Goal: Task Accomplishment & Management: Manage account settings

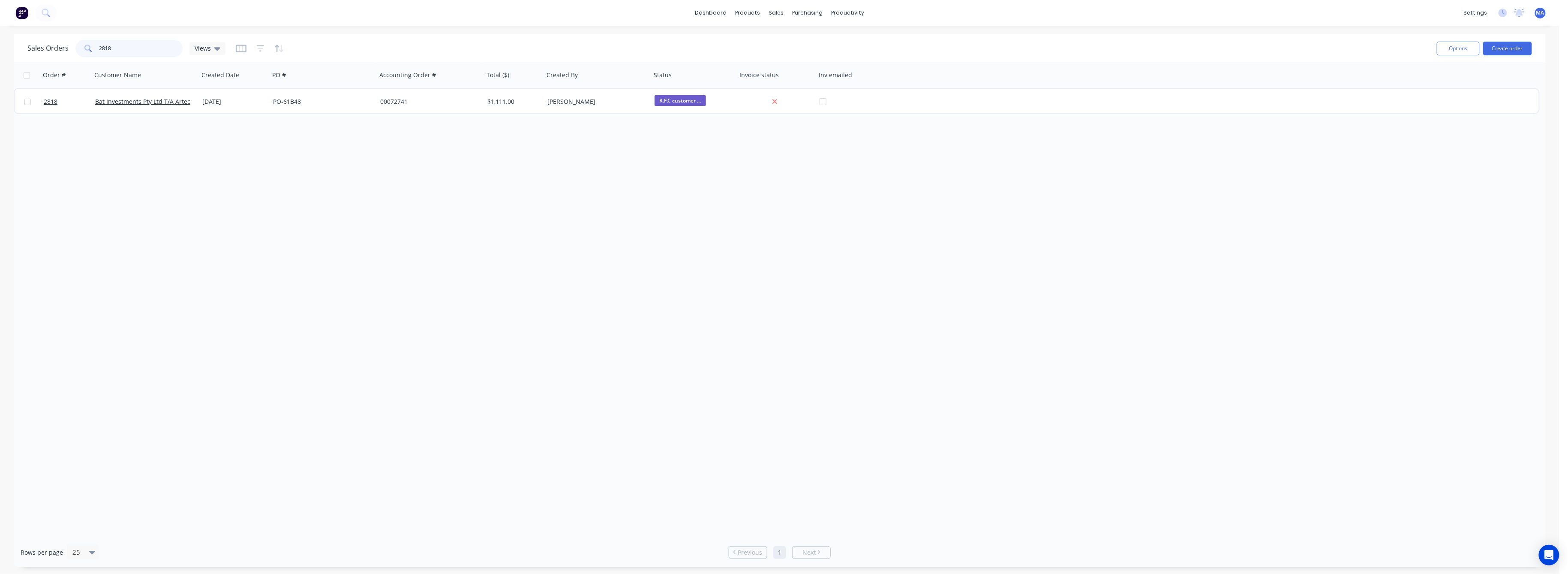
drag, startPoint x: 111, startPoint y: 49, endPoint x: 93, endPoint y: 50, distance: 18.0
click at [93, 50] on div "2818" at bounding box center [129, 49] width 107 height 17
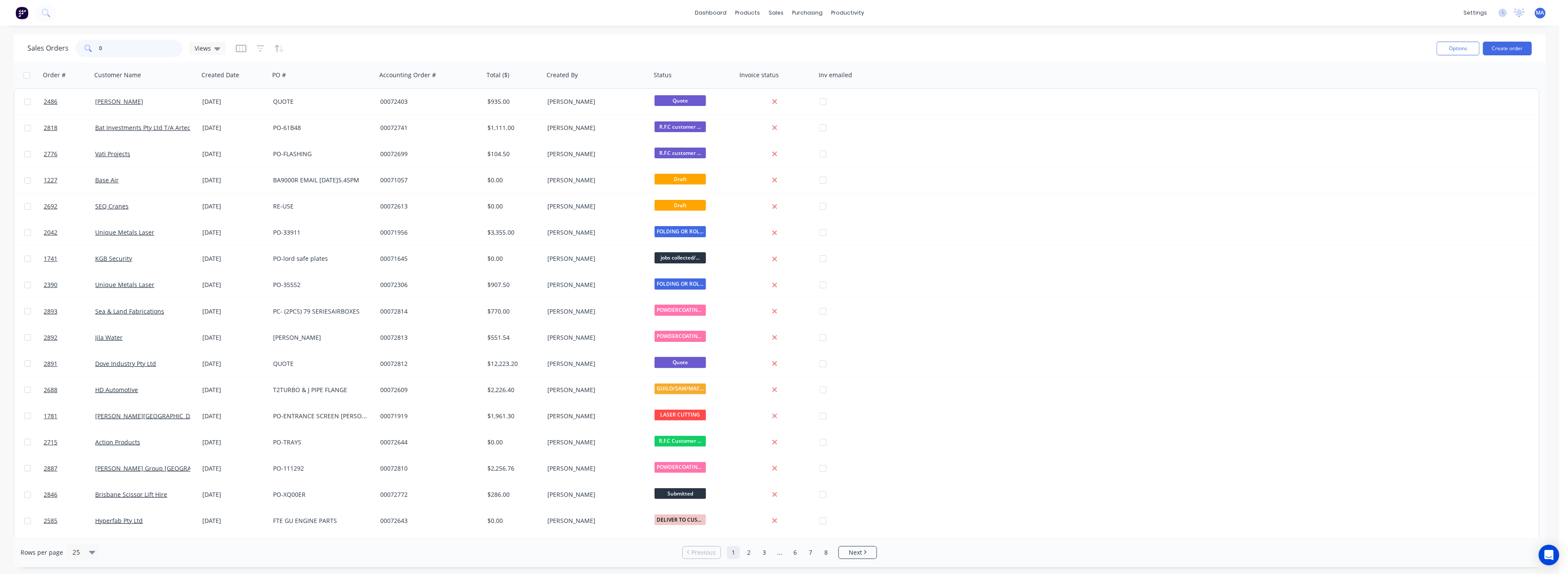
click at [101, 46] on input "0" at bounding box center [141, 49] width 84 height 17
drag, startPoint x: 105, startPoint y: 50, endPoint x: 78, endPoint y: 49, distance: 27.0
click at [78, 49] on div "0" at bounding box center [129, 49] width 107 height 17
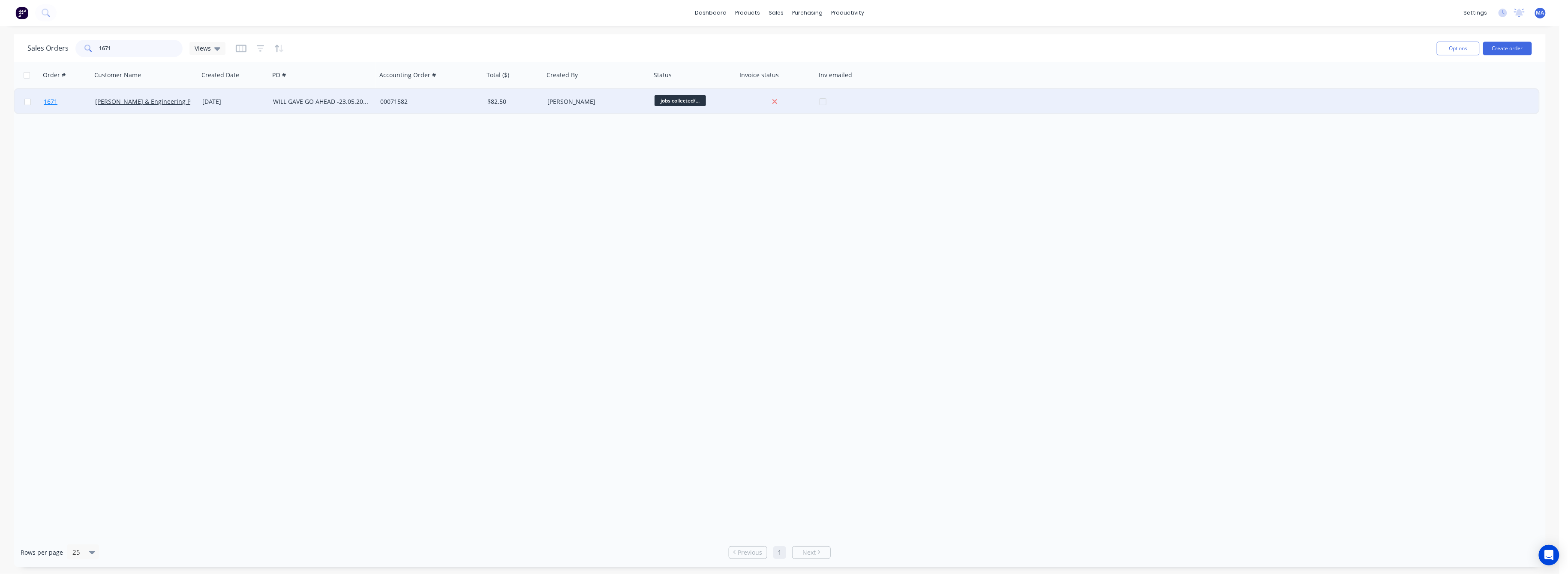
type input "1671"
click at [51, 97] on span "1671" at bounding box center [51, 101] width 14 height 9
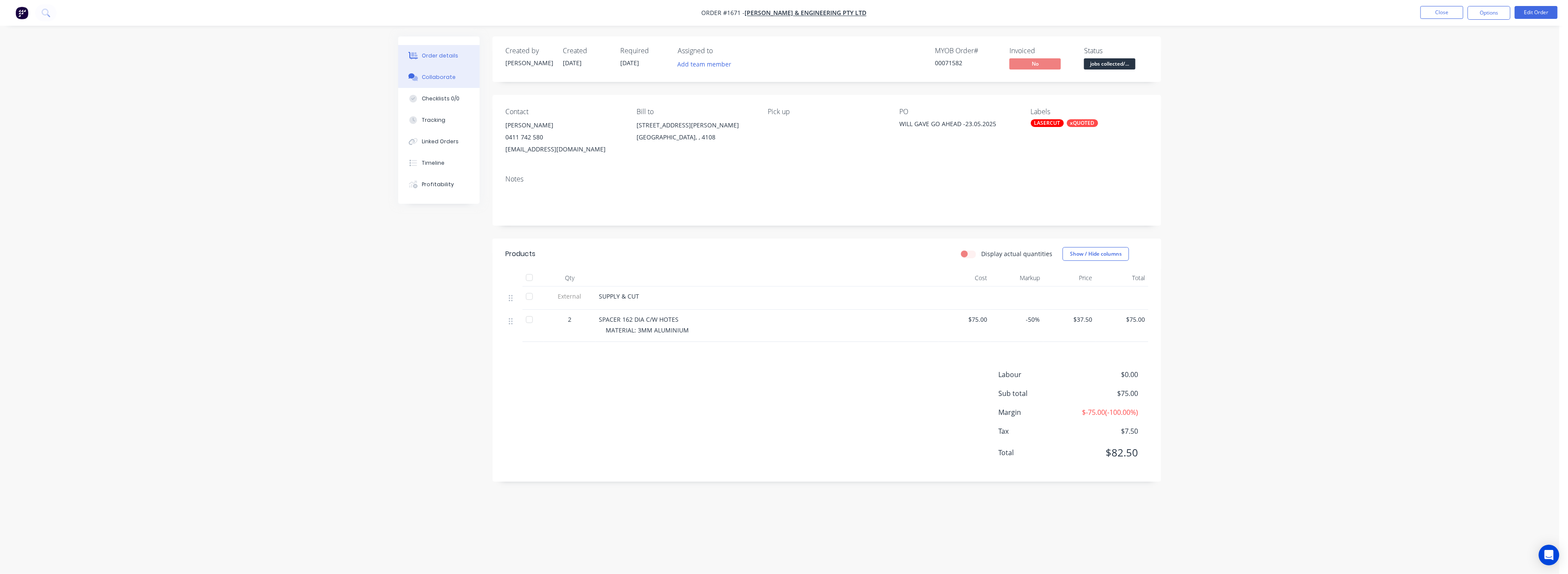
click at [437, 79] on div "Collaborate" at bounding box center [439, 77] width 34 height 8
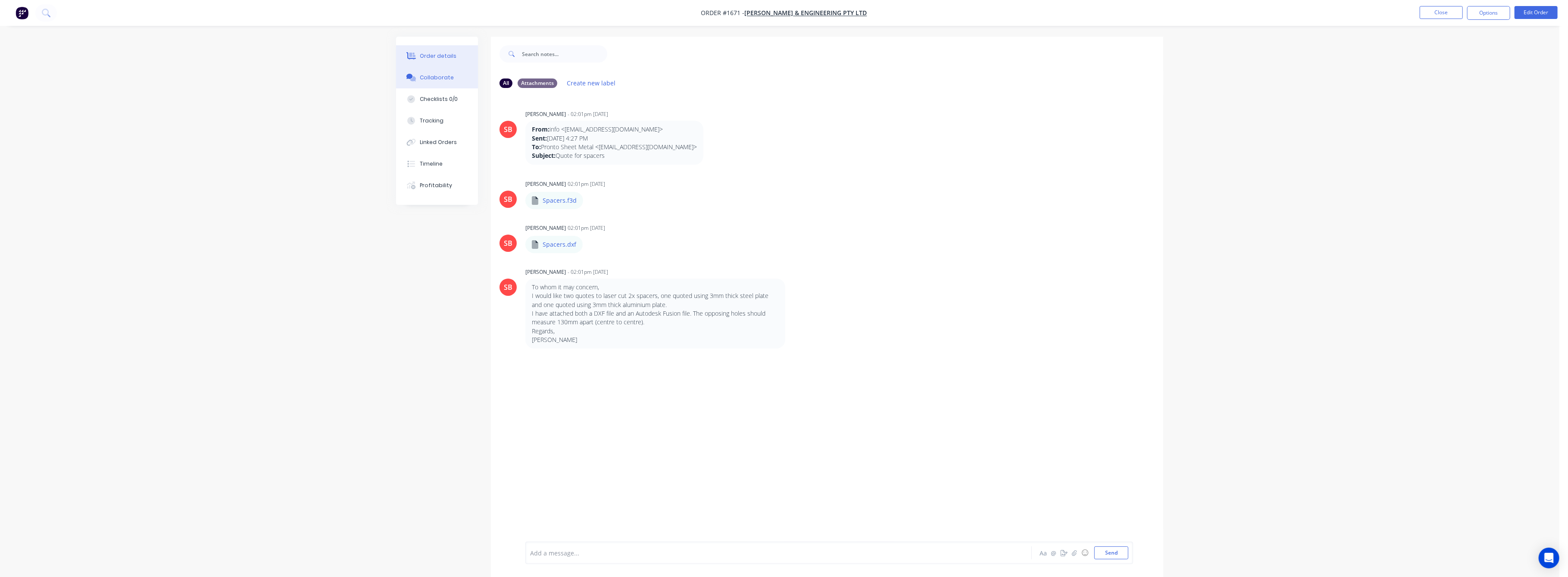
click at [434, 56] on div "Order details" at bounding box center [438, 56] width 37 height 8
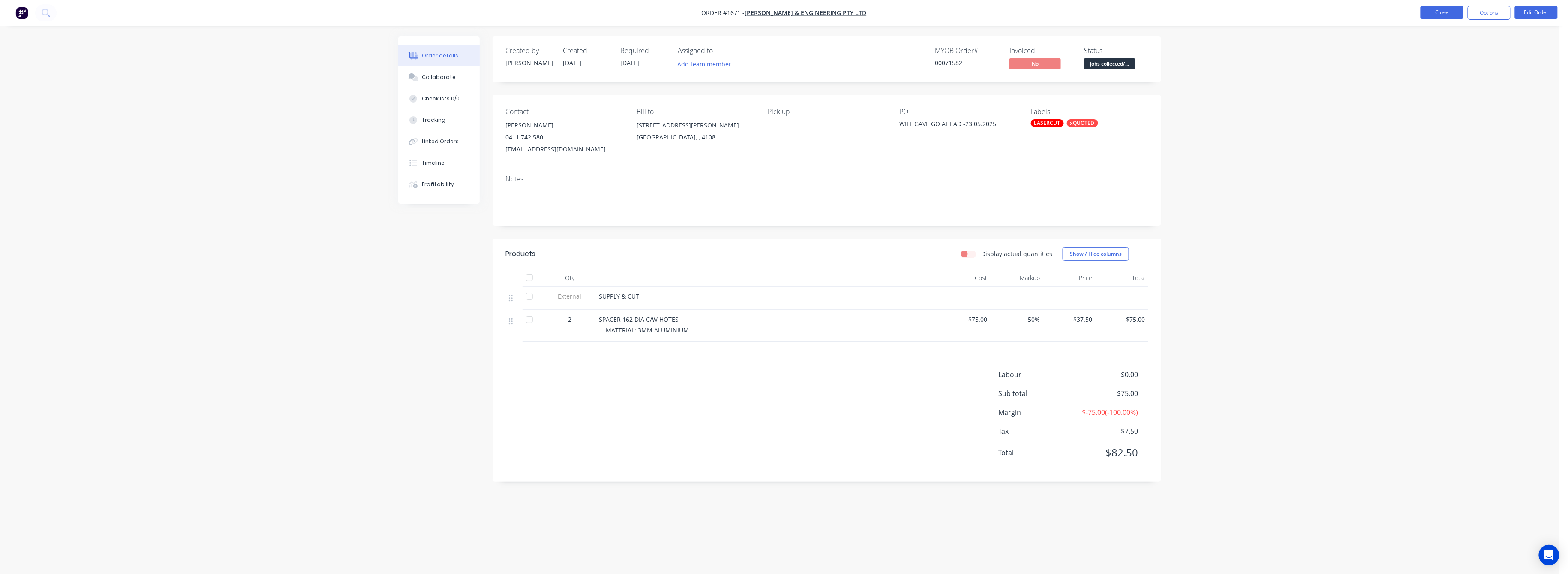
click at [1446, 14] on button "Close" at bounding box center [1442, 12] width 43 height 13
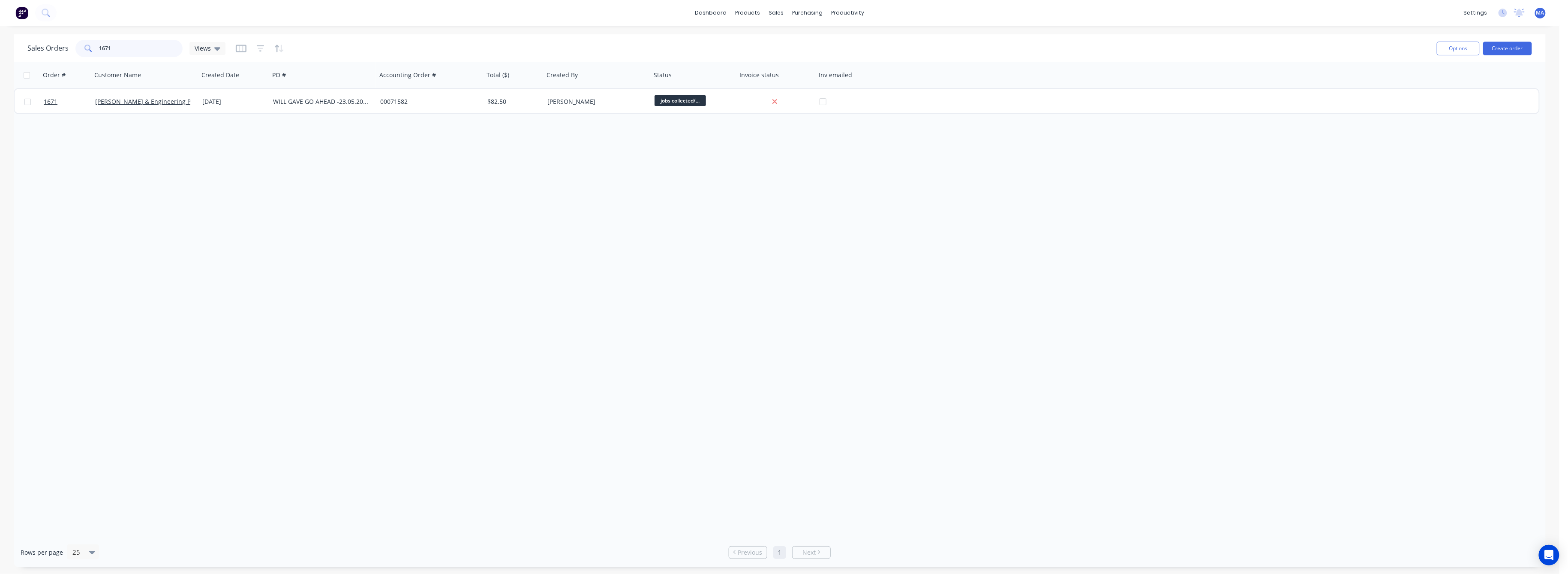
drag, startPoint x: 111, startPoint y: 47, endPoint x: 78, endPoint y: 47, distance: 33.0
click at [78, 47] on div "1671" at bounding box center [129, 49] width 107 height 17
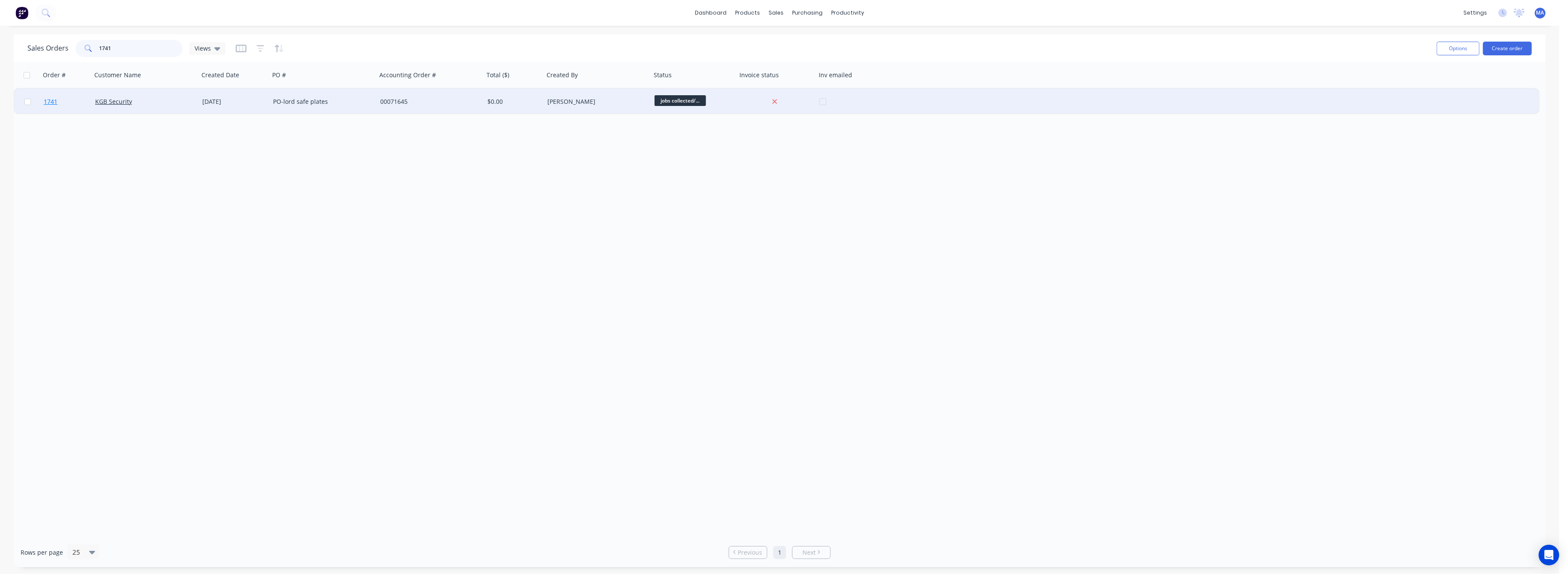
type input "1741"
click at [50, 101] on span "1741" at bounding box center [51, 101] width 14 height 9
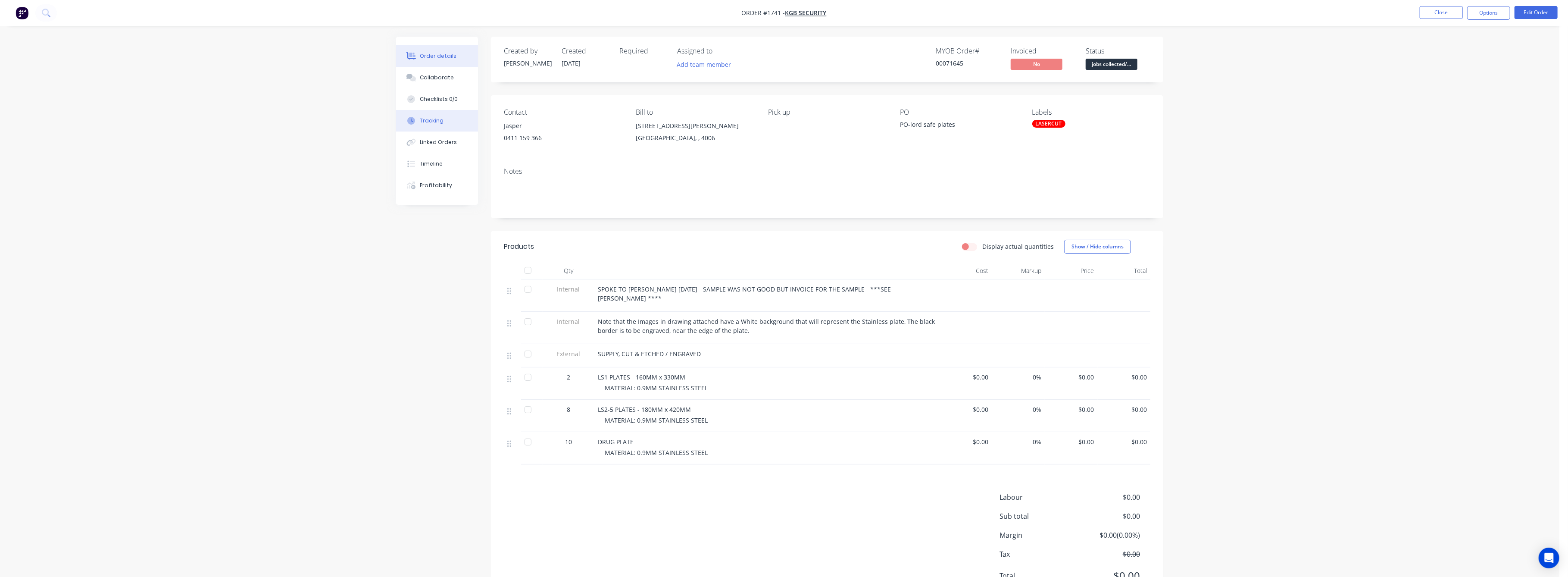
click at [431, 121] on div "Tracking" at bounding box center [432, 121] width 23 height 8
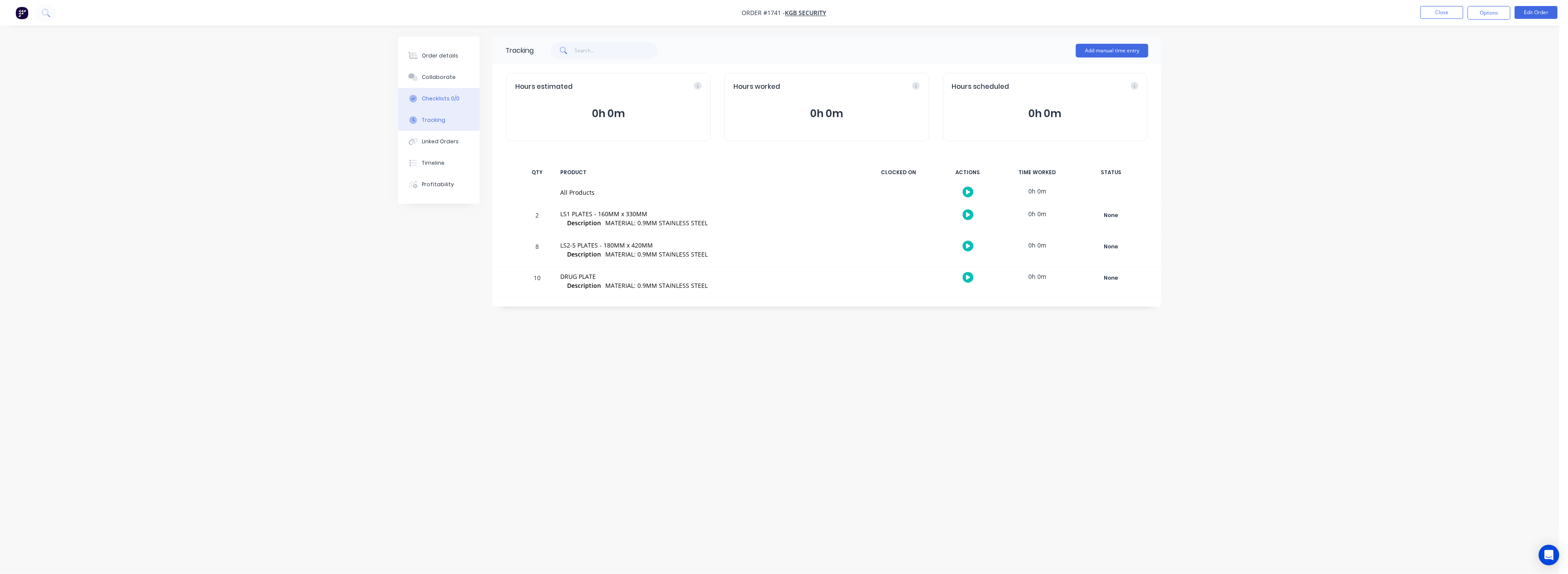
click at [436, 100] on div "Checklists 0/0" at bounding box center [441, 99] width 38 height 8
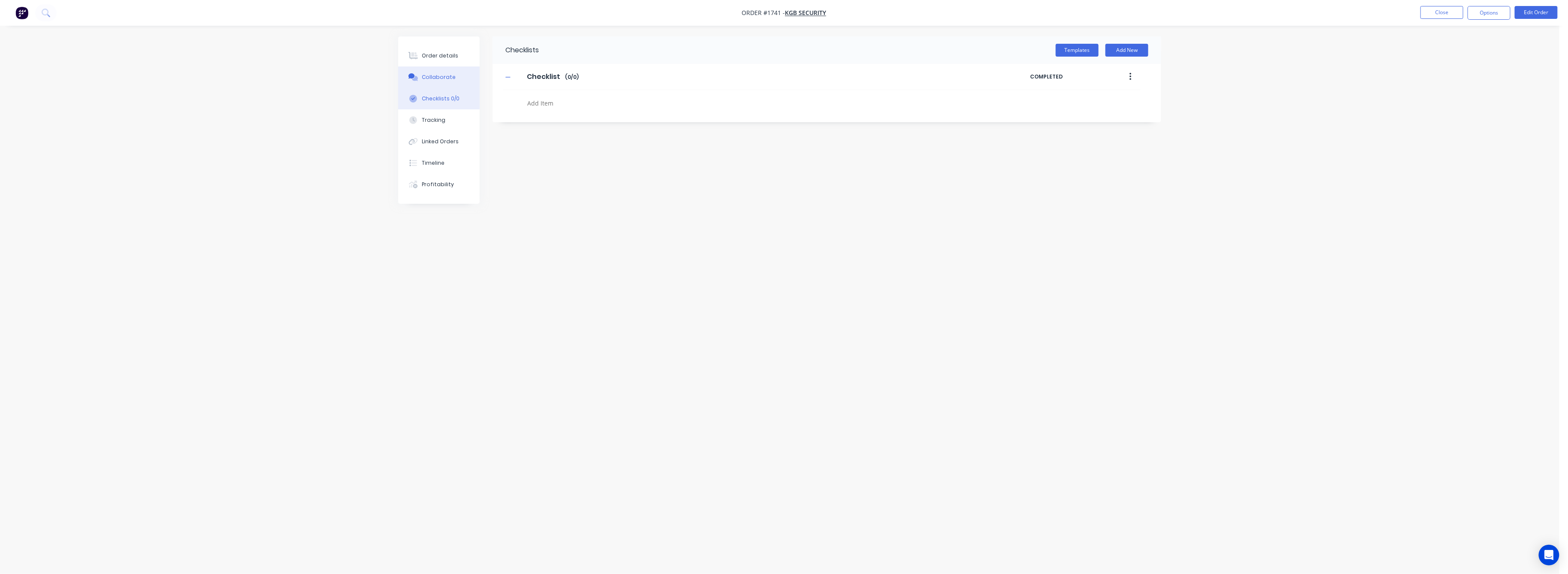
click at [436, 77] on div "Collaborate" at bounding box center [439, 77] width 34 height 8
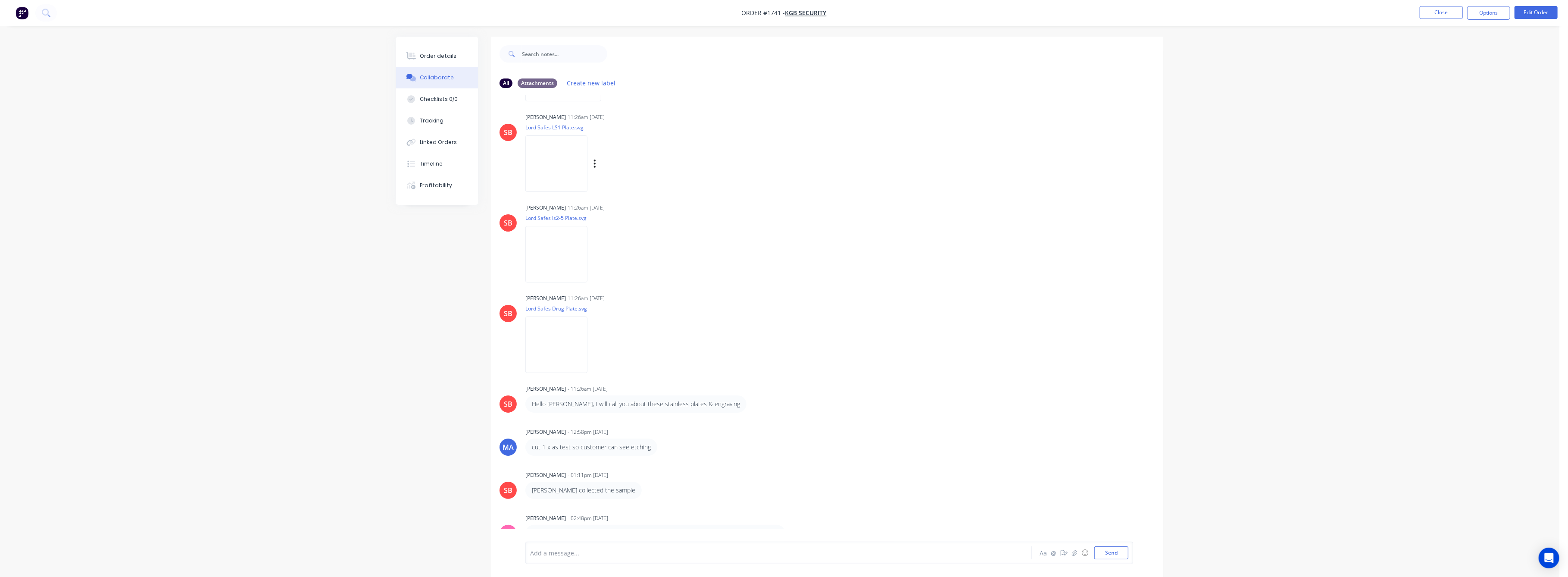
scroll to position [13, 0]
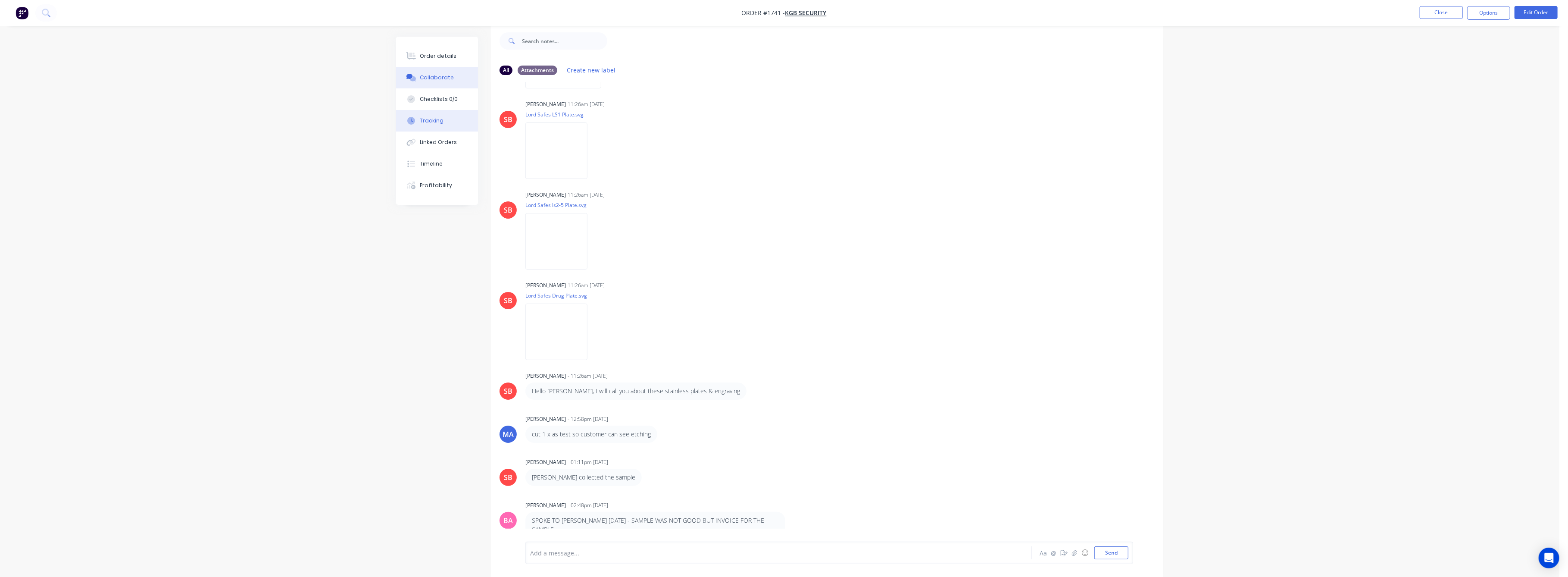
click at [432, 117] on div "Tracking" at bounding box center [432, 121] width 23 height 8
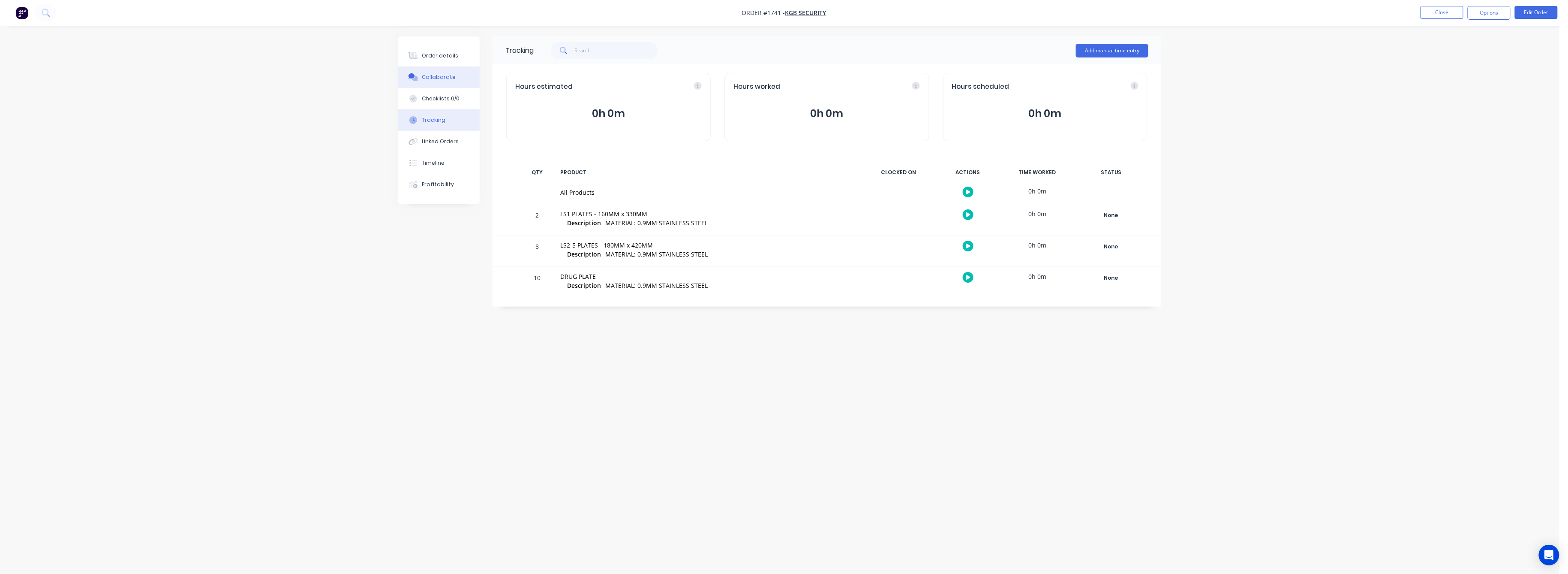
click at [437, 78] on div "Collaborate" at bounding box center [439, 77] width 34 height 8
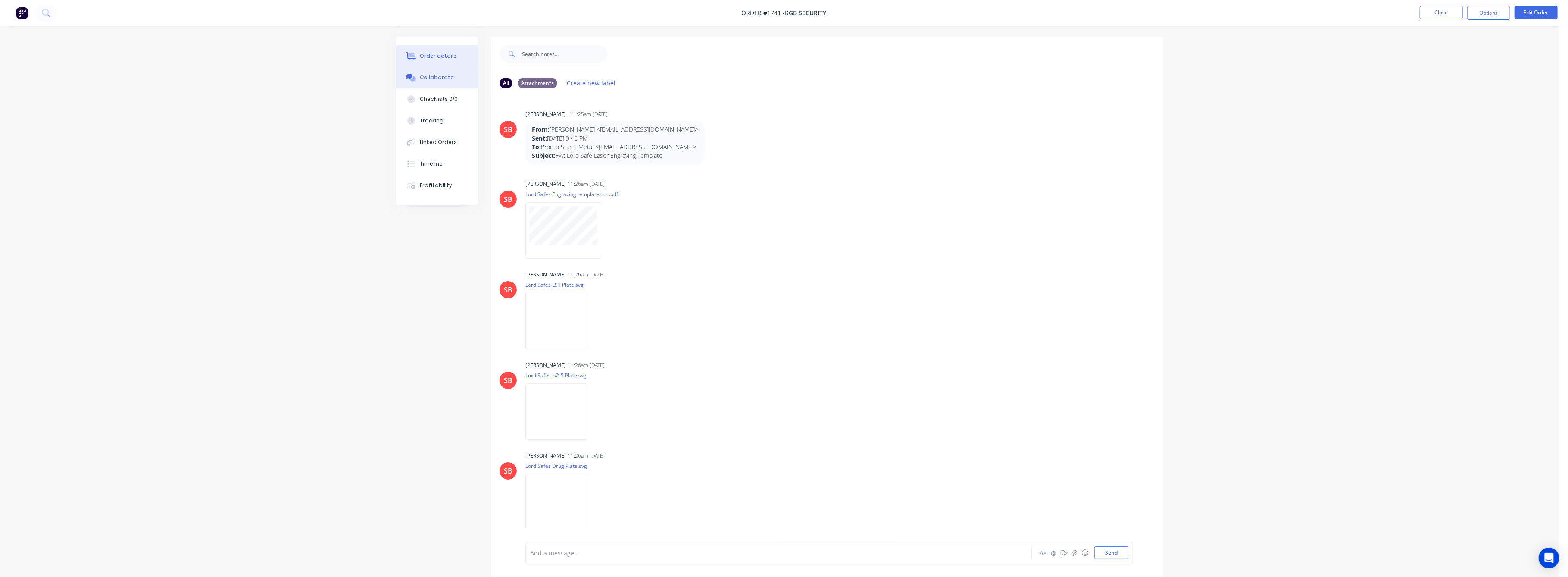
click at [443, 54] on div "Order details" at bounding box center [438, 56] width 37 height 8
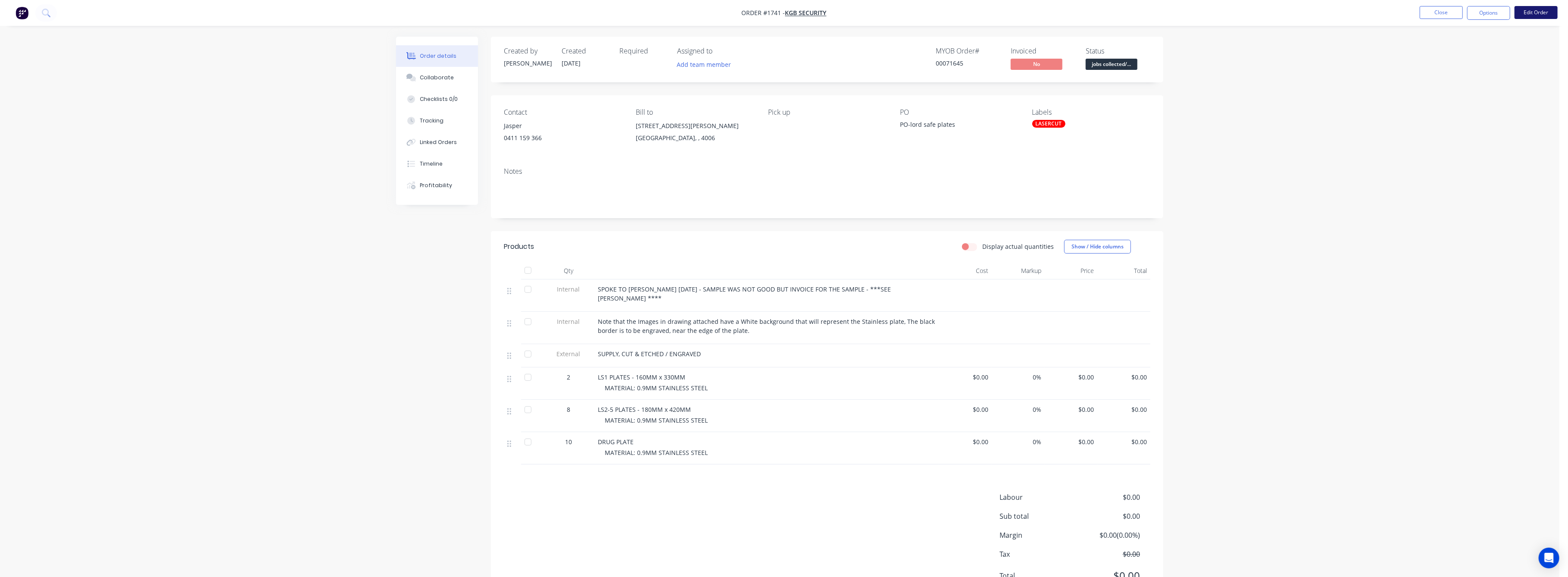
click at [1538, 10] on button "Edit Order" at bounding box center [1536, 12] width 43 height 13
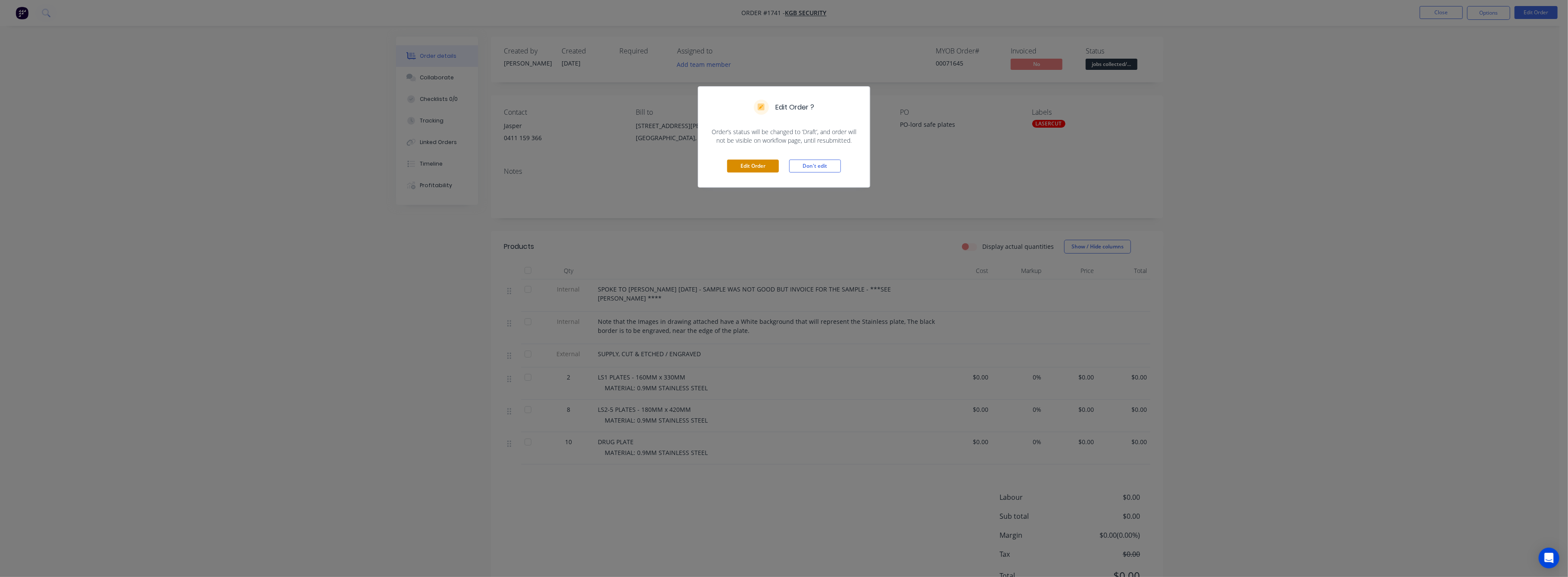
click at [748, 167] on button "Edit Order" at bounding box center [753, 166] width 52 height 13
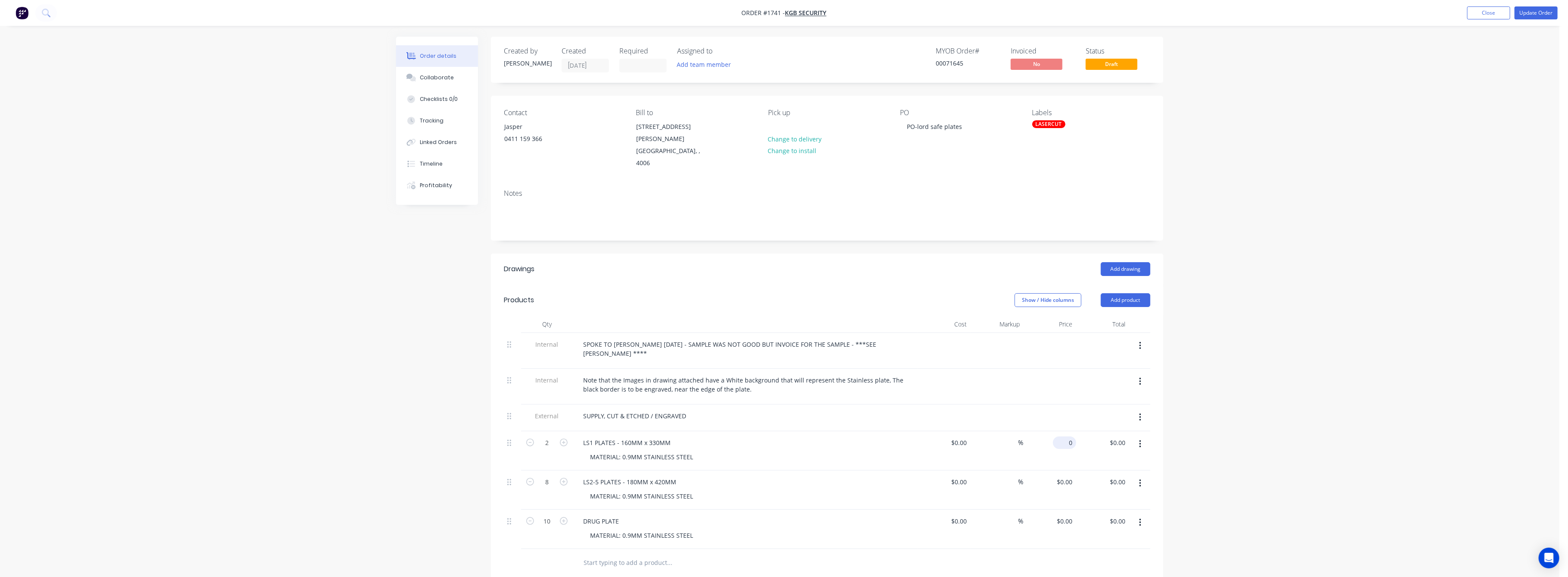
click at [1075, 436] on input "0" at bounding box center [1067, 442] width 20 height 12
type input "$0.00"
click at [1128, 436] on input "0.00" at bounding box center [1119, 442] width 20 height 12
type input "82"
type input "$41.00"
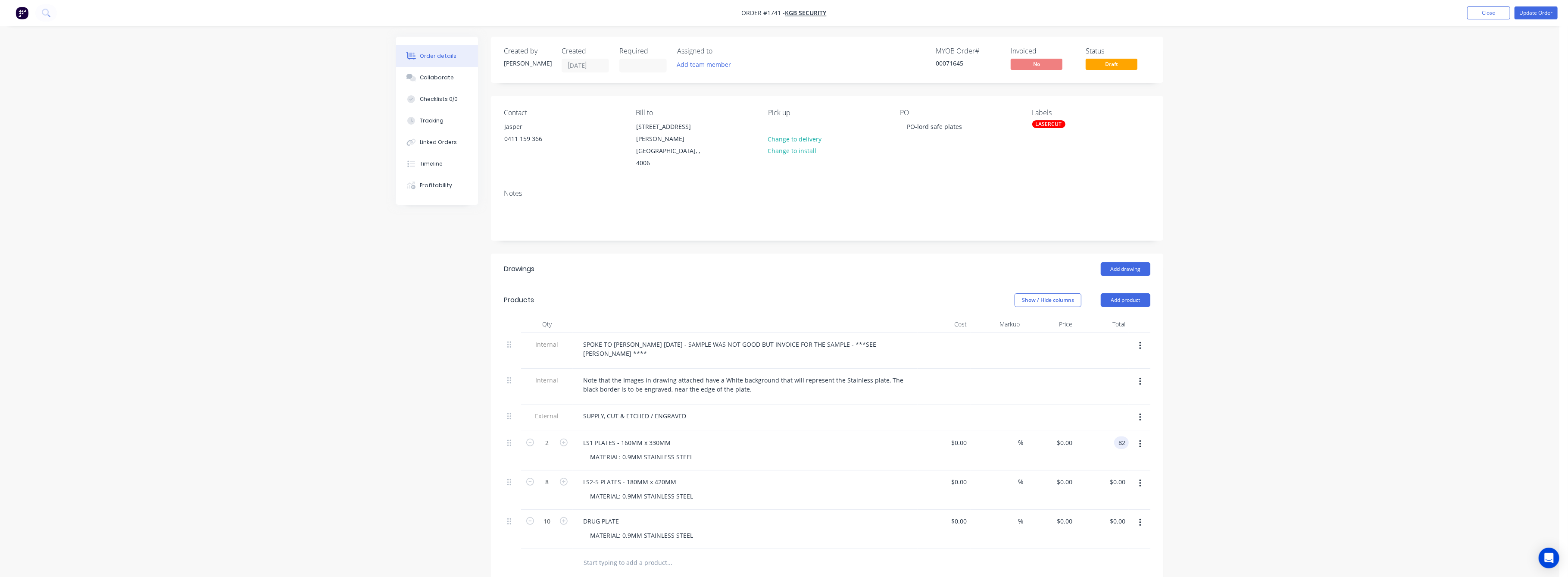
type input "$82.00"
click at [1231, 439] on div "Order details Collaborate Checklists 0/0 Tracking Linked Orders Timeline Profit…" at bounding box center [780, 398] width 1559 height 797
drag, startPoint x: 1116, startPoint y: 453, endPoint x: 1123, endPoint y: 461, distance: 10.6
click at [1116, 476] on input "0.00" at bounding box center [1120, 482] width 16 height 12
type input "165"
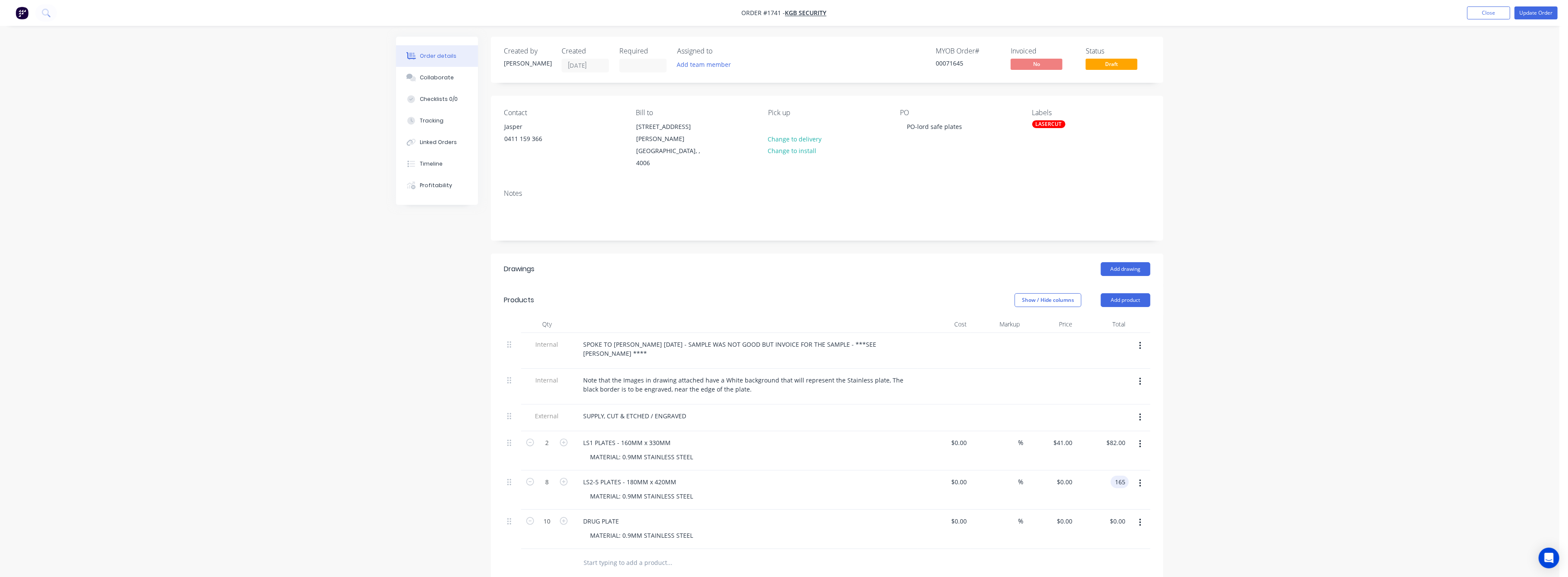
type input "$20.625"
type input "$165.00"
click at [1297, 481] on div "Order details Collaborate Checklists 0/0 Tracking Linked Orders Timeline Profit…" at bounding box center [780, 398] width 1559 height 797
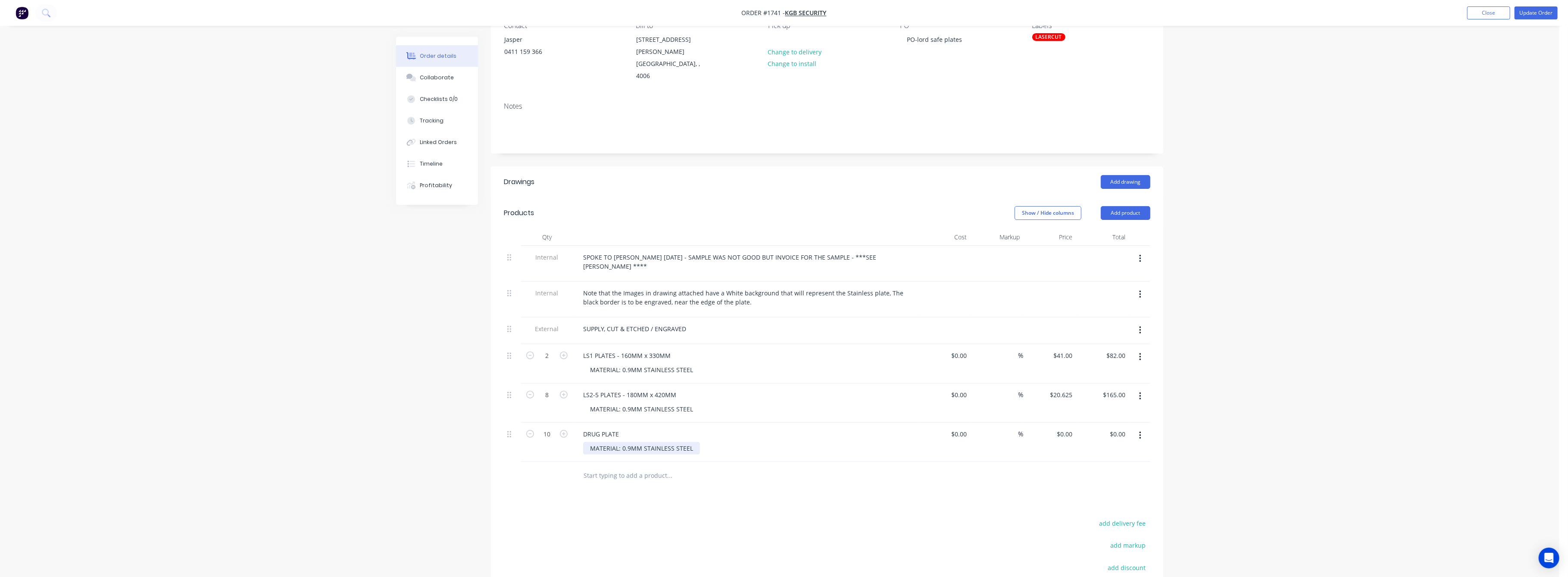
scroll to position [17, 0]
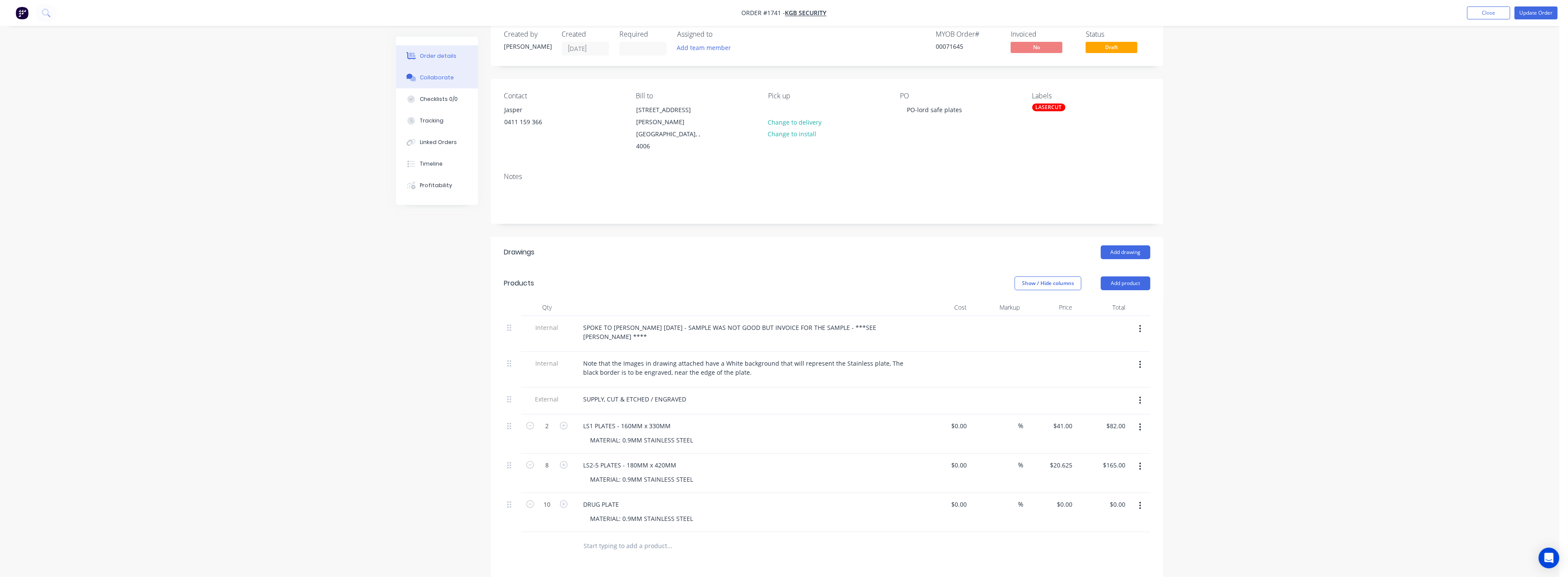
click at [425, 79] on div "Collaborate" at bounding box center [438, 78] width 34 height 8
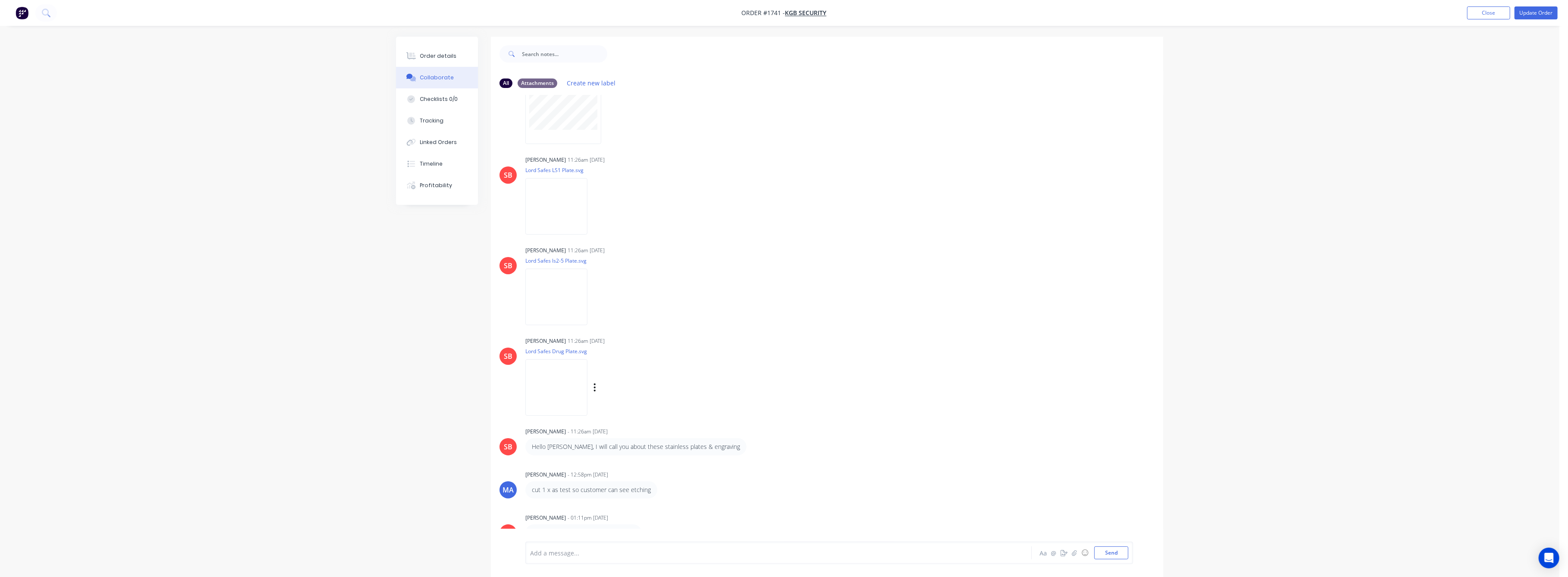
scroll to position [157, 0]
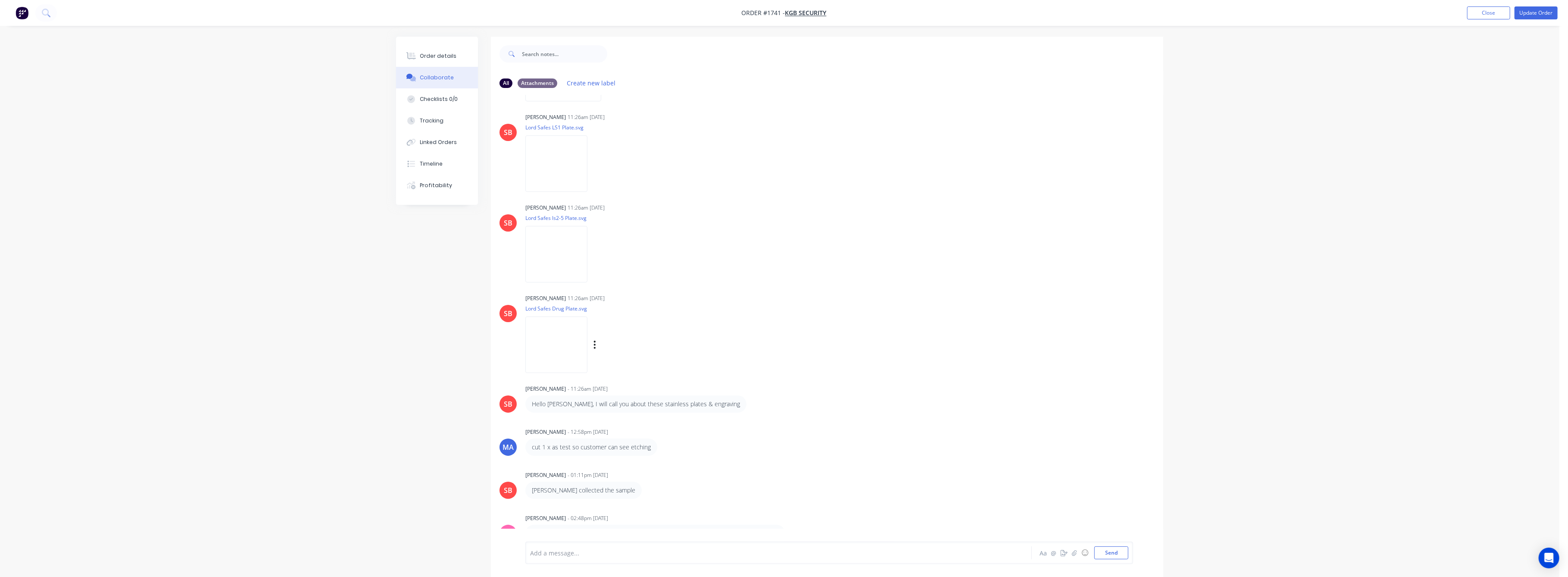
click at [580, 331] on img at bounding box center [557, 344] width 62 height 57
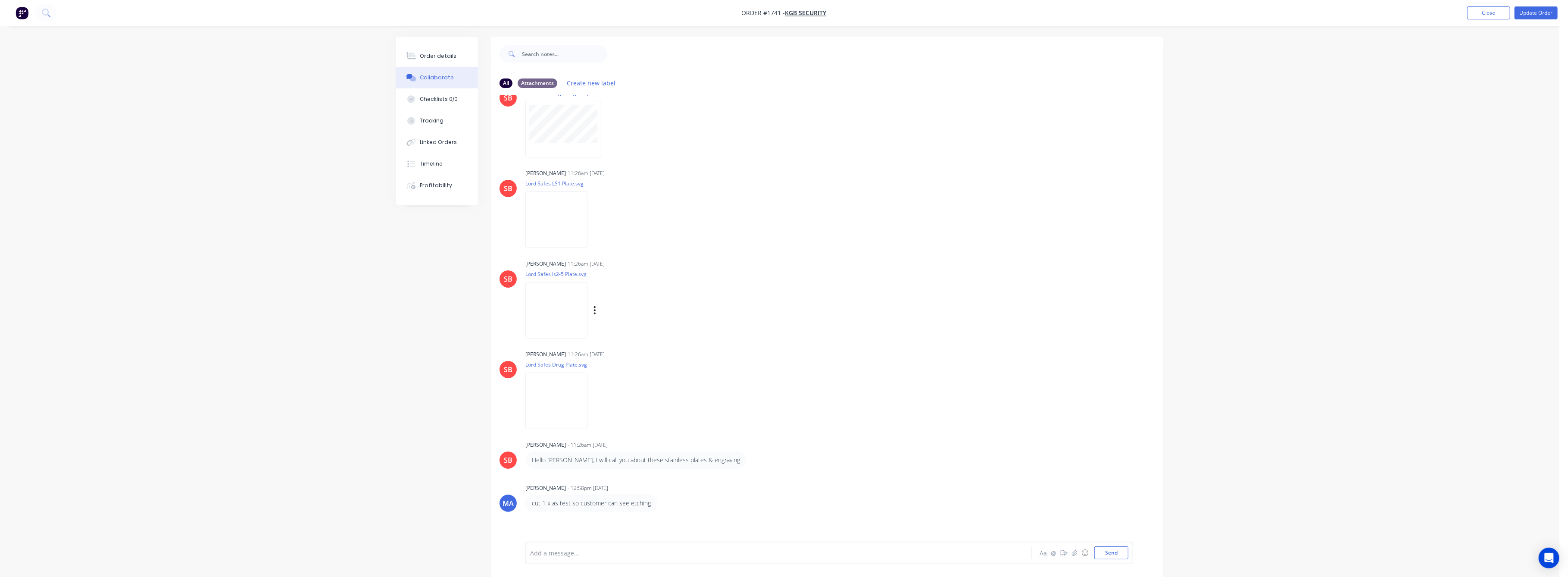
scroll to position [0, 0]
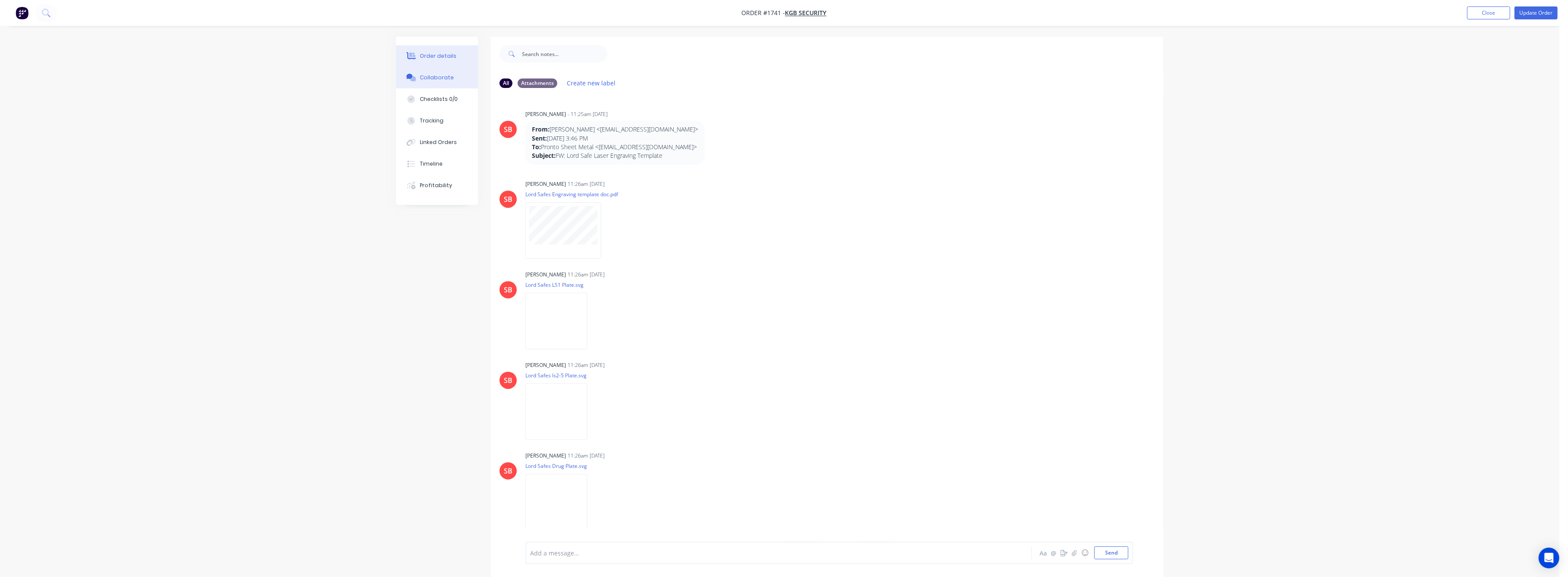
click at [433, 56] on div "Order details" at bounding box center [438, 56] width 37 height 8
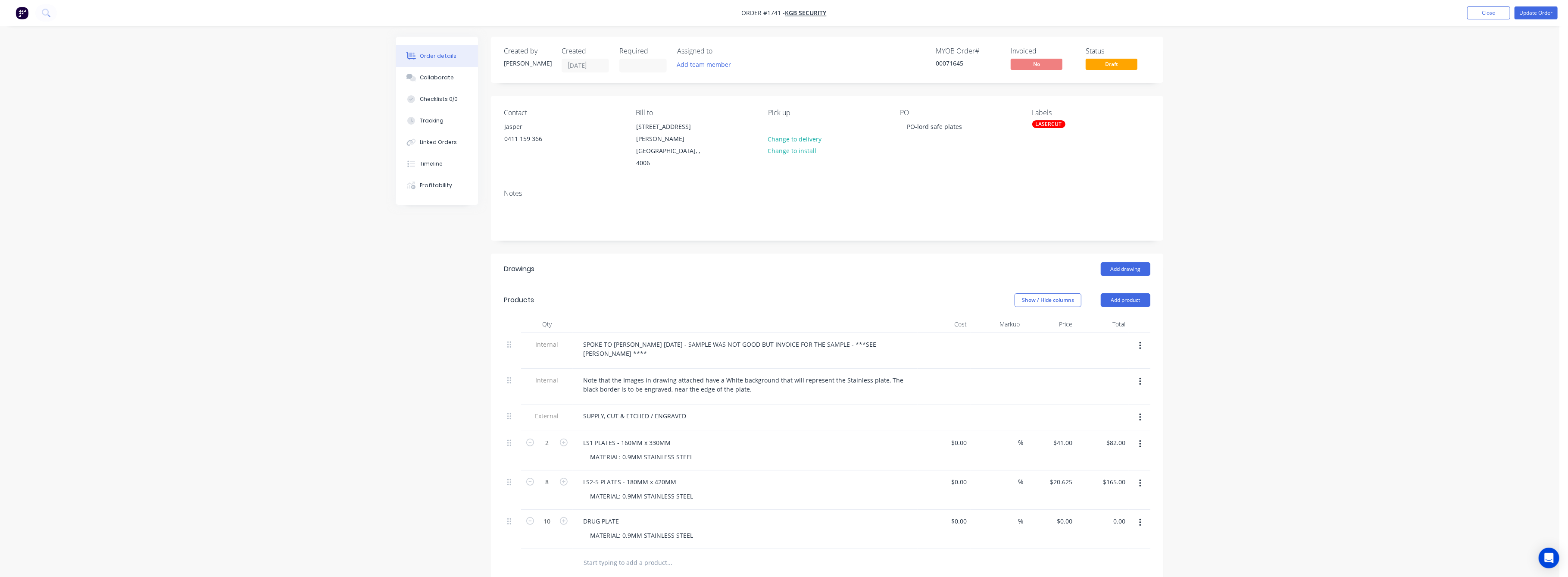
drag, startPoint x: 1114, startPoint y: 492, endPoint x: 1116, endPoint y: 498, distance: 6.3
click at [1114, 515] on input "0.00" at bounding box center [1119, 521] width 20 height 12
type input "120"
type input "$12.00"
type input "$120.00"
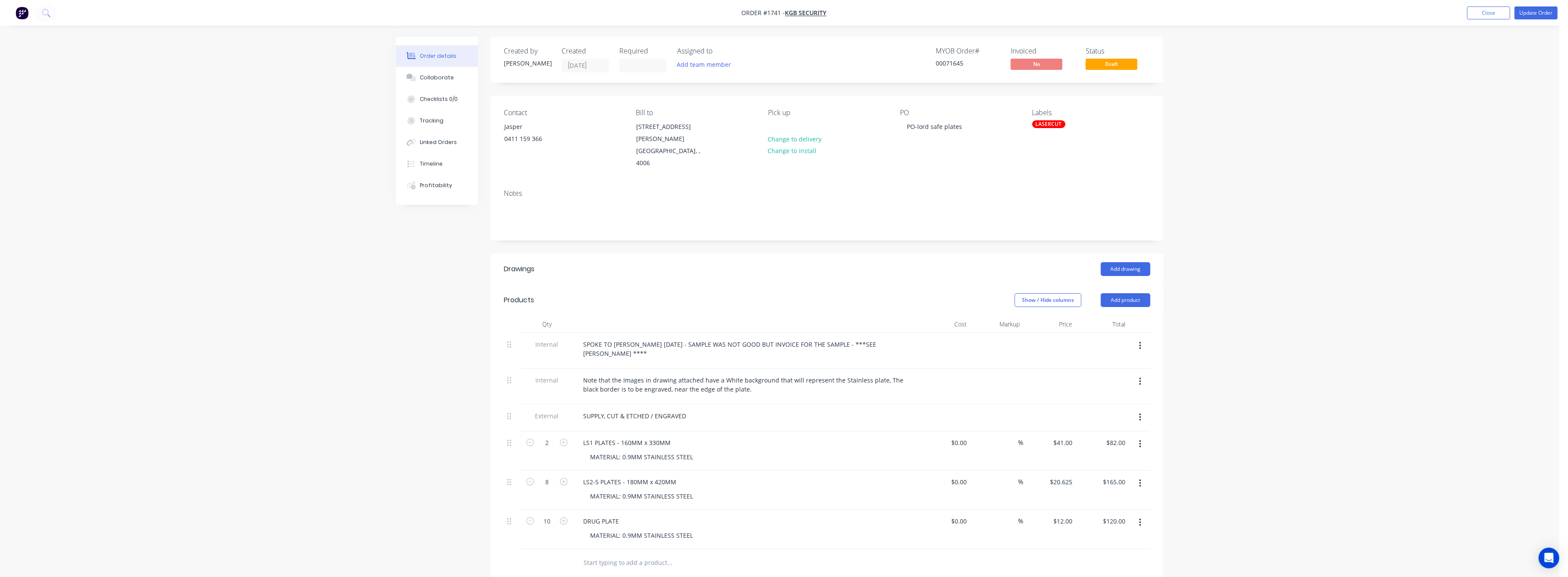
drag, startPoint x: 1219, startPoint y: 491, endPoint x: 1224, endPoint y: 489, distance: 5.4
click at [1221, 491] on div "Order details Collaborate Checklists 0/0 Tracking Linked Orders Timeline Profit…" at bounding box center [780, 398] width 1559 height 797
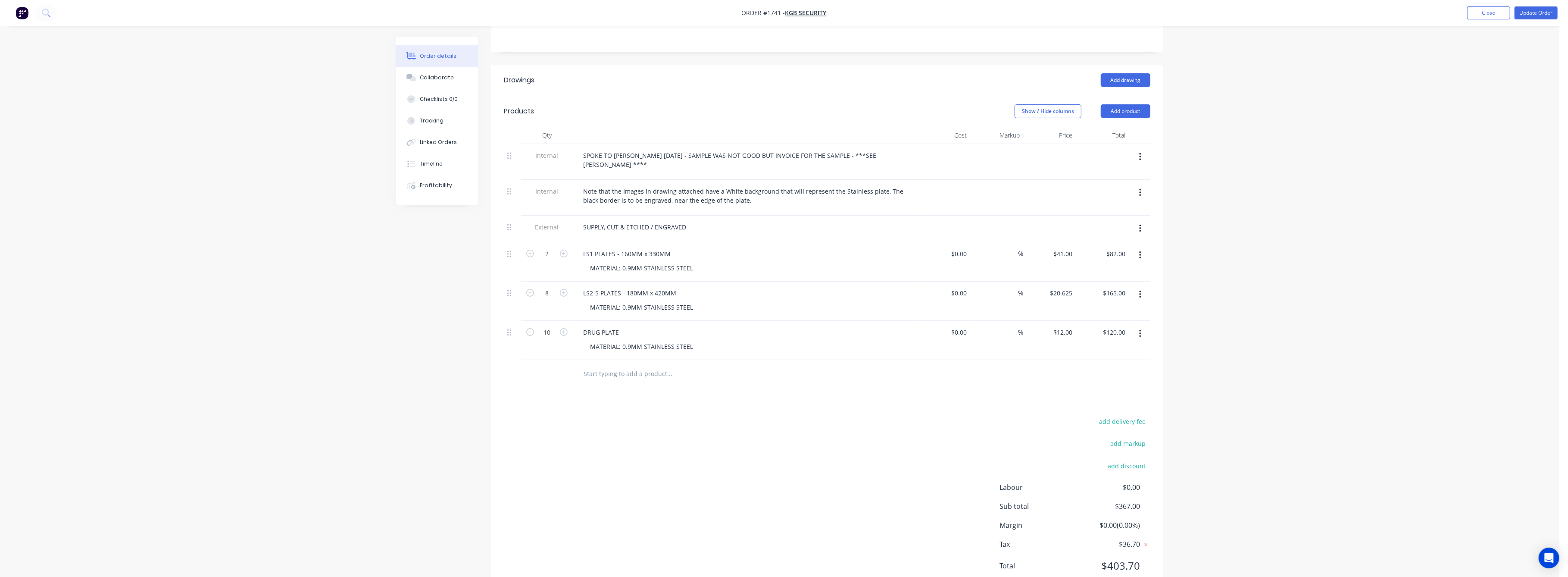
scroll to position [189, 0]
drag, startPoint x: 1105, startPoint y: 276, endPoint x: 1061, endPoint y: 264, distance: 45.6
click at [614, 372] on input "text" at bounding box center [669, 381] width 173 height 17
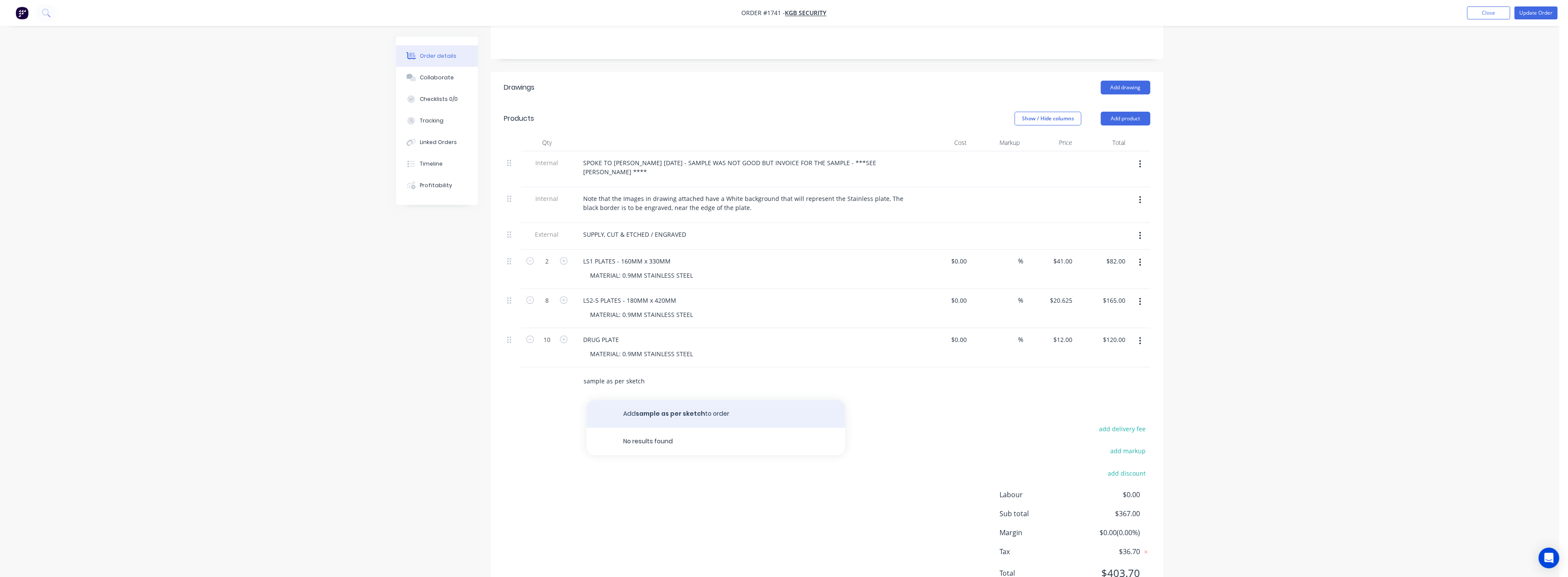
type input "sample as per sketch"
click at [677, 400] on button "Add sample as per sketch to order" at bounding box center [716, 414] width 259 height 27
click at [1116, 334] on input "120.00" at bounding box center [1116, 340] width 26 height 12
type input "0"
type input "165.00"
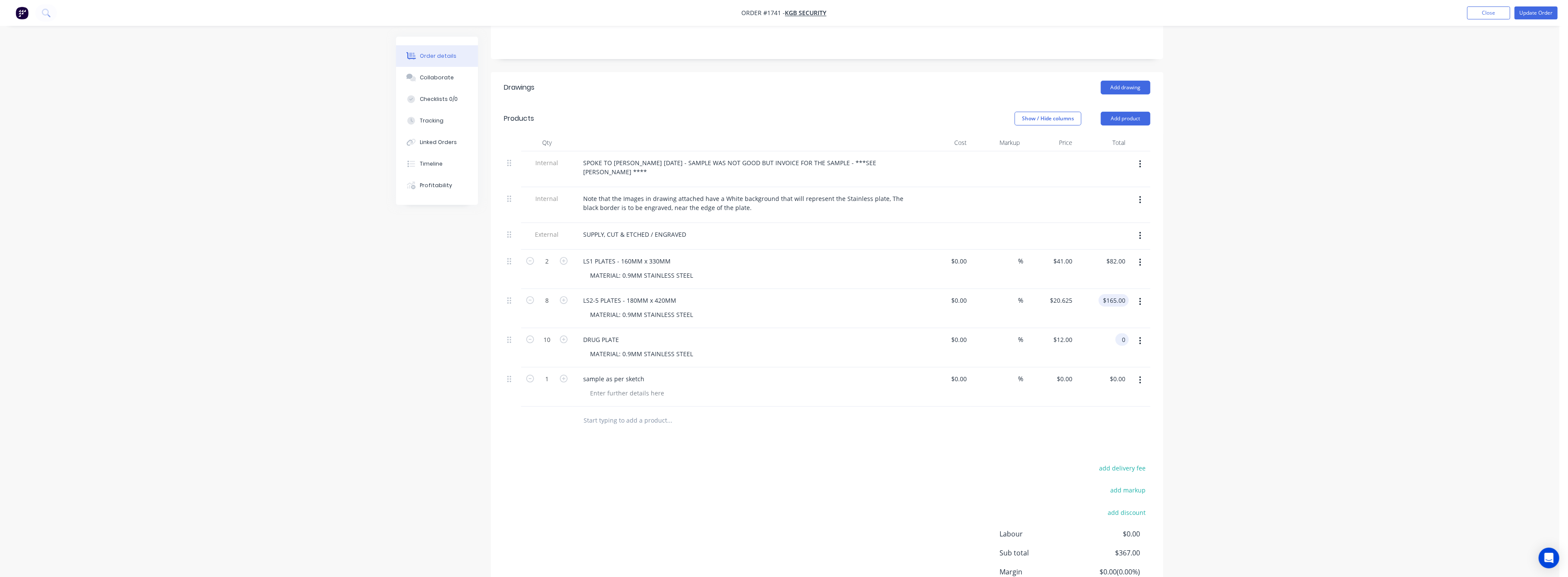
type input "$0.00"
type input "0"
type input "82.00"
type input "$0.00"
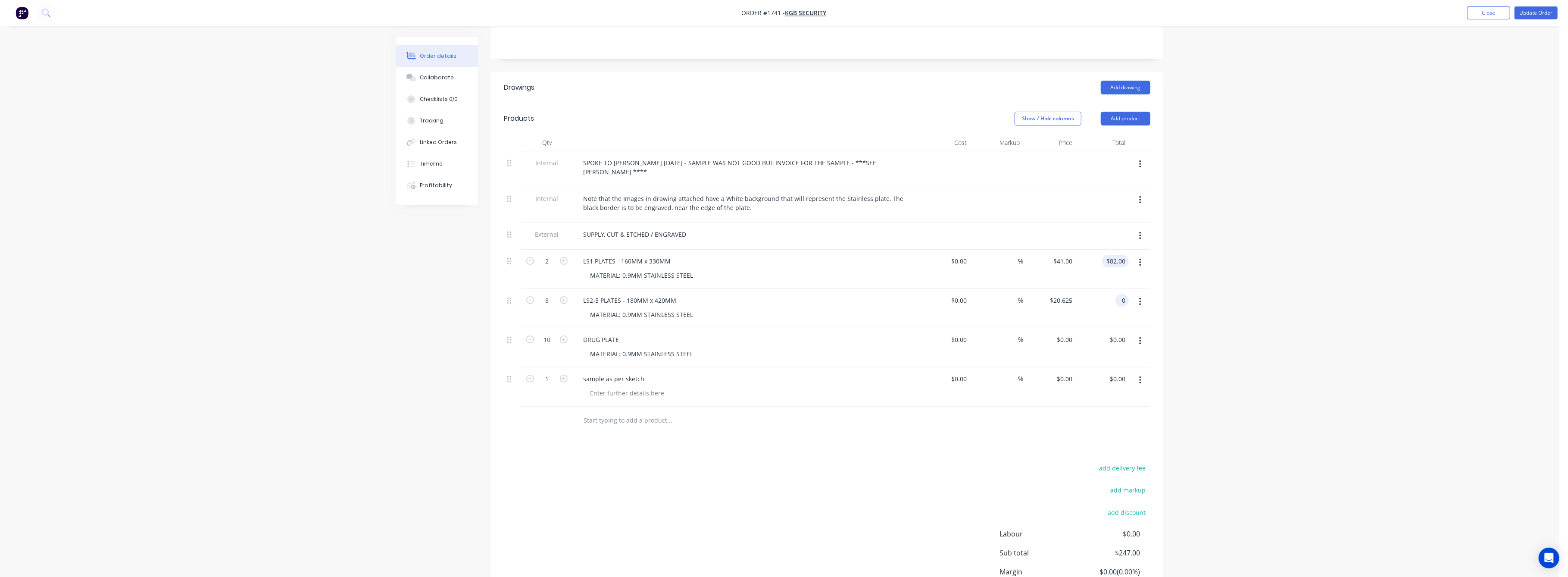
type input "$0.00"
click at [1120, 255] on input "82.00" at bounding box center [1119, 261] width 20 height 12
type input "0"
type input "$0.00"
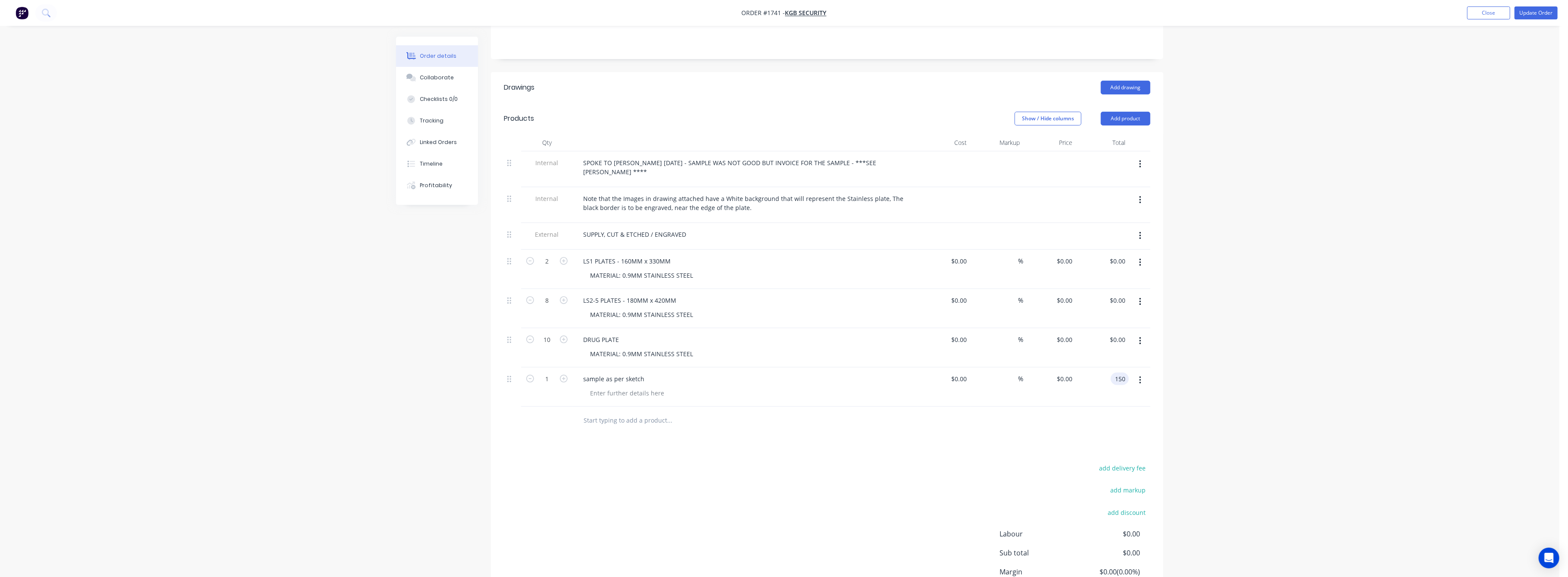
type input "150"
type input "$150.00"
drag, startPoint x: 1263, startPoint y: 387, endPoint x: 1274, endPoint y: 372, distance: 18.6
click at [1272, 376] on div "Order details Collaborate Checklists 0/0 Tracking Linked Orders Timeline Profit…" at bounding box center [780, 236] width 1559 height 836
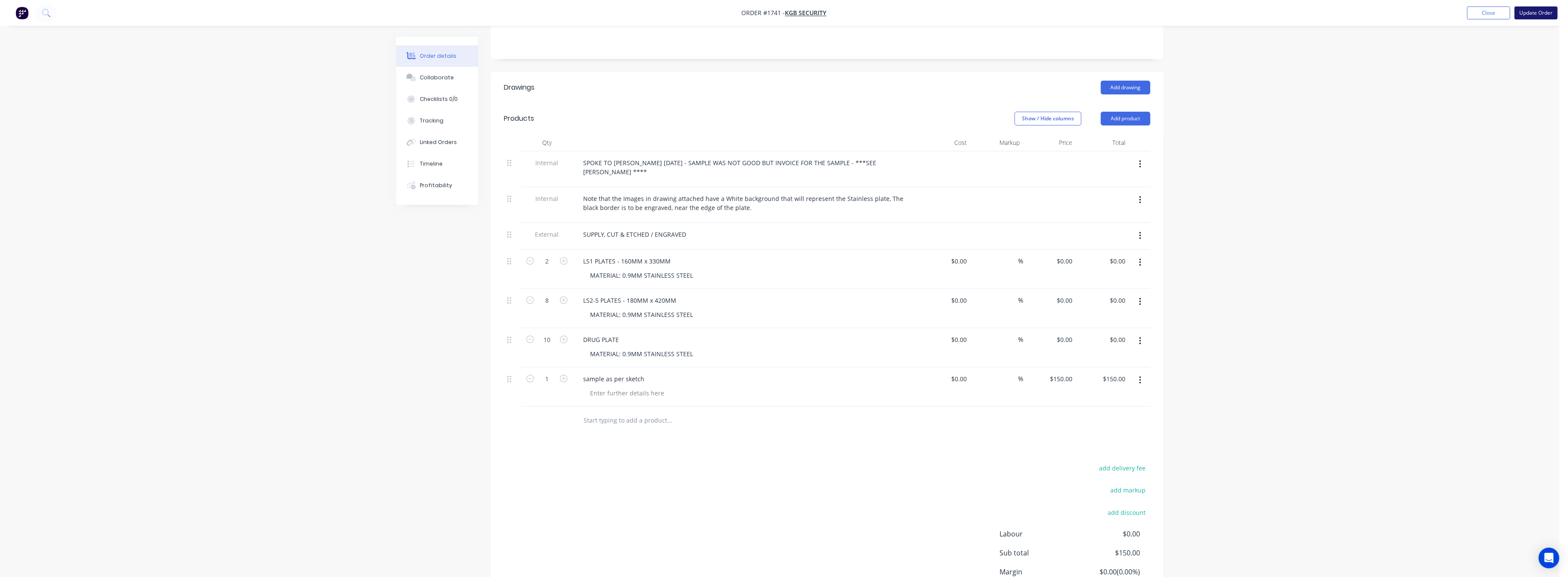
click at [1541, 9] on button "Update Order" at bounding box center [1536, 12] width 43 height 13
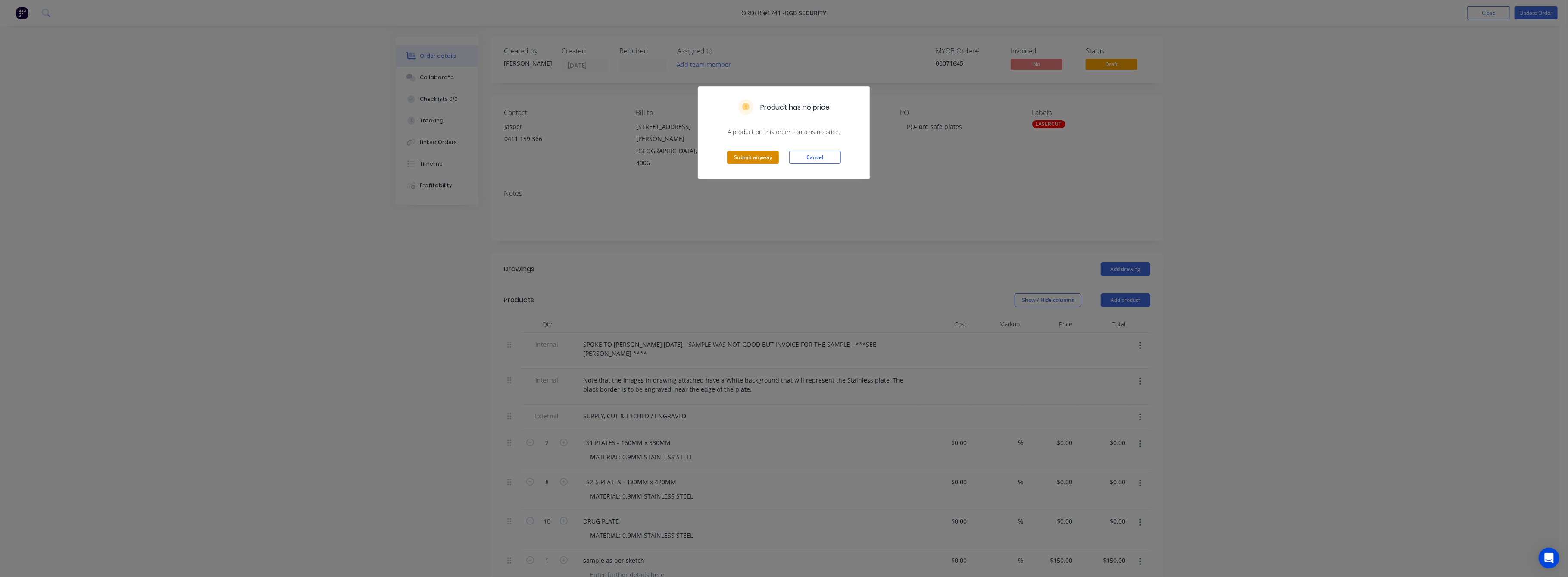
click at [756, 157] on button "Submit anyway" at bounding box center [753, 157] width 52 height 13
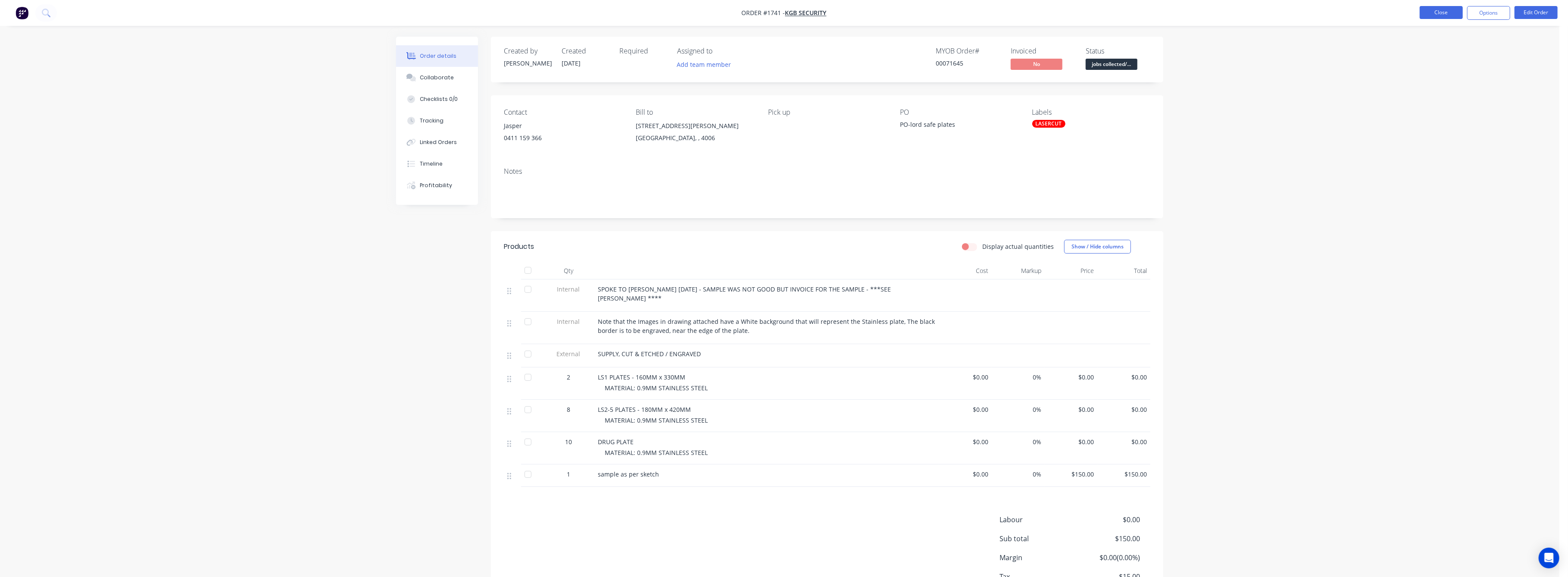
click at [1448, 8] on button "Close" at bounding box center [1441, 12] width 43 height 13
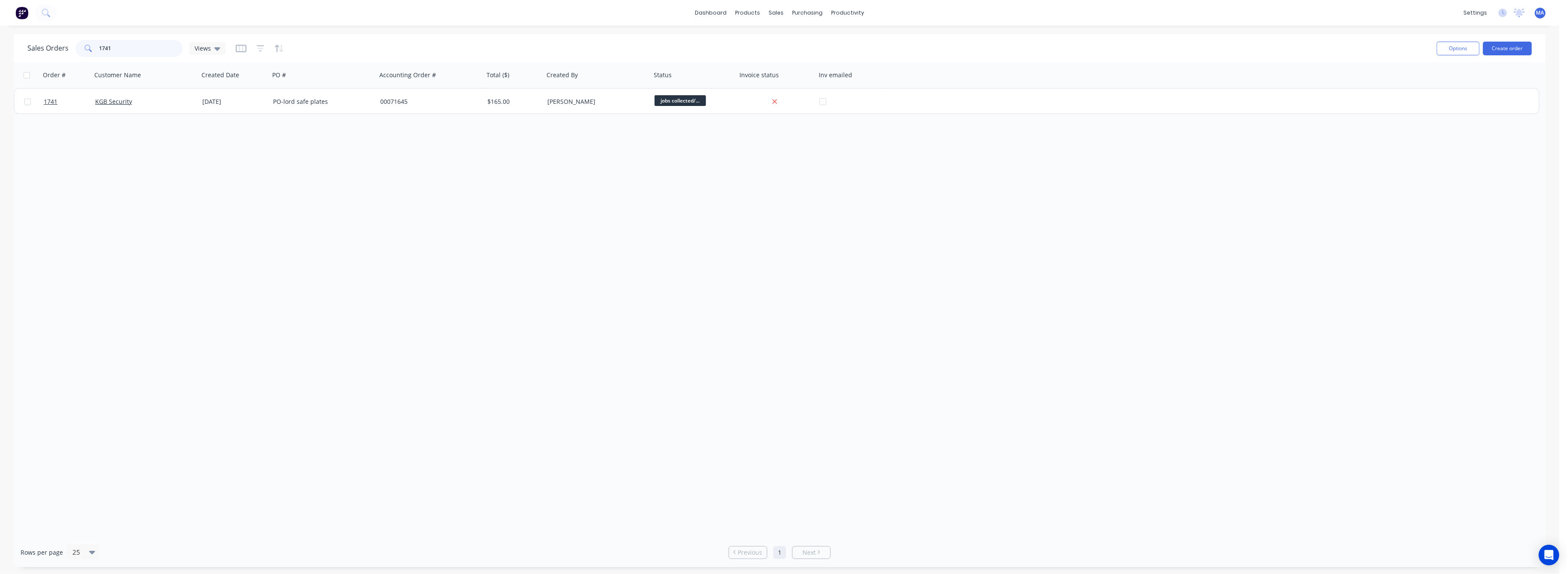
drag, startPoint x: 112, startPoint y: 48, endPoint x: 84, endPoint y: 50, distance: 28.1
click at [84, 50] on div "1741" at bounding box center [129, 49] width 107 height 17
drag, startPoint x: 111, startPoint y: 50, endPoint x: 89, endPoint y: 50, distance: 22.0
click at [89, 50] on div "2335" at bounding box center [129, 49] width 107 height 17
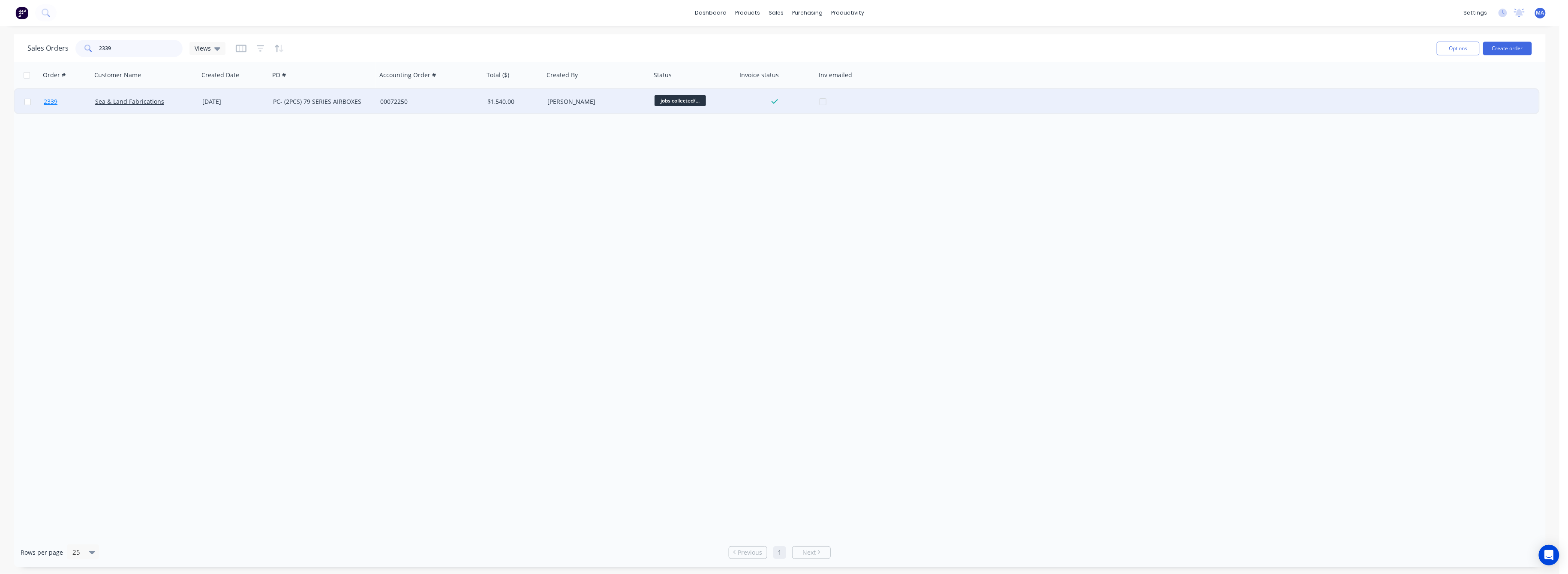
type input "2339"
click at [49, 100] on span "2339" at bounding box center [51, 101] width 14 height 9
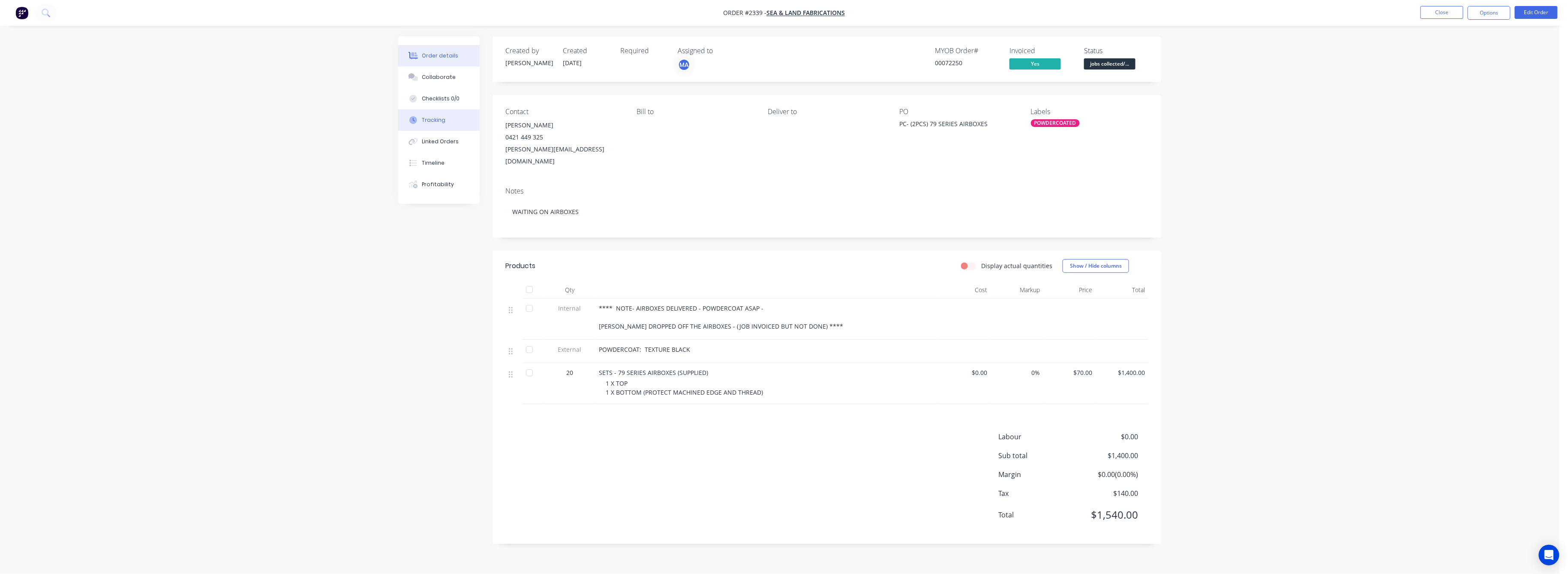
click at [439, 118] on div "Tracking" at bounding box center [434, 120] width 23 height 8
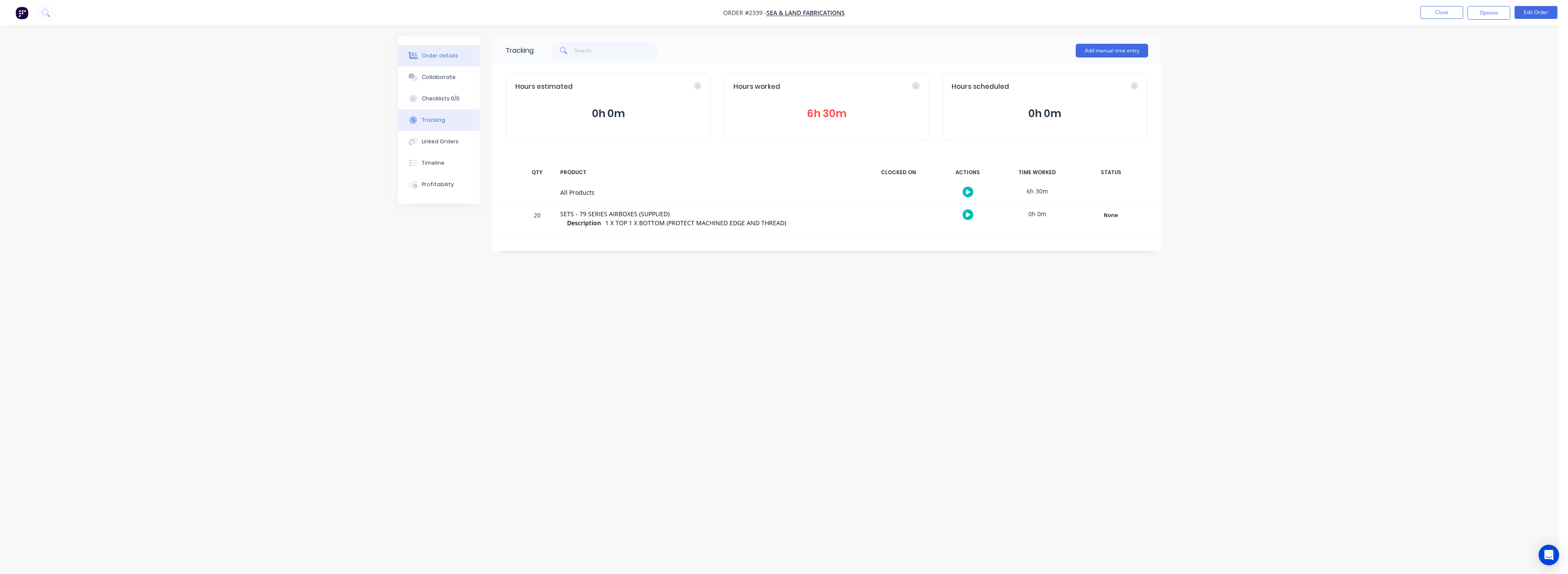
click at [443, 56] on div "Order details" at bounding box center [440, 56] width 36 height 8
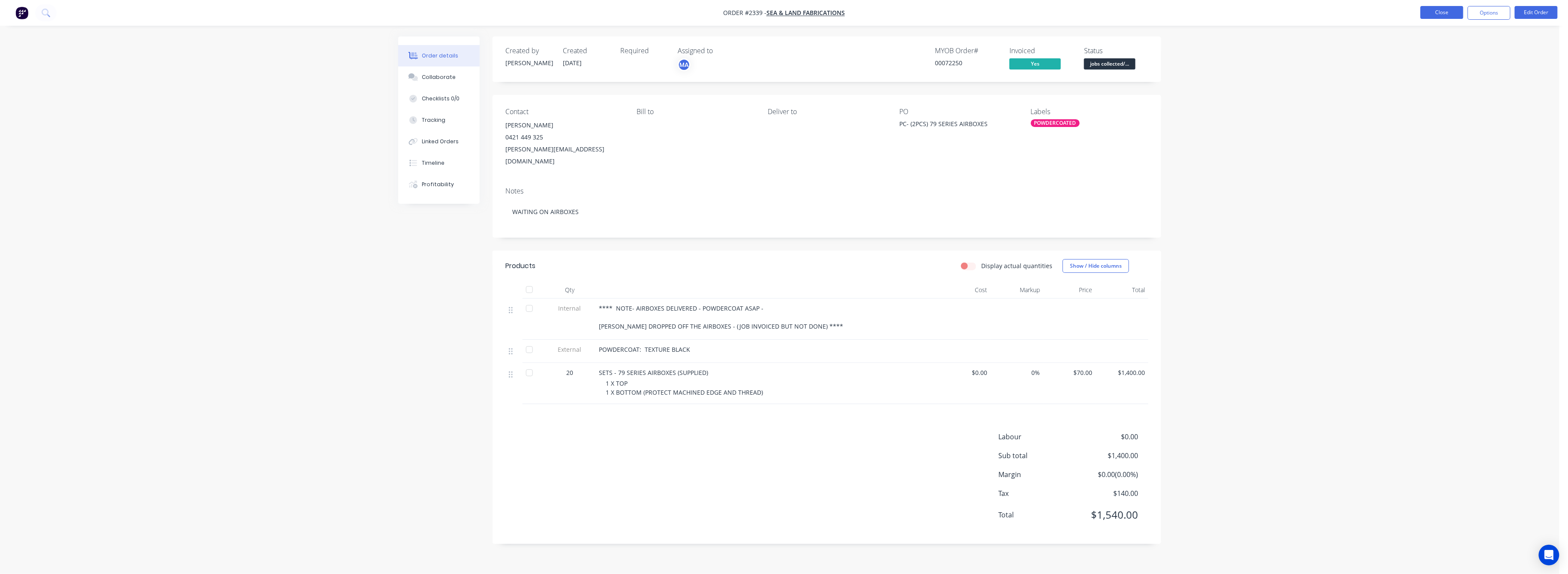
click at [1449, 9] on button "Close" at bounding box center [1442, 12] width 43 height 13
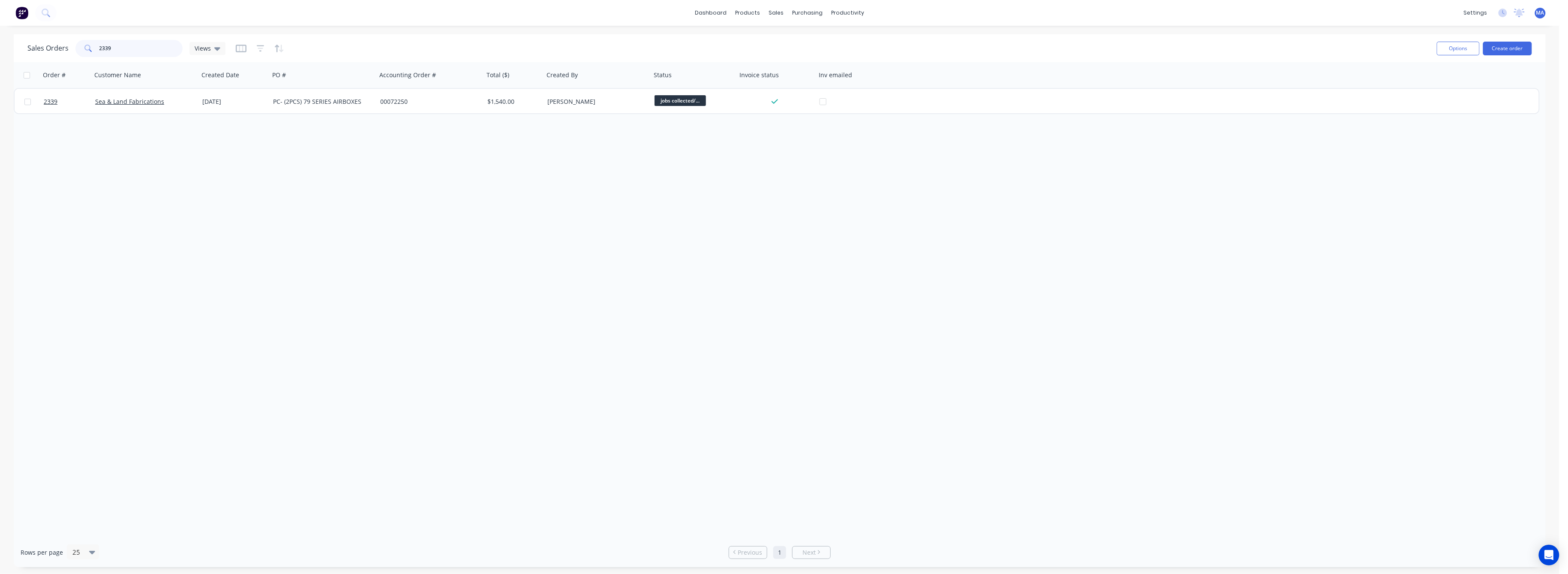
drag, startPoint x: 90, startPoint y: 46, endPoint x: 86, endPoint y: 53, distance: 8.1
click at [86, 49] on div "2339" at bounding box center [129, 49] width 107 height 17
click at [257, 48] on icon "button" at bounding box center [261, 48] width 8 height 9
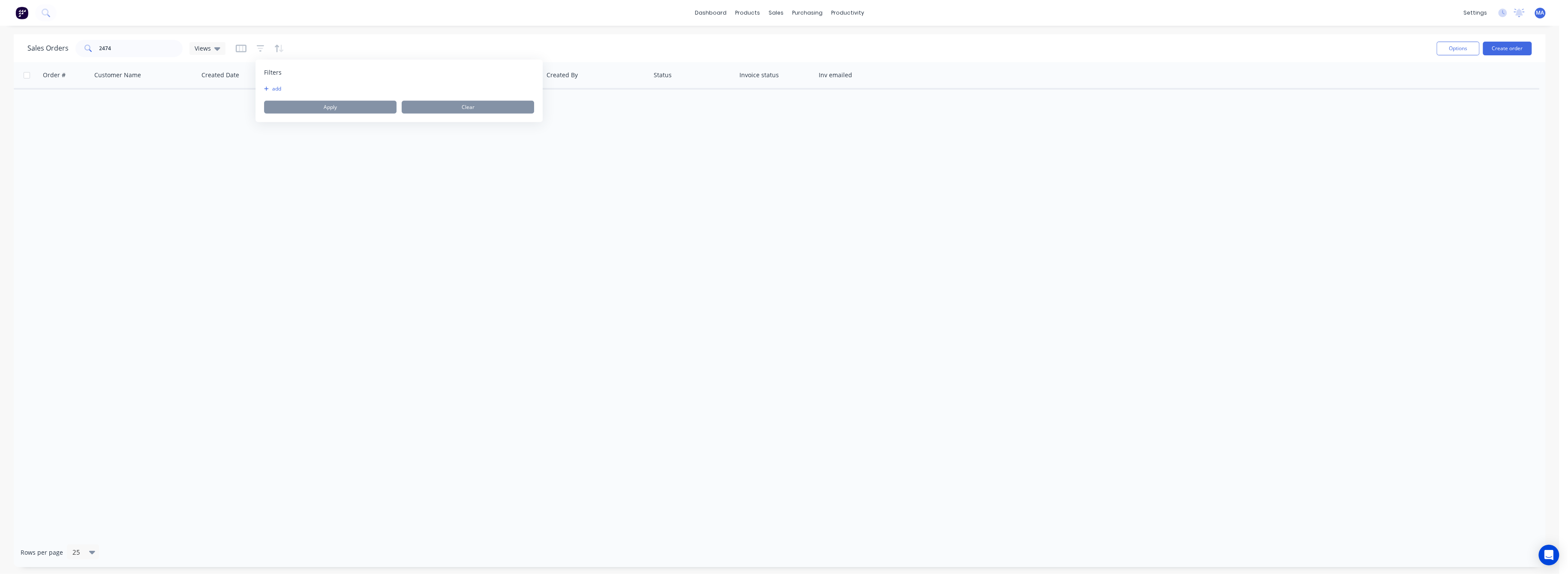
click at [278, 87] on button "add" at bounding box center [275, 88] width 22 height 7
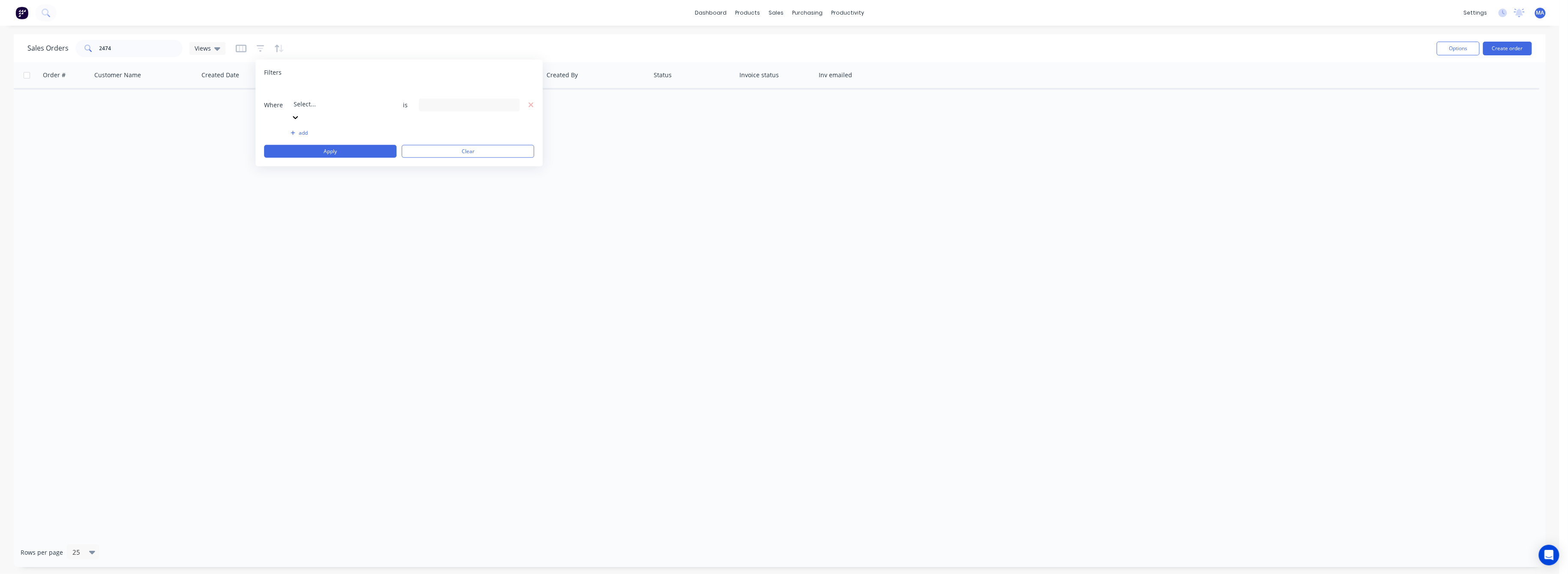
click at [300, 113] on icon at bounding box center [295, 117] width 9 height 9
click at [511, 100] on icon at bounding box center [512, 104] width 6 height 9
click at [434, 140] on div at bounding box center [433, 140] width 17 height 17
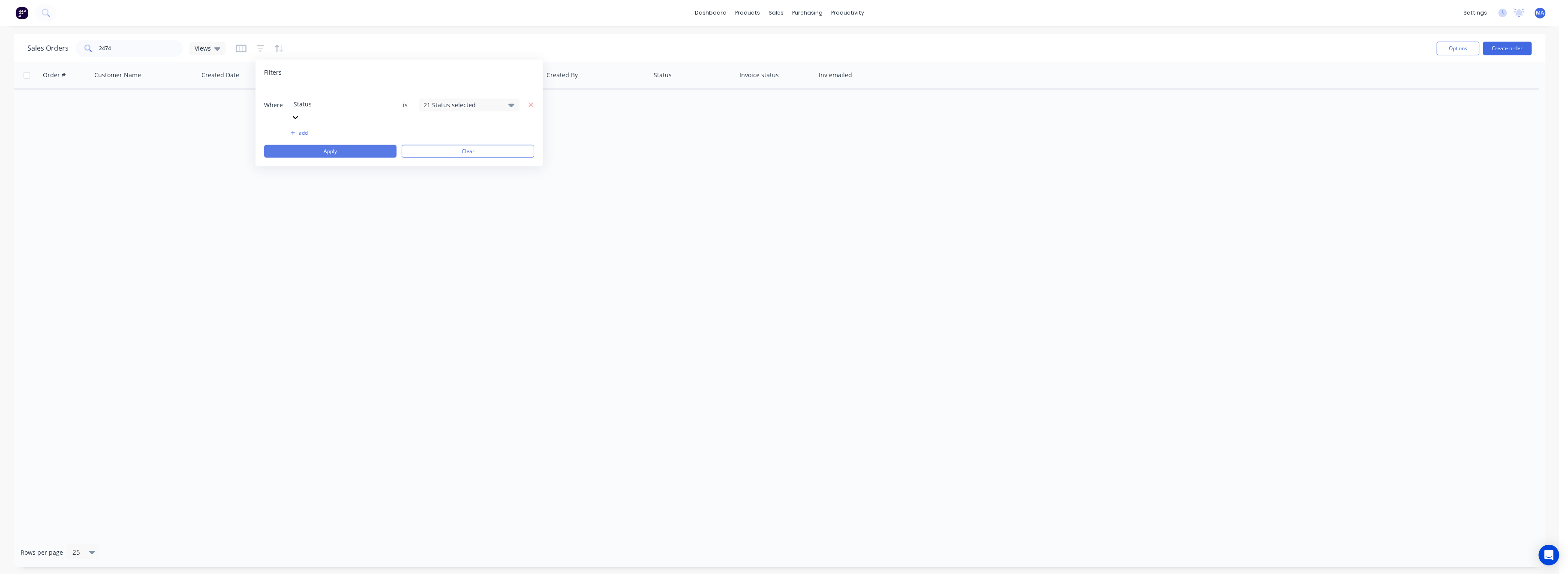
click at [349, 145] on button "Apply" at bounding box center [330, 151] width 132 height 13
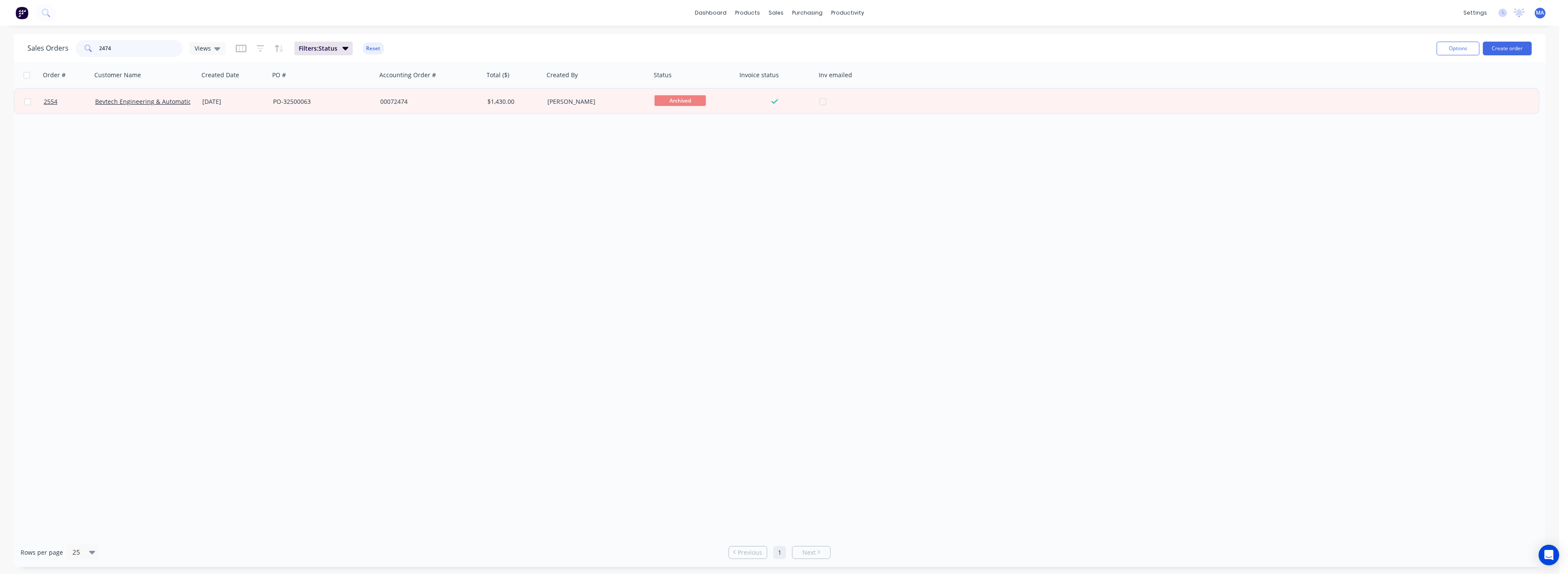
drag, startPoint x: 113, startPoint y: 49, endPoint x: 80, endPoint y: 52, distance: 33.1
click at [84, 49] on div "2474" at bounding box center [129, 49] width 107 height 17
type input "2474"
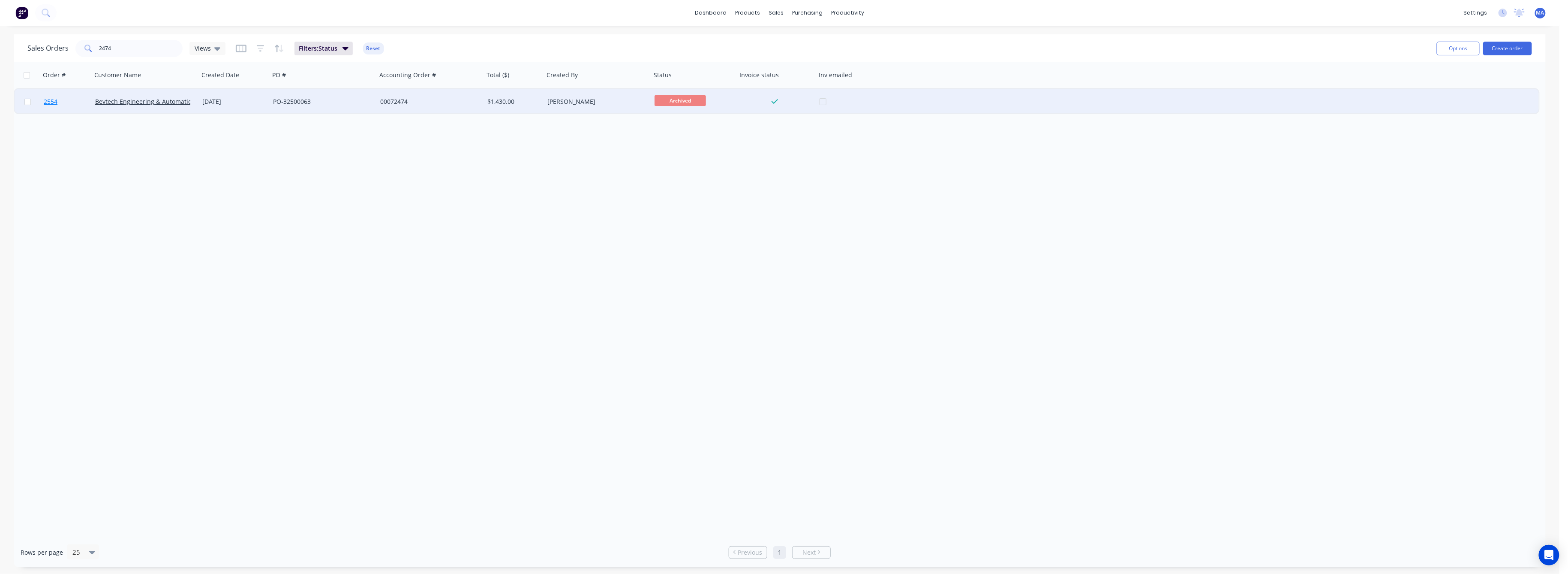
click at [49, 101] on span "2554" at bounding box center [51, 101] width 14 height 9
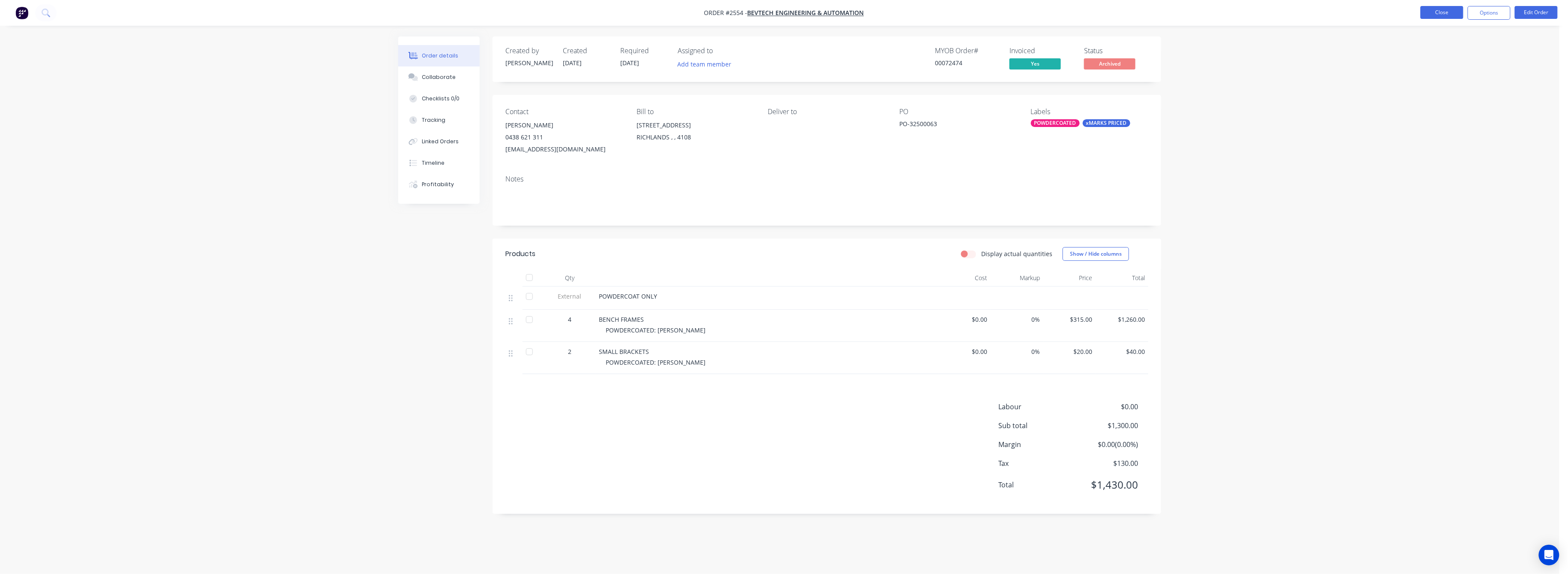
click at [1449, 12] on button "Close" at bounding box center [1442, 12] width 43 height 13
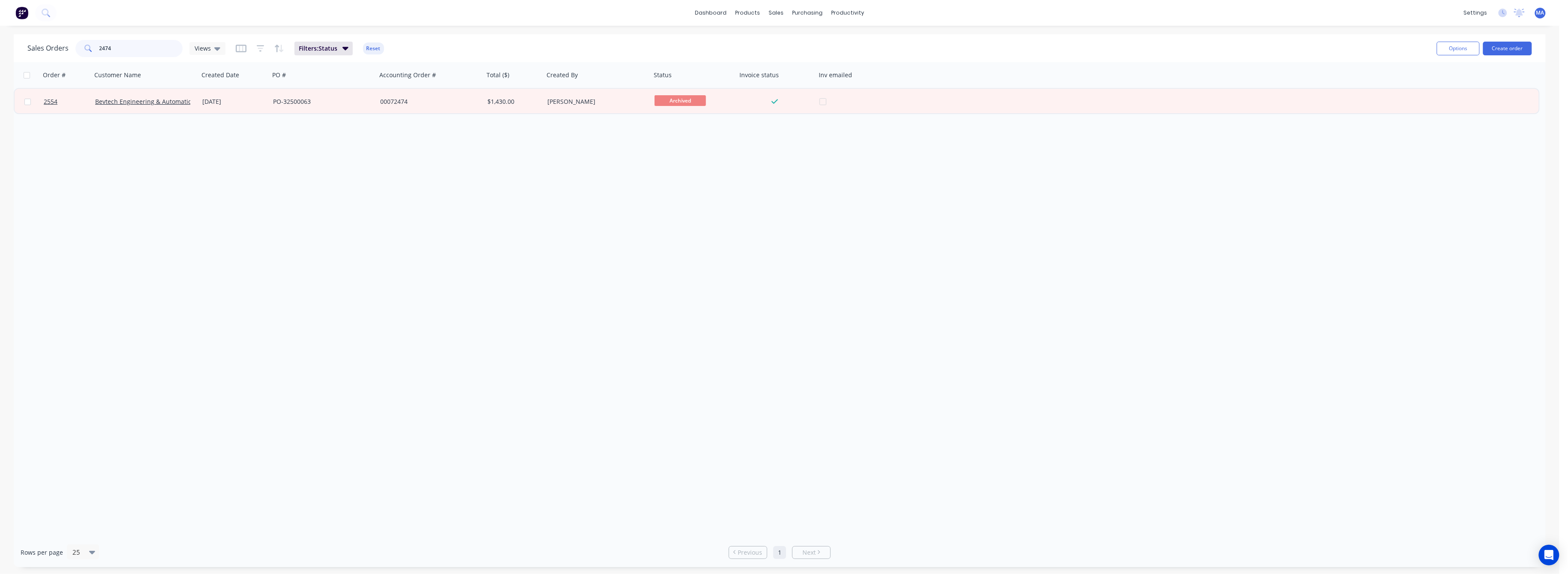
drag, startPoint x: 111, startPoint y: 48, endPoint x: 84, endPoint y: 48, distance: 27.0
click at [84, 48] on div "2474" at bounding box center [129, 49] width 107 height 17
drag, startPoint x: 114, startPoint y: 49, endPoint x: 87, endPoint y: 50, distance: 27.0
click at [89, 50] on div "2474" at bounding box center [129, 49] width 107 height 17
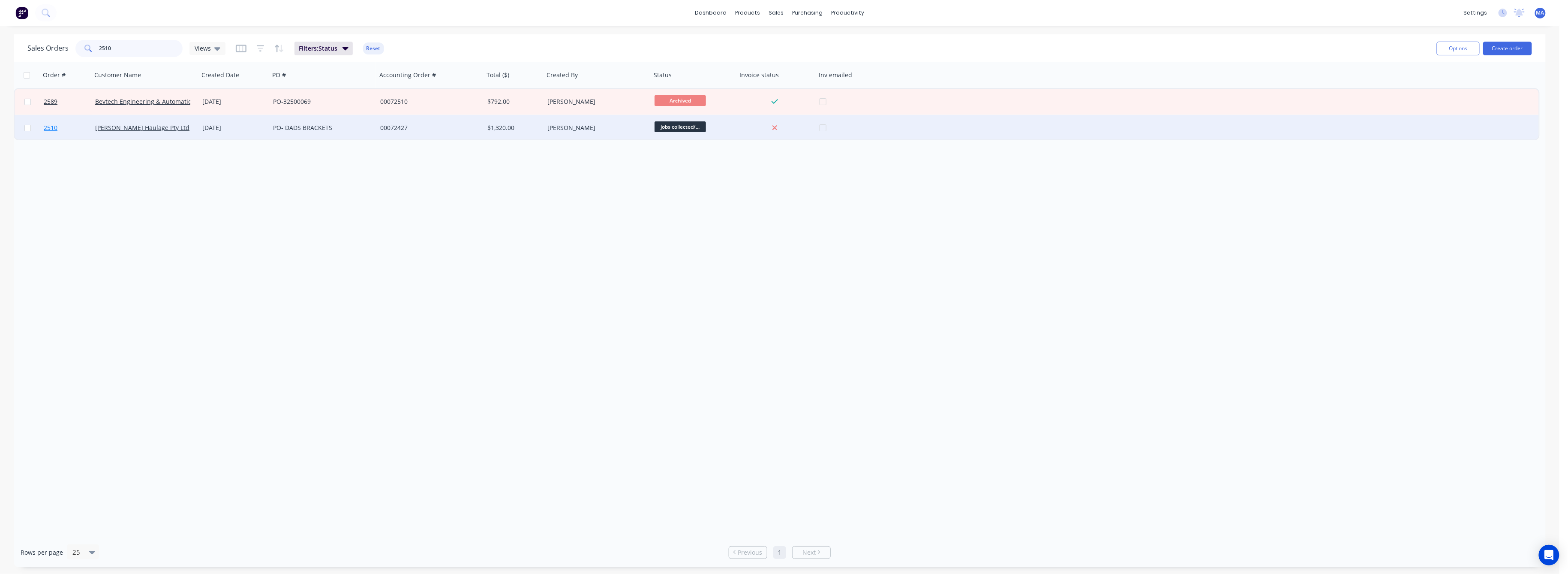
type input "2510"
click at [49, 126] on span "2510" at bounding box center [51, 128] width 14 height 9
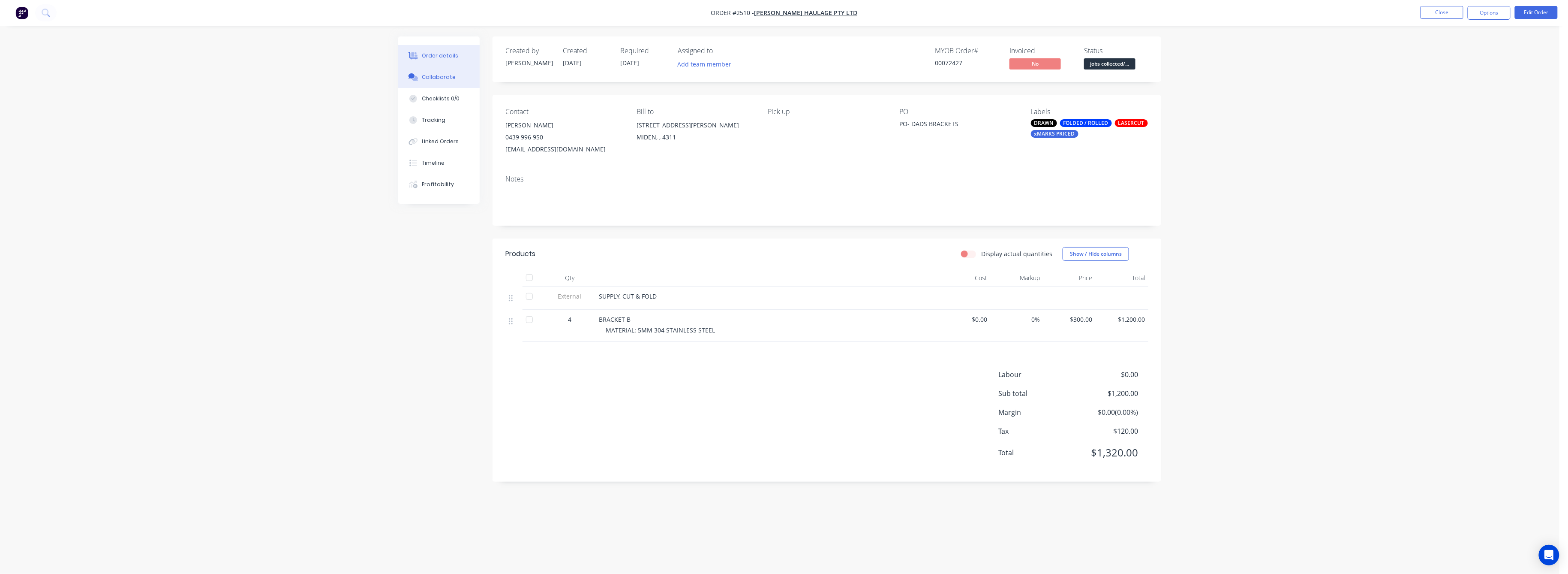
click at [438, 80] on div "Collaborate" at bounding box center [439, 77] width 34 height 8
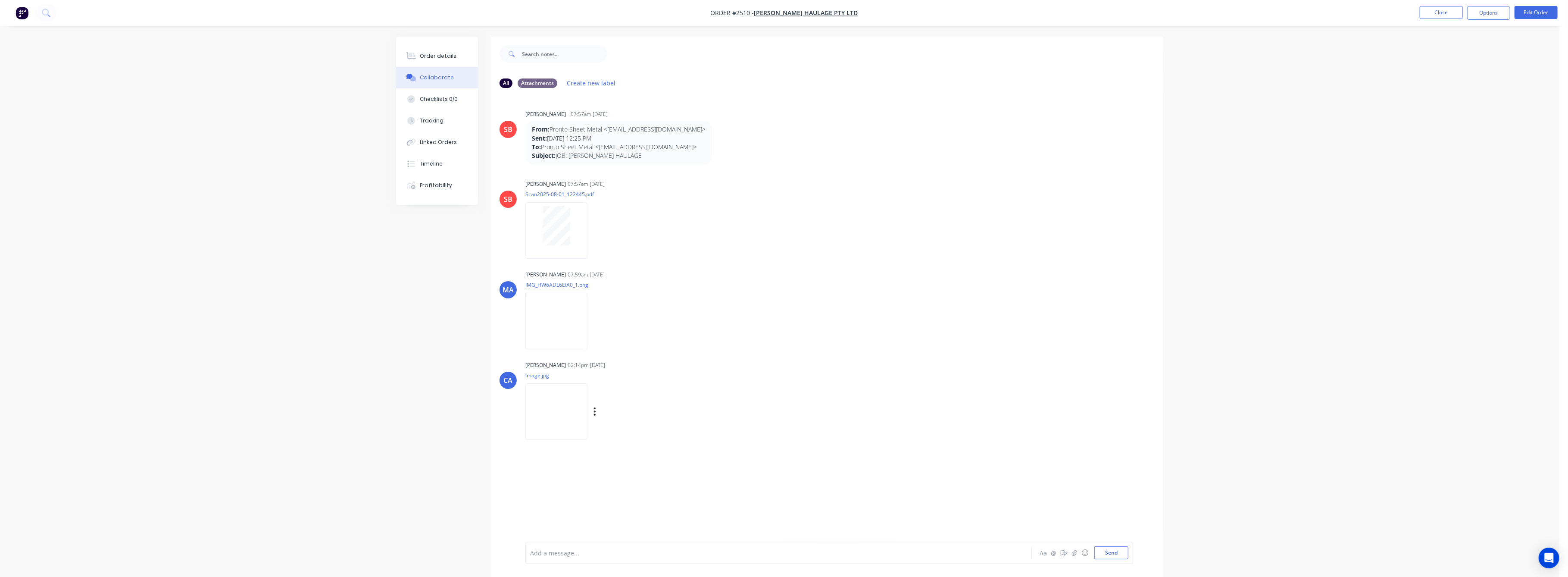
click at [566, 414] on img at bounding box center [557, 411] width 62 height 57
click at [431, 53] on div "Order details" at bounding box center [438, 56] width 37 height 8
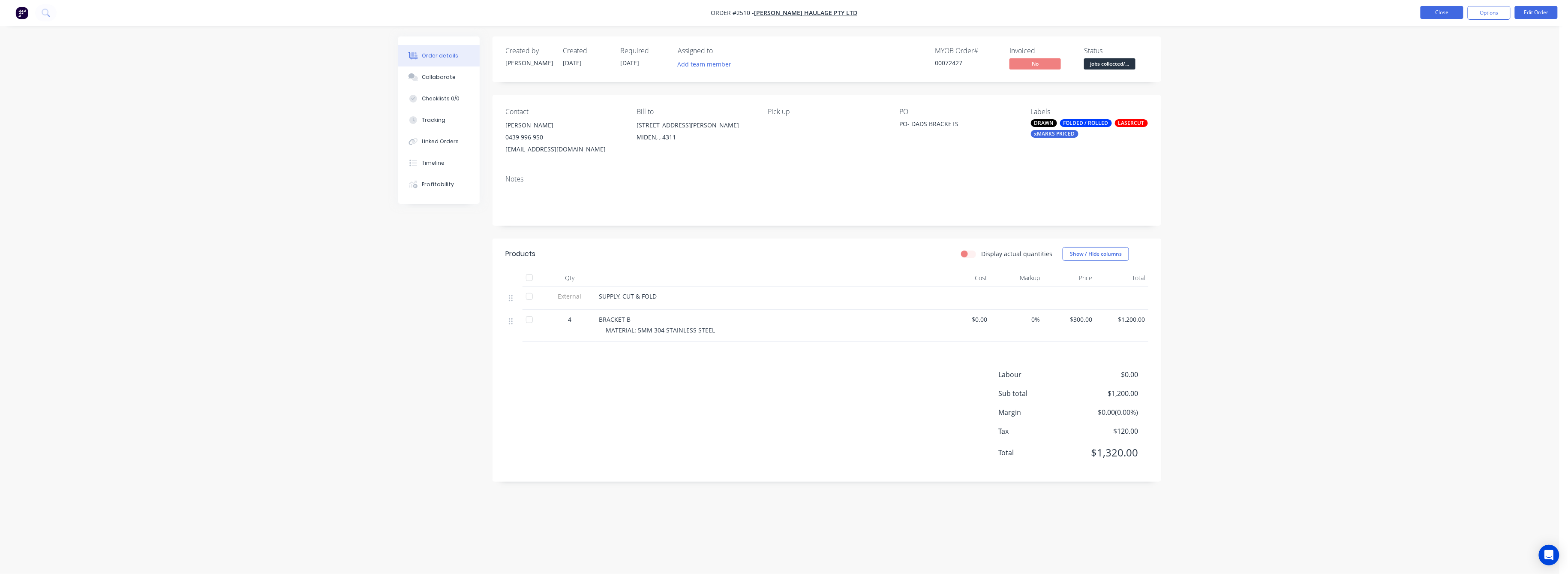
click at [1446, 11] on button "Close" at bounding box center [1442, 12] width 43 height 13
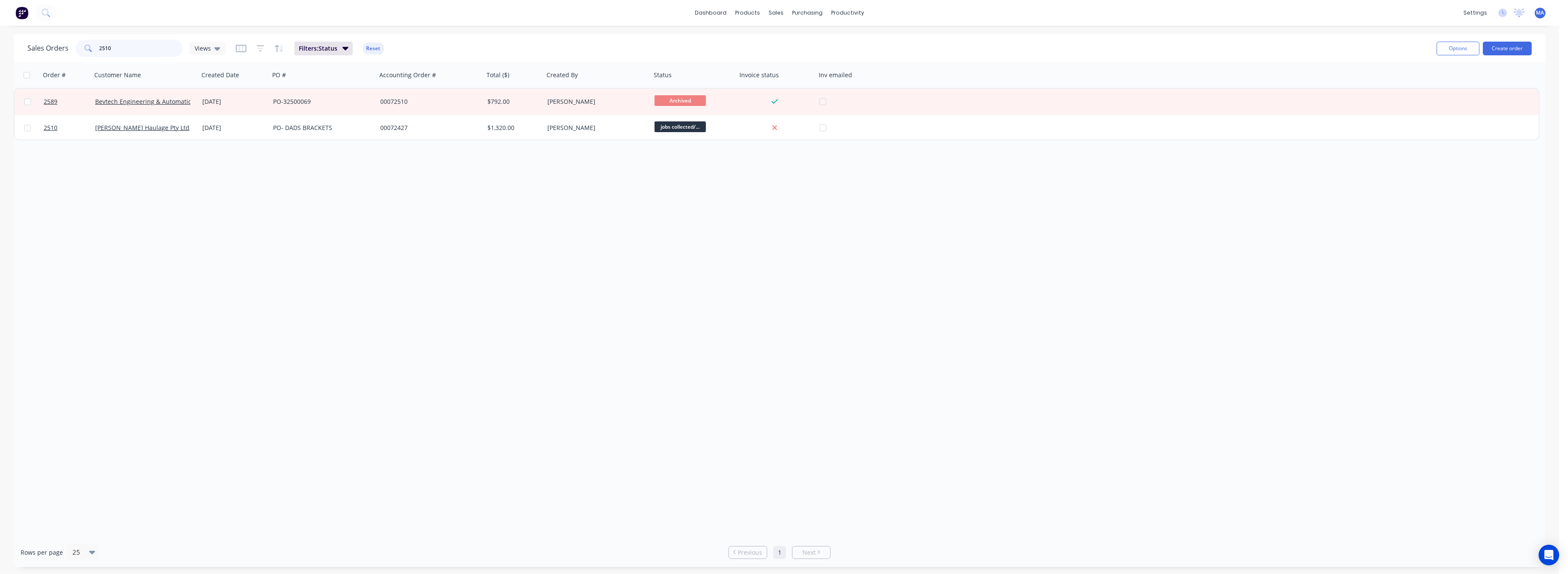
drag, startPoint x: 112, startPoint y: 50, endPoint x: 93, endPoint y: 53, distance: 19.2
click at [93, 53] on div "2510" at bounding box center [129, 49] width 107 height 17
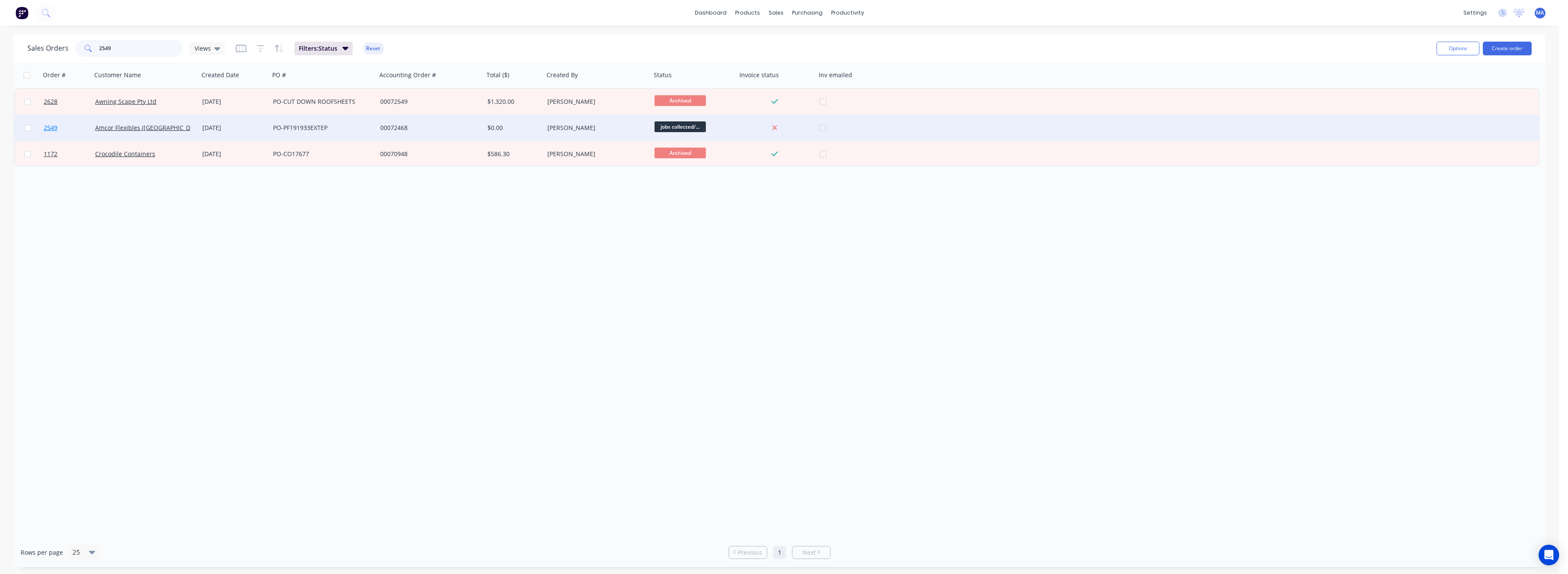
type input "2549"
click at [50, 128] on span "2549" at bounding box center [51, 128] width 14 height 9
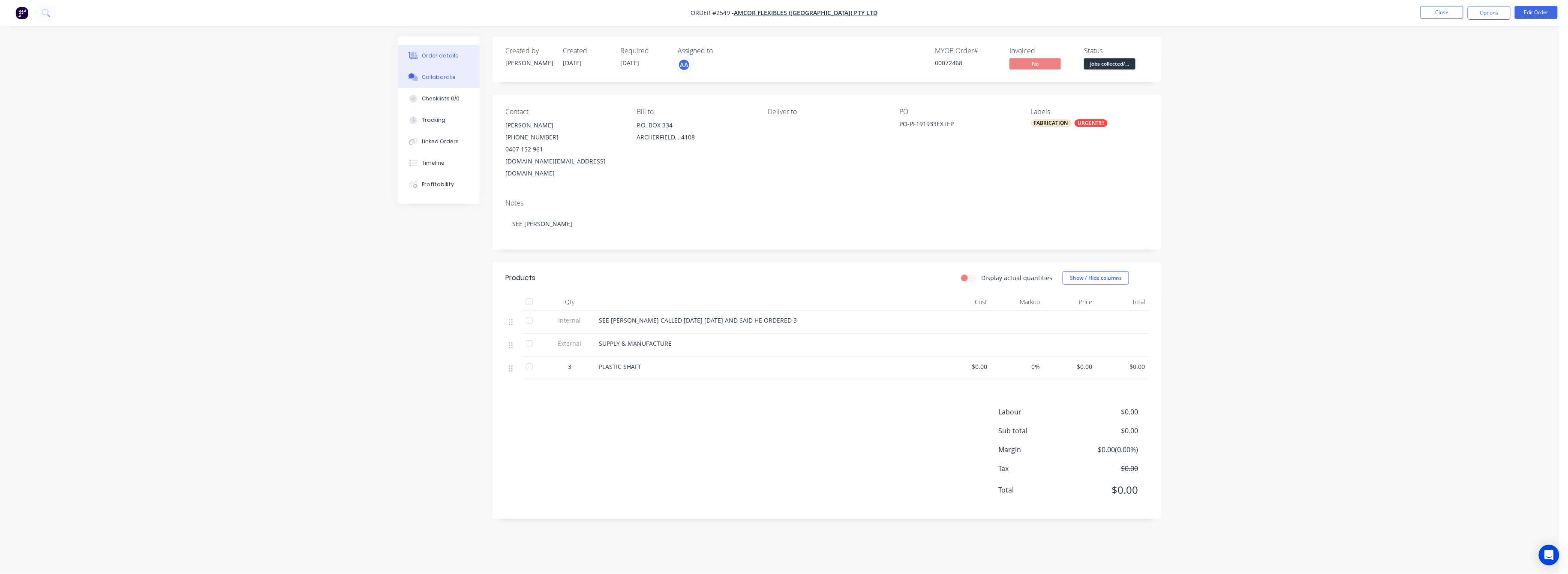
click at [443, 76] on div "Collaborate" at bounding box center [439, 77] width 34 height 8
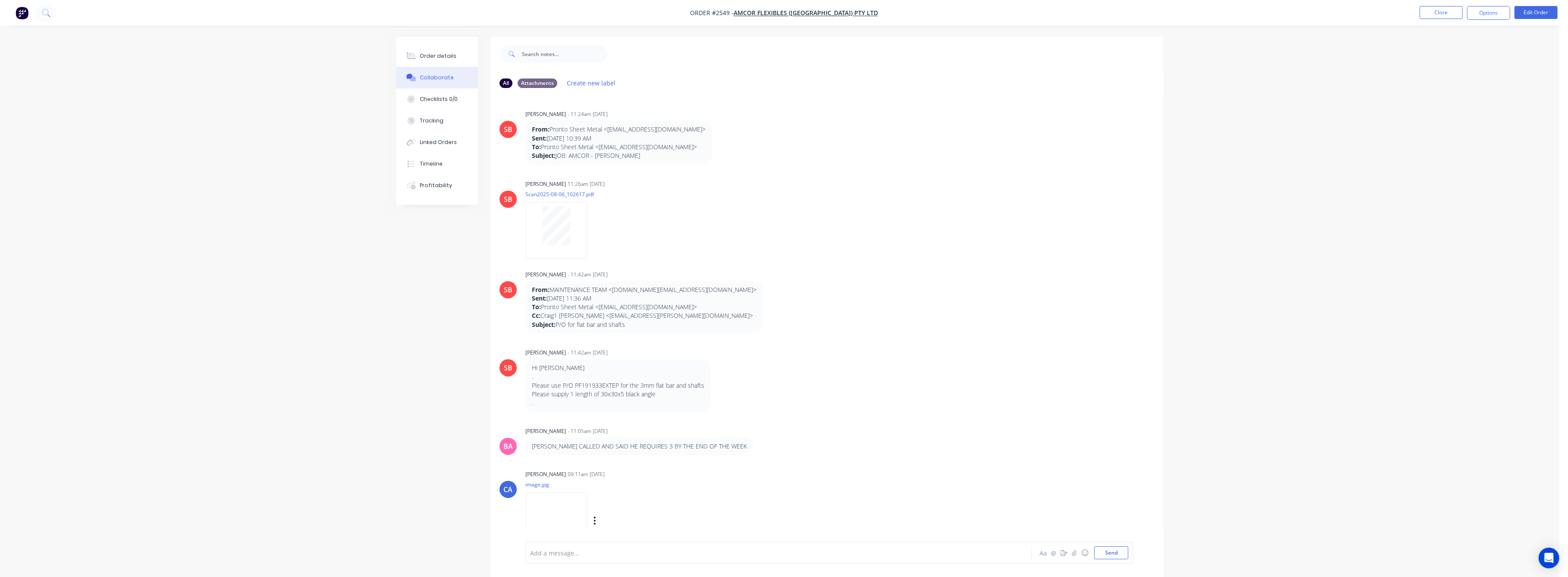
click at [556, 515] on img at bounding box center [557, 520] width 62 height 57
click at [439, 117] on div "Tracking" at bounding box center [432, 121] width 23 height 8
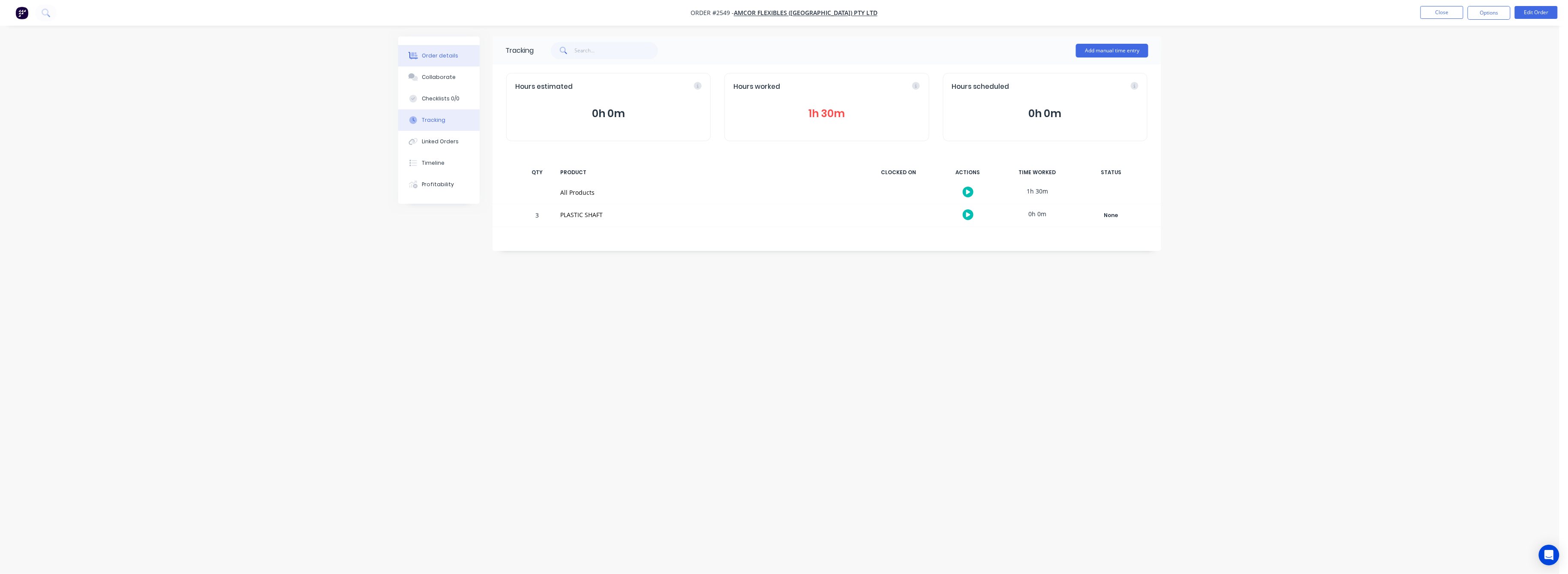
click at [430, 51] on button "Order details" at bounding box center [438, 56] width 81 height 22
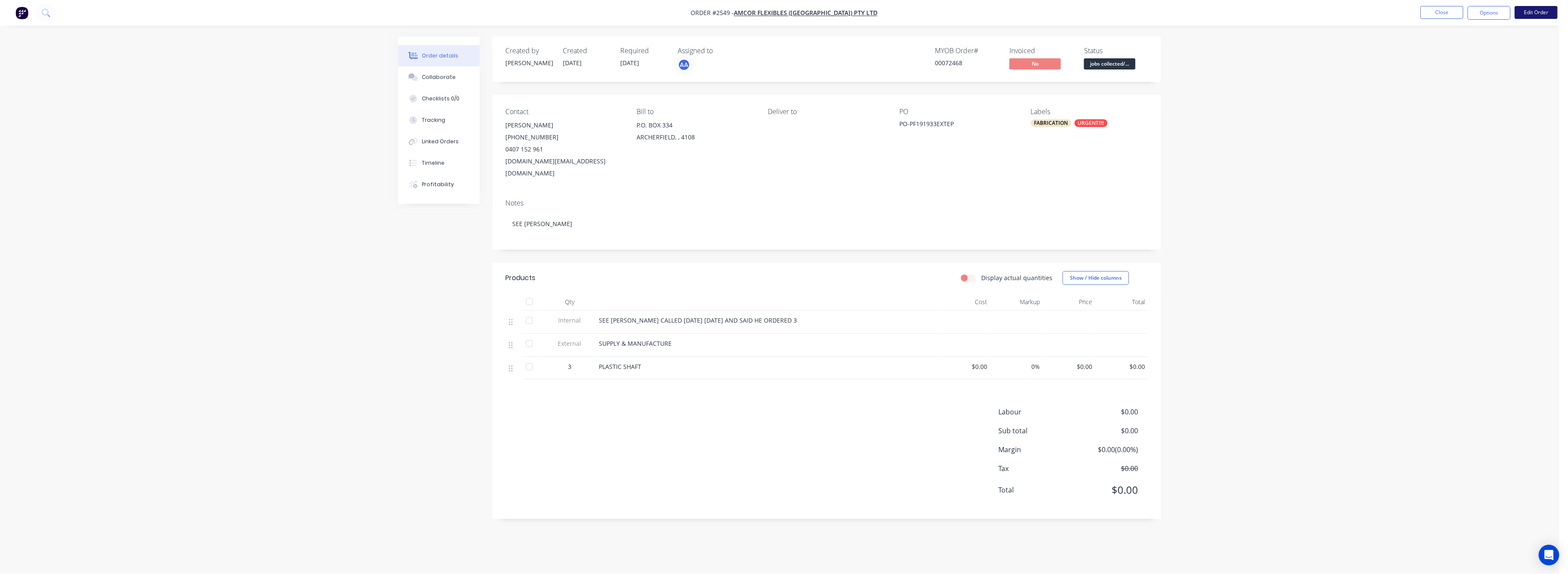
click at [1541, 9] on button "Edit Order" at bounding box center [1536, 12] width 43 height 13
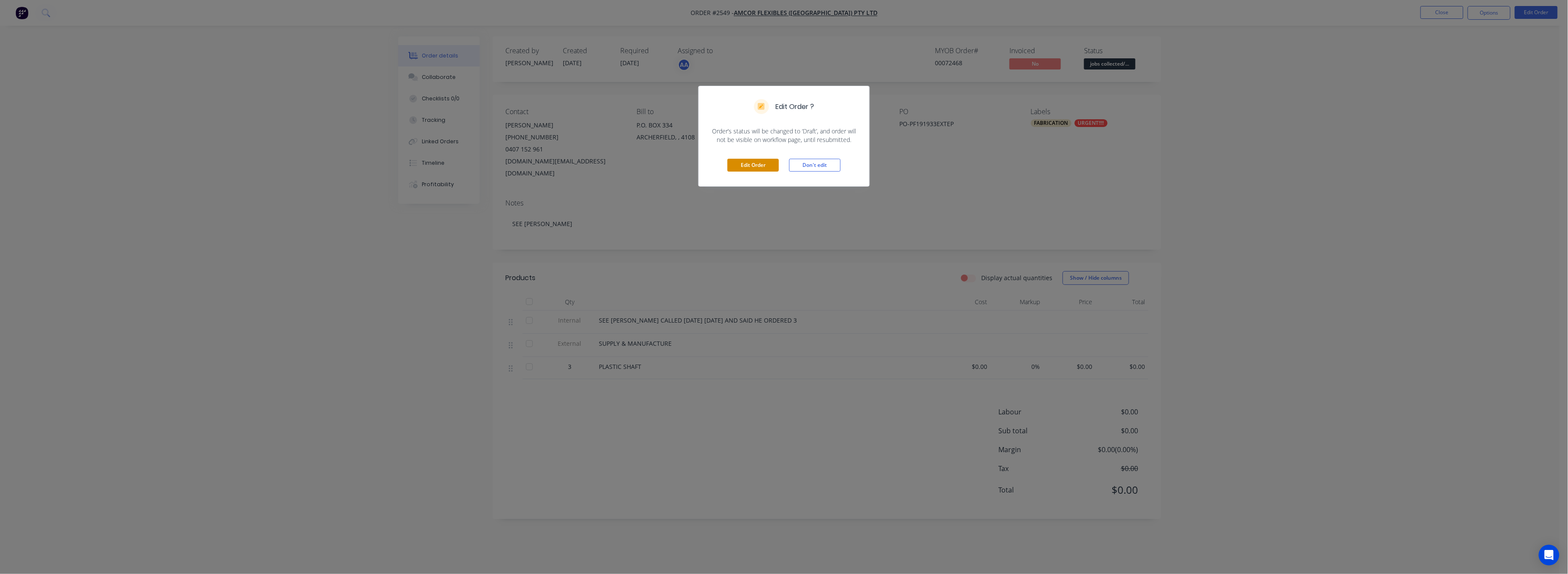
click at [762, 163] on button "Edit Order" at bounding box center [753, 165] width 52 height 13
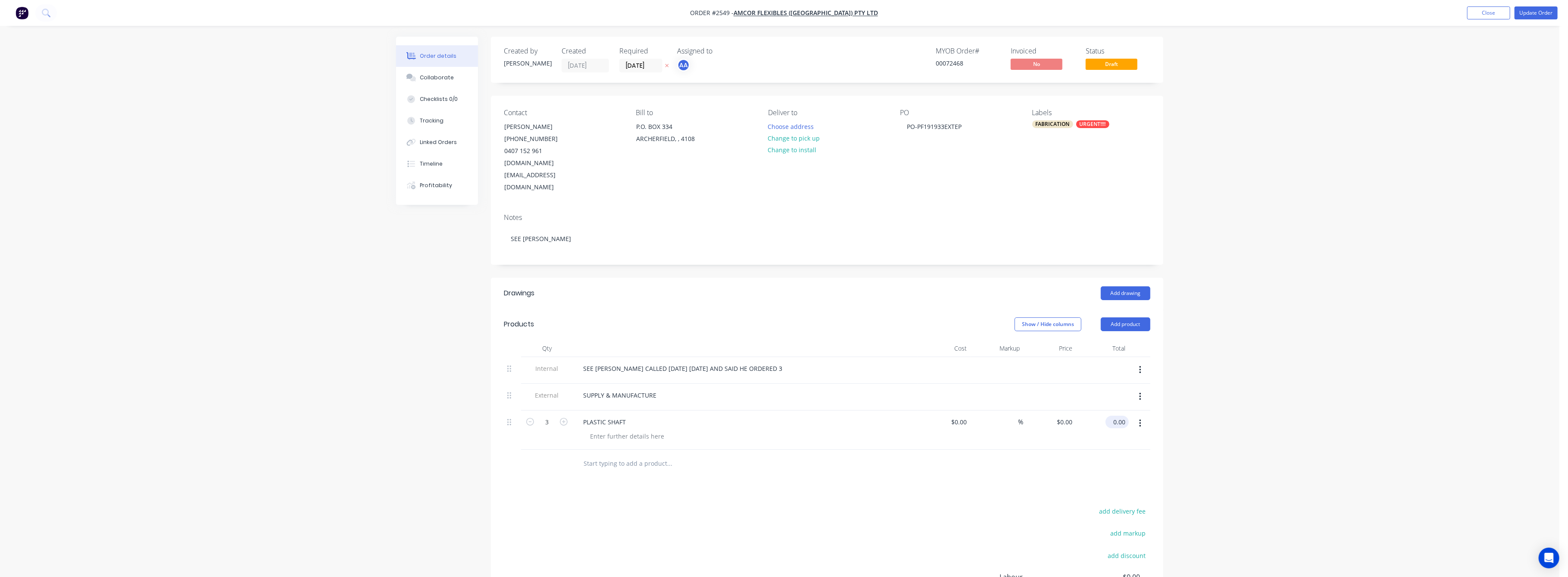
click at [1117, 416] on input "0.00" at bounding box center [1119, 422] width 20 height 12
type input "480"
type input "$160.00"
type input "$480.00"
drag, startPoint x: 1265, startPoint y: 461, endPoint x: 1259, endPoint y: 432, distance: 29.6
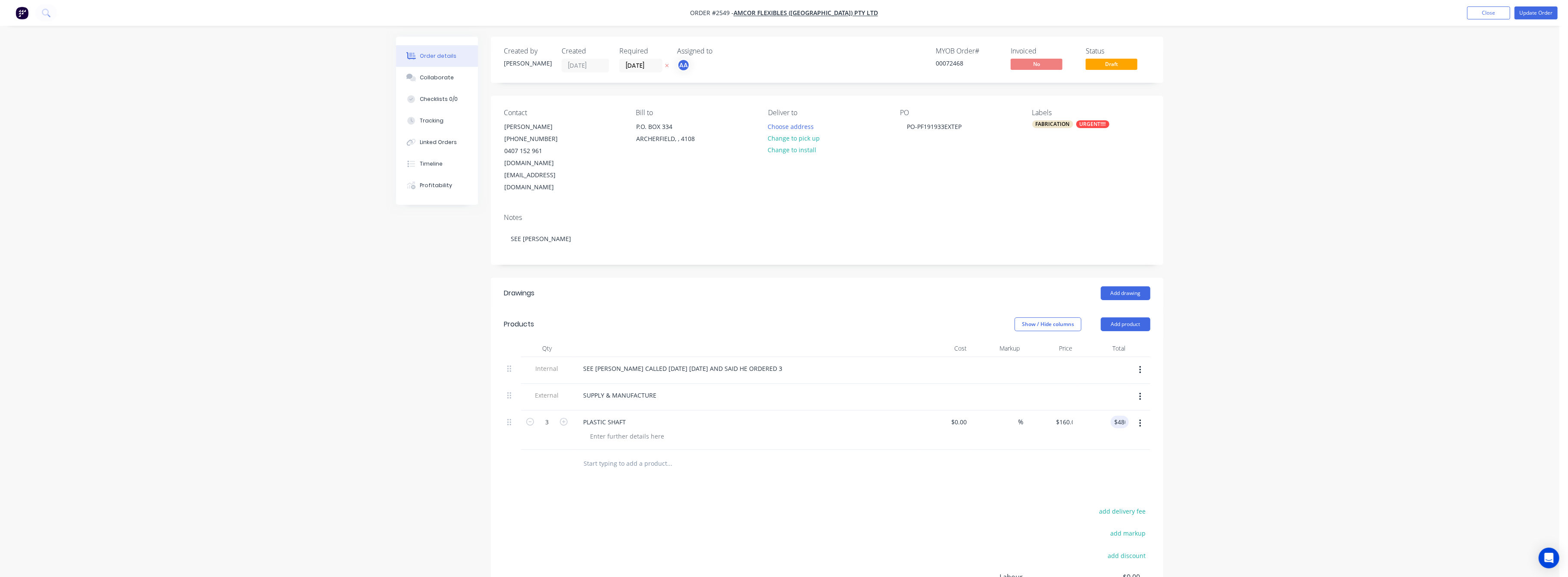
click at [1262, 441] on div "Order details Collaborate Checklists 0/0 Tracking Linked Orders Timeline Profit…" at bounding box center [780, 348] width 1559 height 698
click at [1533, 11] on button "Update Order" at bounding box center [1536, 12] width 43 height 13
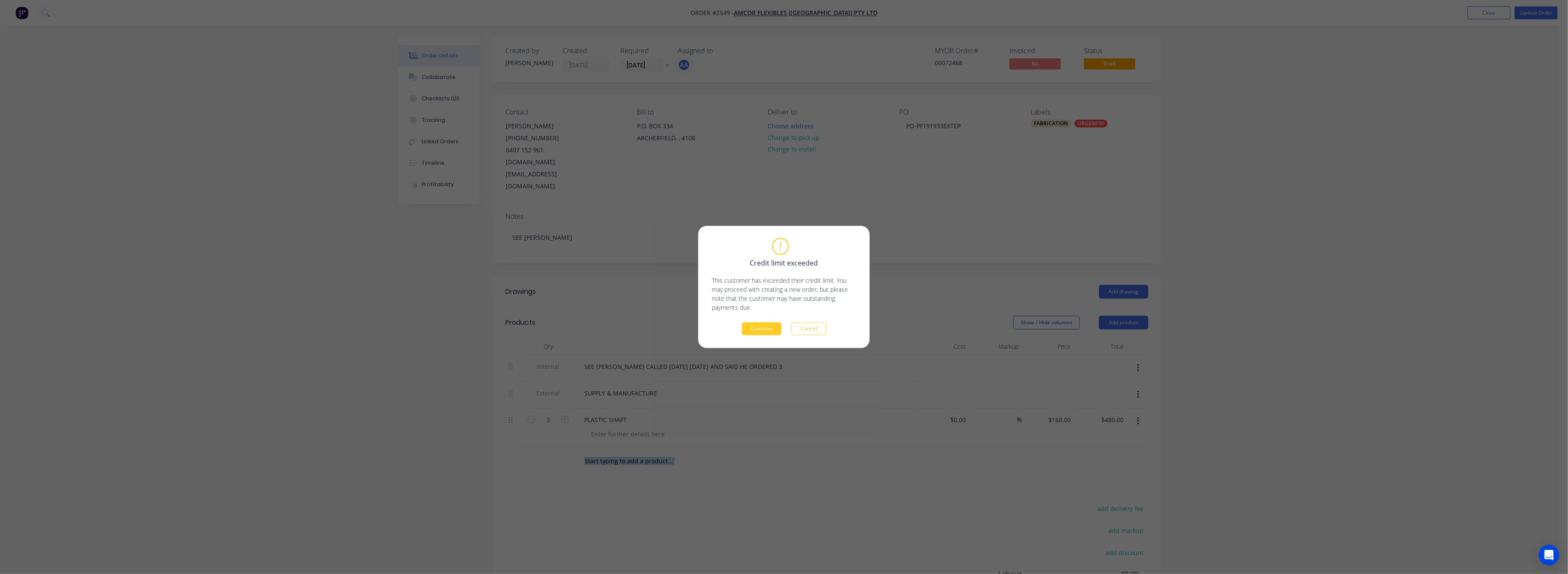
click at [769, 331] on button "Continue" at bounding box center [762, 329] width 39 height 13
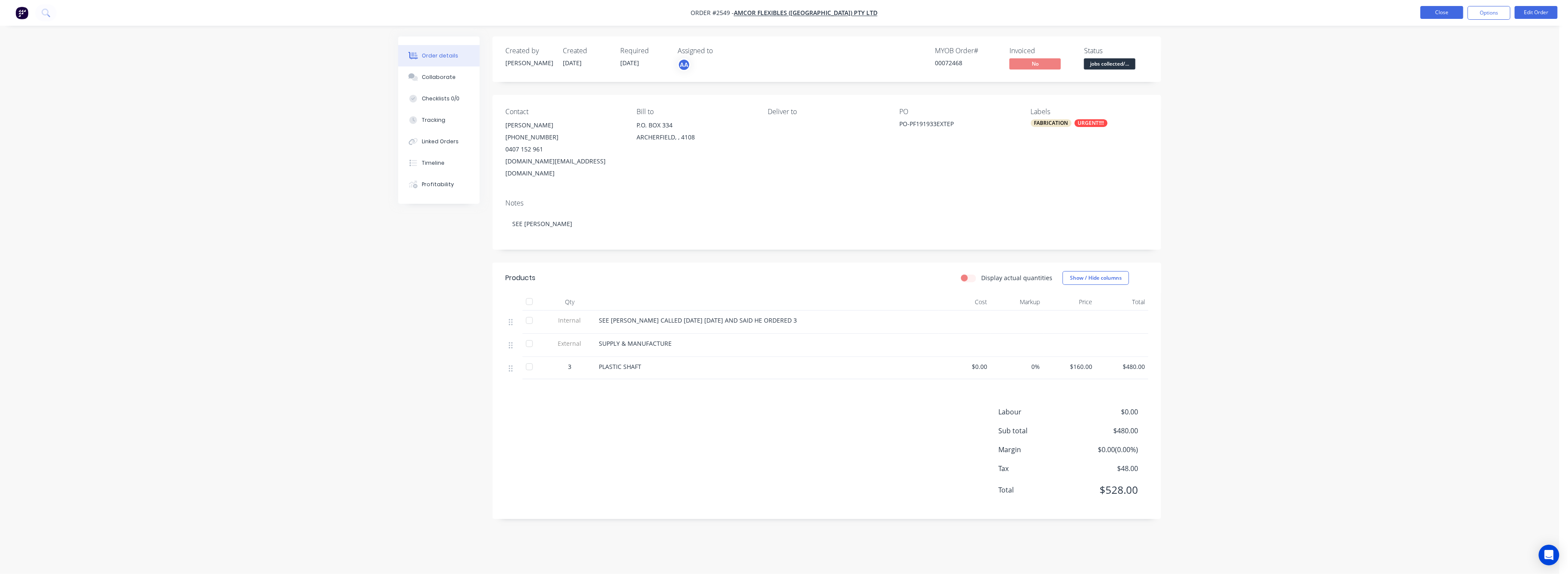
click at [1445, 11] on button "Close" at bounding box center [1442, 12] width 43 height 13
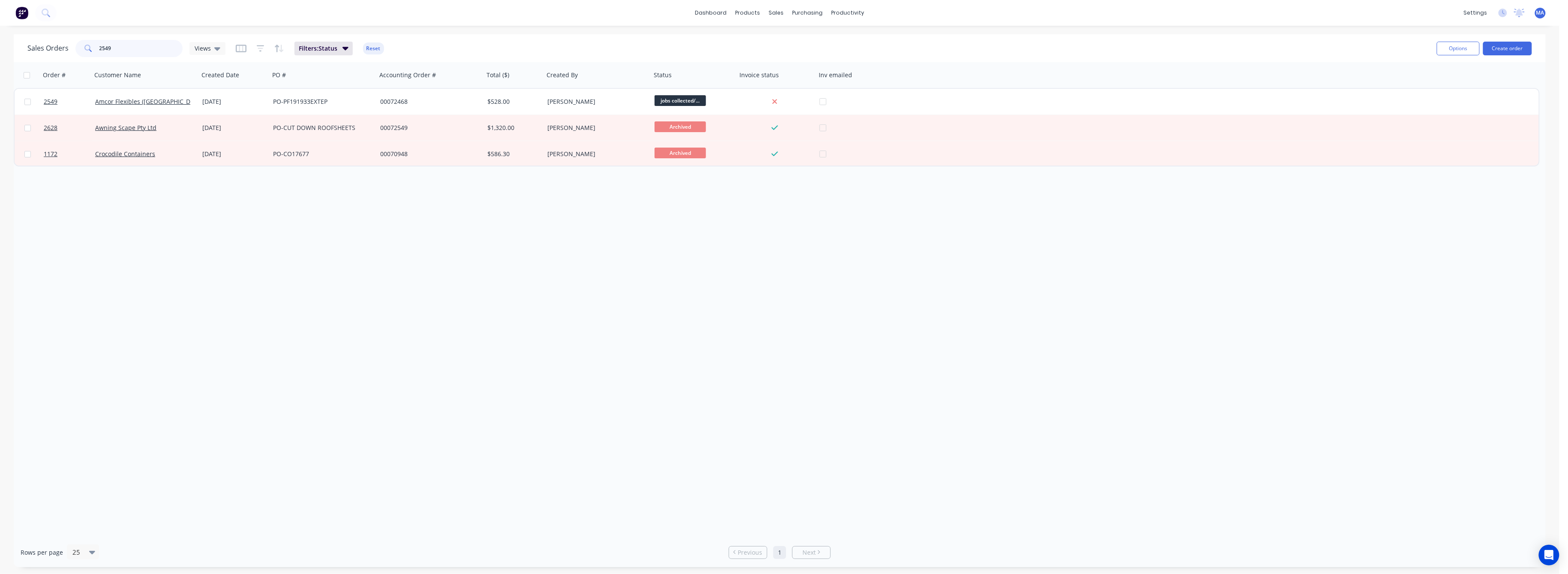
drag, startPoint x: 112, startPoint y: 46, endPoint x: 94, endPoint y: 53, distance: 19.3
click at [95, 52] on div "2549" at bounding box center [129, 49] width 107 height 17
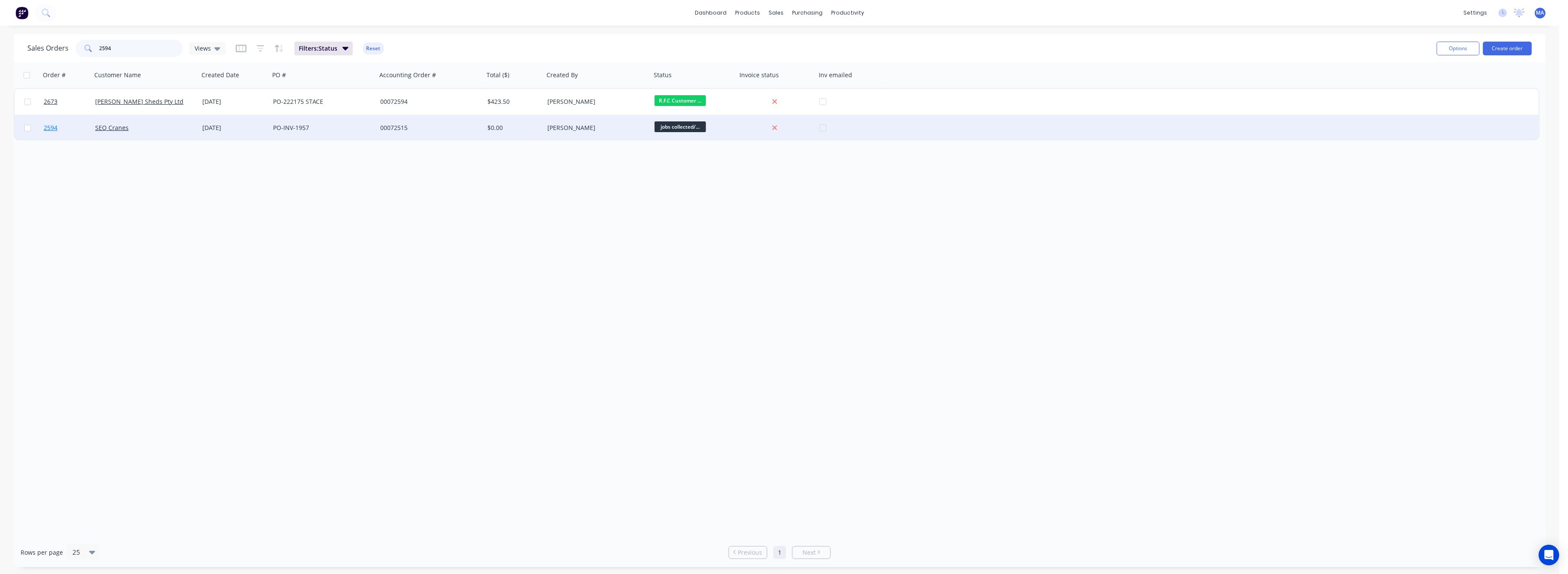
type input "2594"
click at [52, 128] on span "2594" at bounding box center [51, 128] width 14 height 9
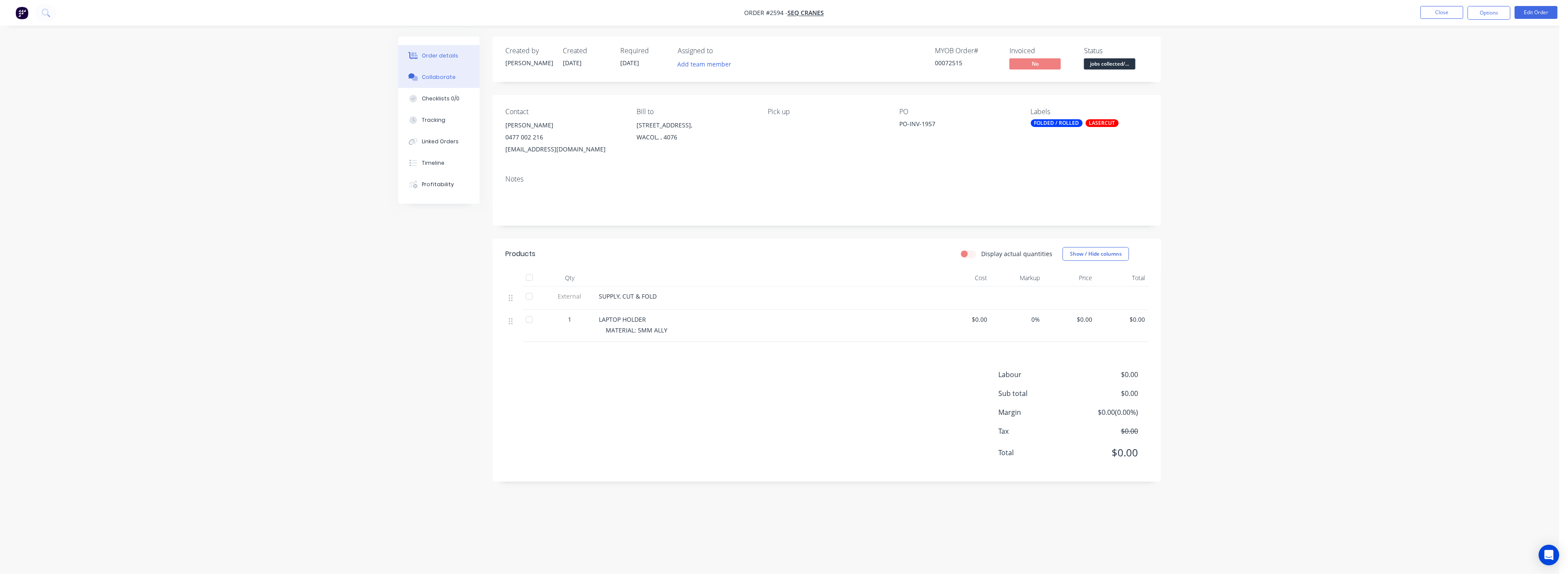
click at [434, 71] on button "Collaborate" at bounding box center [438, 77] width 81 height 22
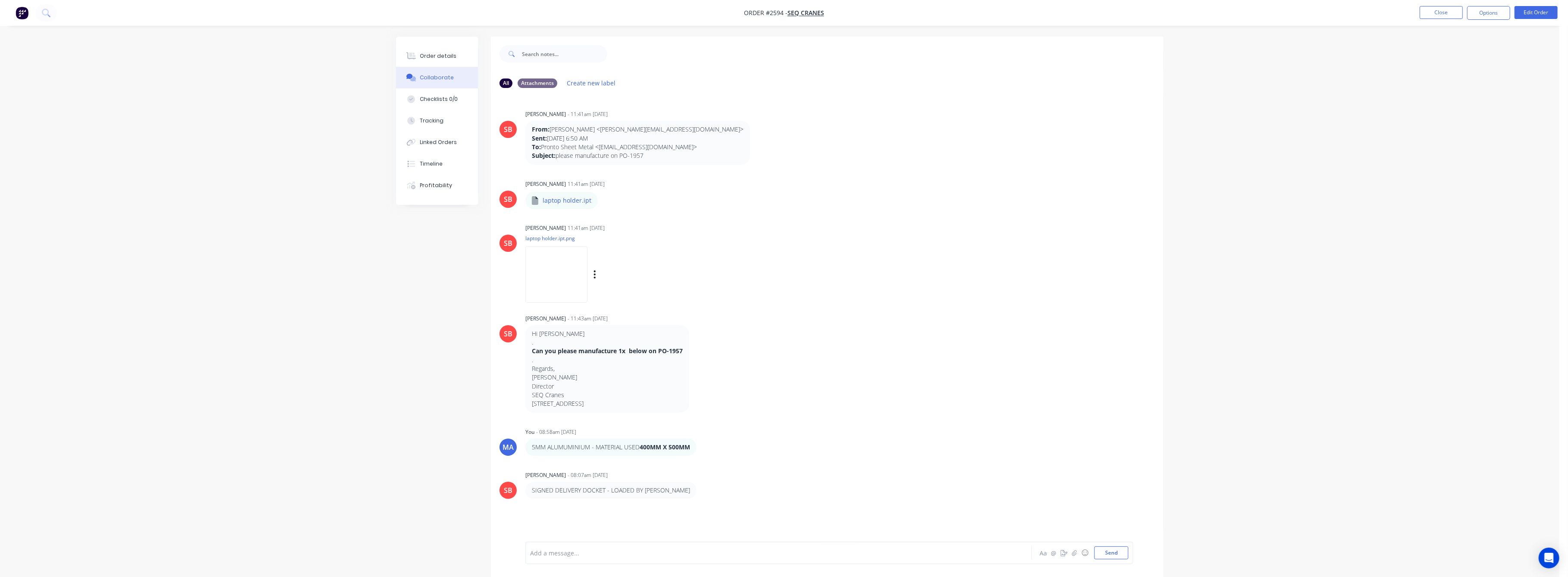
click at [588, 274] on img at bounding box center [557, 275] width 62 height 57
click at [429, 121] on div "Tracking" at bounding box center [432, 121] width 23 height 8
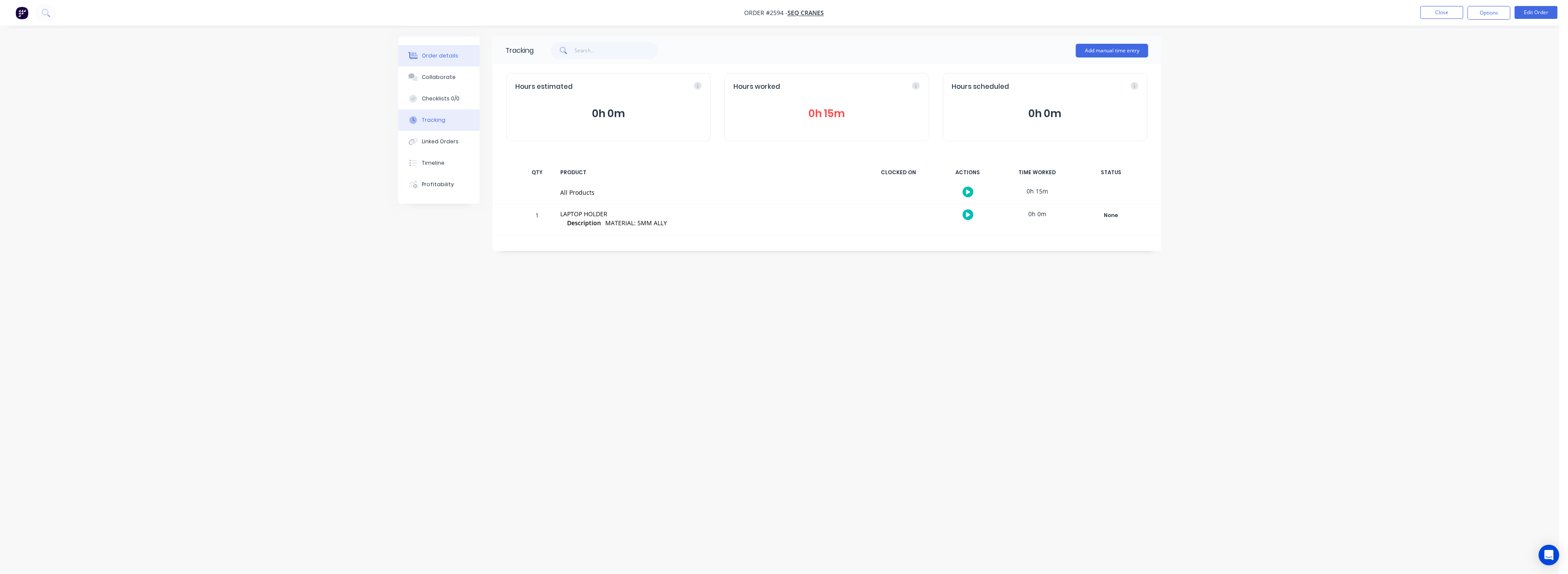
click at [437, 57] on div "Order details" at bounding box center [440, 56] width 36 height 8
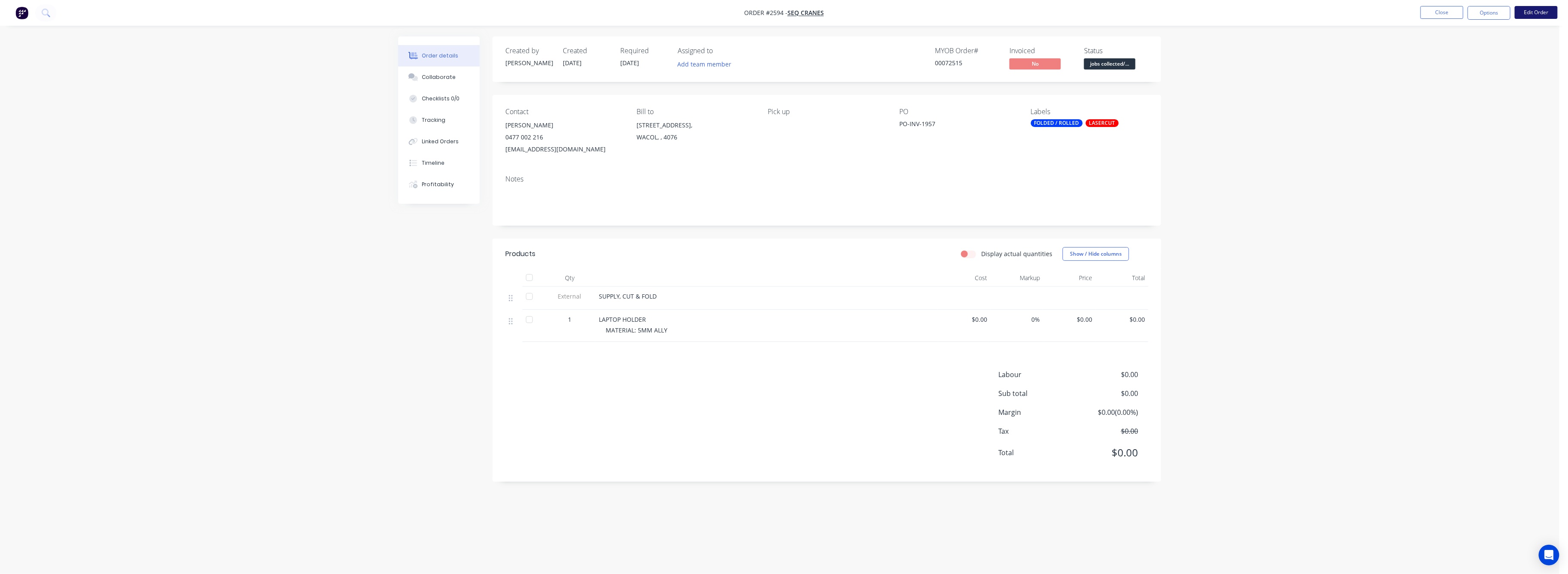
click at [1539, 13] on button "Edit Order" at bounding box center [1536, 12] width 43 height 13
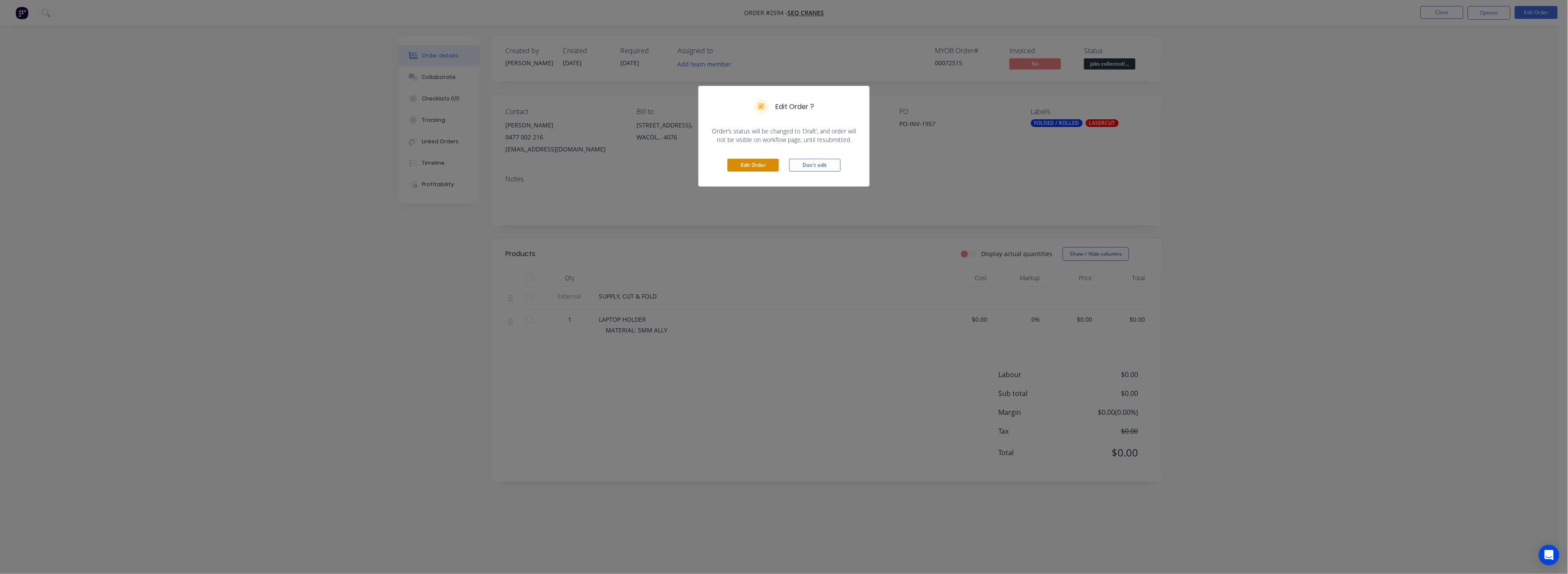
click at [769, 163] on button "Edit Order" at bounding box center [753, 165] width 52 height 13
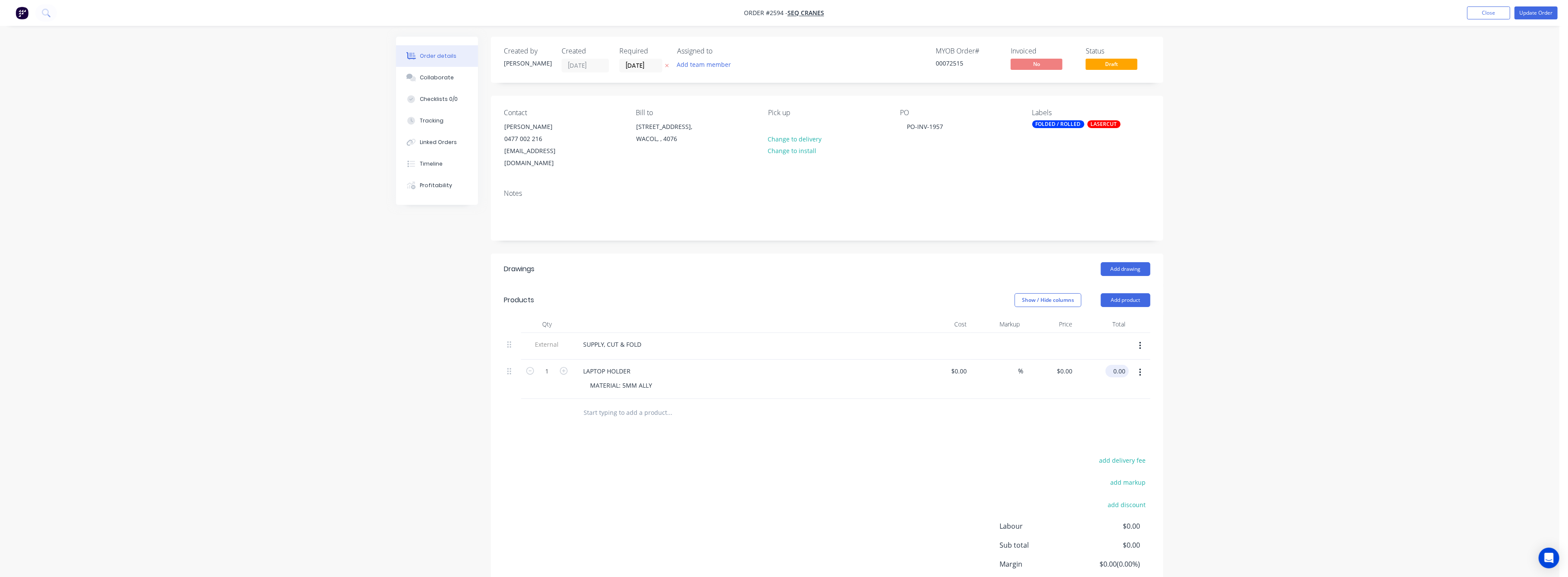
click at [1116, 365] on input "0.00" at bounding box center [1119, 371] width 20 height 12
type input "150"
type input "$150.00"
click at [1516, 329] on div "Order details Collaborate Checklists 0/0 Tracking Linked Orders Timeline Profit…" at bounding box center [780, 323] width 1559 height 647
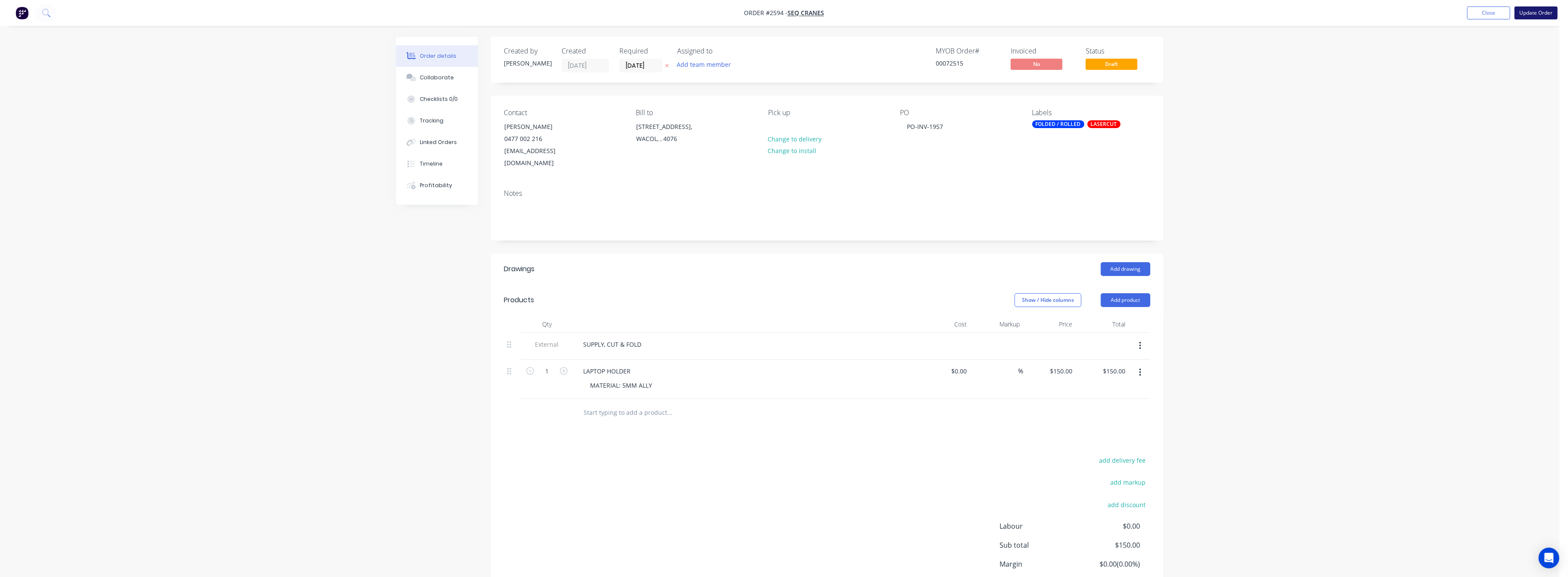
click at [1533, 10] on button "Update Order" at bounding box center [1536, 12] width 43 height 13
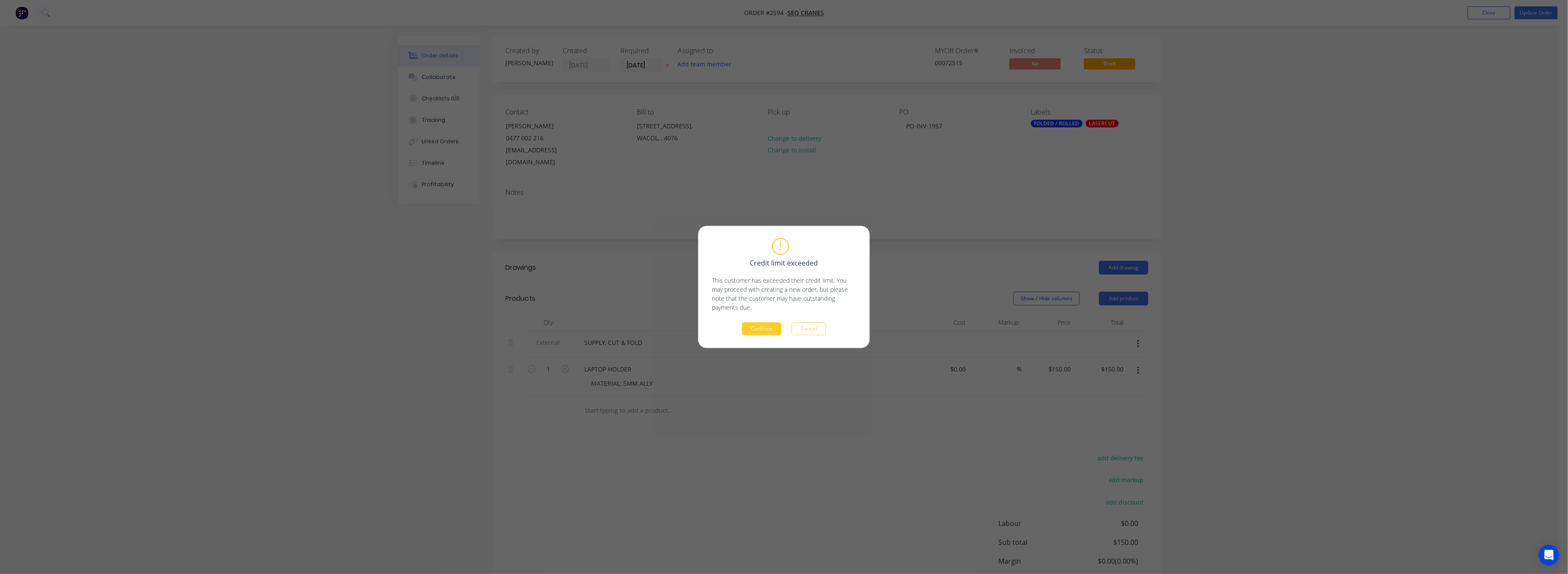
click at [763, 326] on button "Continue" at bounding box center [762, 329] width 39 height 13
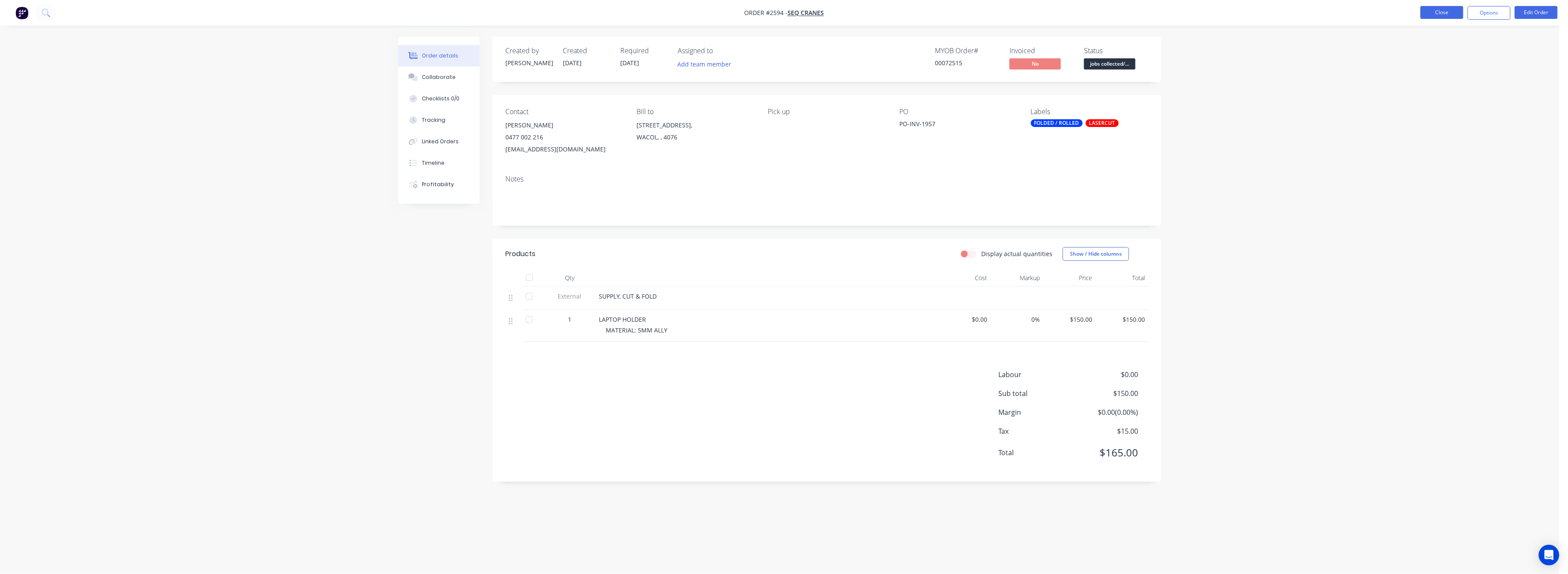
click at [1449, 9] on button "Close" at bounding box center [1442, 12] width 43 height 13
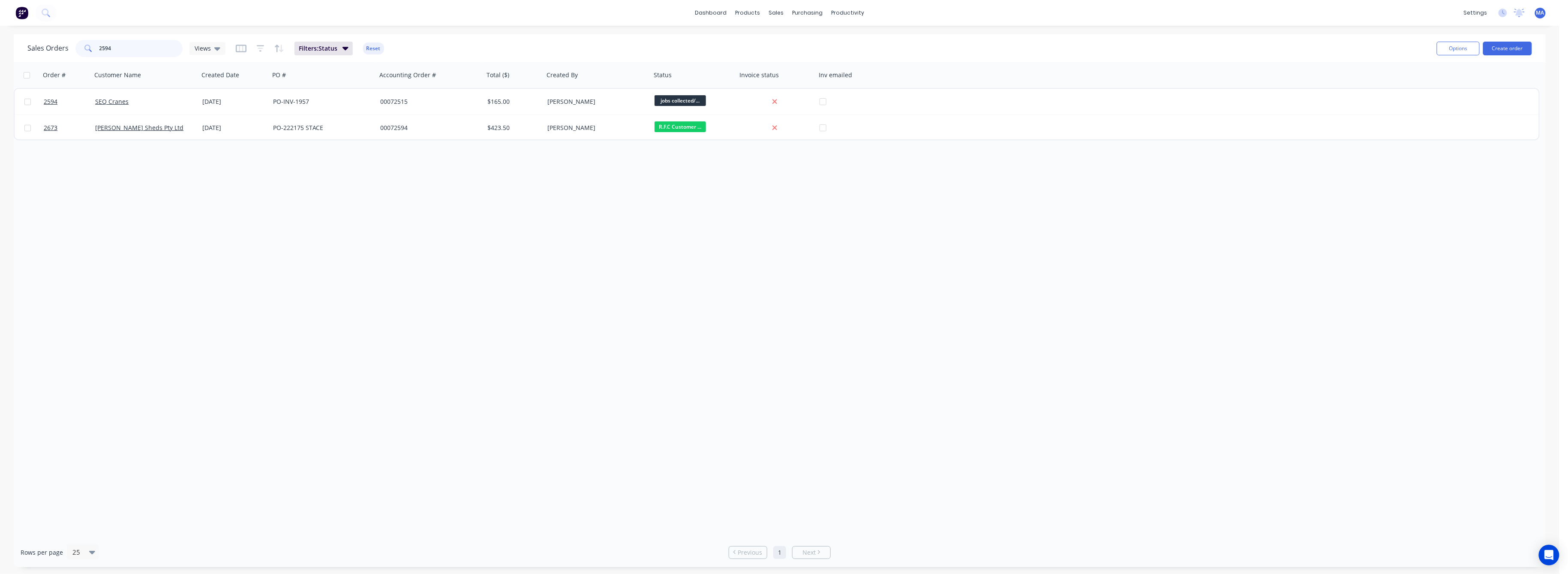
drag, startPoint x: 109, startPoint y: 46, endPoint x: 90, endPoint y: 50, distance: 19.4
click at [90, 46] on div "2594" at bounding box center [129, 49] width 107 height 17
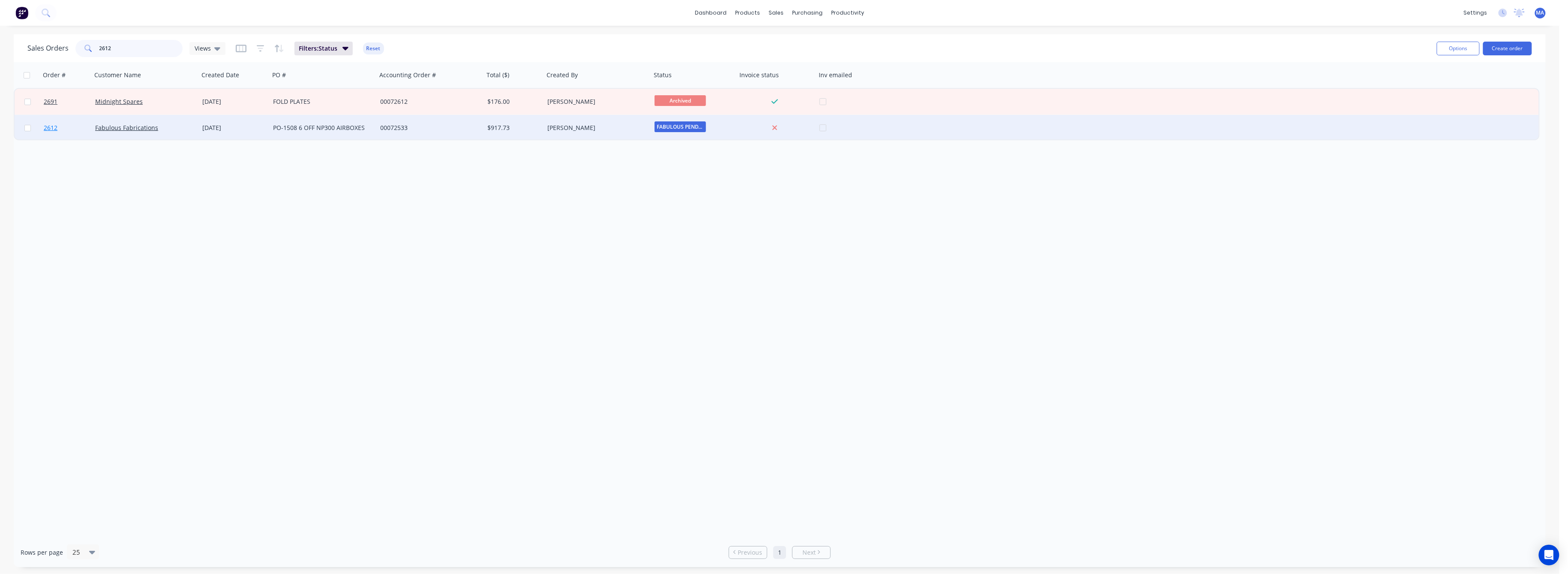
type input "2612"
click at [47, 127] on span "2612" at bounding box center [51, 128] width 14 height 9
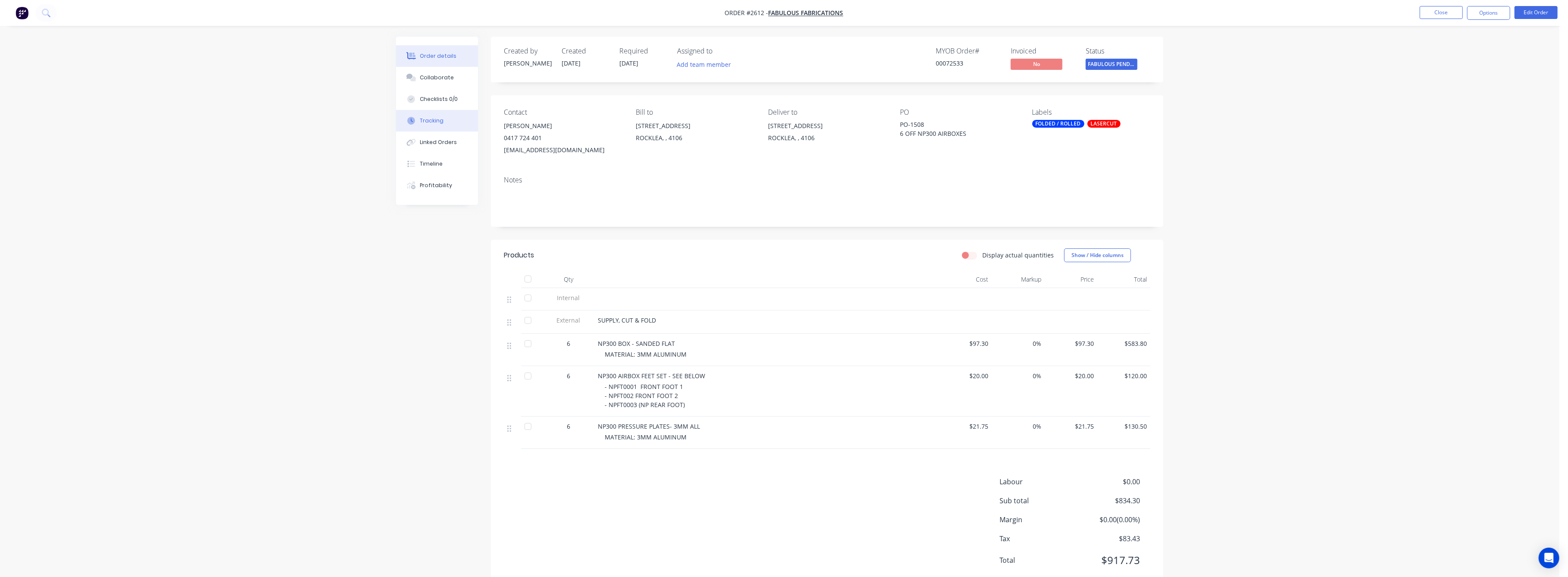
click at [427, 117] on div "Tracking" at bounding box center [432, 121] width 23 height 8
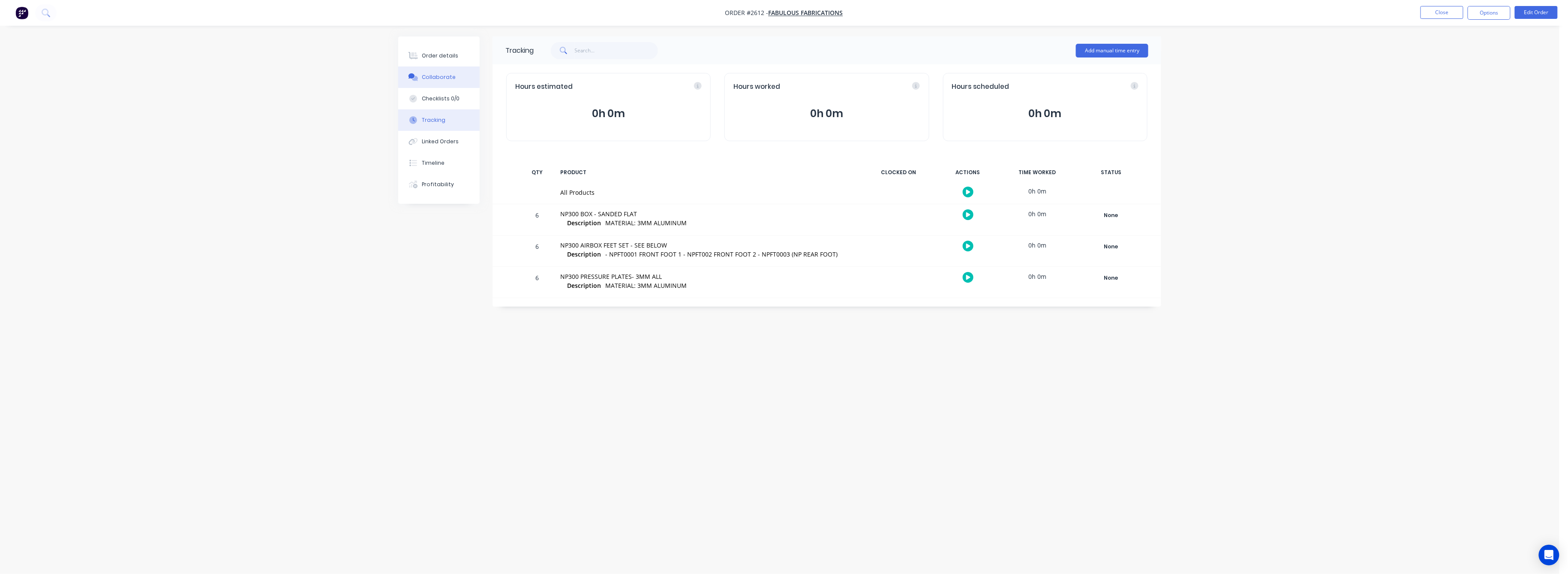
click at [441, 77] on div "Collaborate" at bounding box center [439, 77] width 34 height 8
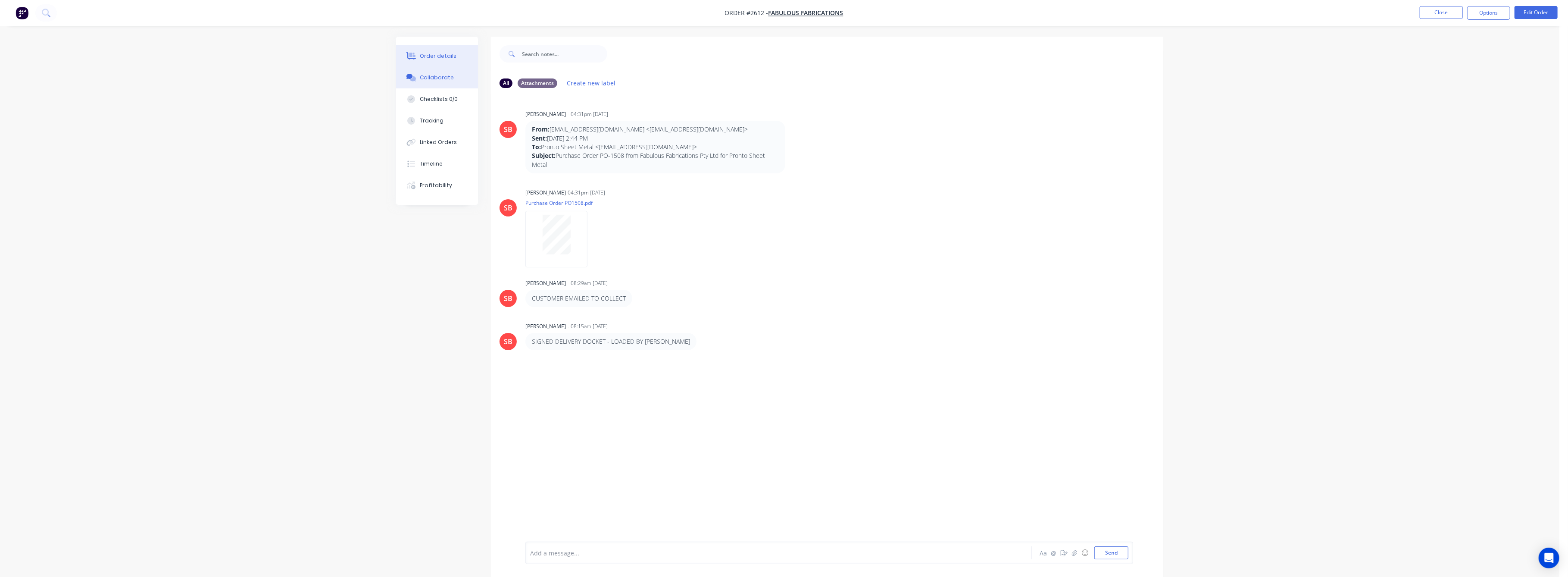
click at [437, 57] on div "Order details" at bounding box center [438, 56] width 37 height 8
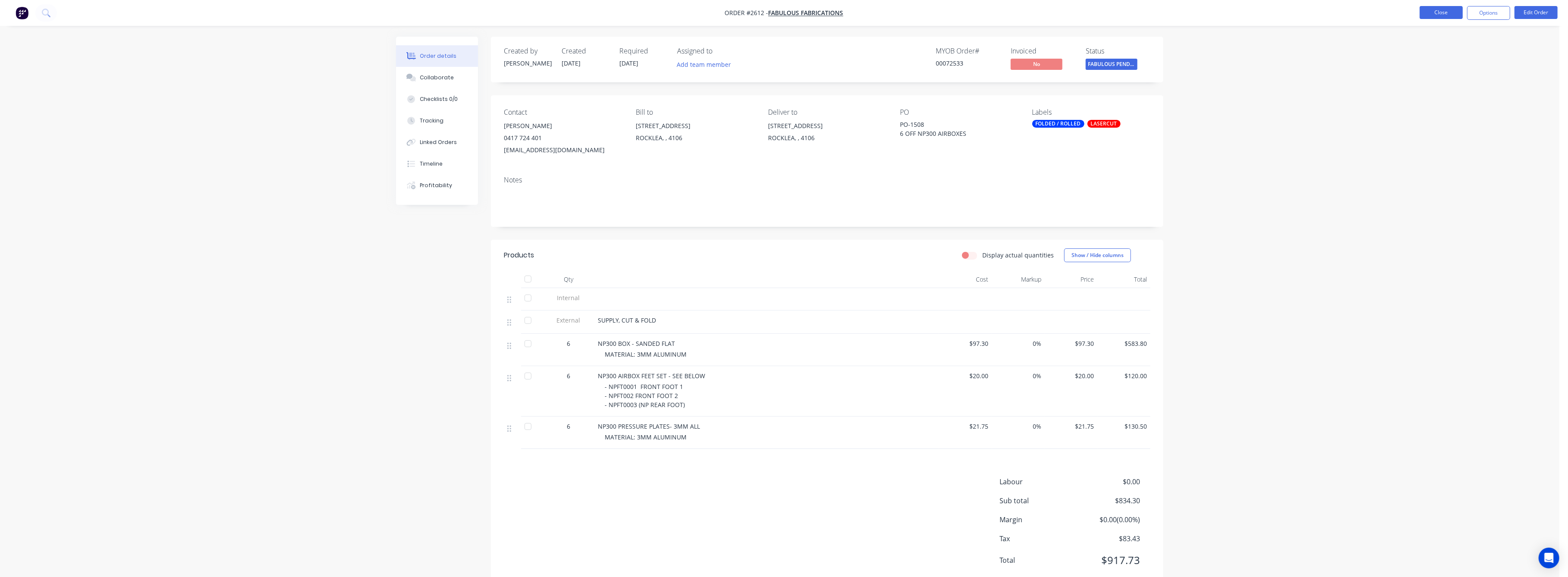
click at [1447, 12] on button "Close" at bounding box center [1441, 12] width 43 height 13
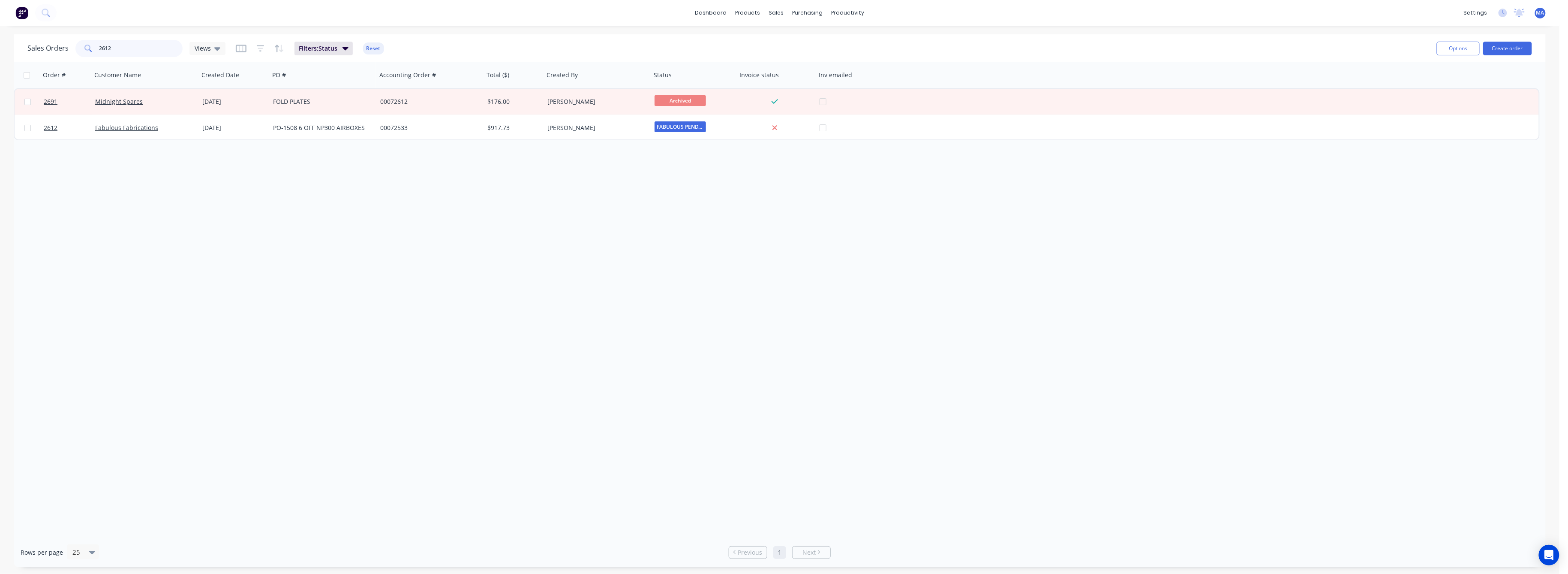
drag, startPoint x: 107, startPoint y: 48, endPoint x: 87, endPoint y: 46, distance: 20.1
click at [87, 46] on div "2612" at bounding box center [129, 49] width 107 height 17
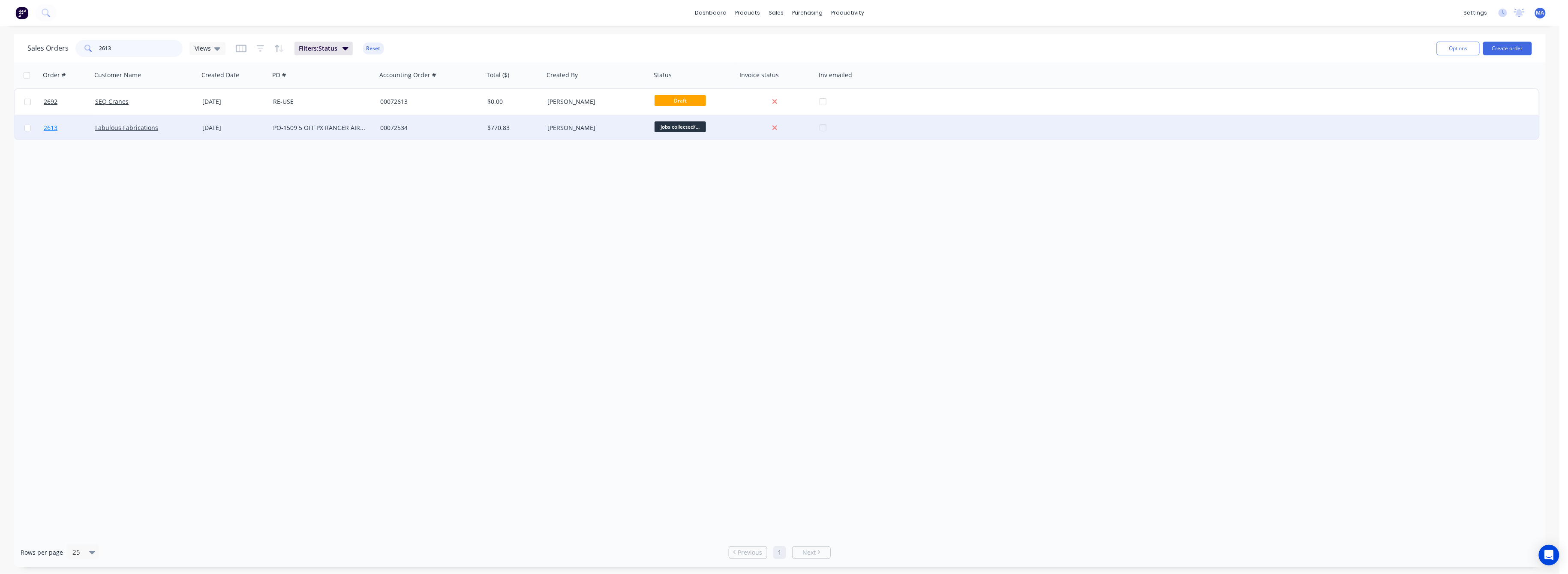
type input "2613"
click at [49, 127] on span "2613" at bounding box center [51, 128] width 14 height 9
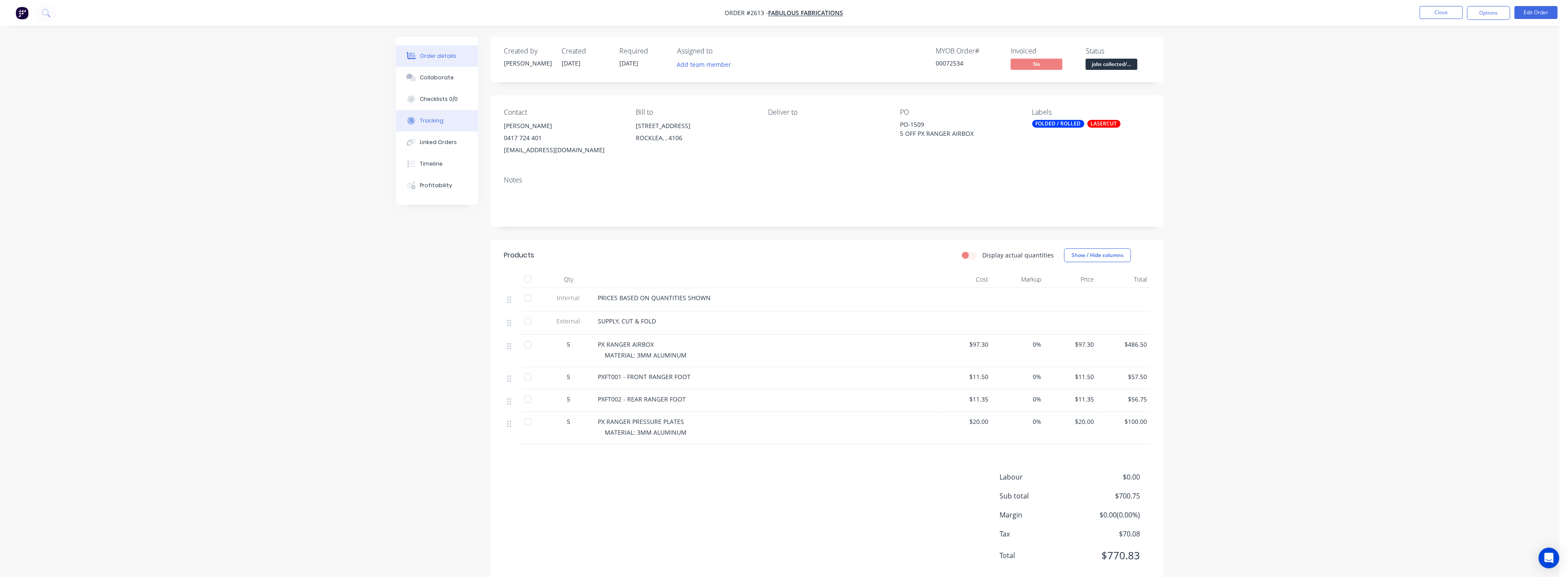
click at [429, 120] on div "Tracking" at bounding box center [432, 121] width 23 height 8
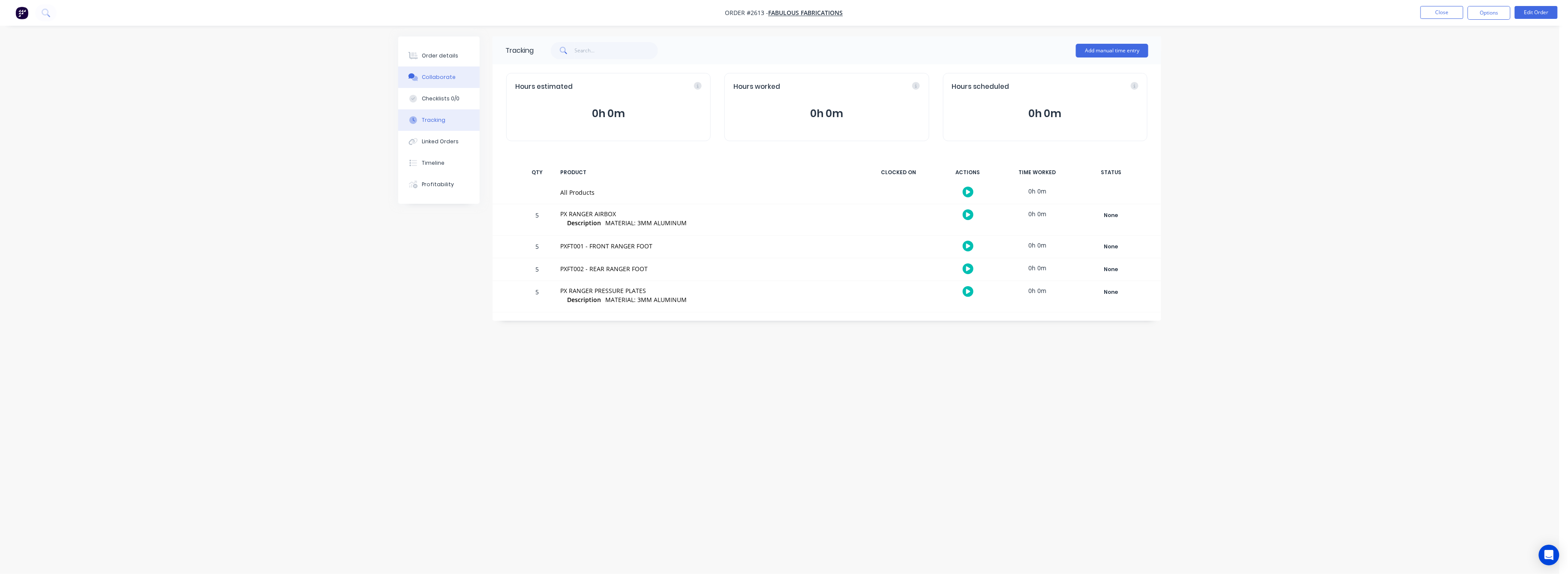
click at [437, 72] on button "Collaborate" at bounding box center [438, 77] width 81 height 22
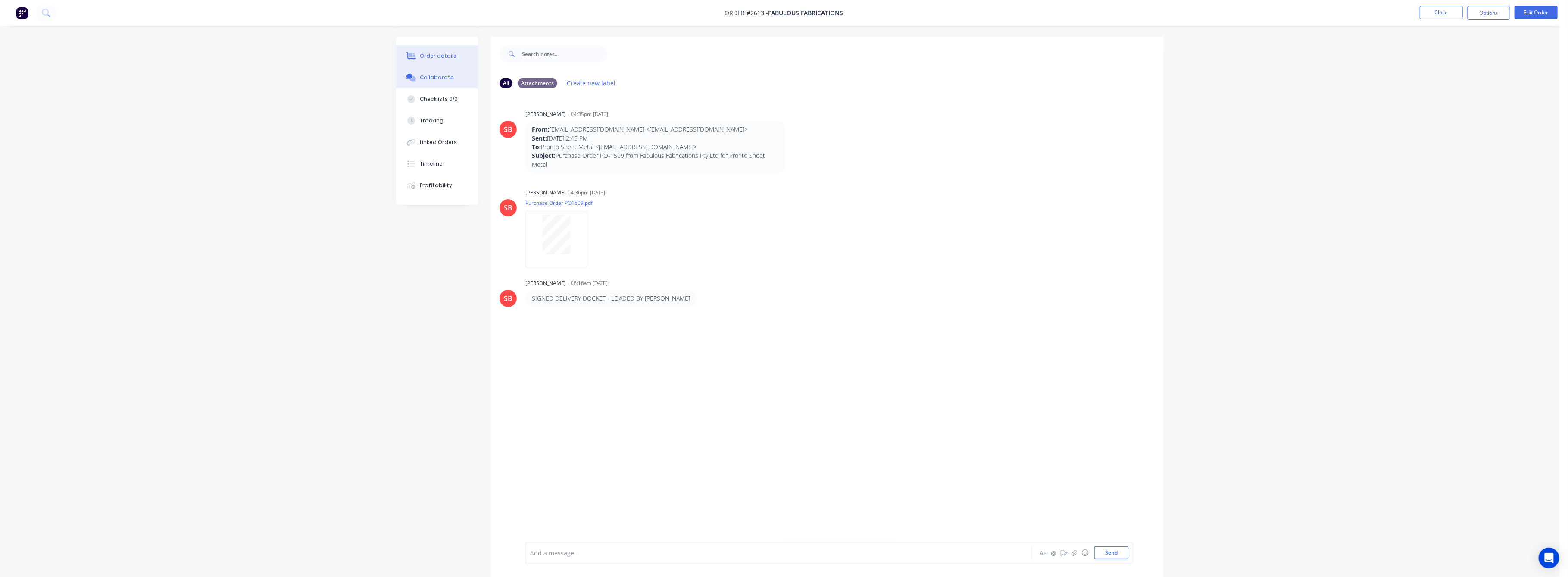
click at [438, 53] on div "Order details" at bounding box center [438, 56] width 37 height 8
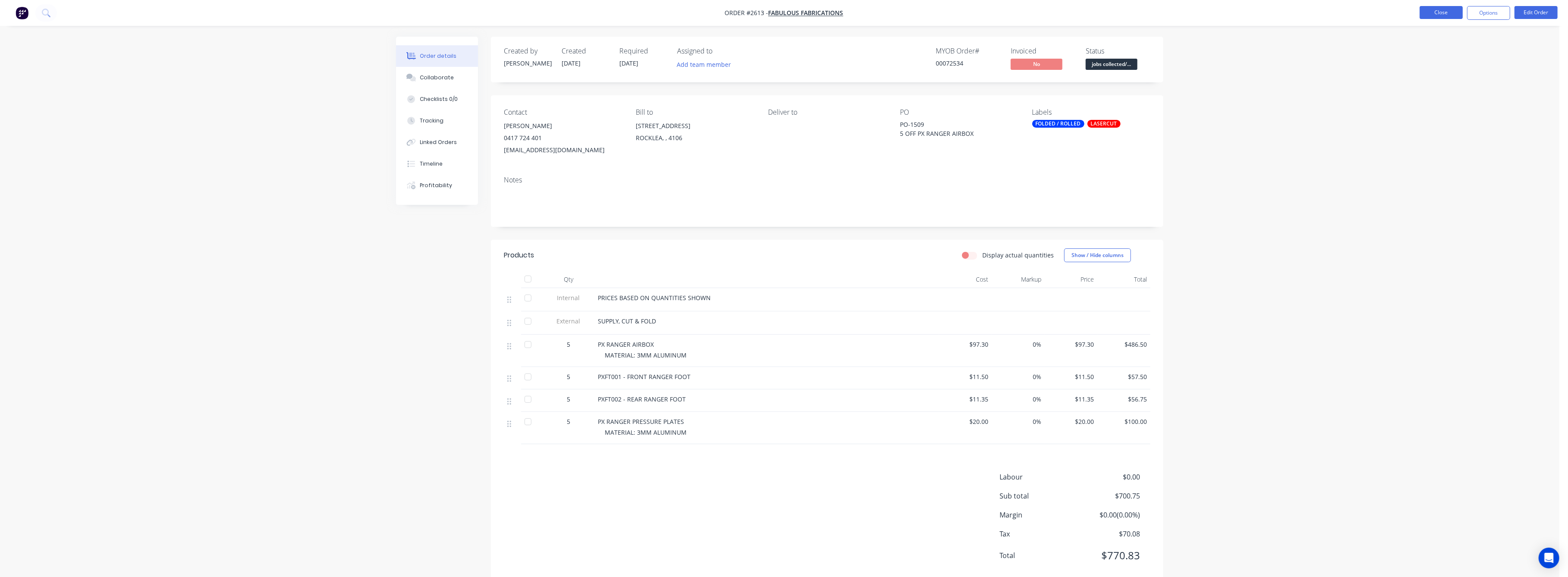
click at [1437, 11] on button "Close" at bounding box center [1441, 12] width 43 height 13
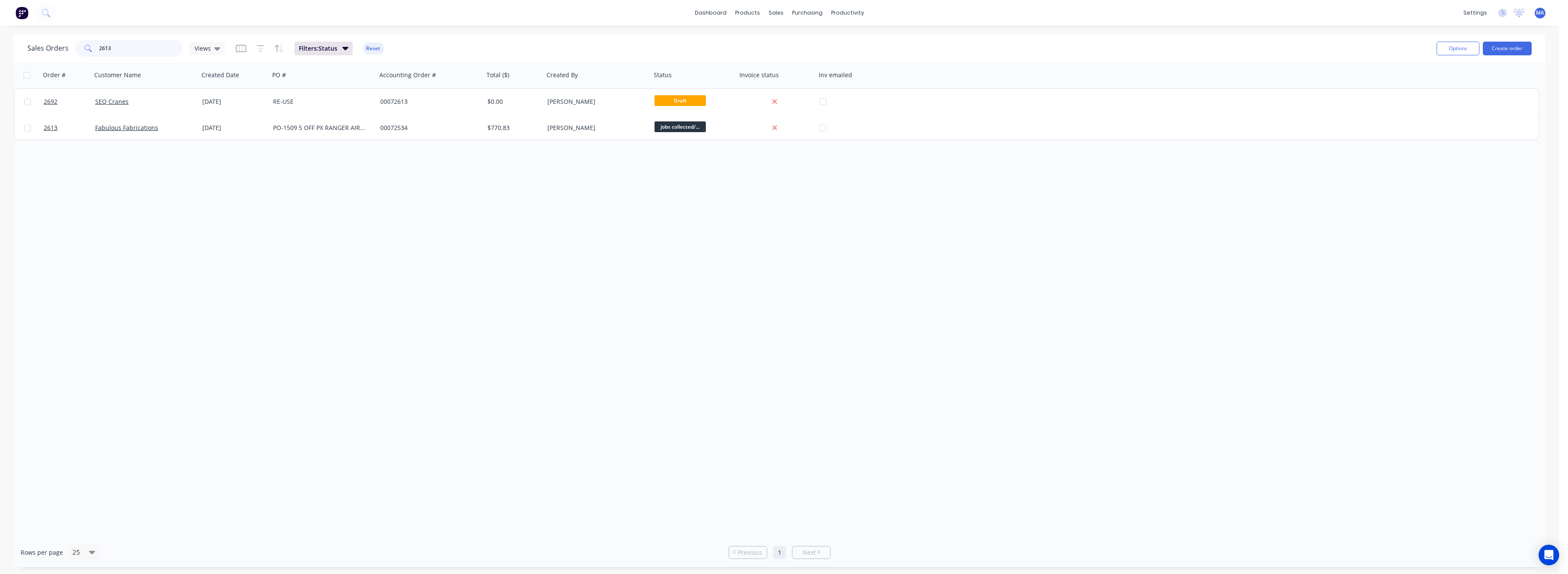
drag, startPoint x: 94, startPoint y: 46, endPoint x: 80, endPoint y: 47, distance: 14.0
click at [80, 47] on div "2613" at bounding box center [129, 49] width 107 height 17
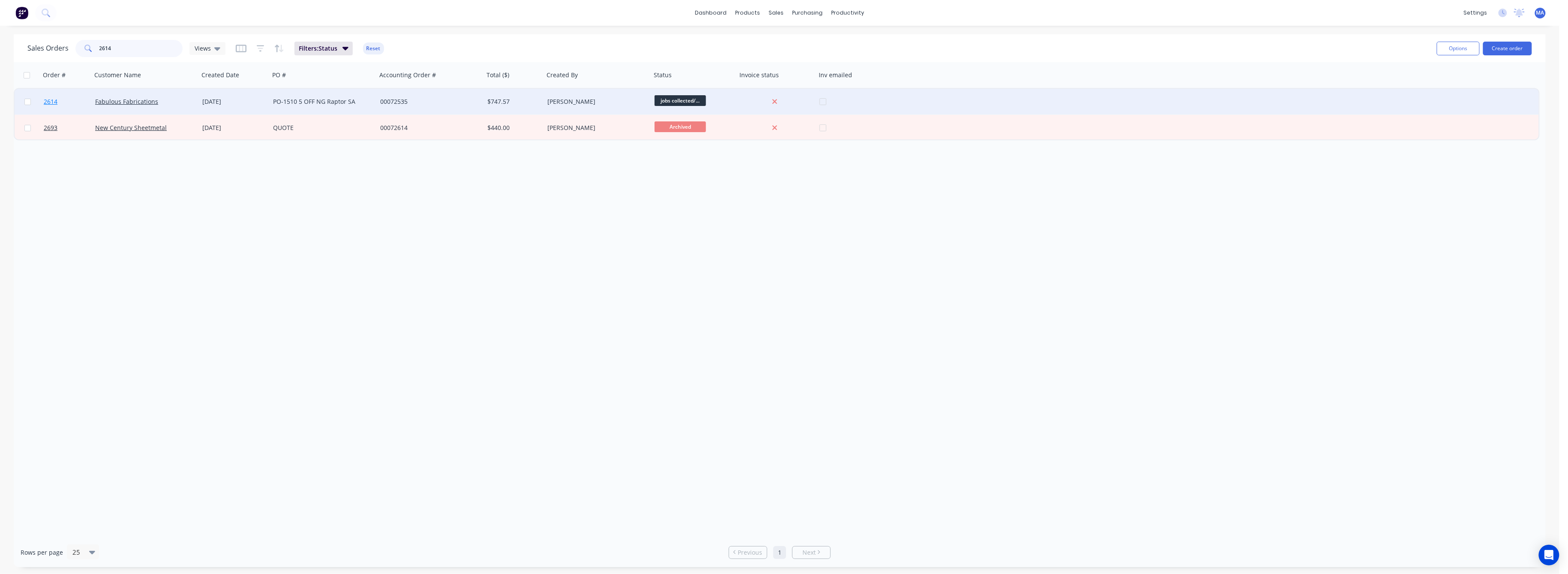
type input "2614"
click at [49, 100] on span "2614" at bounding box center [51, 101] width 14 height 9
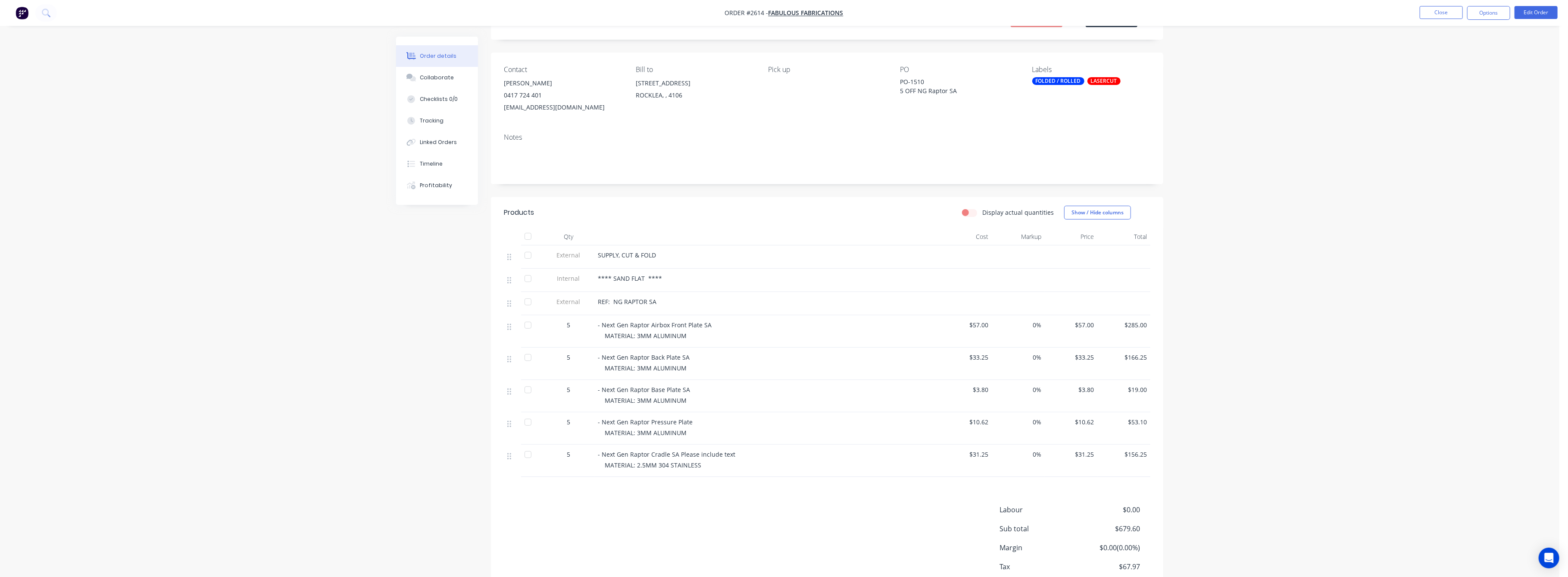
scroll to position [58, 0]
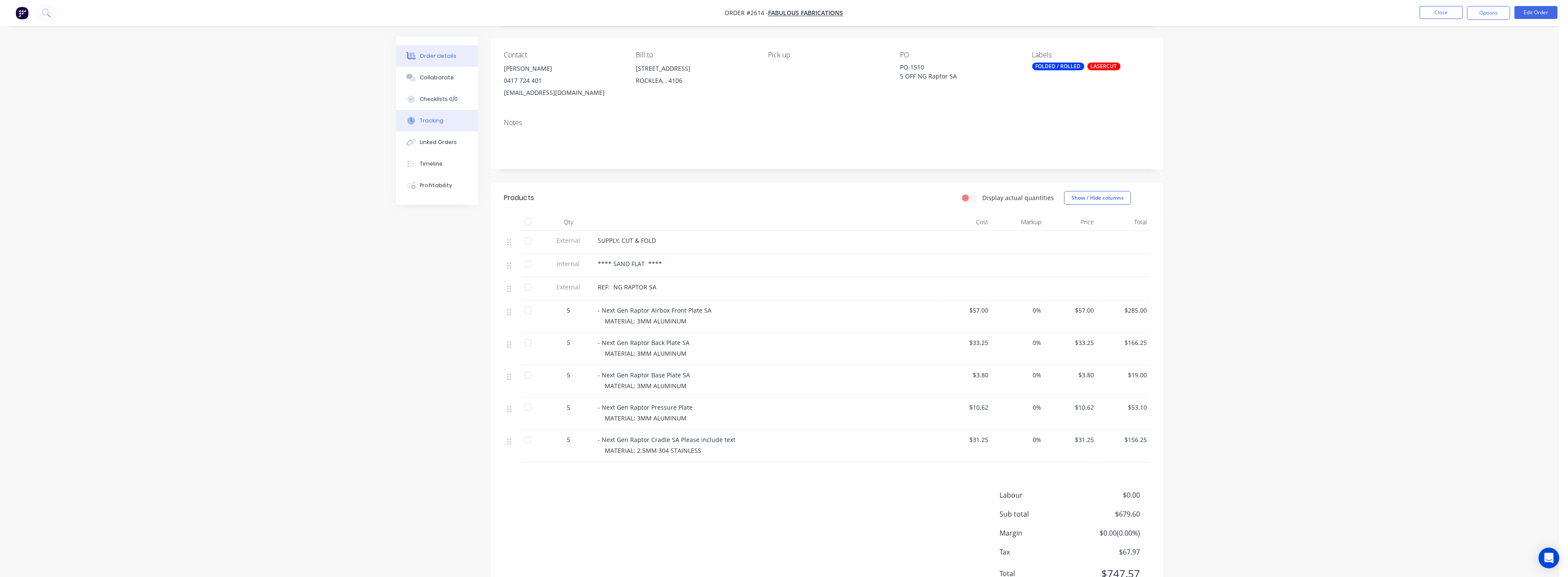
click at [441, 121] on div "Tracking" at bounding box center [432, 121] width 23 height 8
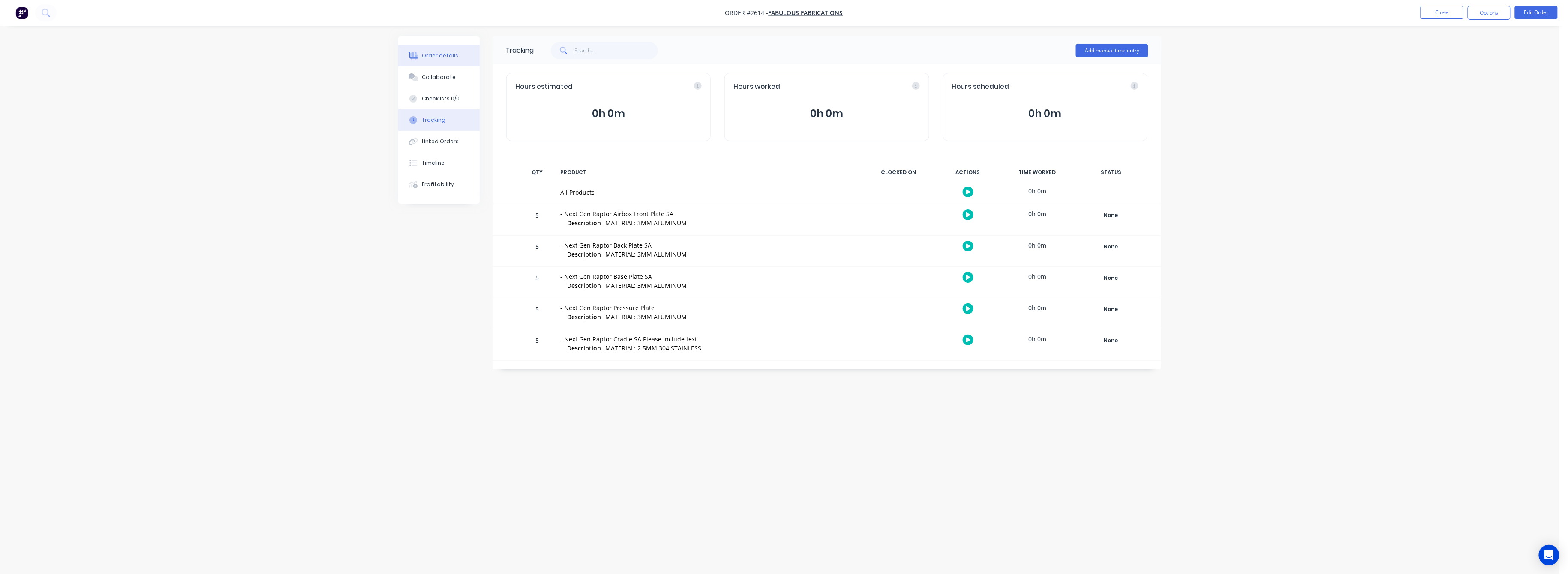
click at [445, 50] on button "Order details" at bounding box center [438, 56] width 81 height 22
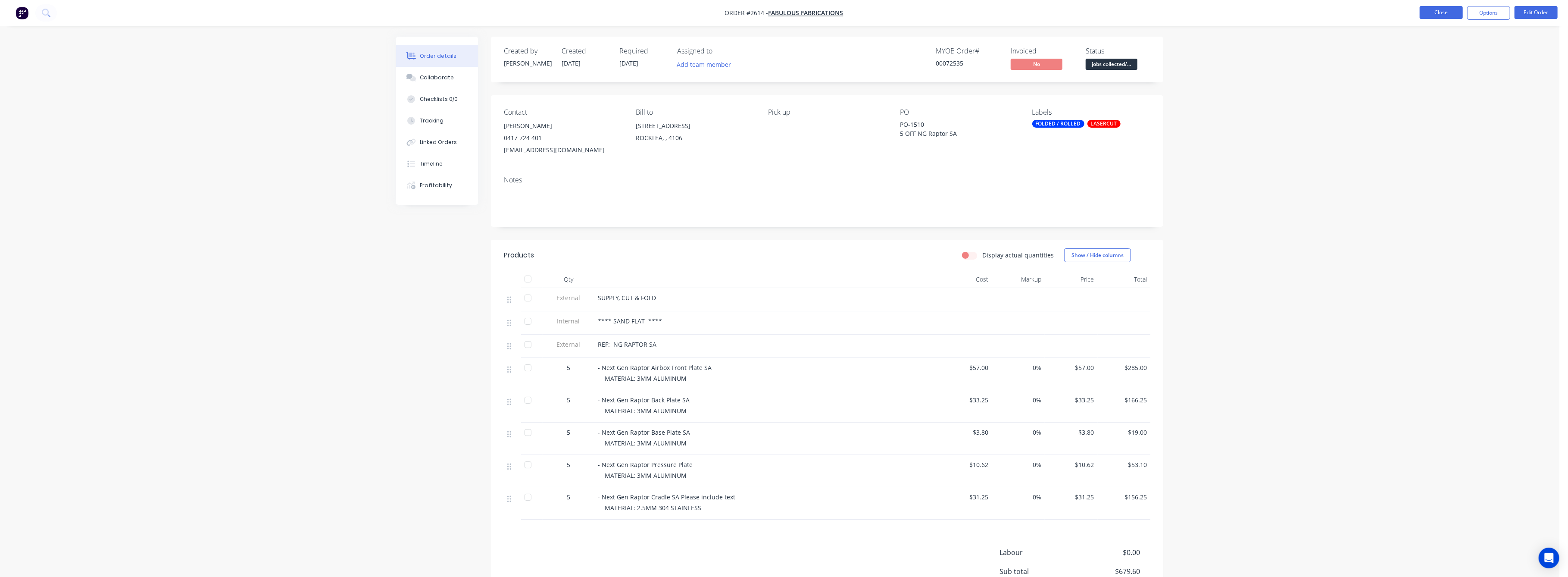
click at [1447, 14] on button "Close" at bounding box center [1441, 12] width 43 height 13
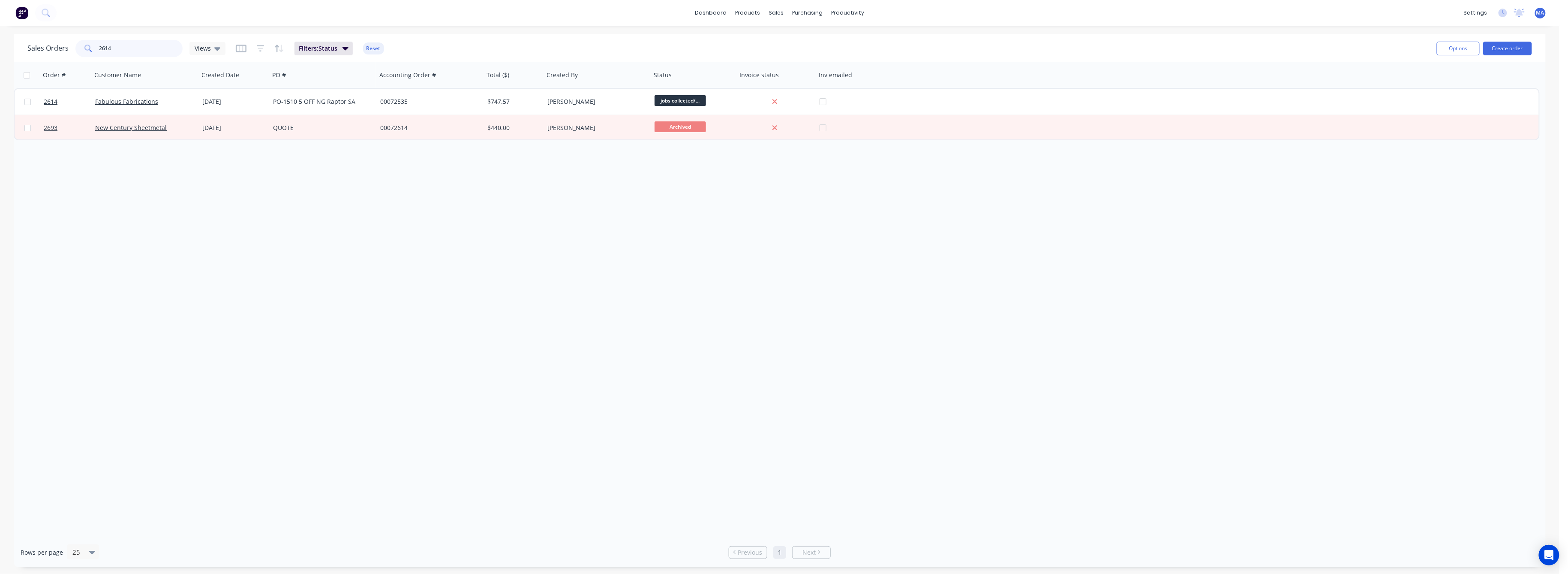
drag, startPoint x: 112, startPoint y: 48, endPoint x: 94, endPoint y: 55, distance: 19.3
click at [94, 55] on div "2614" at bounding box center [129, 49] width 107 height 17
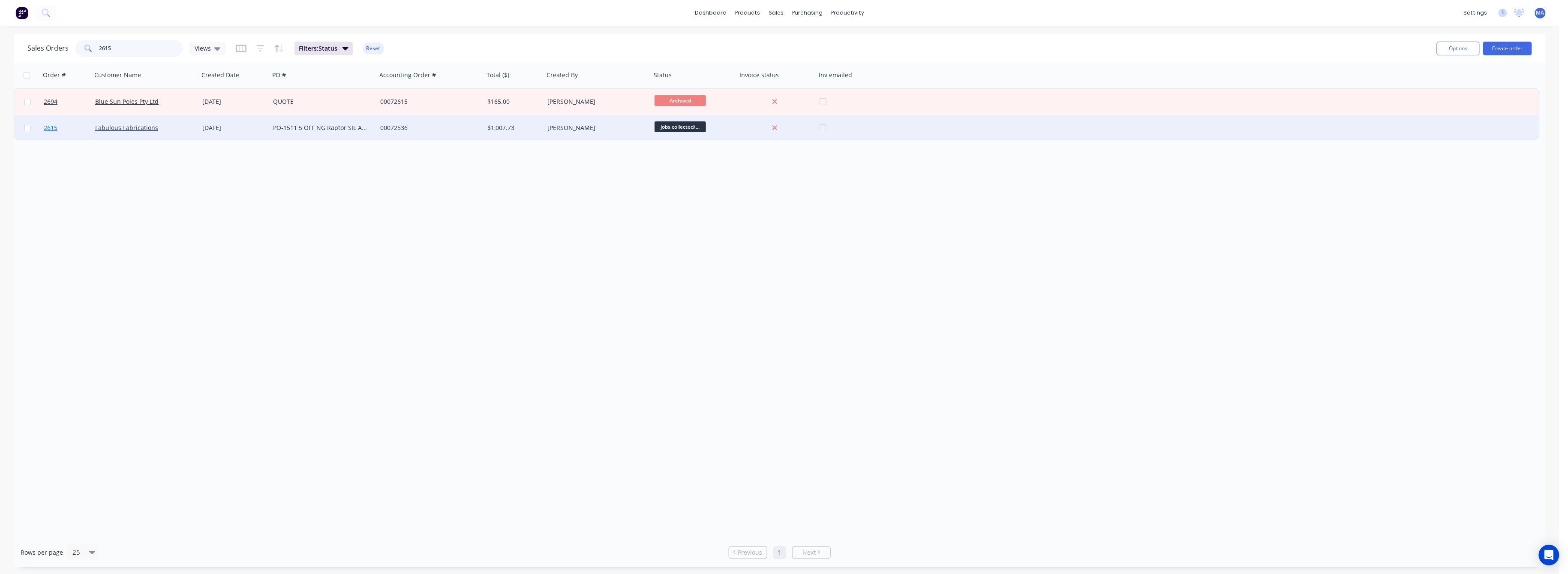
type input "2615"
click at [52, 126] on span "2615" at bounding box center [51, 128] width 14 height 9
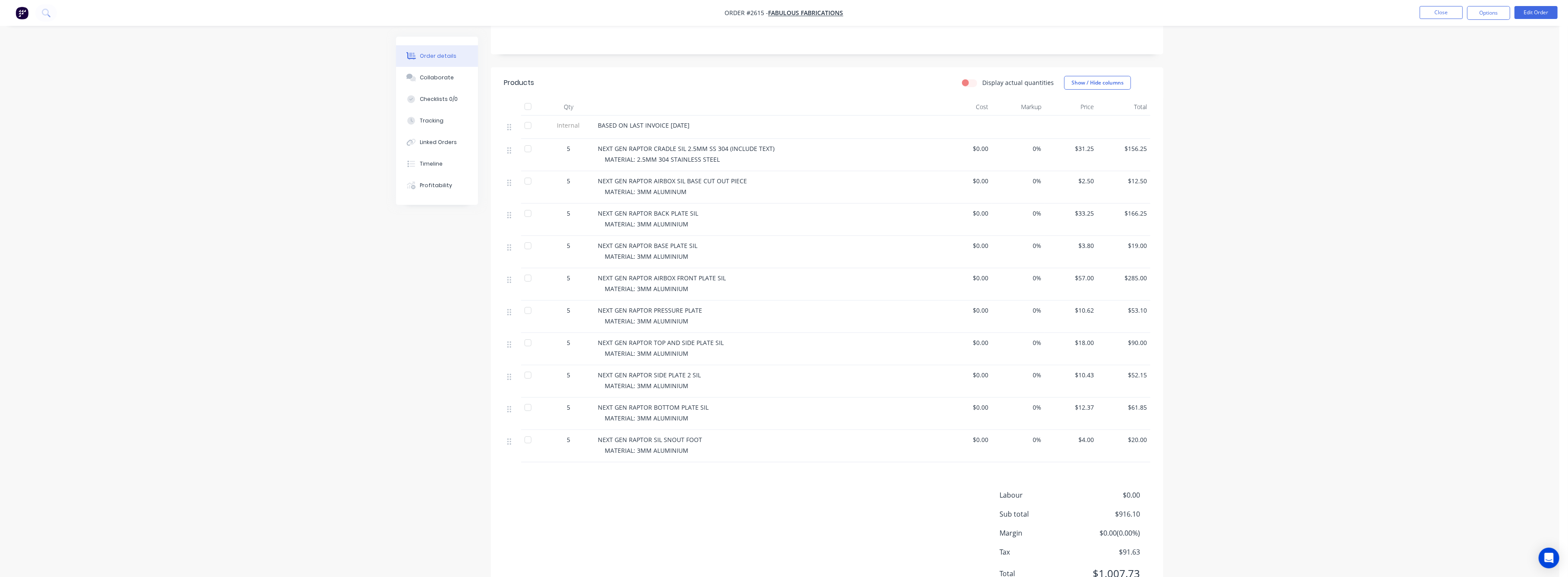
scroll to position [154, 0]
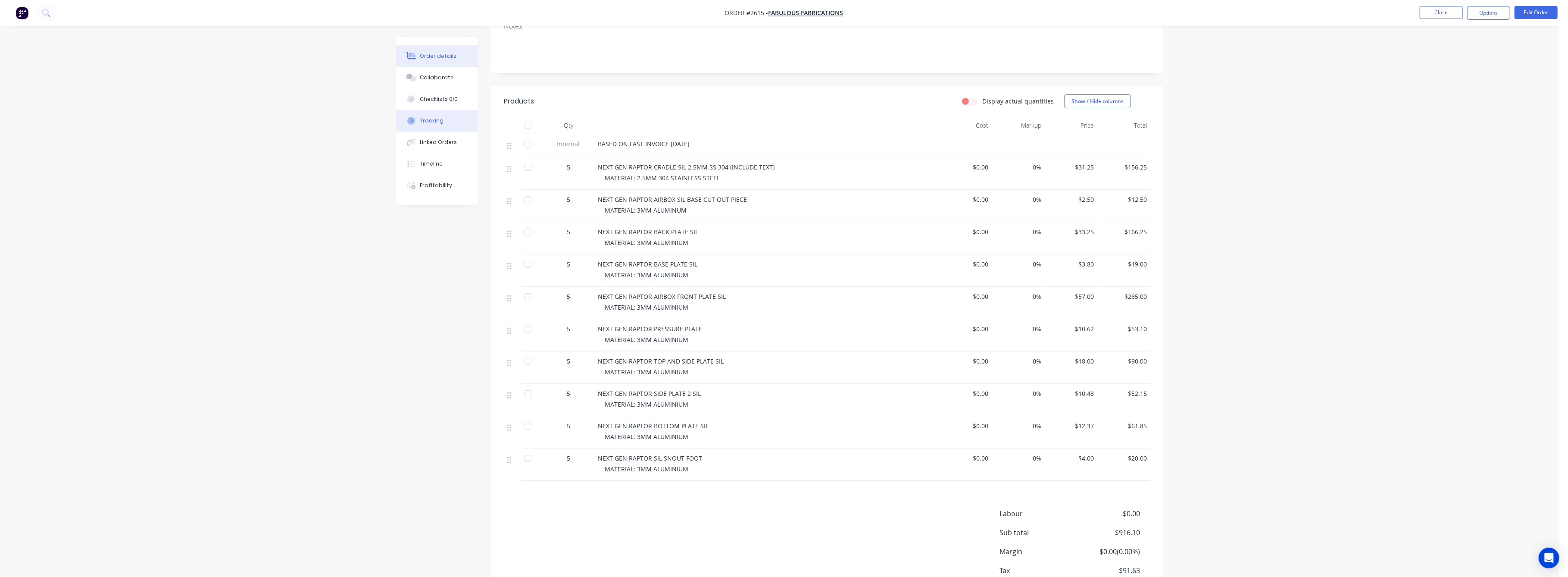
click at [438, 122] on div "Tracking" at bounding box center [432, 121] width 23 height 8
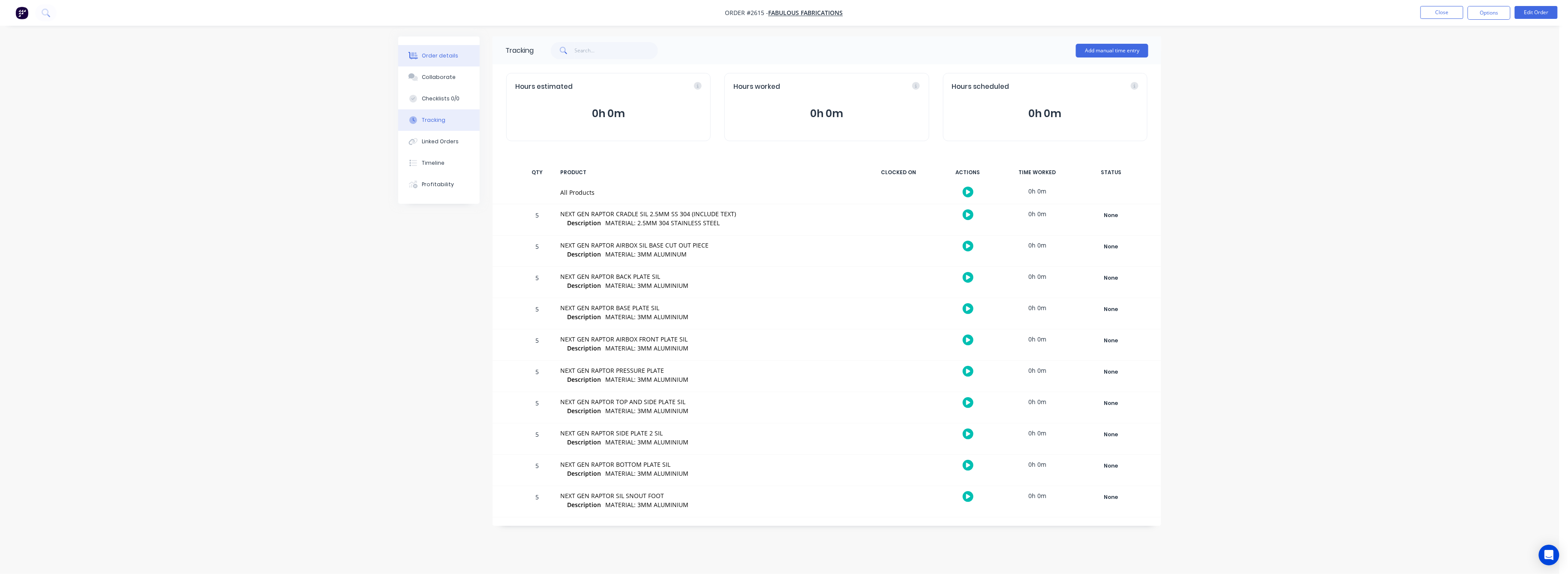
click at [443, 56] on div "Order details" at bounding box center [440, 56] width 36 height 8
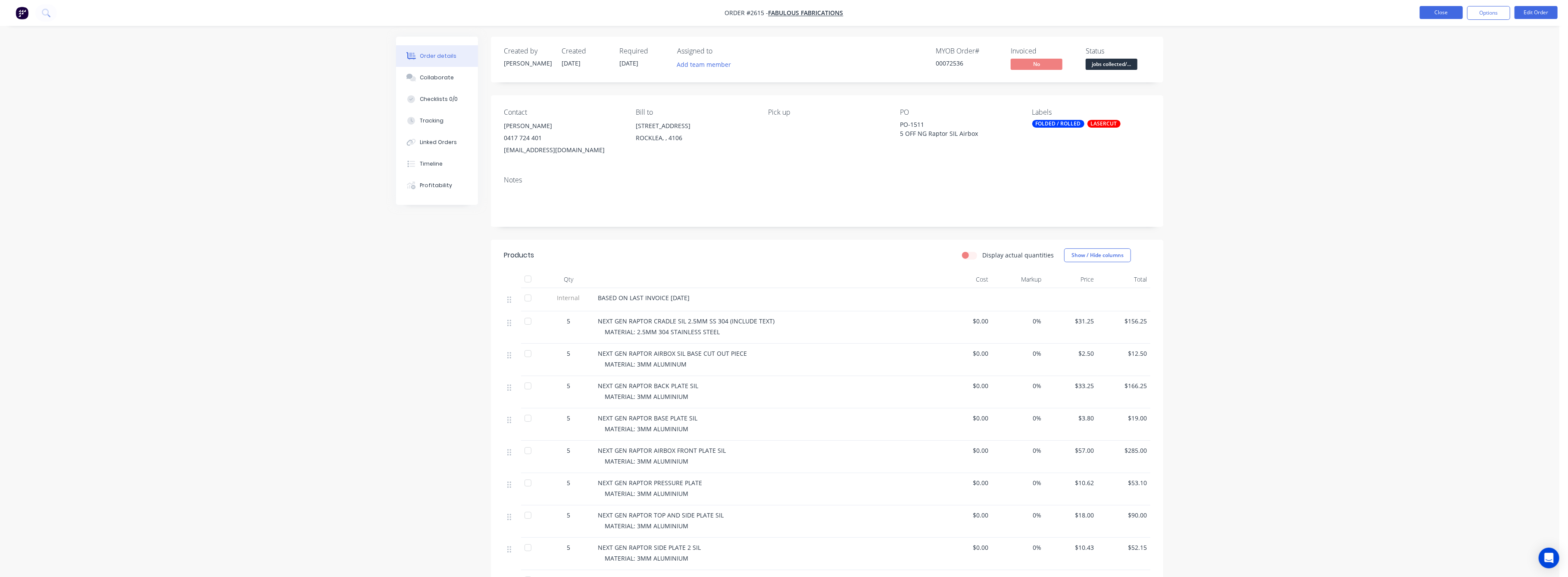
click at [1443, 12] on button "Close" at bounding box center [1441, 12] width 43 height 13
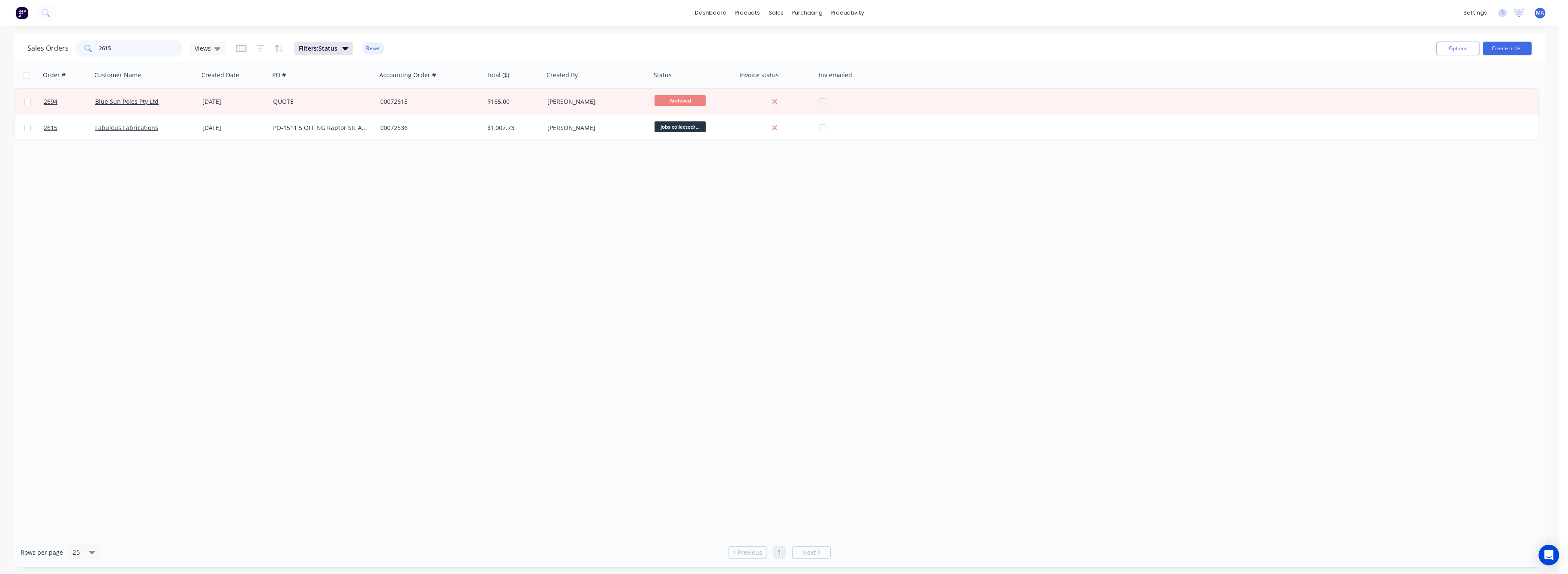
drag, startPoint x: 114, startPoint y: 46, endPoint x: 88, endPoint y: 50, distance: 26.3
click at [88, 50] on div "2615" at bounding box center [129, 49] width 107 height 17
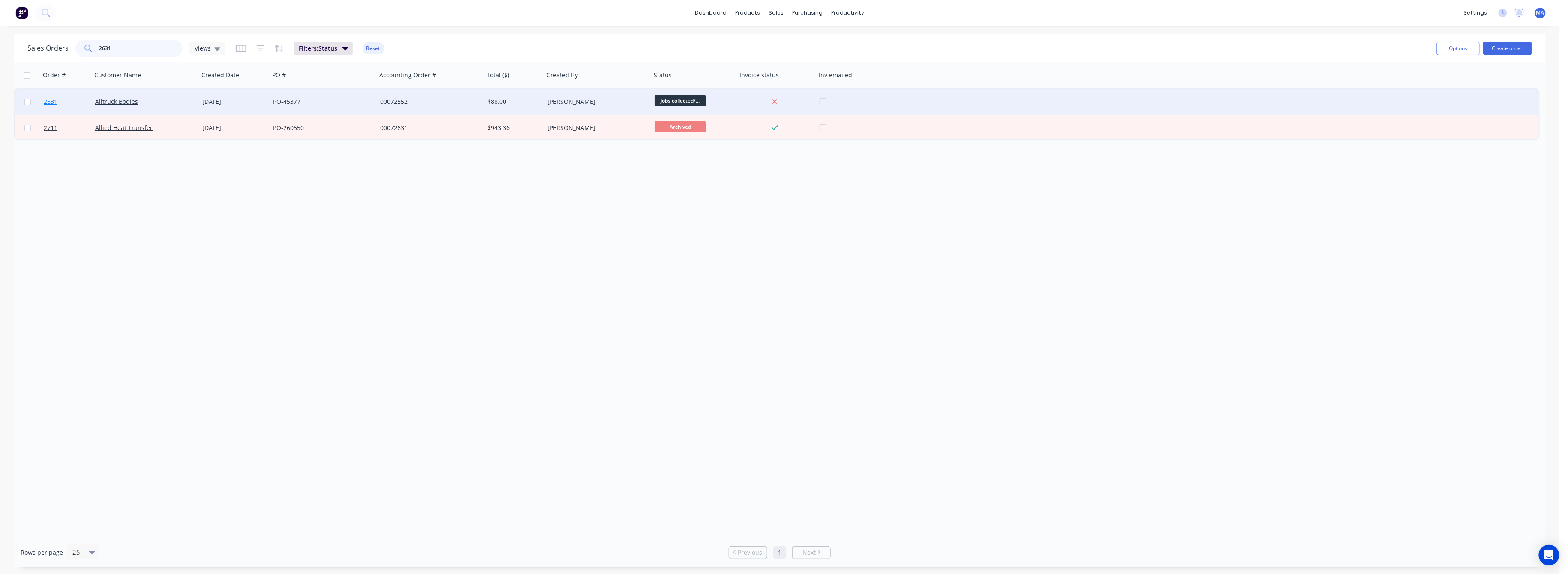
type input "2631"
click at [49, 99] on span "2631" at bounding box center [51, 101] width 14 height 9
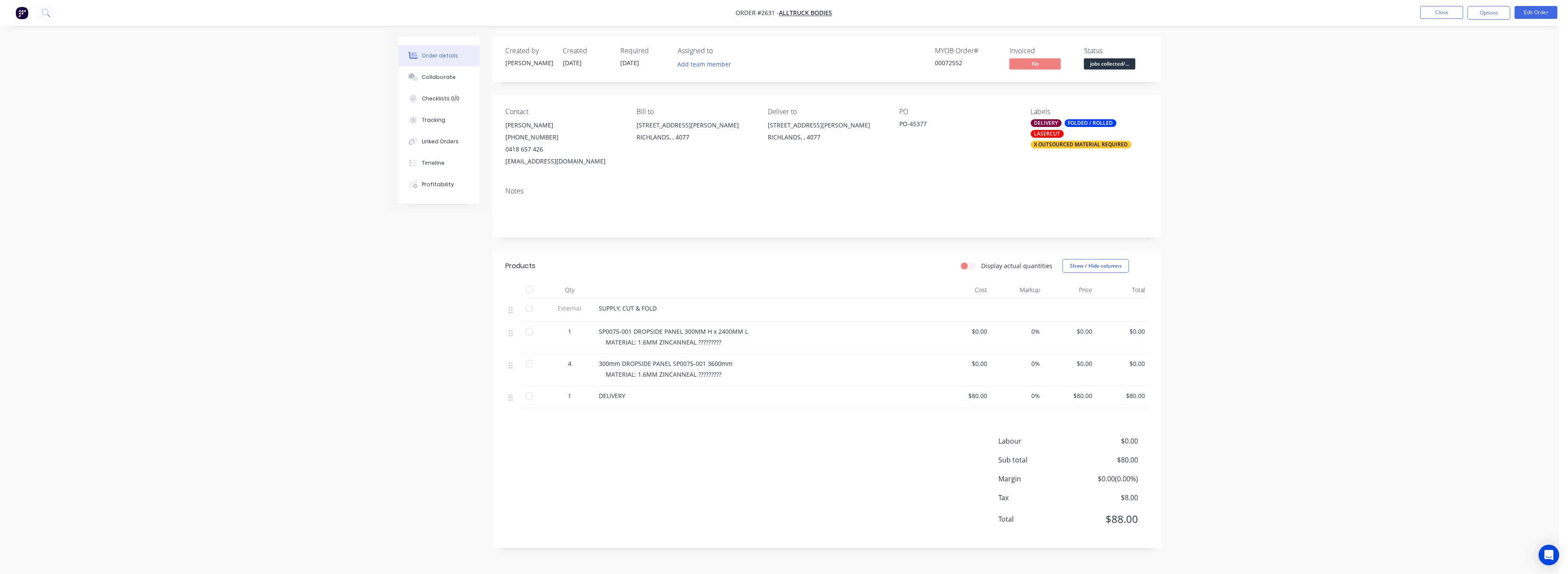
click at [438, 53] on div "Order details" at bounding box center [440, 56] width 36 height 8
click at [437, 77] on div "Collaborate" at bounding box center [439, 77] width 34 height 8
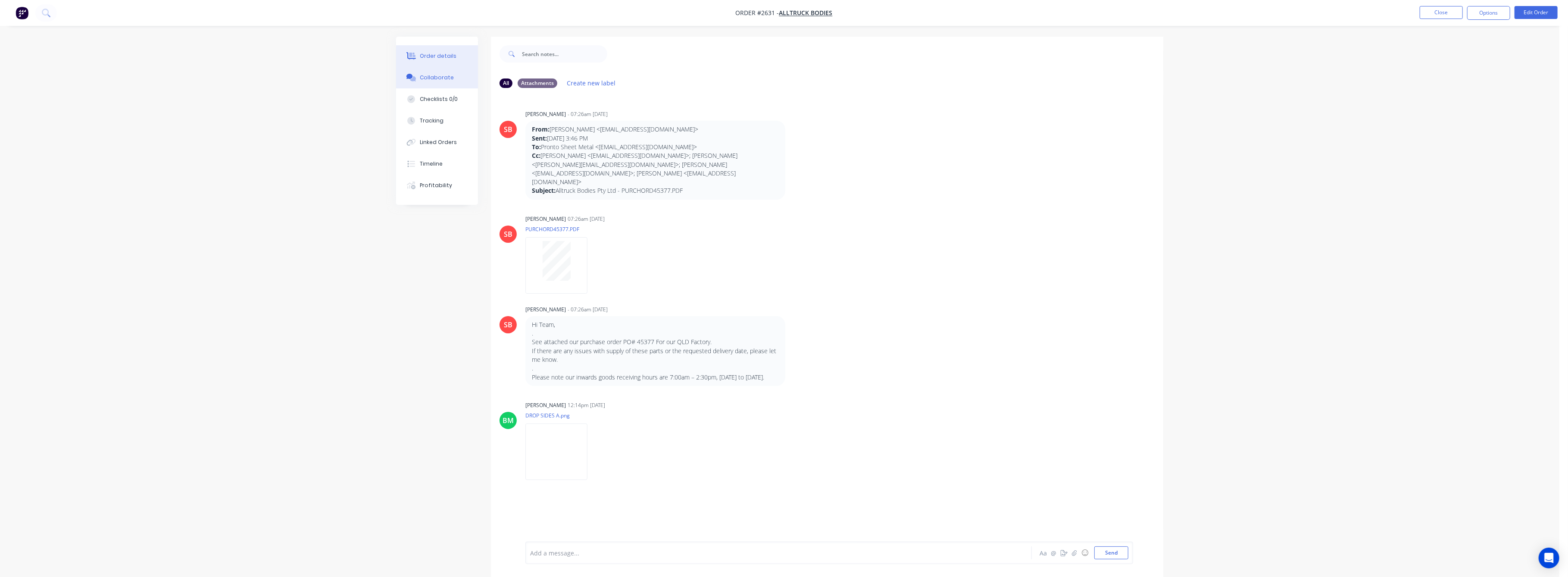
click at [438, 57] on div "Order details" at bounding box center [438, 56] width 37 height 8
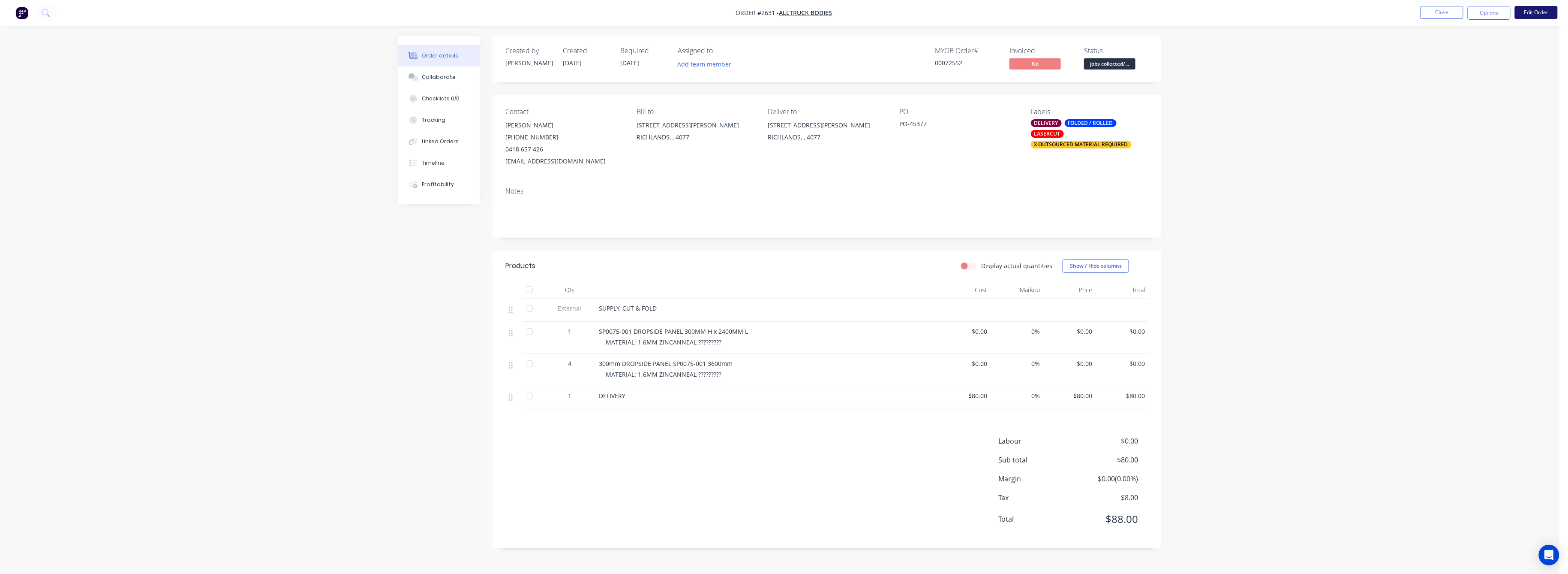
click at [1538, 15] on button "Edit Order" at bounding box center [1536, 12] width 43 height 13
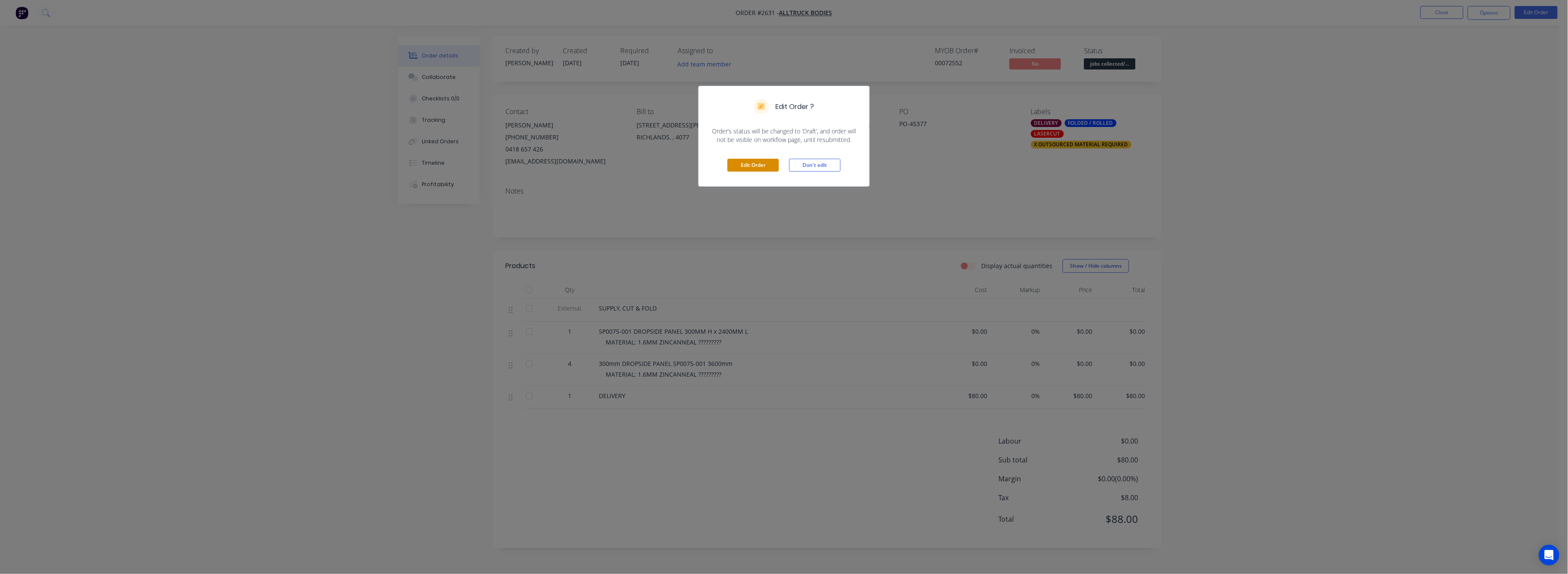
click at [755, 160] on button "Edit Order" at bounding box center [753, 165] width 52 height 13
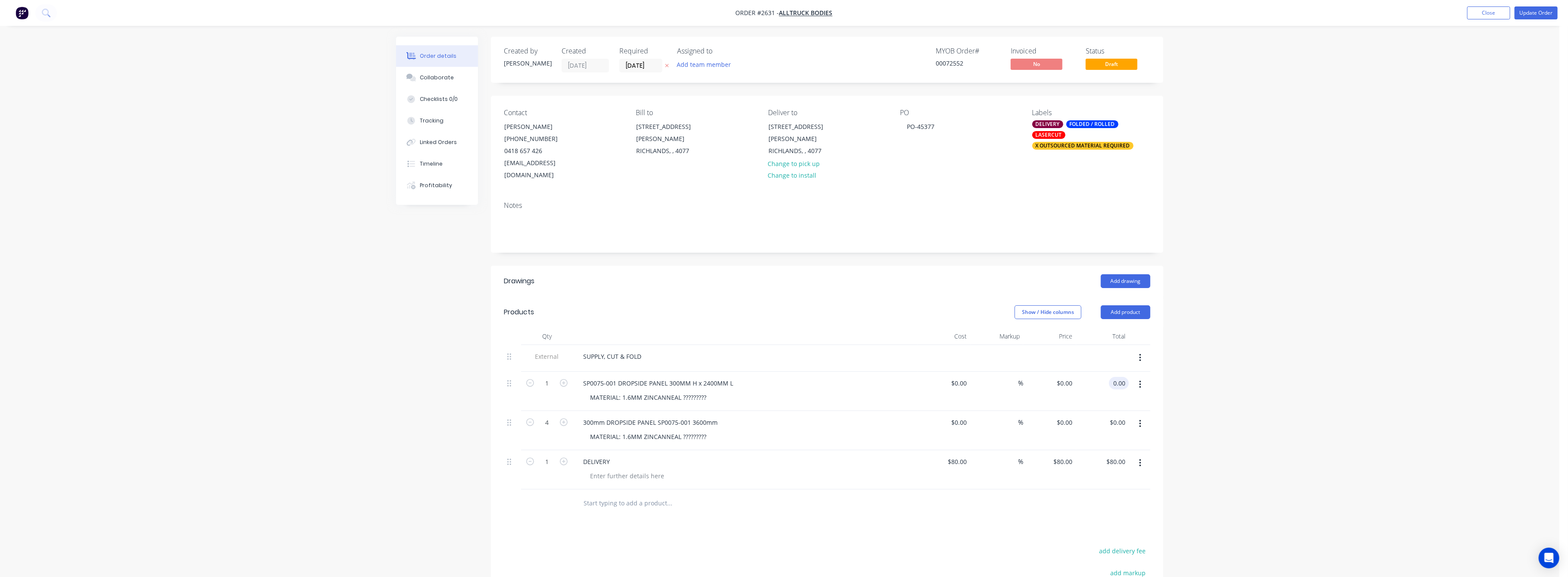
click at [1113, 377] on input "0.00" at bounding box center [1120, 383] width 16 height 12
type input "134"
type input "$134.00"
drag, startPoint x: 1336, startPoint y: 375, endPoint x: 1167, endPoint y: 403, distance: 171.3
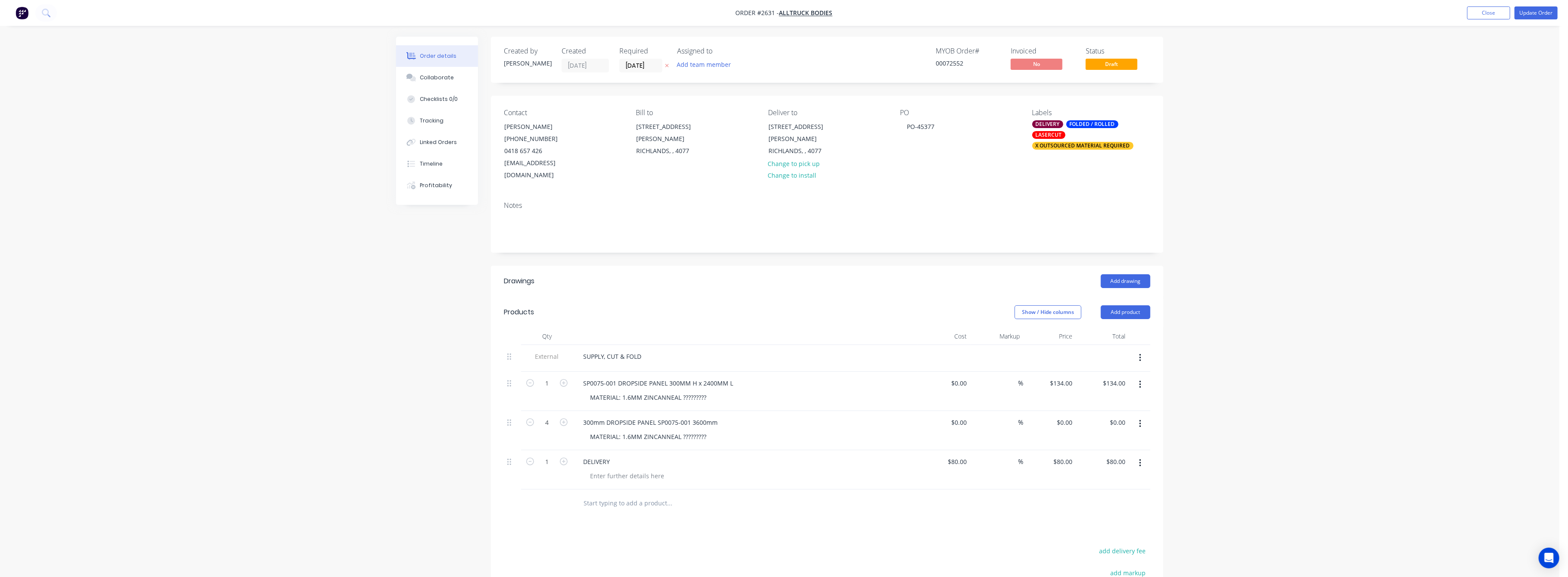
click at [1308, 369] on div "Order details Collaborate Checklists 0/0 Tracking Linked Orders Timeline Profit…" at bounding box center [780, 369] width 1559 height 737
click at [438, 79] on div "Collaborate" at bounding box center [438, 78] width 34 height 8
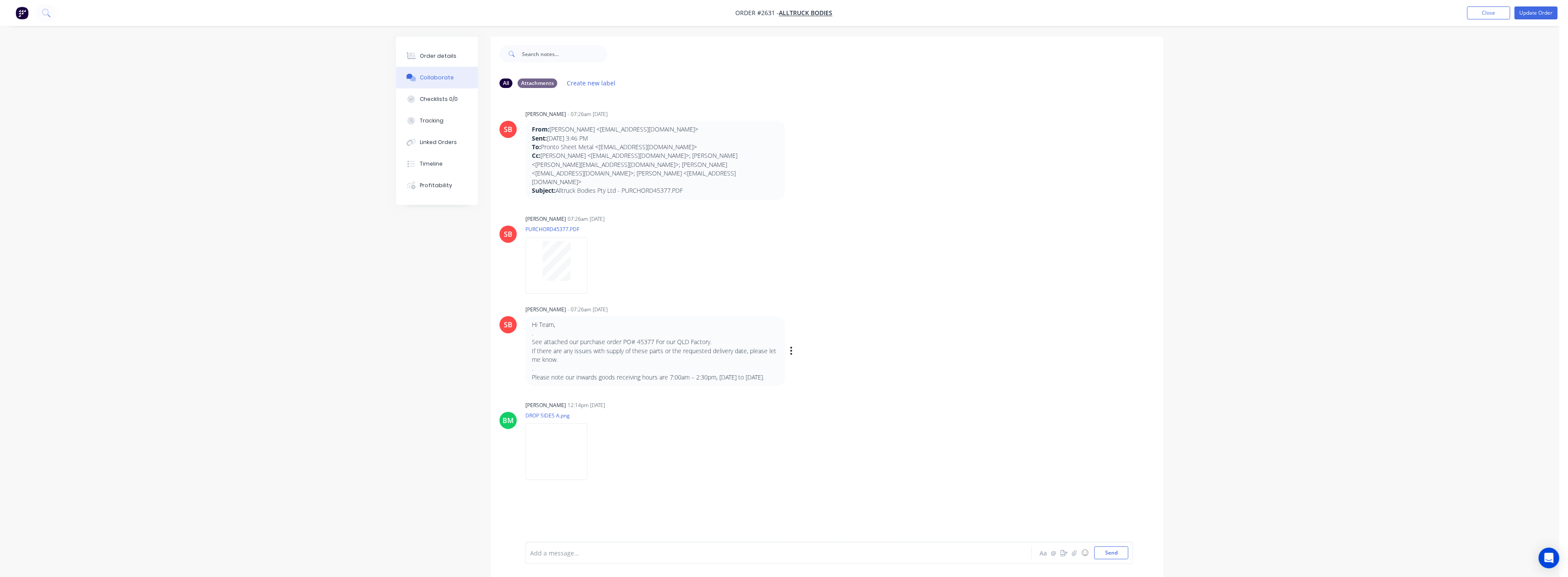
scroll to position [13, 0]
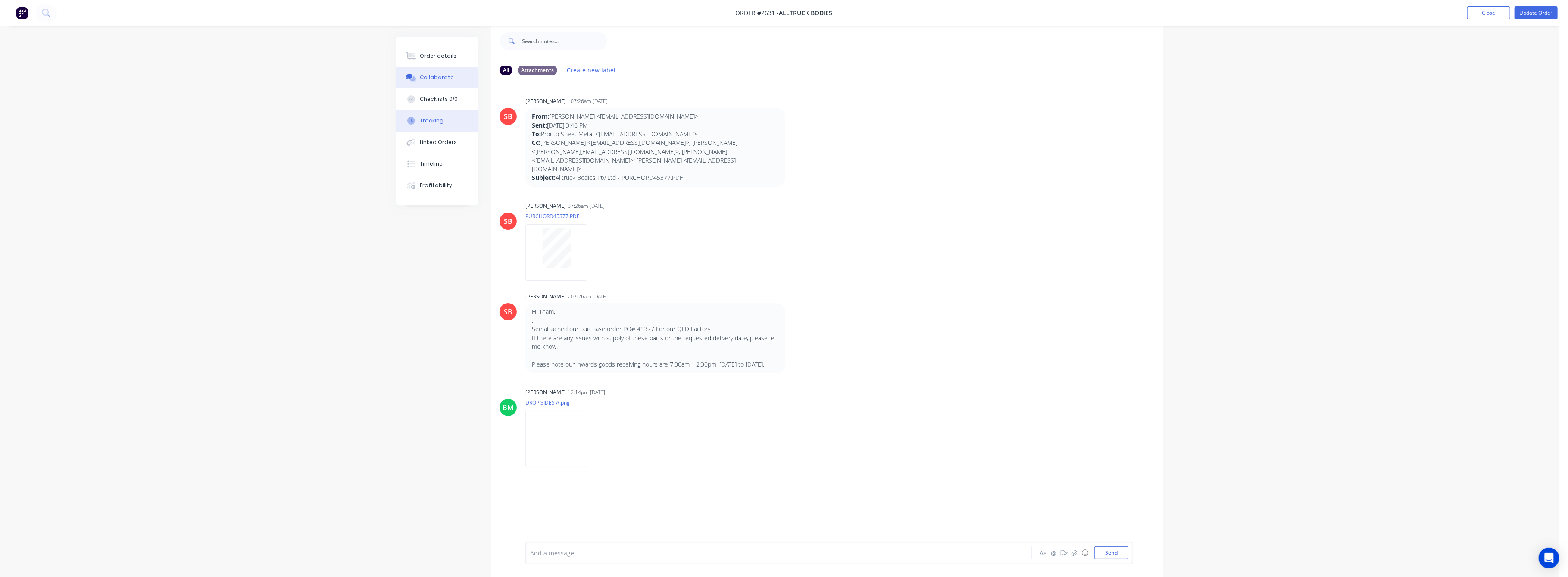
click at [432, 119] on div "Tracking" at bounding box center [432, 121] width 23 height 8
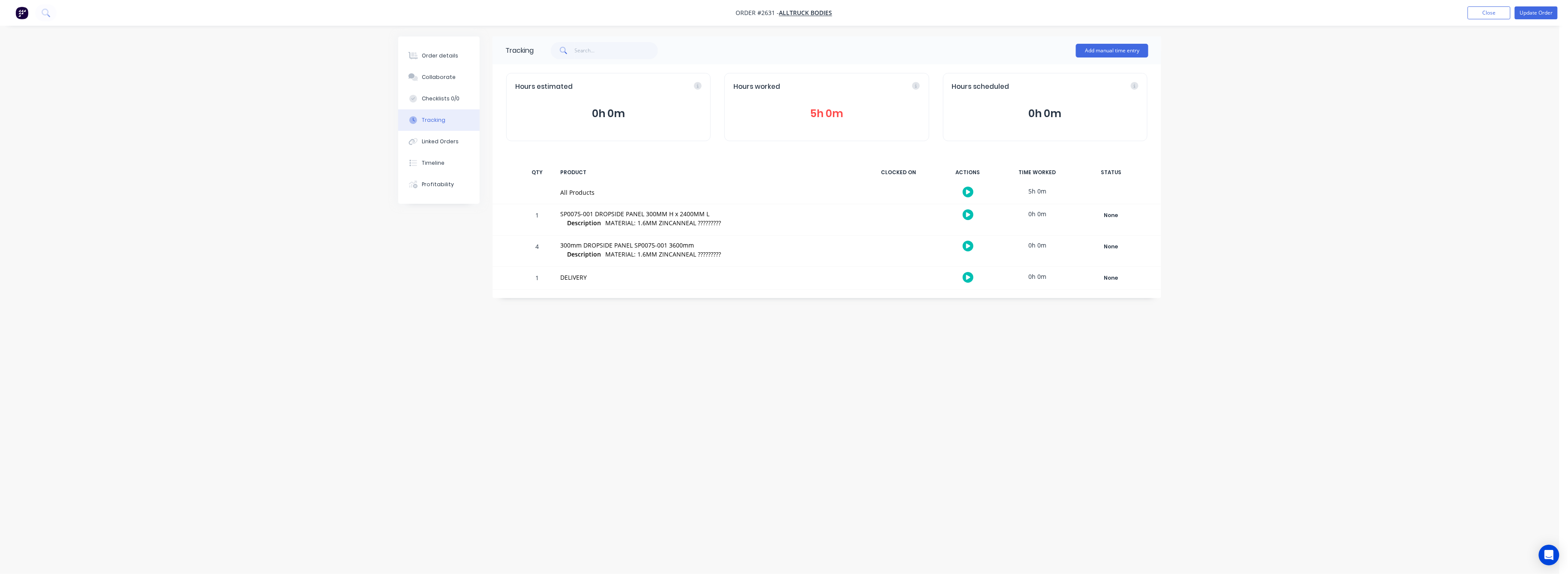
click at [817, 108] on button "5h 0m" at bounding box center [827, 113] width 186 height 16
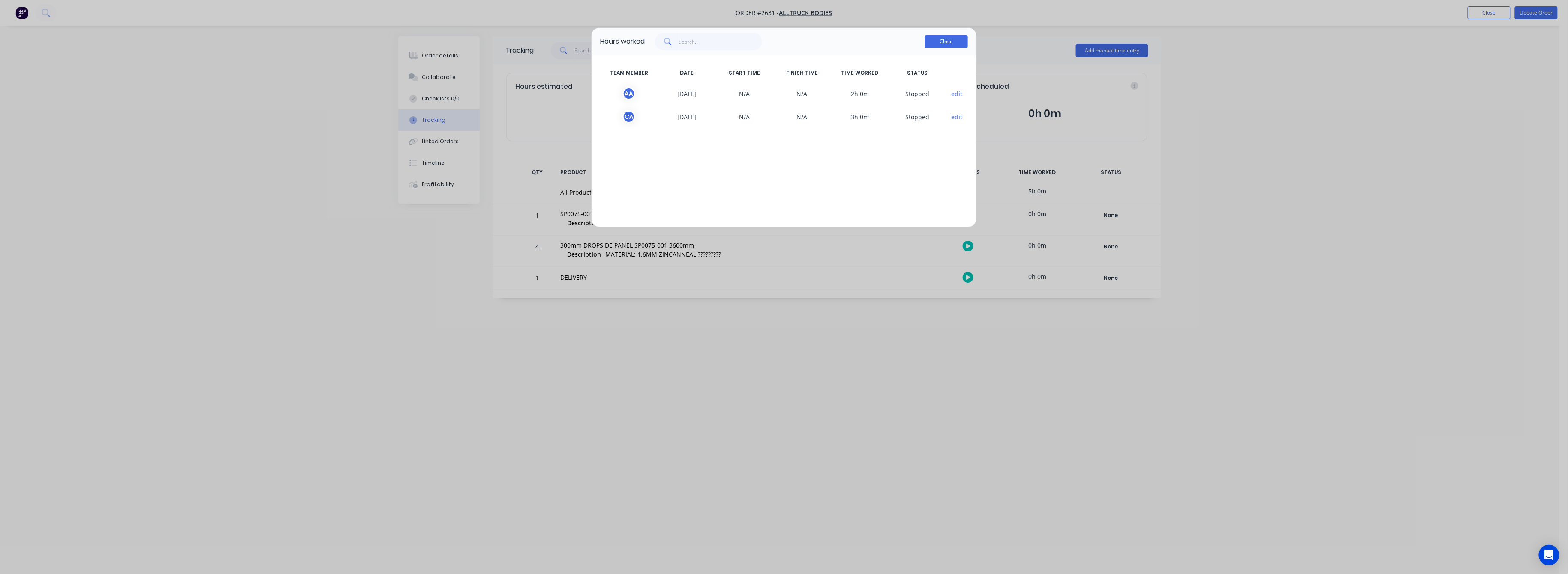
click at [933, 43] on button "Close" at bounding box center [946, 41] width 43 height 13
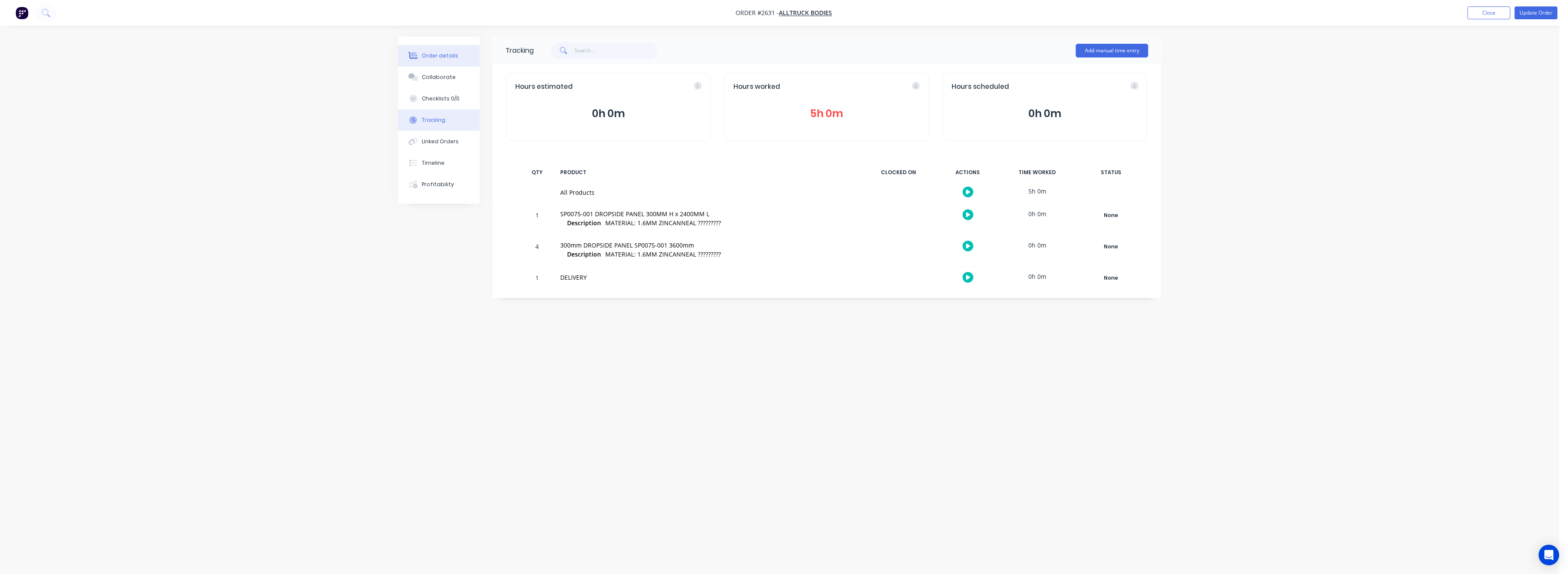
click at [447, 52] on div "Order details" at bounding box center [440, 56] width 36 height 8
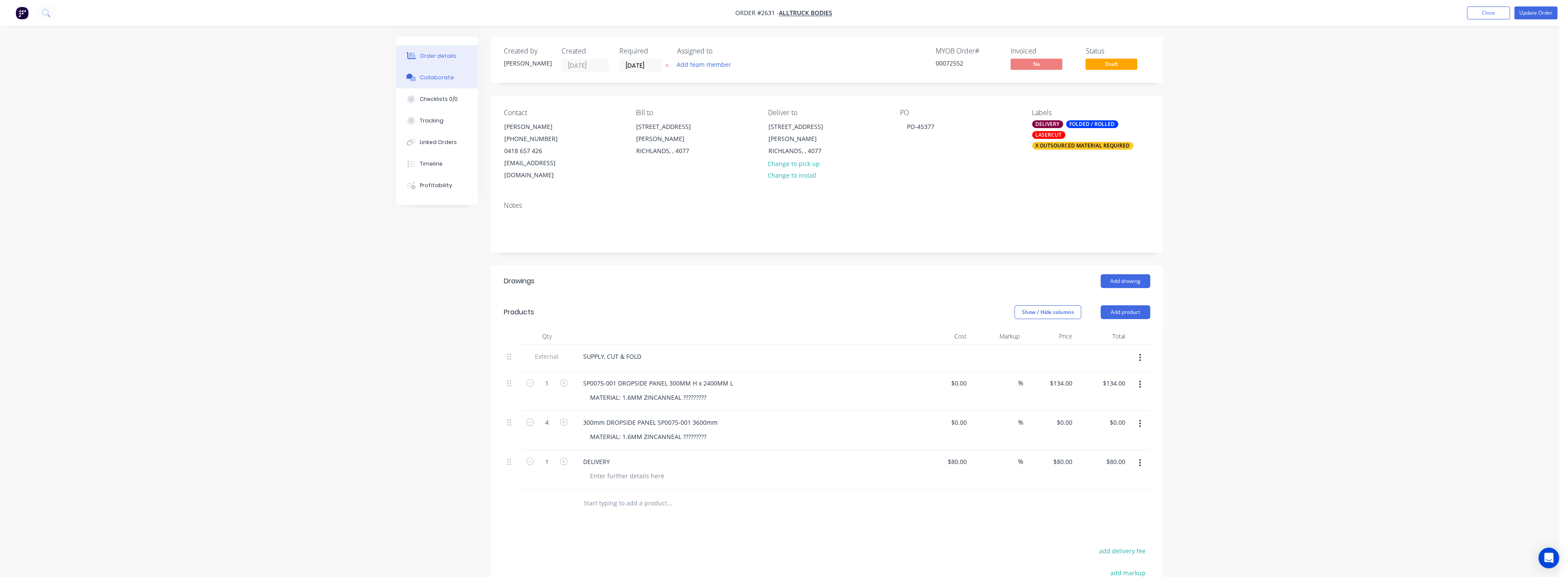
click at [442, 76] on div "Collaborate" at bounding box center [438, 78] width 34 height 8
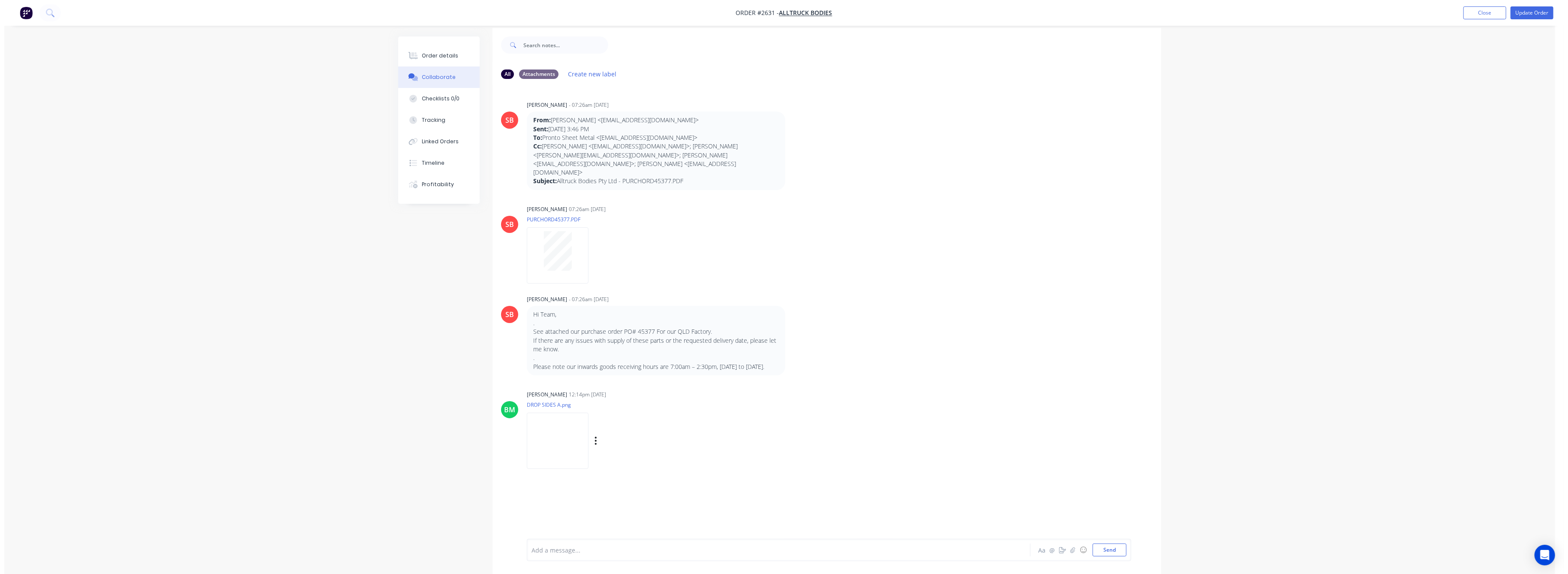
scroll to position [13, 0]
drag, startPoint x: 443, startPoint y: 53, endPoint x: 473, endPoint y: 76, distance: 37.8
click at [444, 53] on div "Order details" at bounding box center [436, 56] width 36 height 8
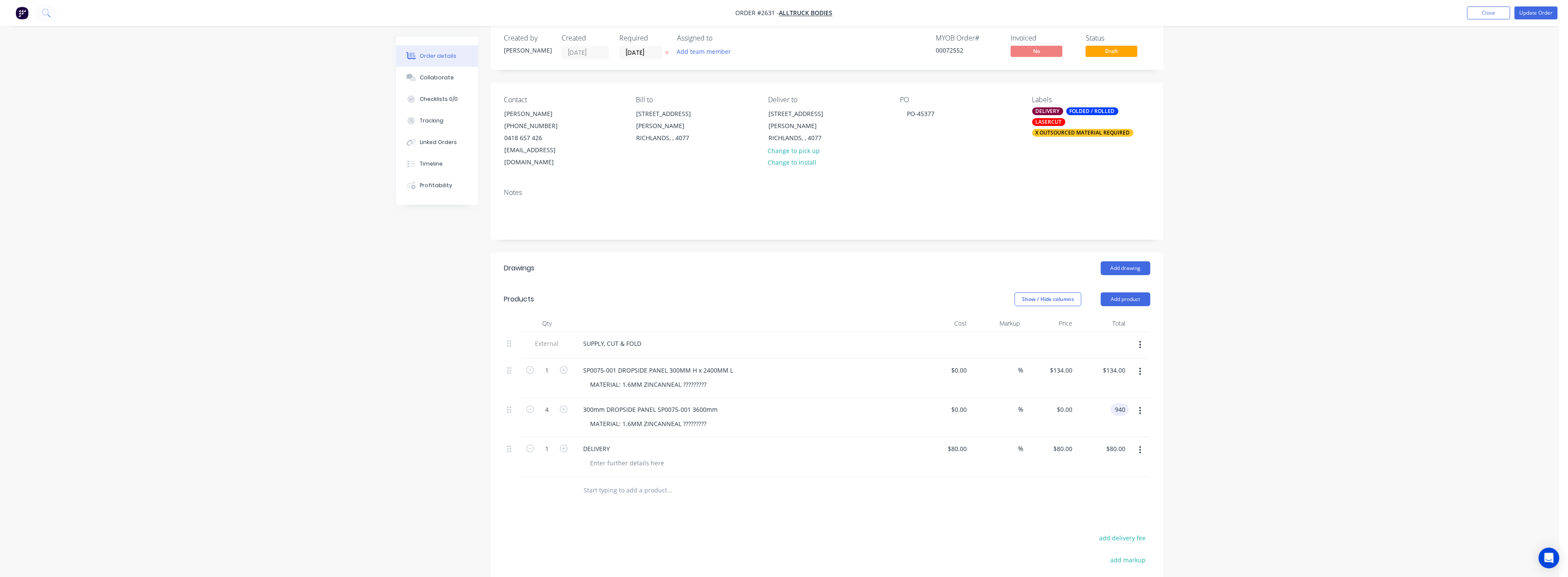
type input "940"
type input "$235.00"
type input "$940.00"
click at [1423, 440] on div "Order details Collaborate Checklists 0/0 Tracking Linked Orders Timeline Profit…" at bounding box center [780, 355] width 1559 height 737
click at [1536, 12] on button "Update Order" at bounding box center [1536, 12] width 43 height 13
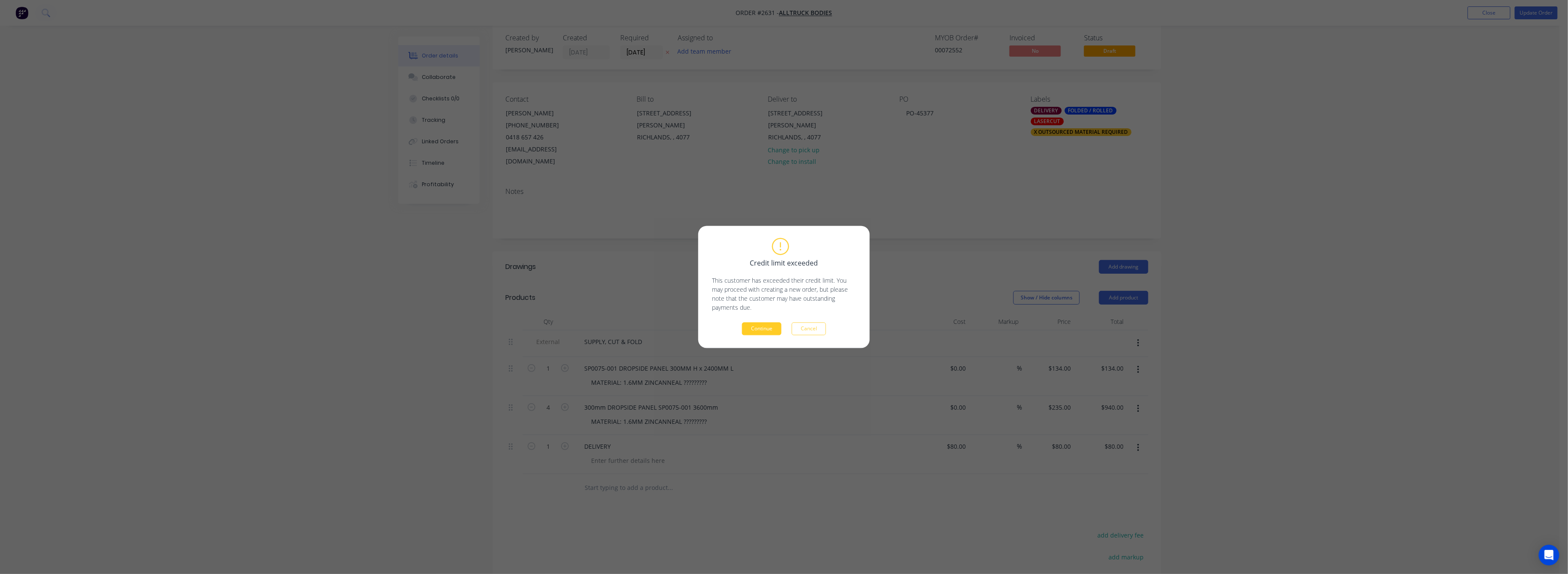
click at [772, 328] on button "Continue" at bounding box center [762, 329] width 39 height 13
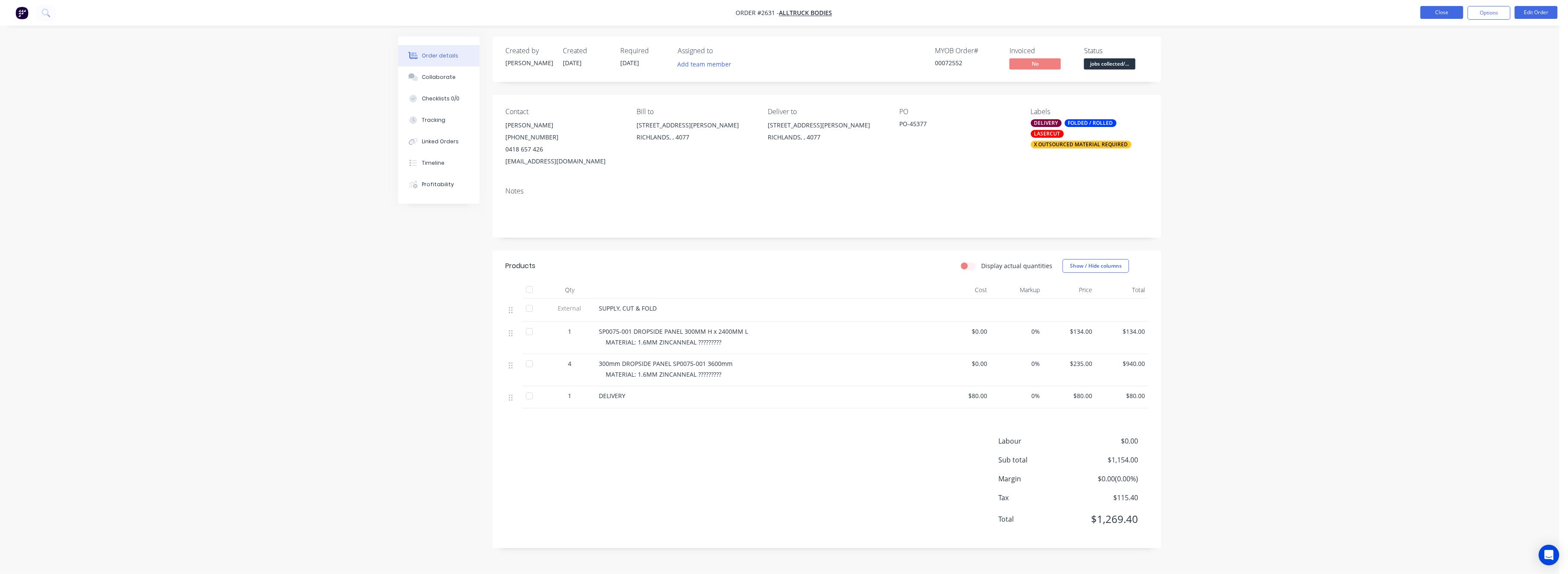
click at [1446, 9] on button "Close" at bounding box center [1442, 12] width 43 height 13
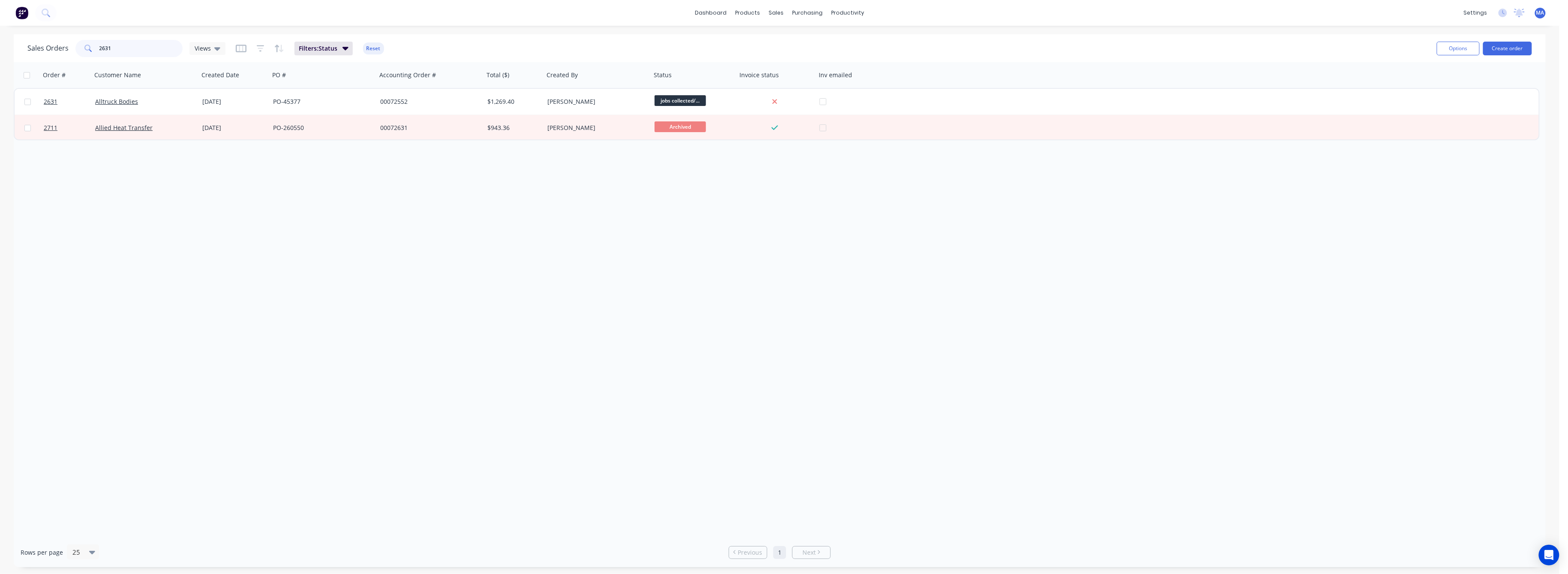
drag, startPoint x: 111, startPoint y: 49, endPoint x: 91, endPoint y: 50, distance: 20.0
click at [91, 50] on div "2631" at bounding box center [129, 49] width 107 height 17
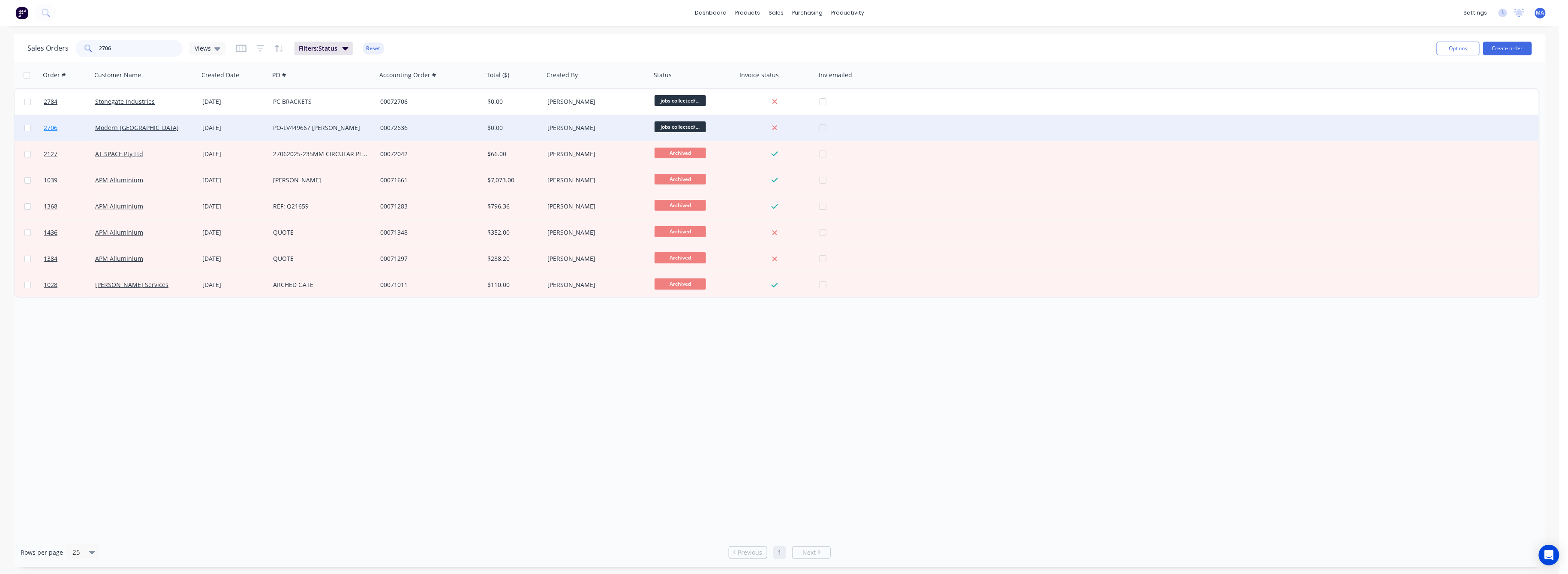
type input "2706"
click at [46, 124] on span "2706" at bounding box center [51, 128] width 14 height 9
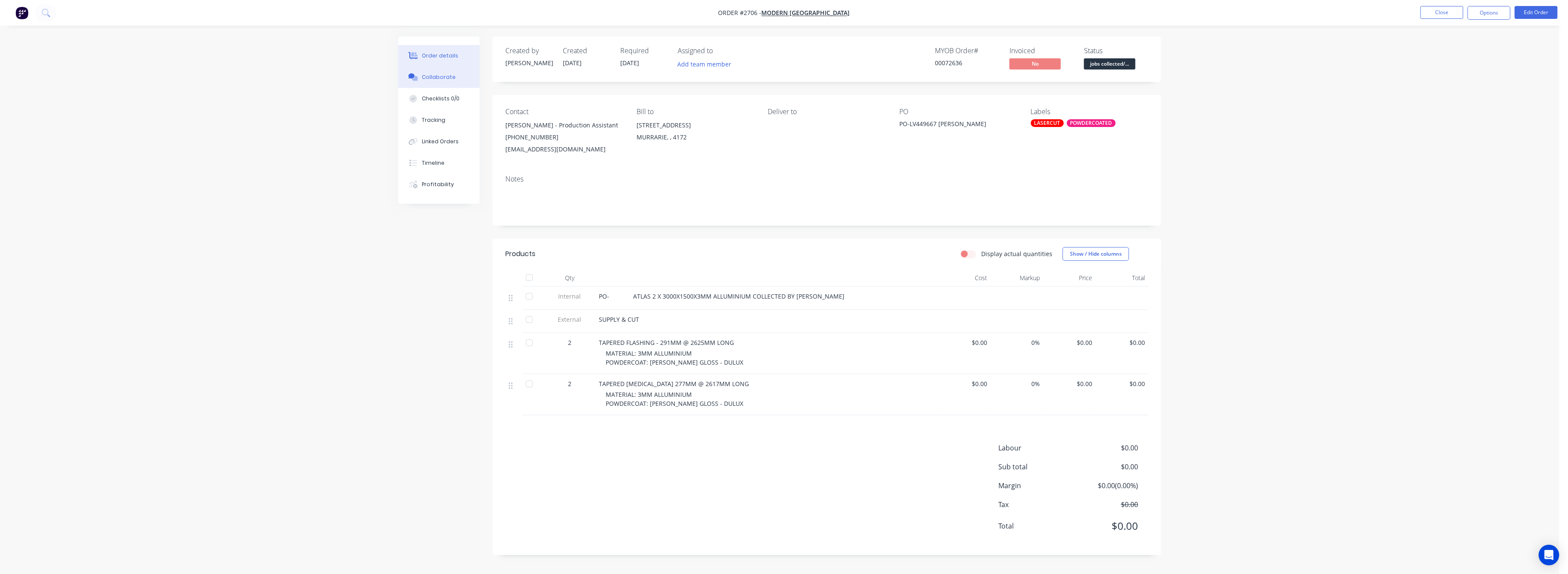
click at [439, 78] on div "Collaborate" at bounding box center [439, 77] width 34 height 8
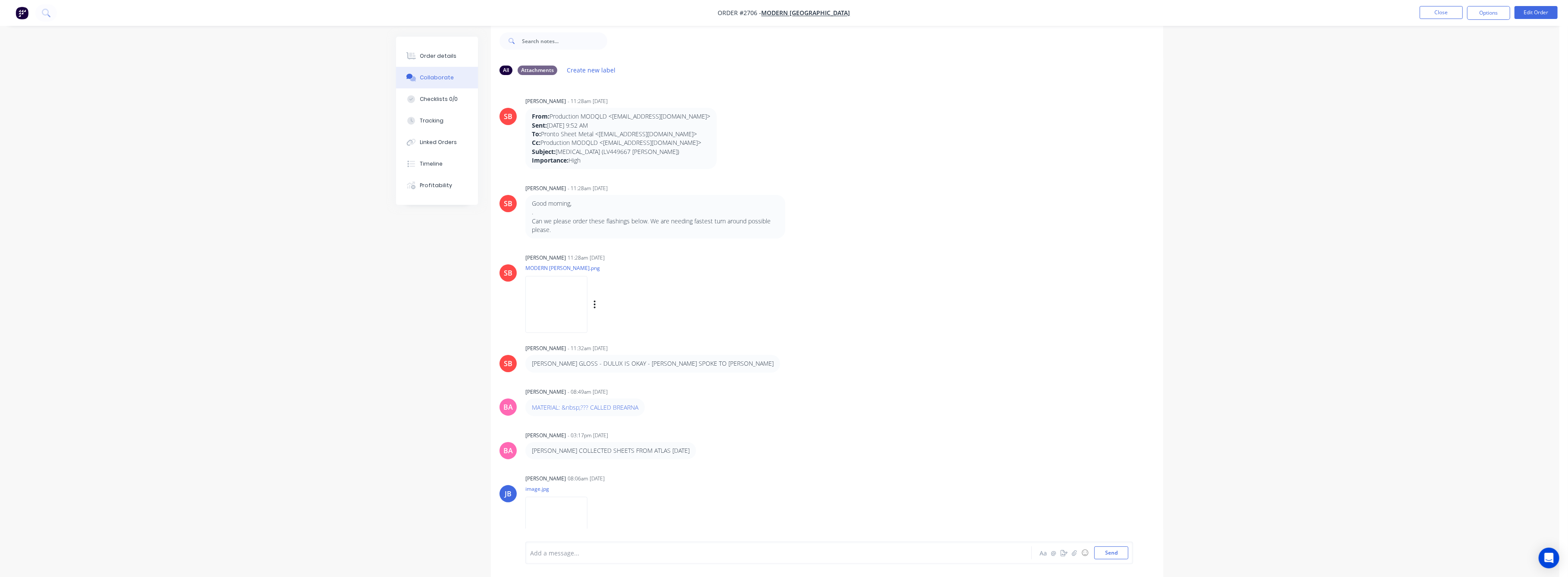
click at [571, 316] on img at bounding box center [557, 304] width 62 height 57
click at [442, 51] on button "Order details" at bounding box center [437, 56] width 82 height 22
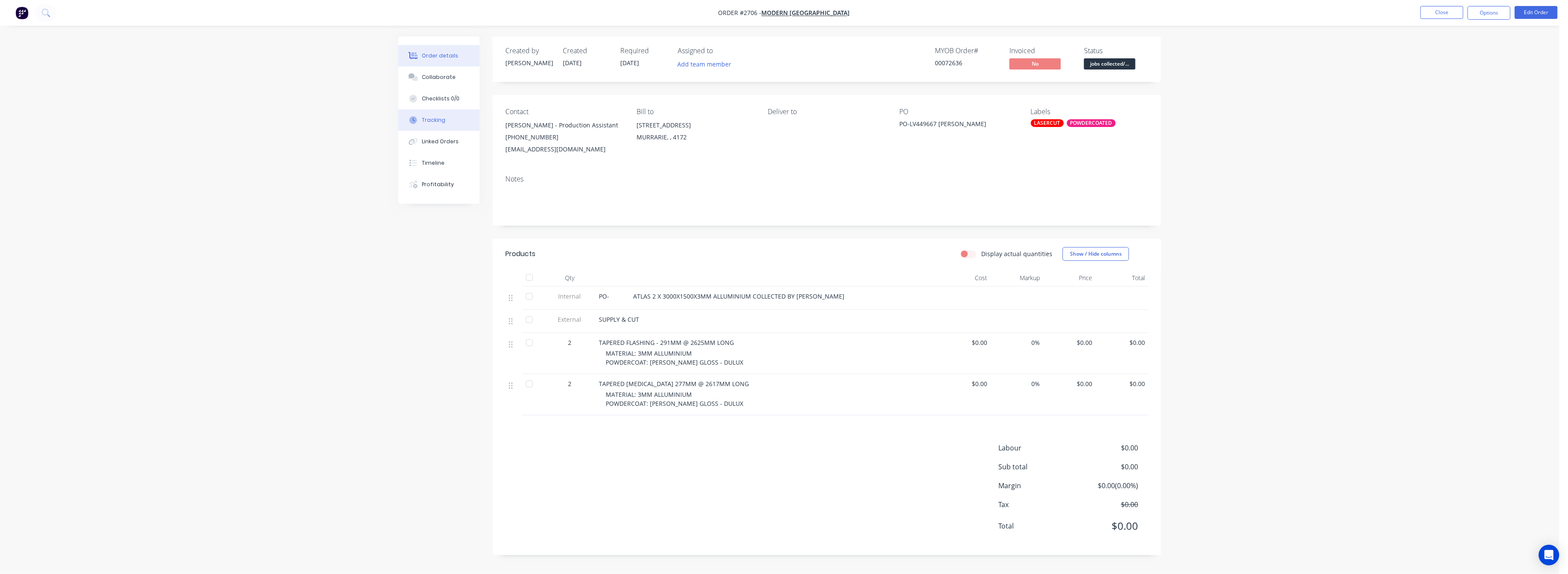
click at [436, 124] on div "Tracking" at bounding box center [434, 120] width 23 height 8
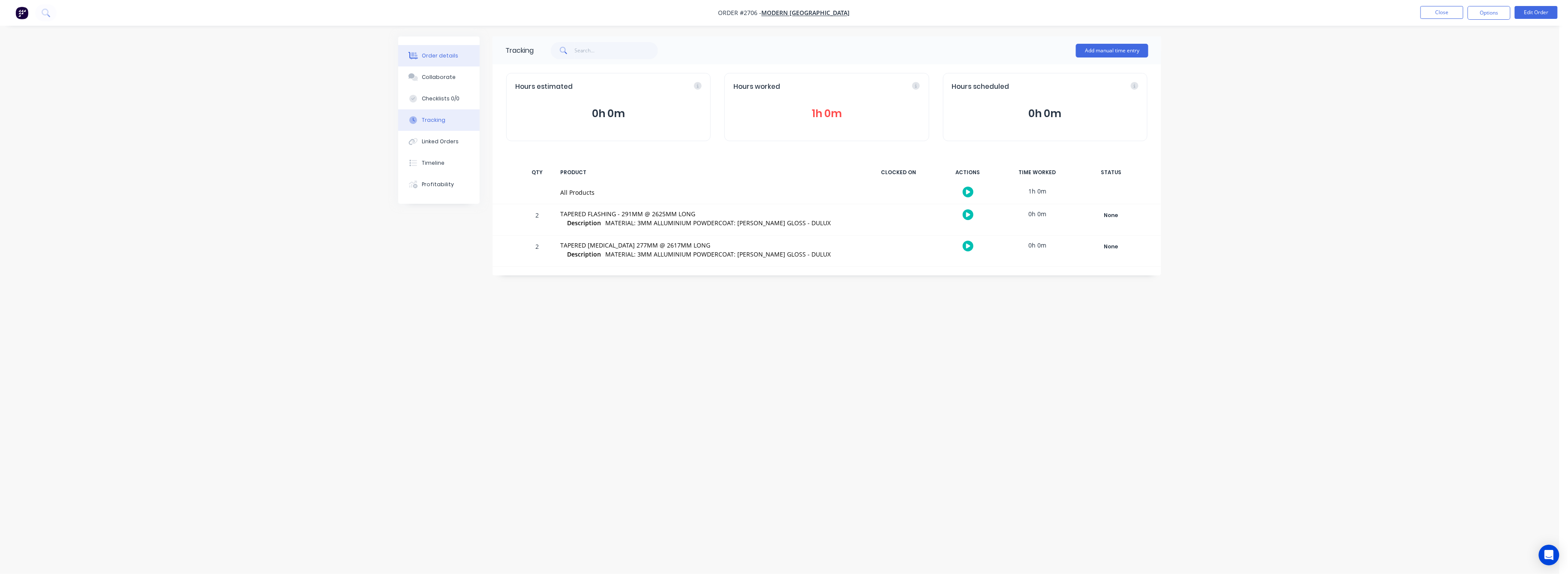
click at [441, 47] on button "Order details" at bounding box center [438, 56] width 81 height 22
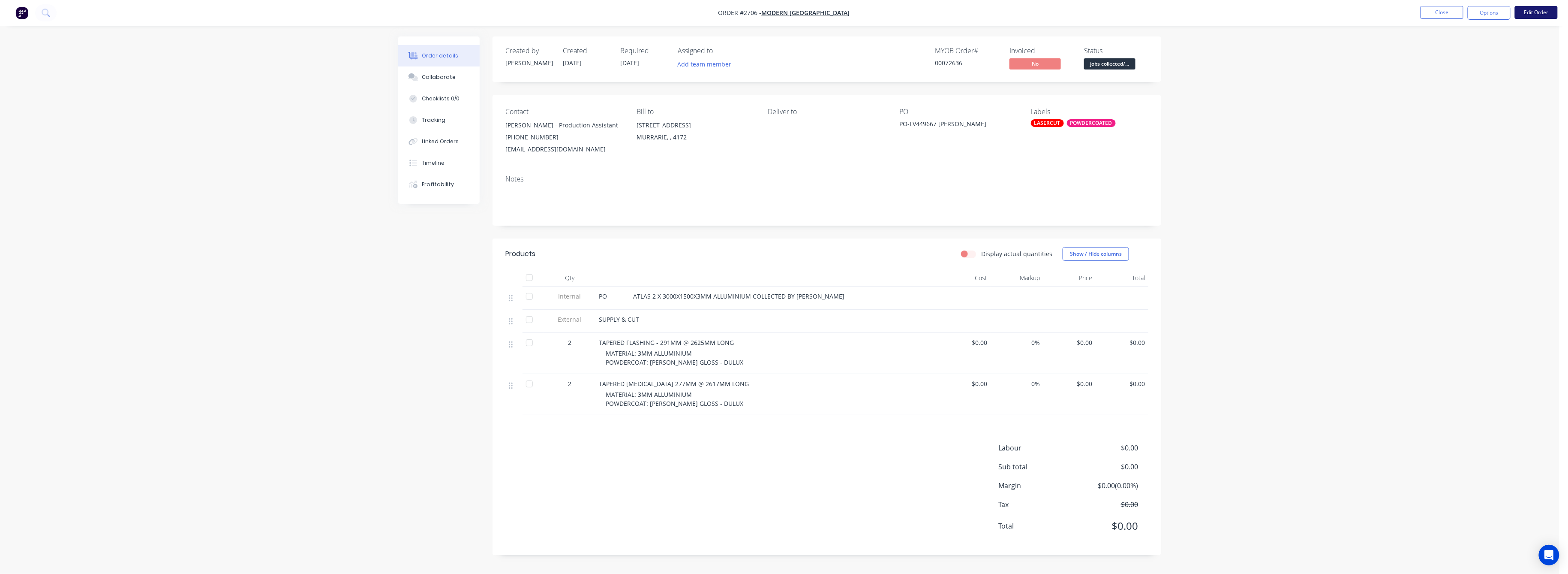
click at [1526, 12] on button "Edit Order" at bounding box center [1536, 12] width 43 height 13
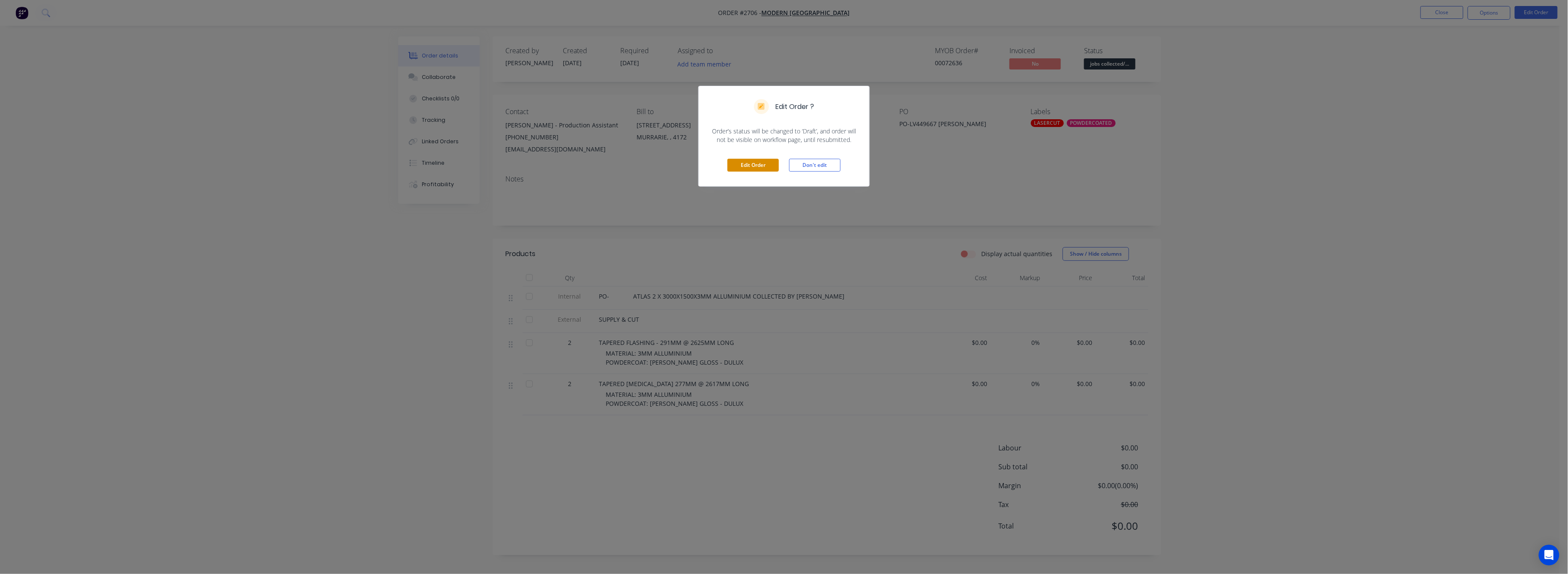
click at [769, 162] on button "Edit Order" at bounding box center [753, 165] width 52 height 13
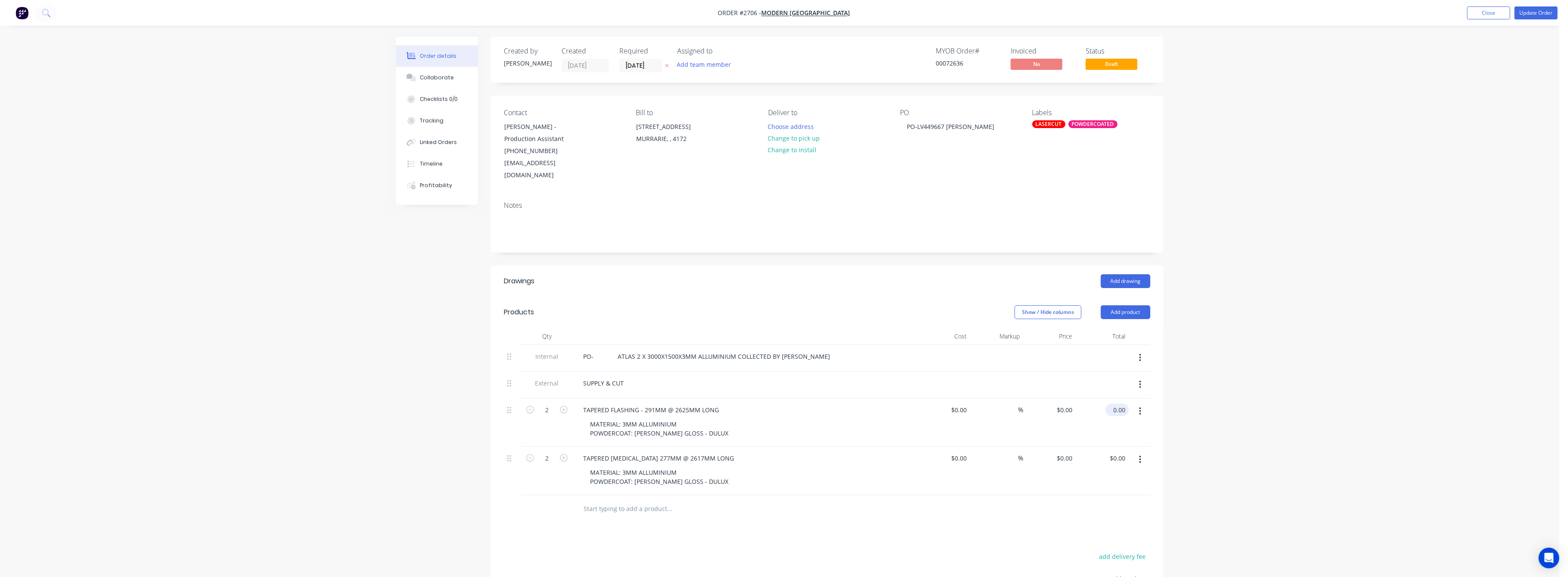
click at [1117, 404] on input "0.00" at bounding box center [1119, 410] width 20 height 12
type input "490"
type input "$245.00"
type input "$490.00"
click at [1207, 416] on div "Order details Collaborate Checklists 0/0 Tracking Linked Orders Timeline Profit…" at bounding box center [780, 371] width 1559 height 743
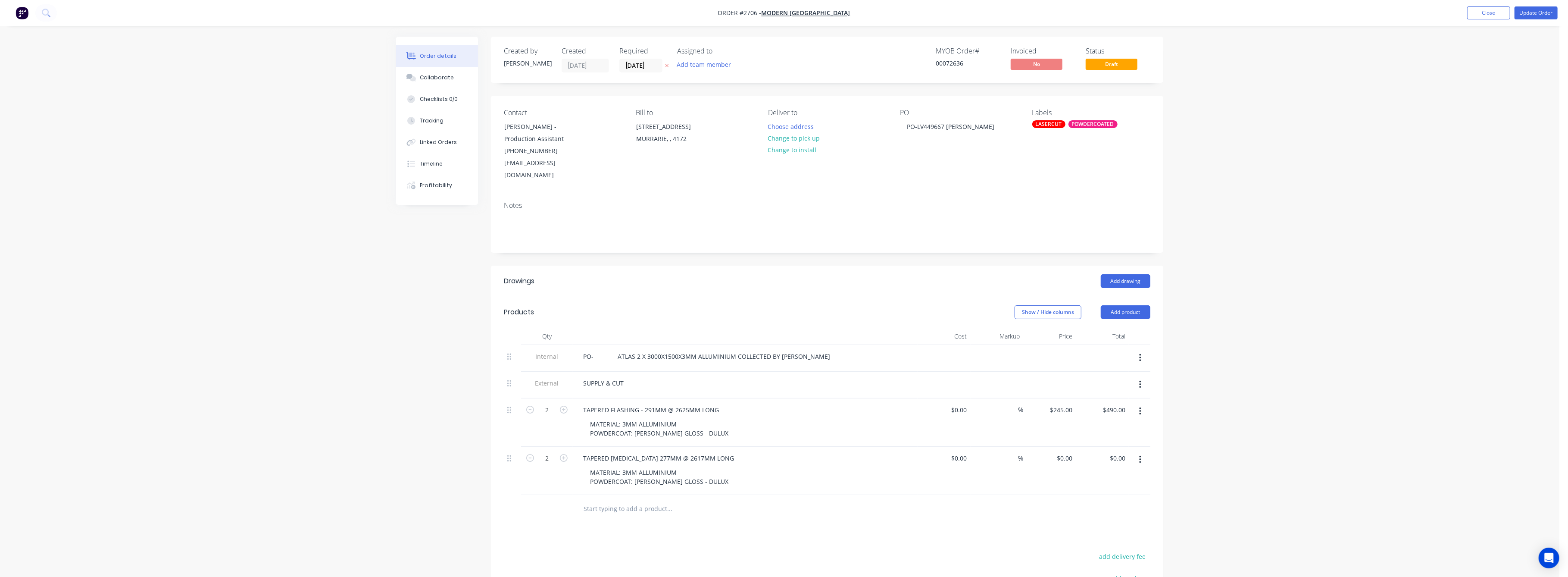
drag, startPoint x: 1377, startPoint y: 446, endPoint x: 1311, endPoint y: 437, distance: 66.6
click at [1353, 440] on div "Order details Collaborate Checklists 0/0 Tracking Linked Orders Timeline Profit…" at bounding box center [780, 371] width 1559 height 743
click at [1119, 452] on input "0.00" at bounding box center [1120, 458] width 16 height 12
type input "470"
type input "$235.00"
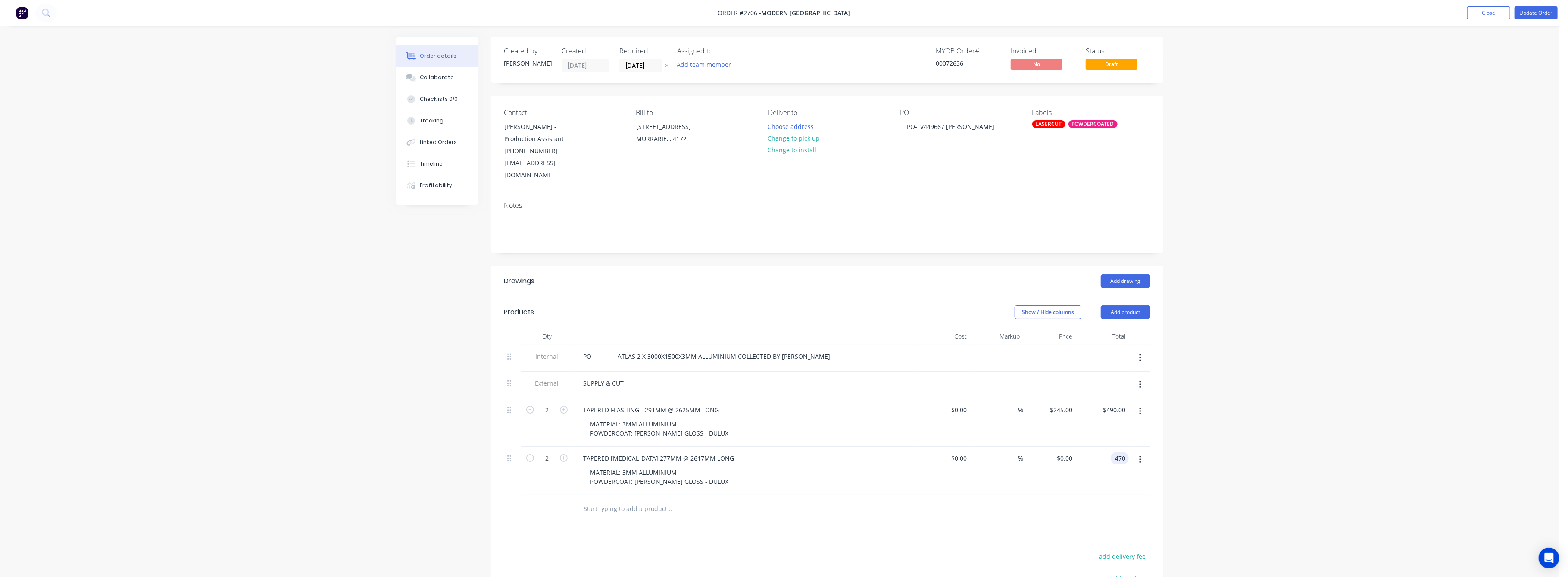
type input "$470.00"
click at [1283, 446] on div "Order details Collaborate Checklists 0/0 Tracking Linked Orders Timeline Profit…" at bounding box center [780, 371] width 1559 height 743
click at [1531, 11] on button "Update Order" at bounding box center [1536, 12] width 43 height 13
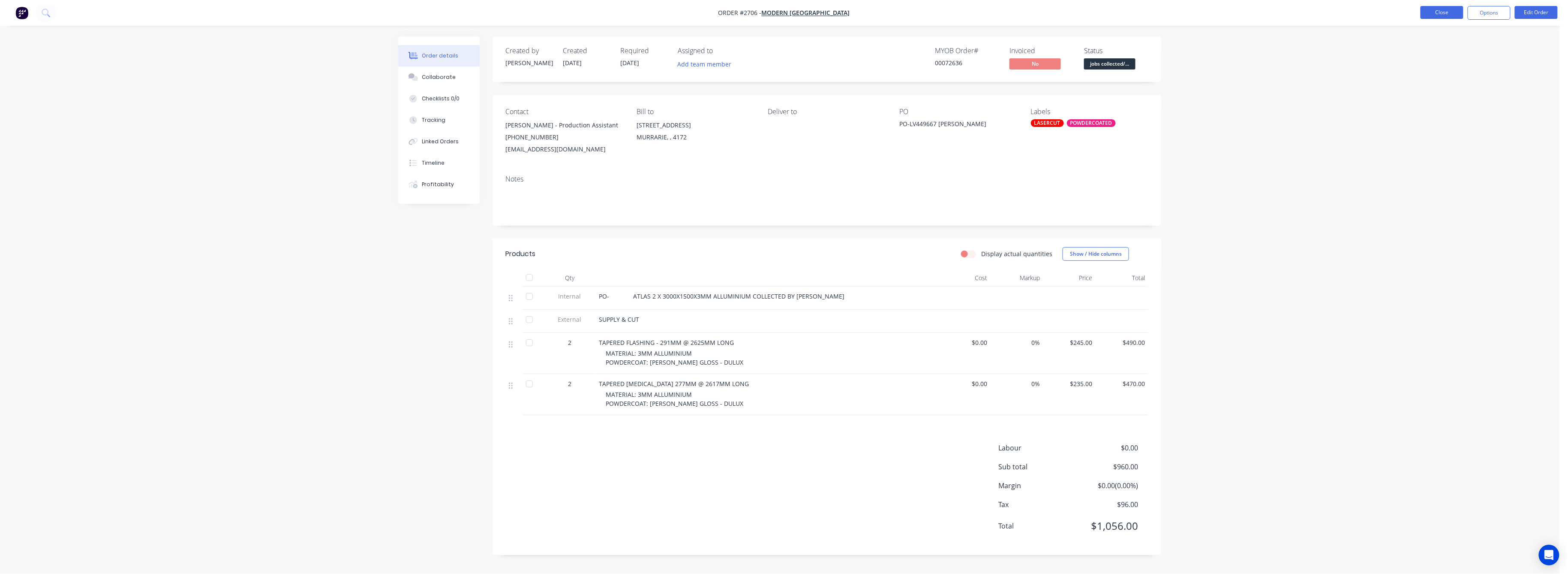
click at [1447, 12] on button "Close" at bounding box center [1442, 12] width 43 height 13
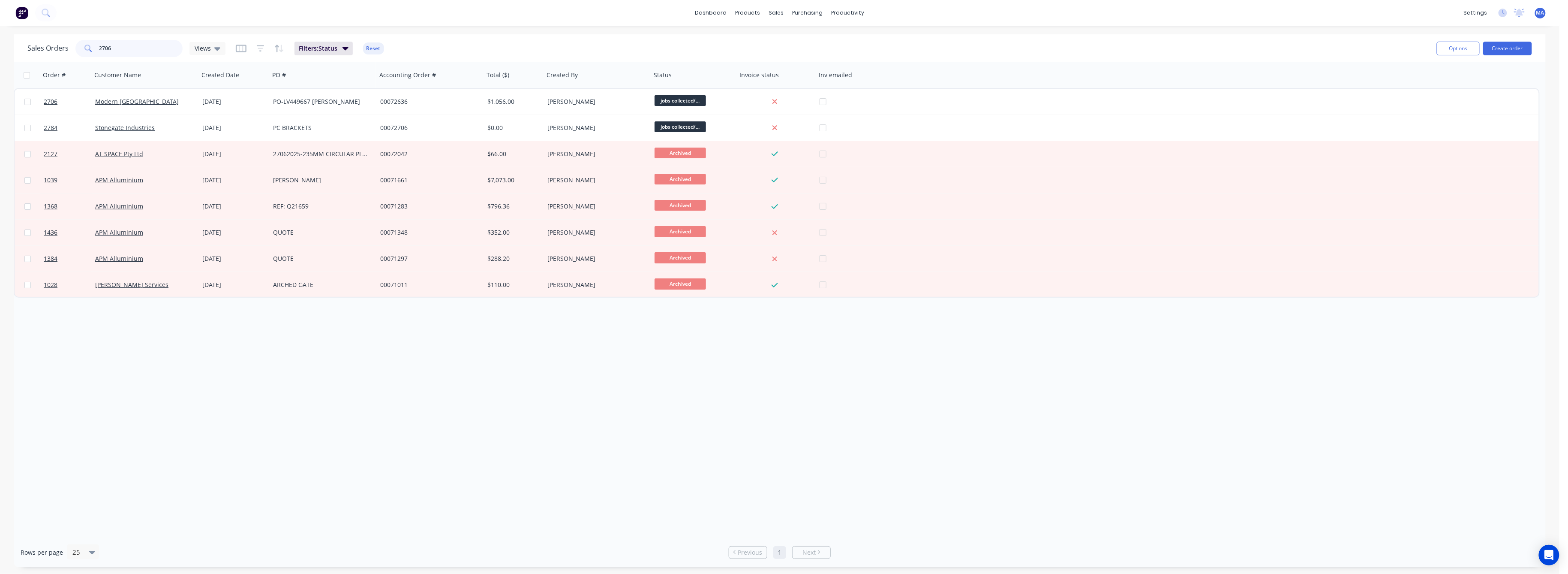
drag, startPoint x: 111, startPoint y: 49, endPoint x: 77, endPoint y: 52, distance: 34.1
click at [77, 52] on div "2706" at bounding box center [129, 49] width 107 height 17
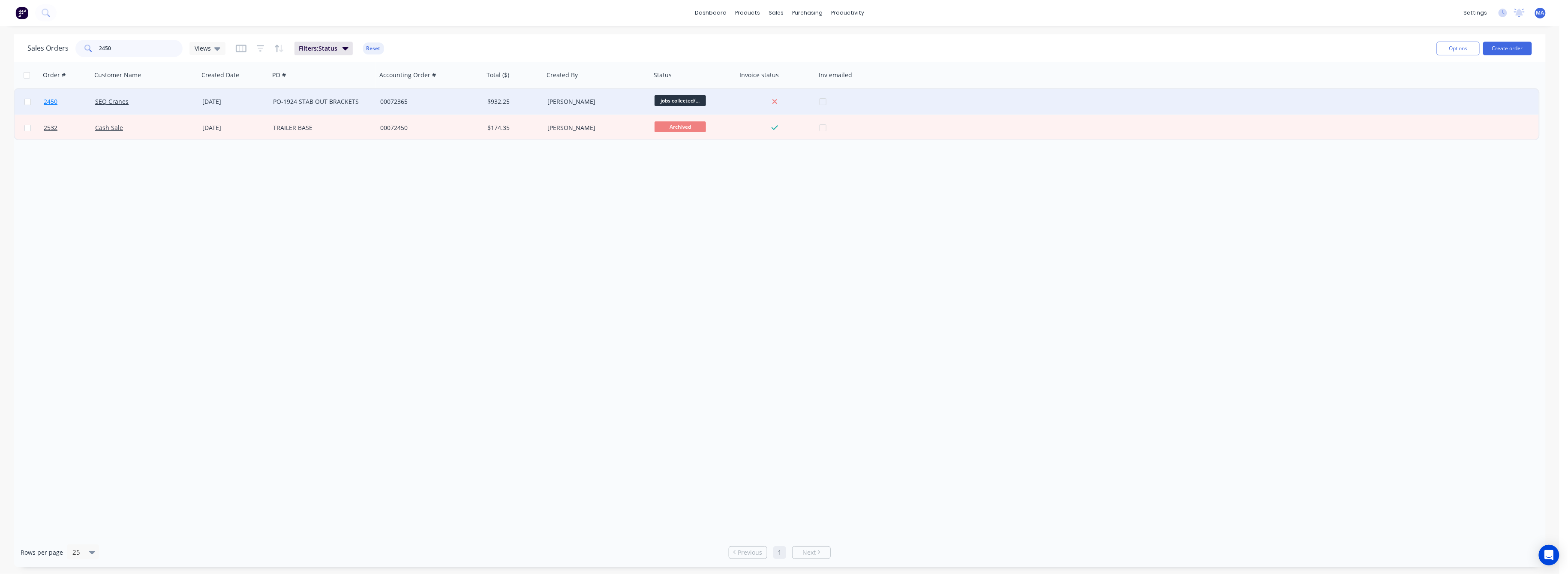
type input "2450"
click at [50, 101] on span "2450" at bounding box center [51, 101] width 14 height 9
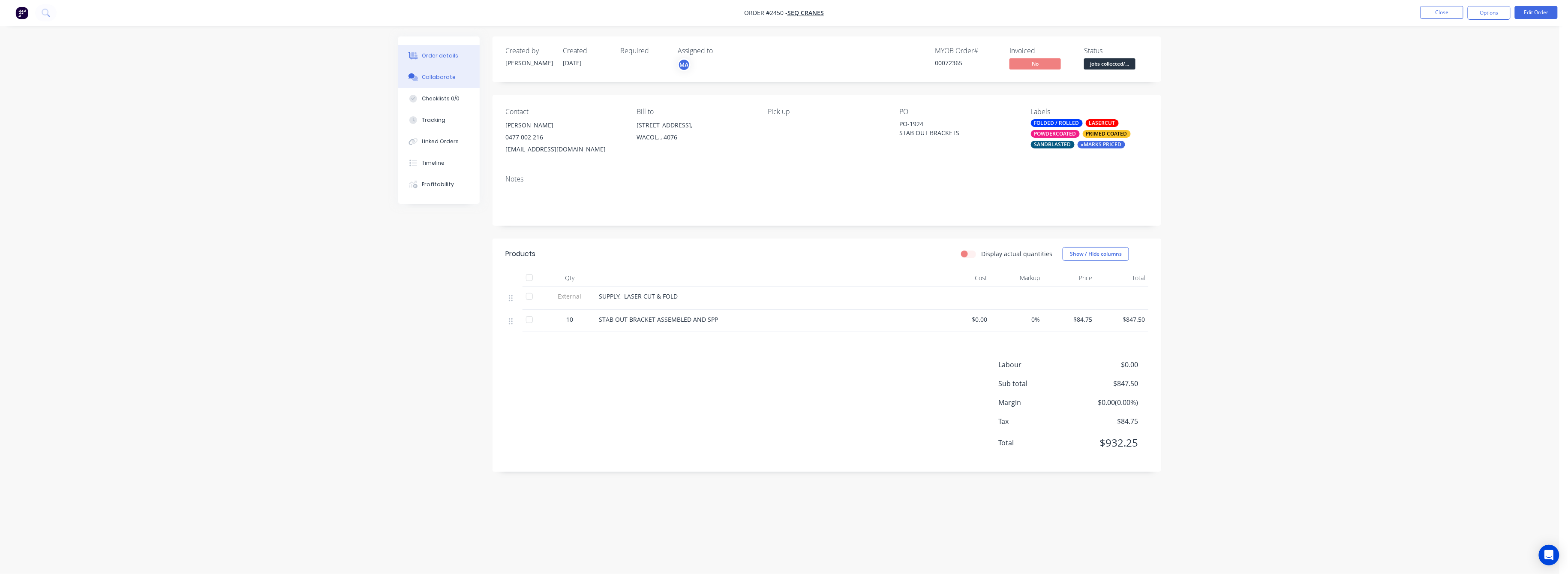
click at [438, 78] on div "Collaborate" at bounding box center [439, 77] width 34 height 8
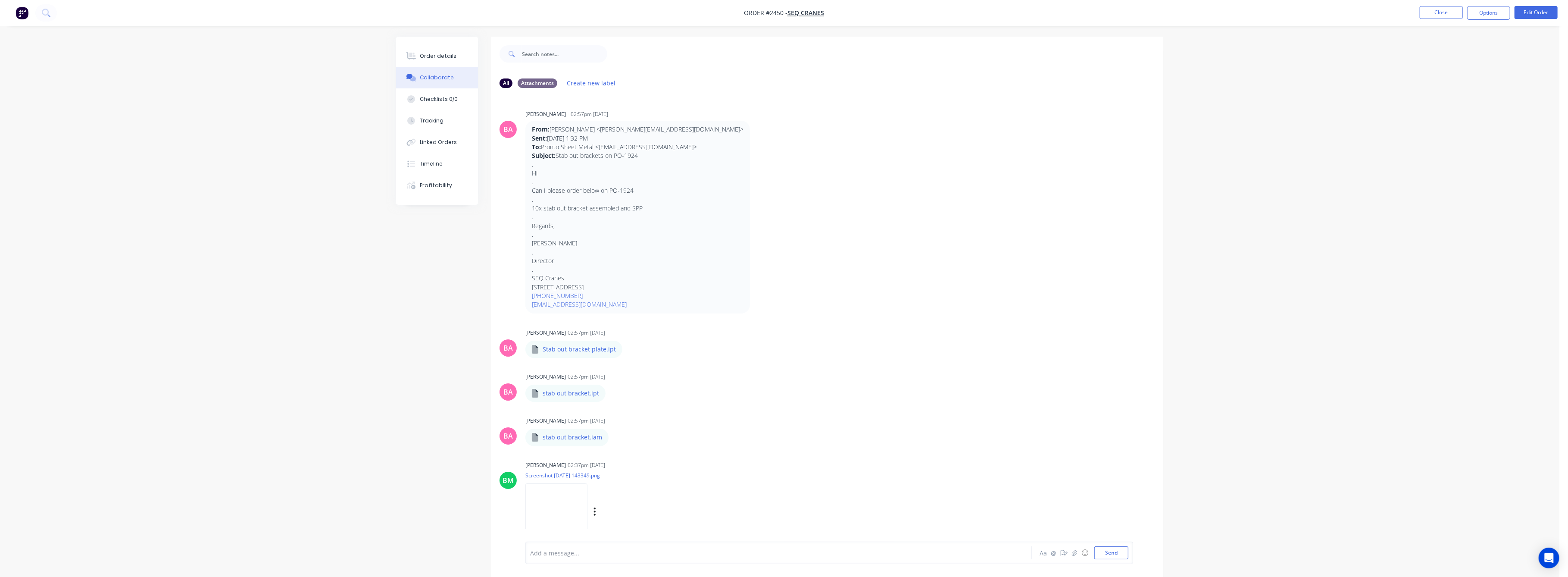
click at [583, 509] on img at bounding box center [557, 512] width 62 height 57
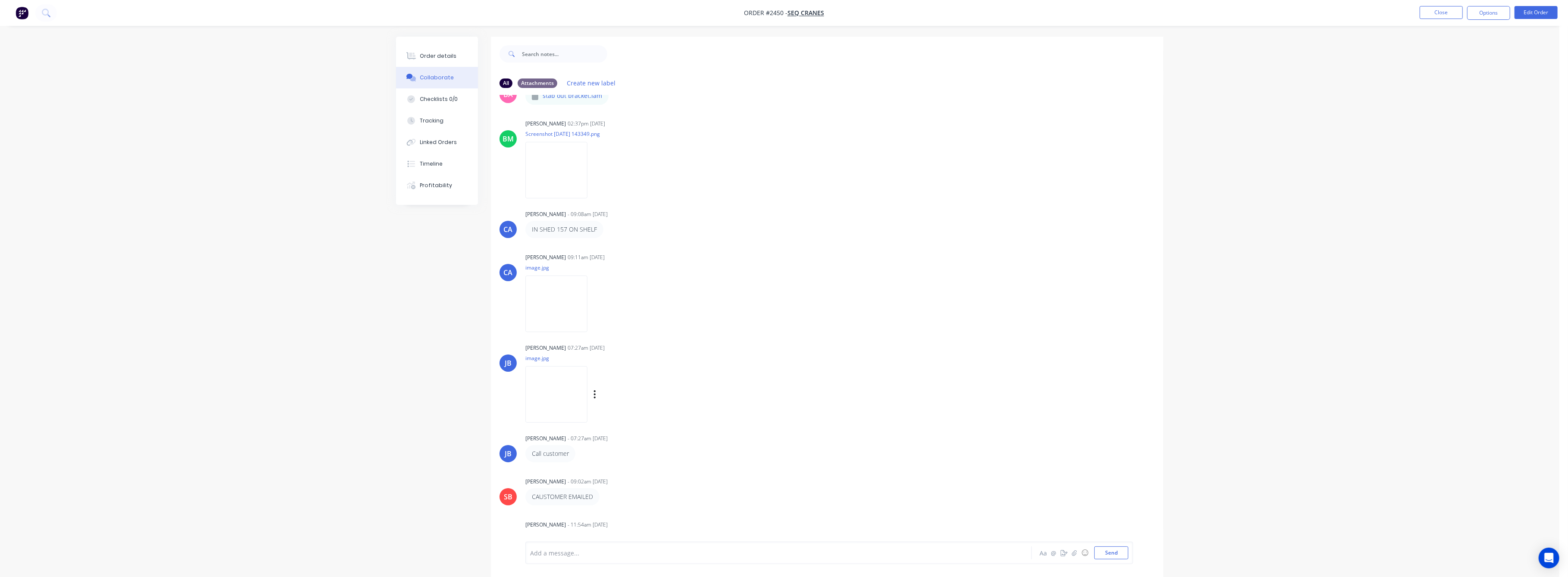
scroll to position [348, 0]
click at [567, 393] on img at bounding box center [557, 387] width 62 height 57
click at [445, 121] on button "Tracking" at bounding box center [437, 121] width 82 height 22
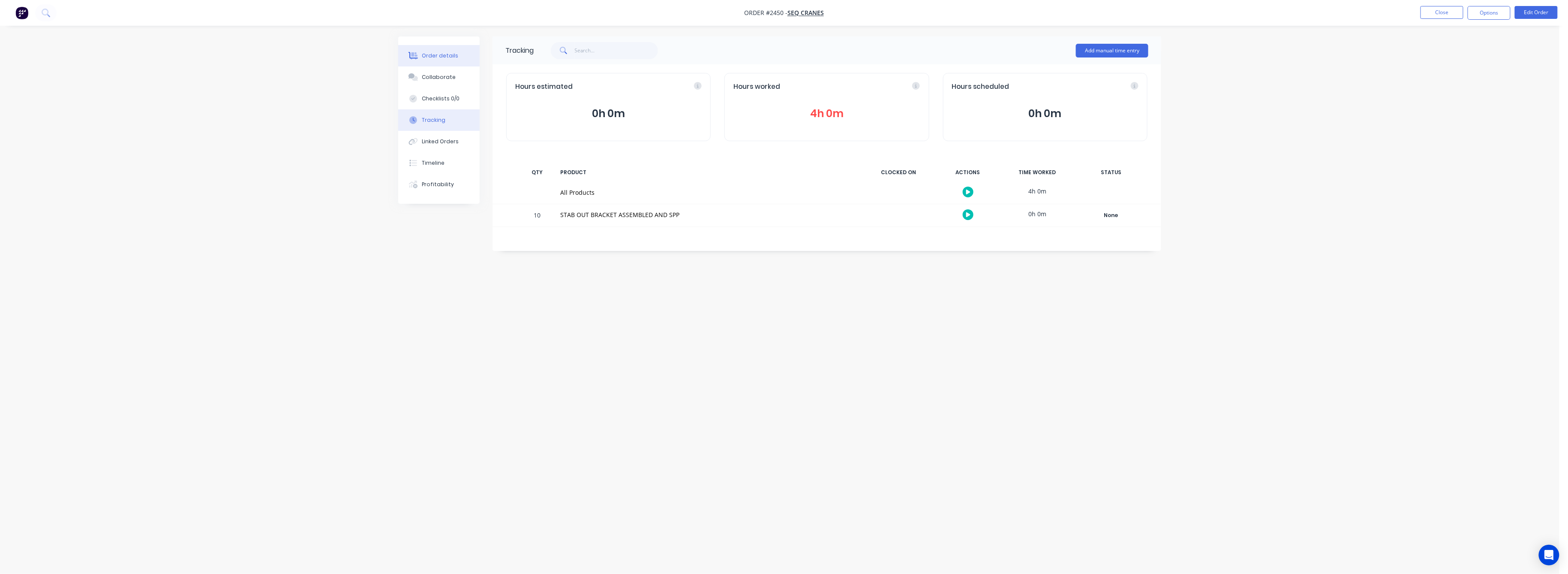
click at [441, 53] on div "Order details" at bounding box center [440, 56] width 36 height 8
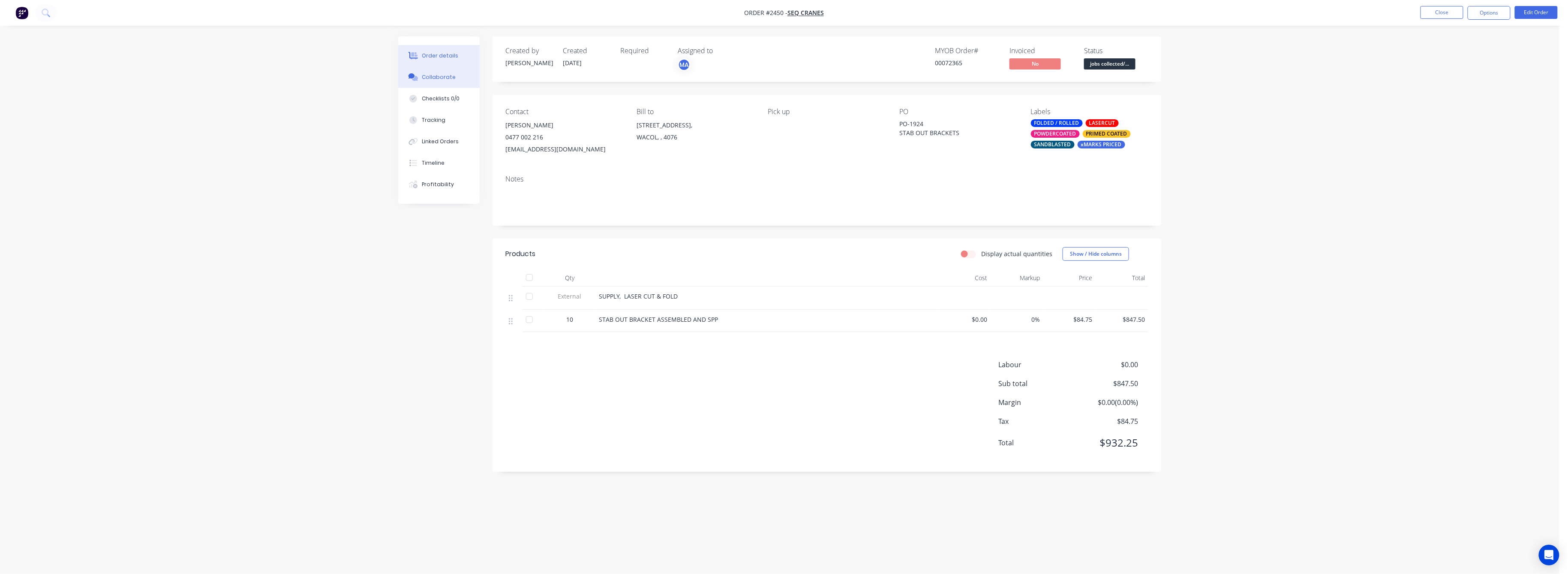
click at [435, 77] on div "Collaborate" at bounding box center [439, 77] width 34 height 8
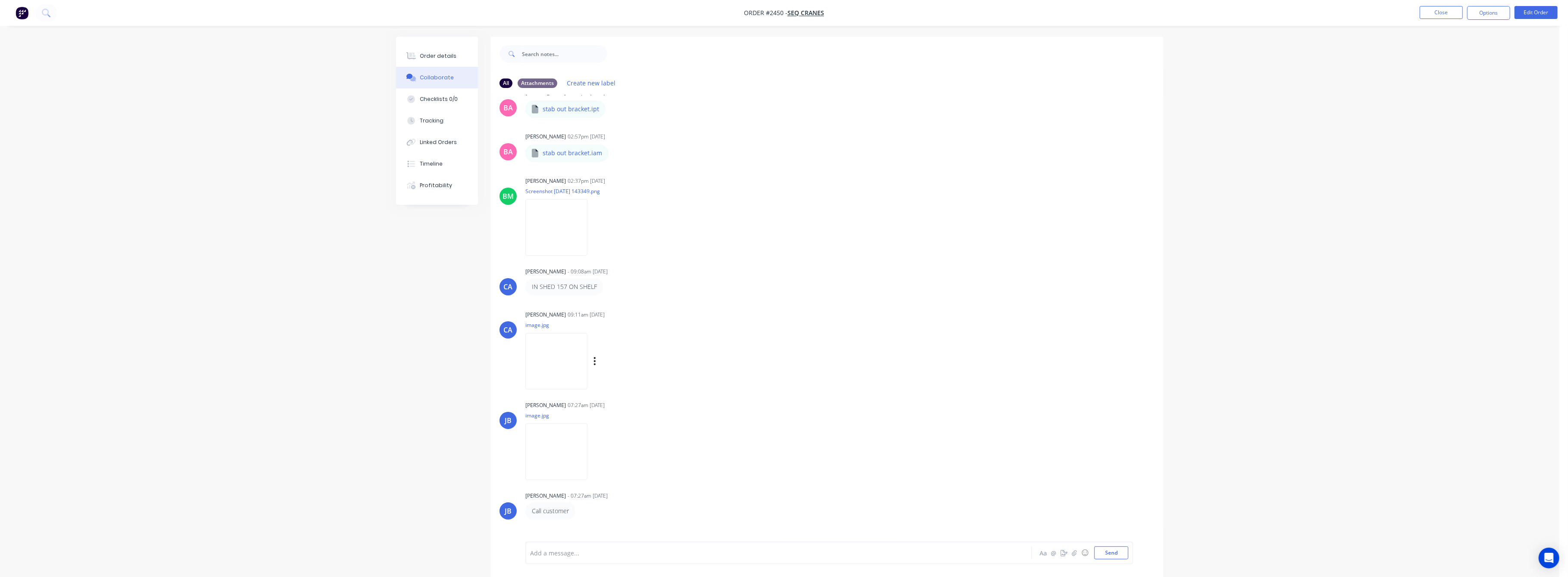
scroll to position [118, 0]
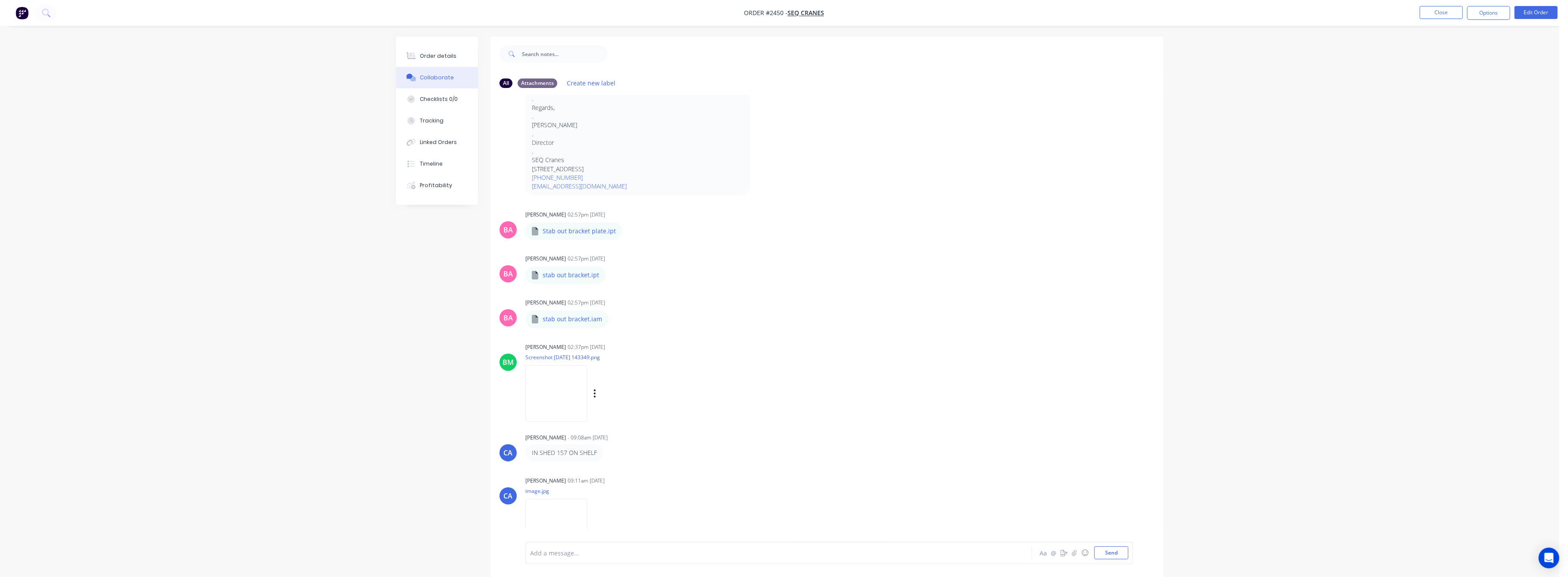
click at [577, 407] on img at bounding box center [557, 393] width 62 height 57
click at [442, 50] on button "Order details" at bounding box center [437, 56] width 82 height 22
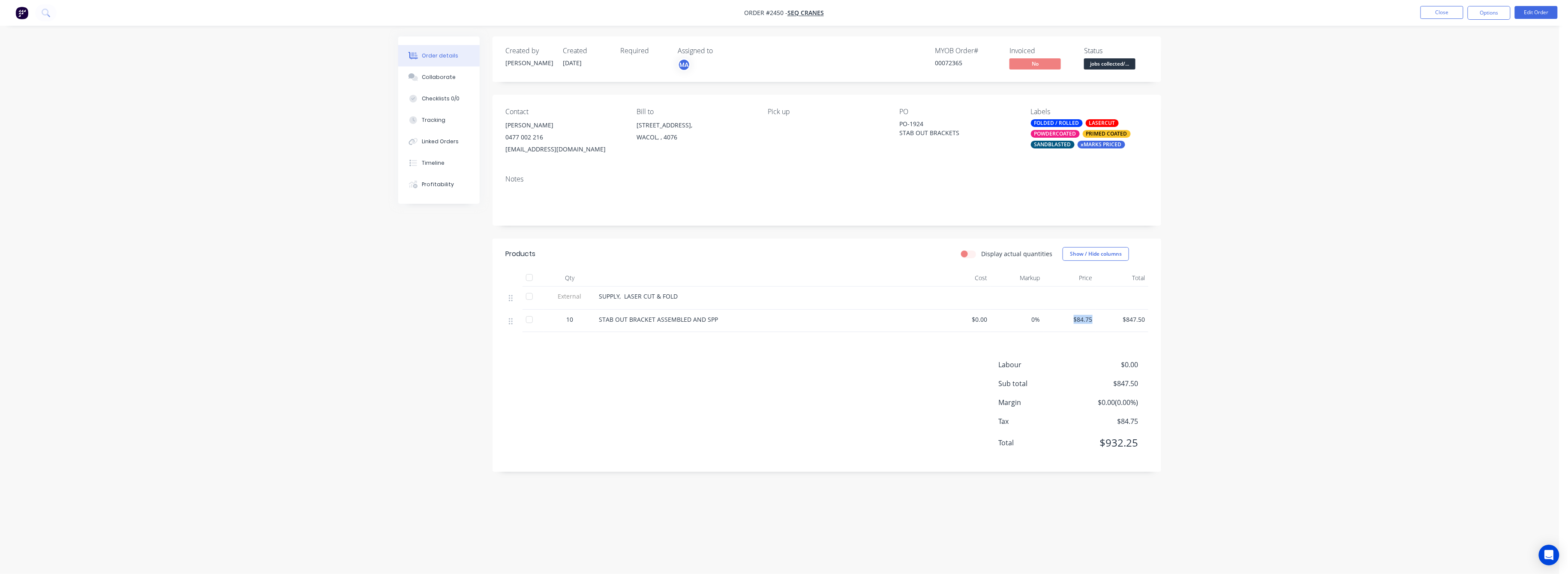
drag, startPoint x: 1092, startPoint y: 318, endPoint x: 1059, endPoint y: 314, distance: 33.2
click at [1059, 314] on div "$84.75" at bounding box center [1070, 320] width 53 height 22
click at [1532, 9] on button "Edit Order" at bounding box center [1536, 12] width 43 height 13
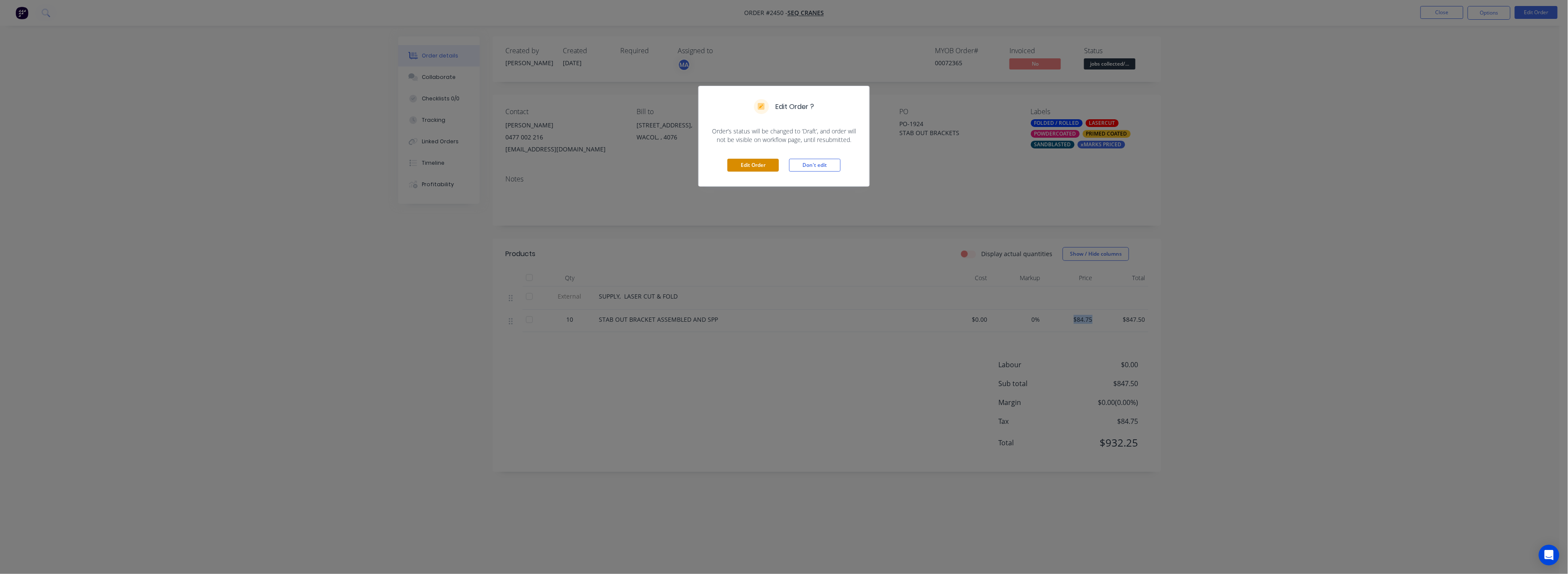
drag, startPoint x: 756, startPoint y: 163, endPoint x: 765, endPoint y: 167, distance: 9.8
click at [755, 163] on button "Edit Order" at bounding box center [753, 165] width 52 height 13
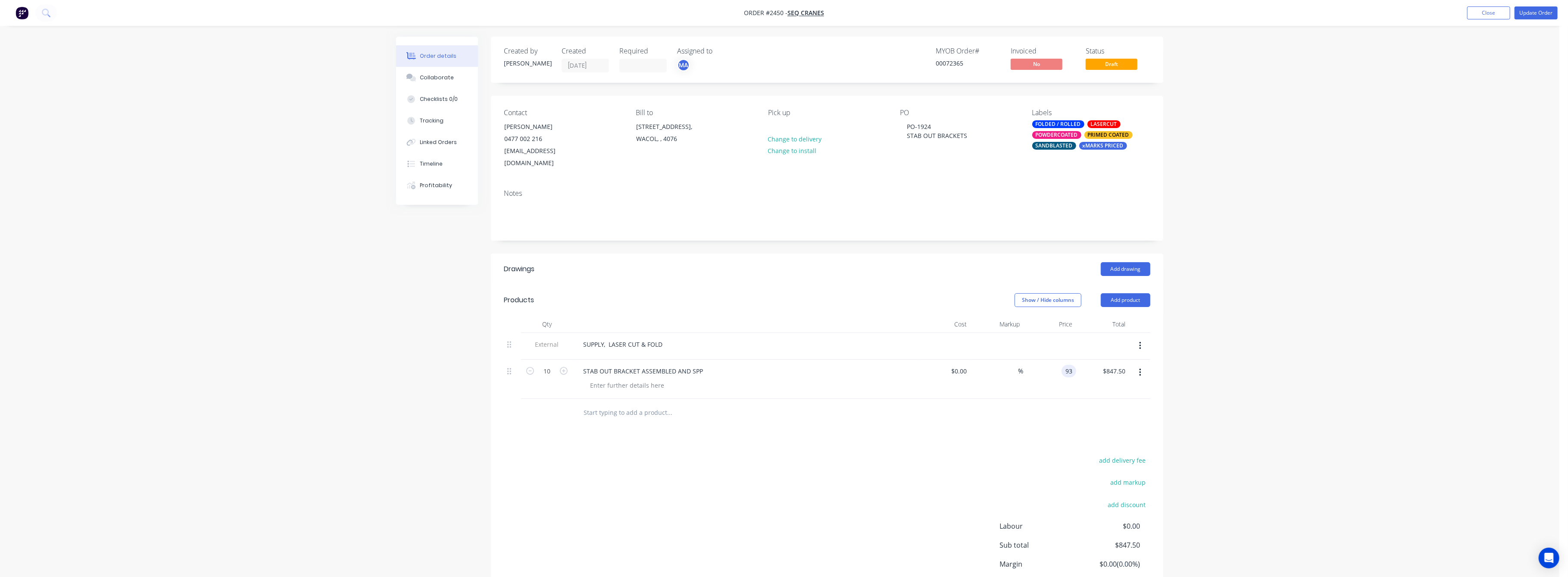
type input "$93.00"
type input "$930.00"
drag, startPoint x: 1268, startPoint y: 422, endPoint x: 1268, endPoint y: 414, distance: 8.0
click at [1268, 418] on div "Order details Collaborate Checklists 0/0 Tracking Linked Orders Timeline Profit…" at bounding box center [780, 323] width 1559 height 647
click at [1542, 8] on button "Update Order" at bounding box center [1536, 12] width 43 height 13
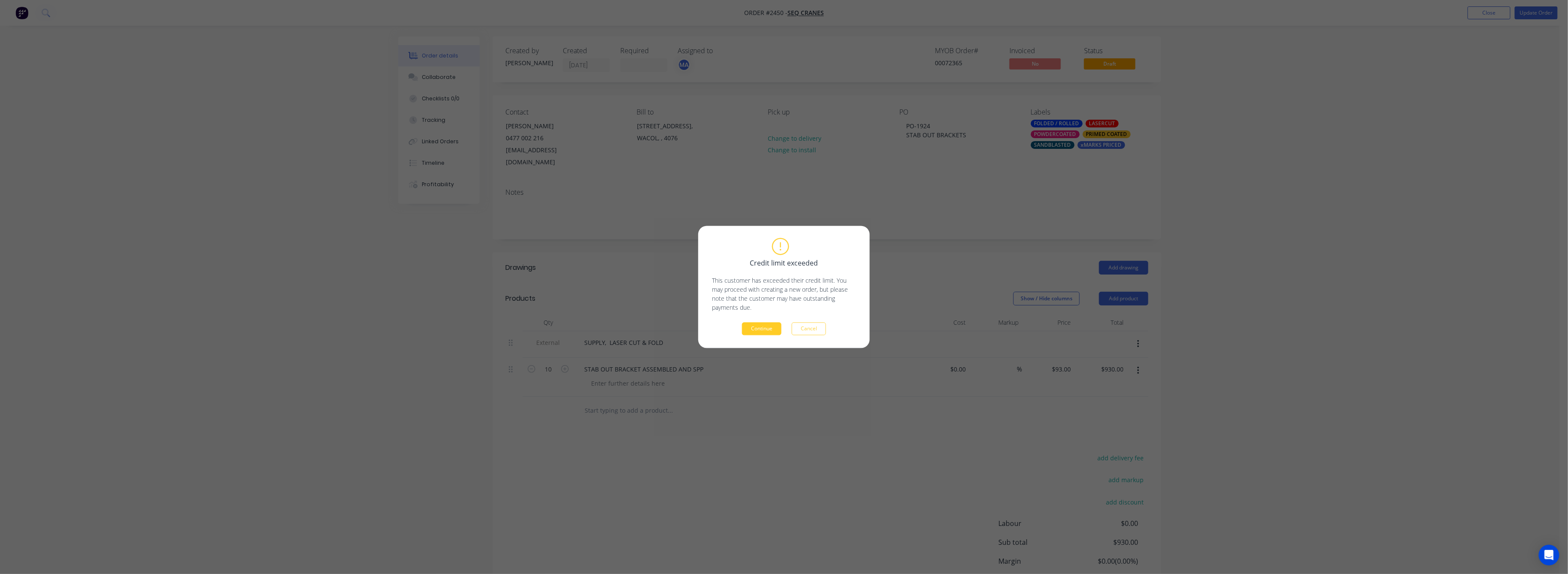
click at [760, 322] on div "Credit limit exceeded This customer has exceeded their credit limit. You may pr…" at bounding box center [784, 287] width 144 height 97
click at [762, 331] on button "Continue" at bounding box center [762, 329] width 39 height 13
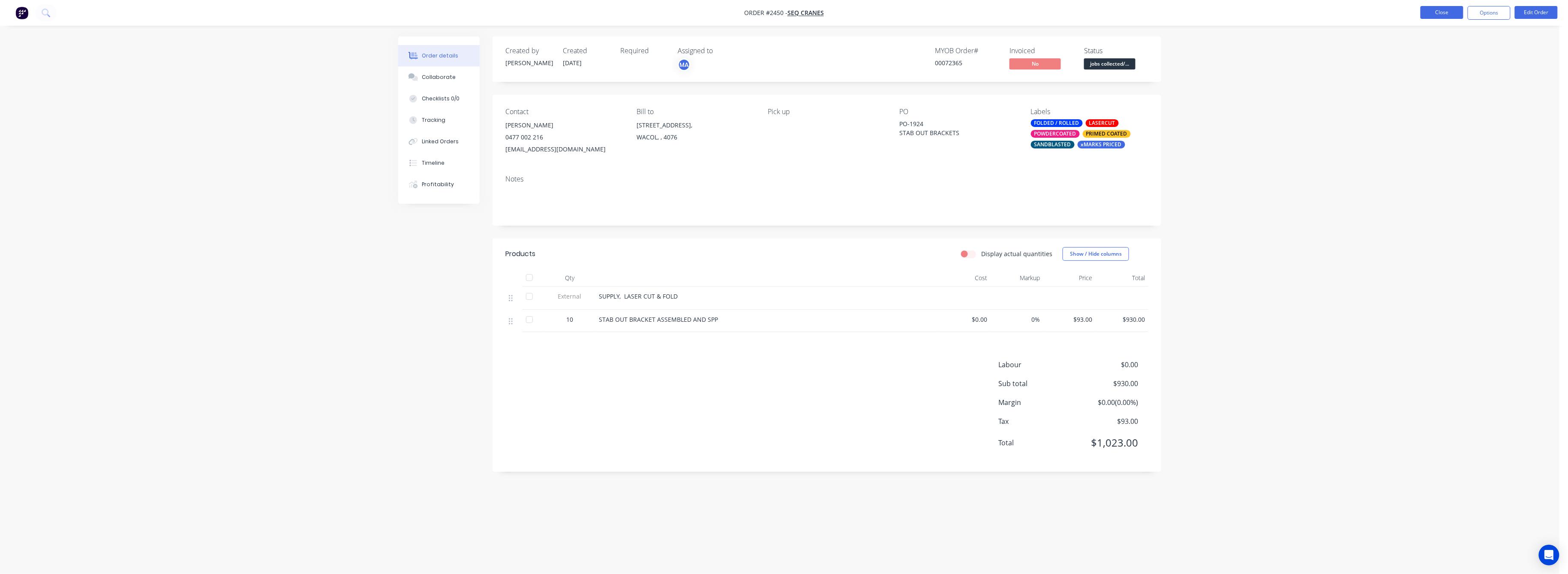
click at [1448, 11] on button "Close" at bounding box center [1442, 12] width 43 height 13
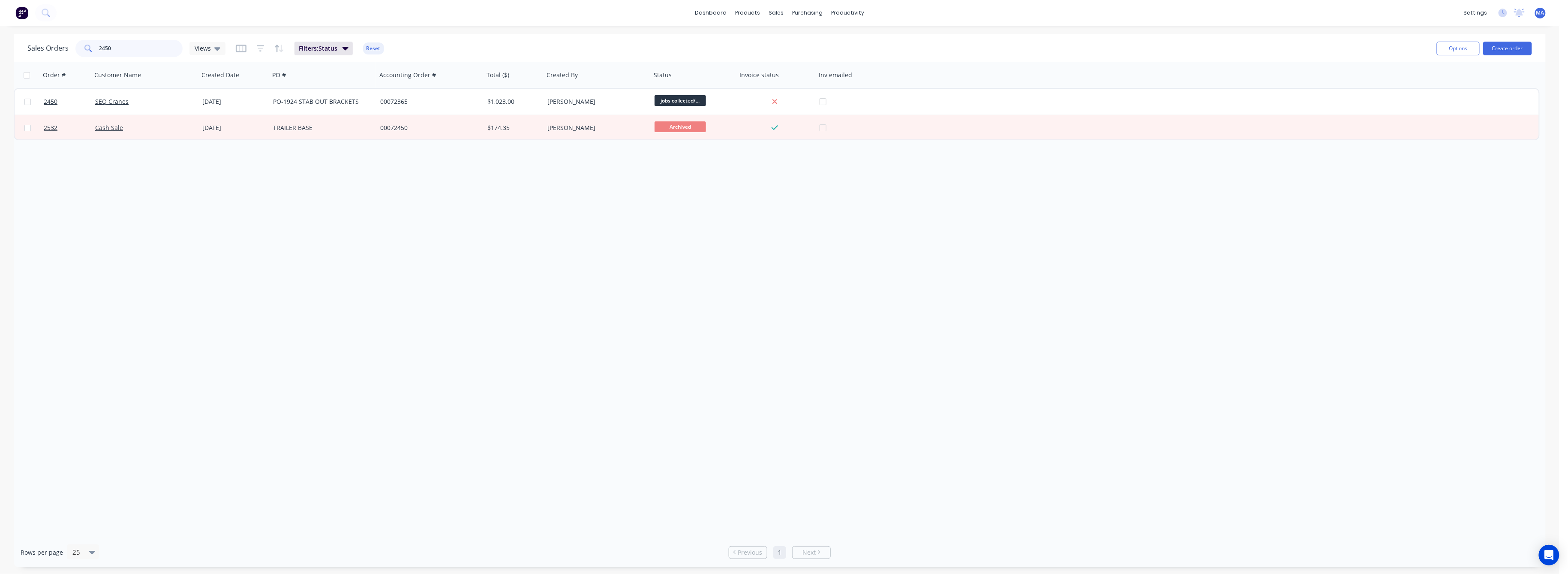
drag, startPoint x: 108, startPoint y: 46, endPoint x: 86, endPoint y: 48, distance: 22.1
click at [86, 48] on div "2450" at bounding box center [129, 49] width 107 height 17
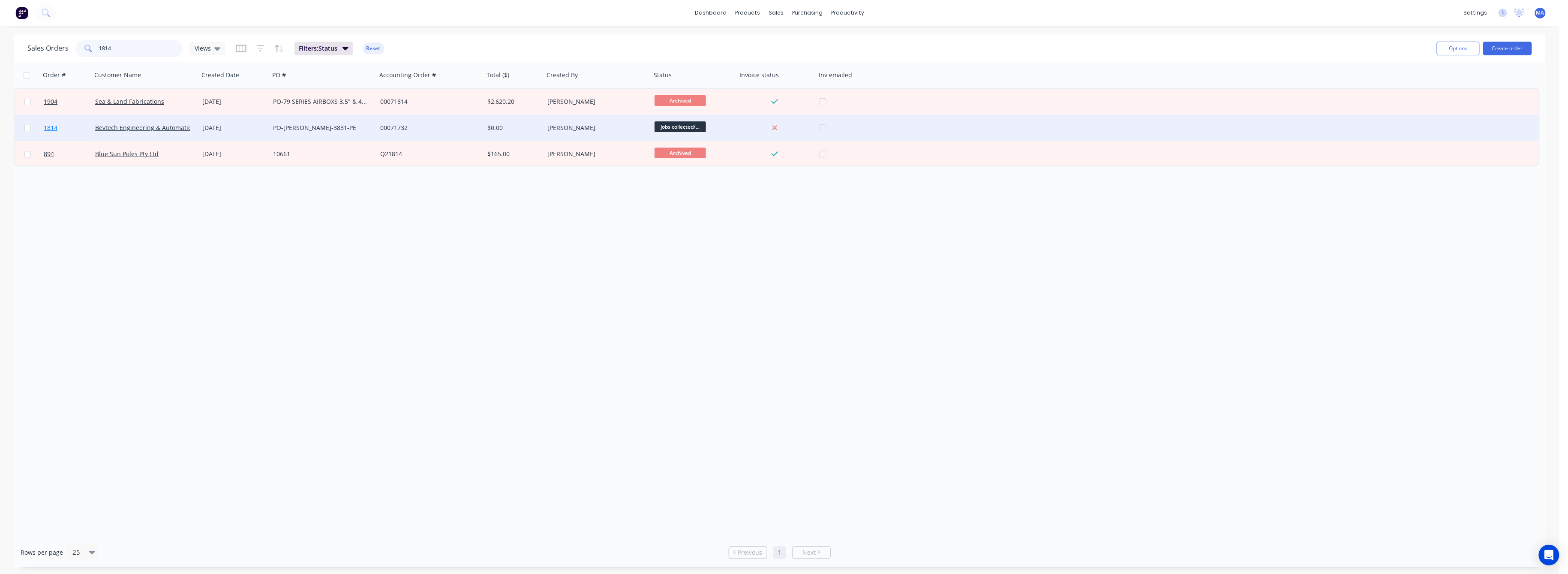
type input "1814"
click at [48, 126] on span "1814" at bounding box center [51, 128] width 14 height 9
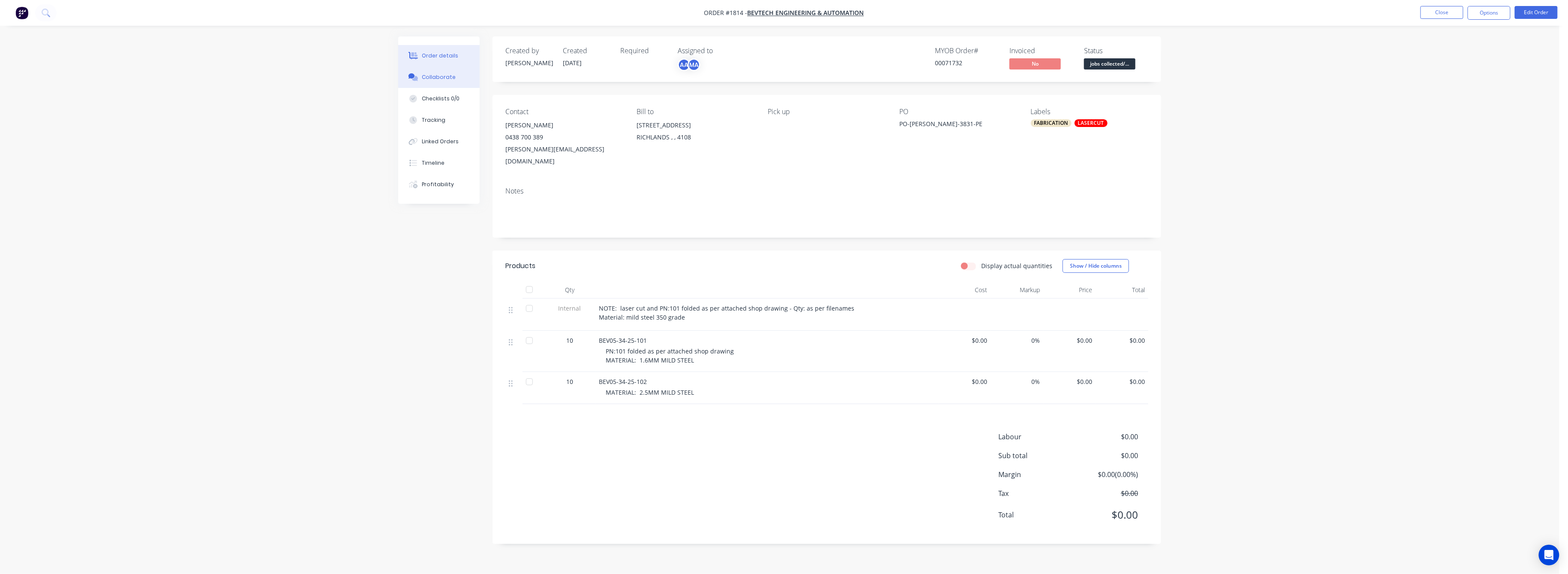
click at [441, 78] on div "Collaborate" at bounding box center [439, 77] width 34 height 8
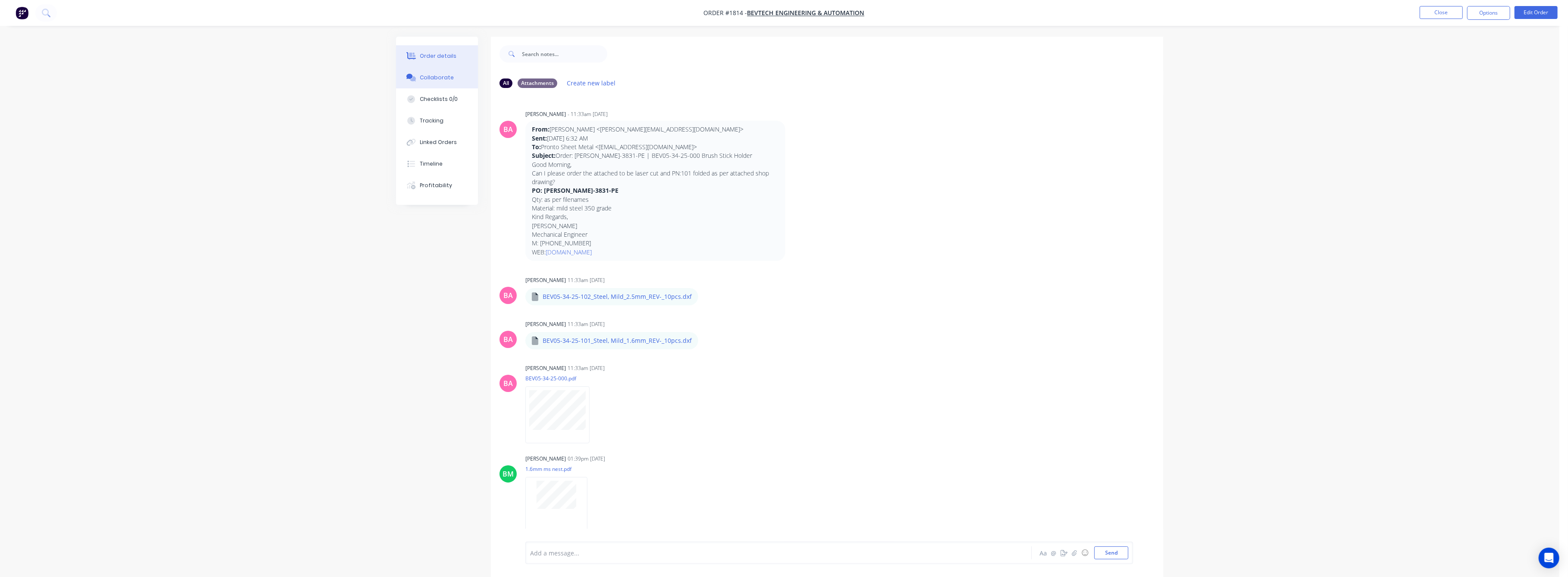
click at [435, 50] on button "Order details" at bounding box center [437, 56] width 82 height 22
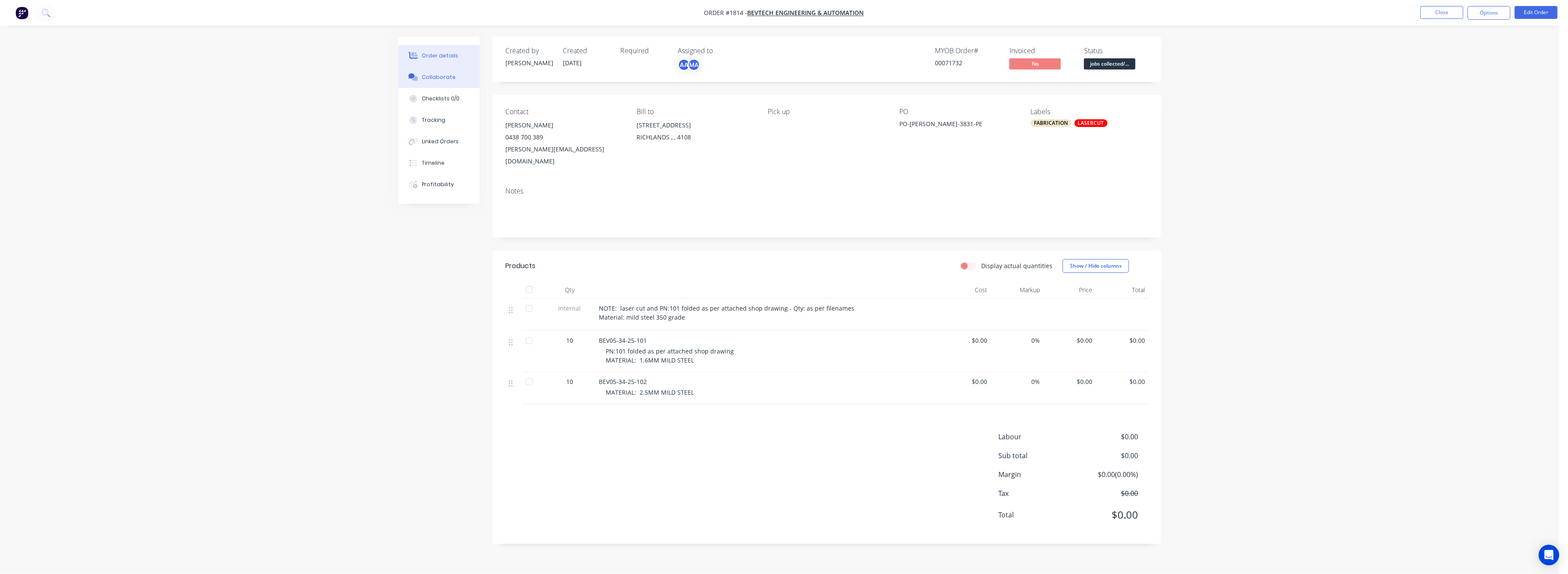
click at [441, 80] on div "Collaborate" at bounding box center [439, 77] width 34 height 8
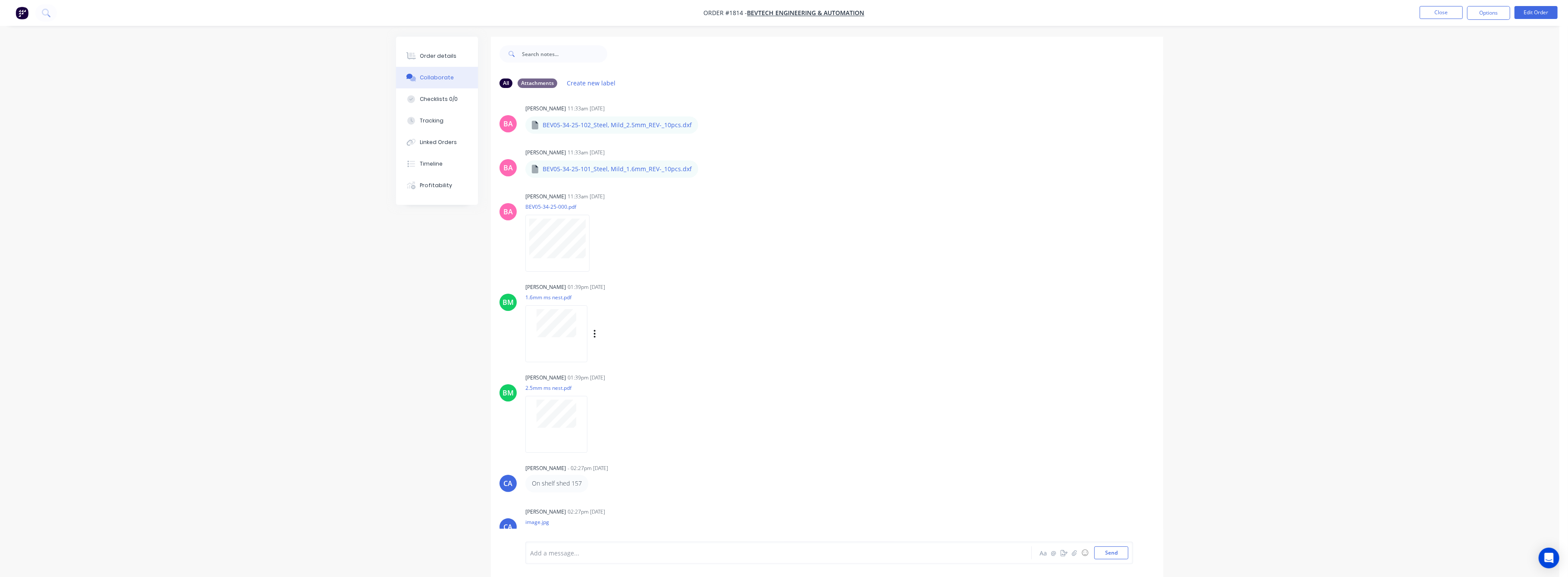
scroll to position [173, 0]
click at [445, 121] on button "Tracking" at bounding box center [437, 121] width 82 height 22
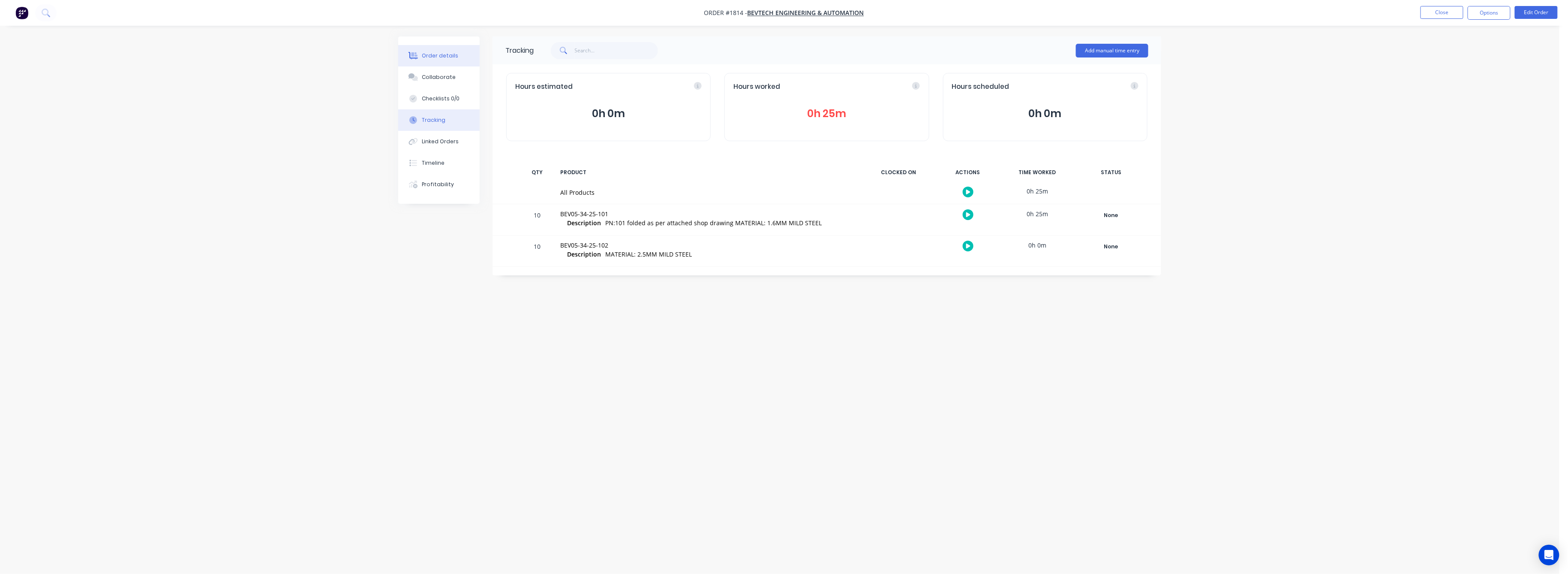
click at [441, 53] on div "Order details" at bounding box center [440, 56] width 36 height 8
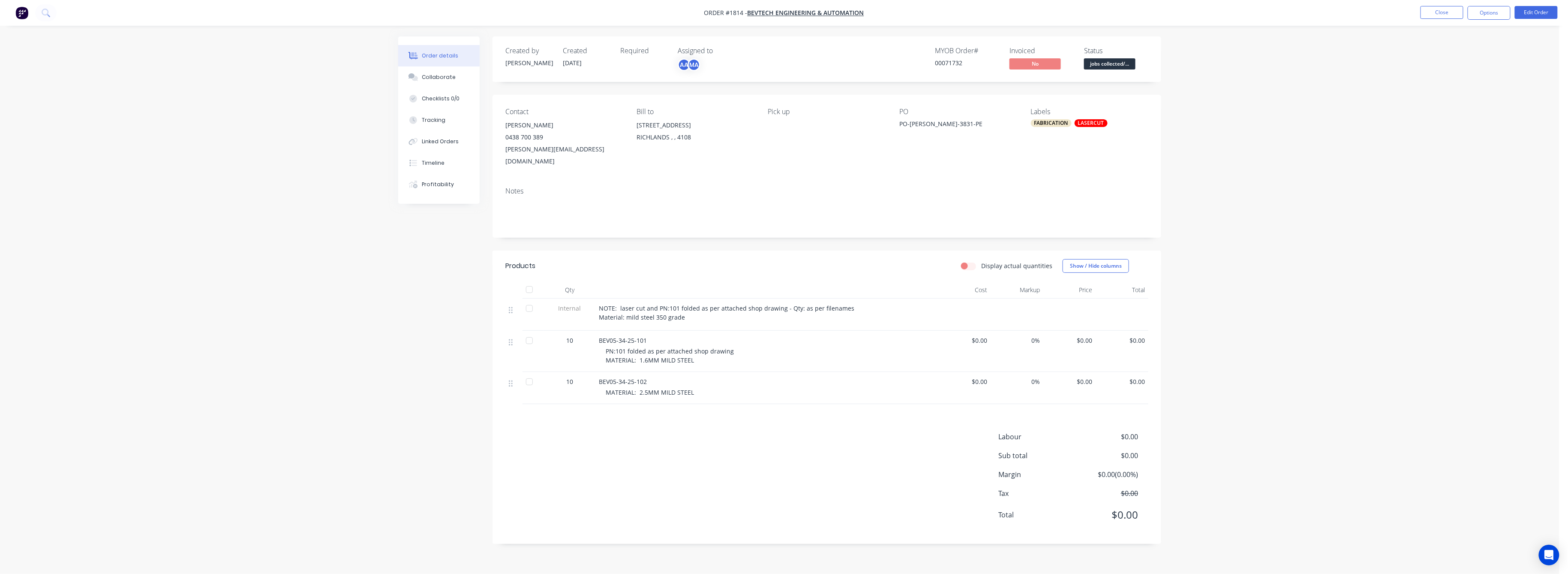
click at [1087, 336] on span "$0.00" at bounding box center [1069, 340] width 46 height 9
click at [1141, 336] on span "$0.00" at bounding box center [1122, 340] width 46 height 9
click at [1529, 14] on button "Edit Order" at bounding box center [1536, 12] width 43 height 13
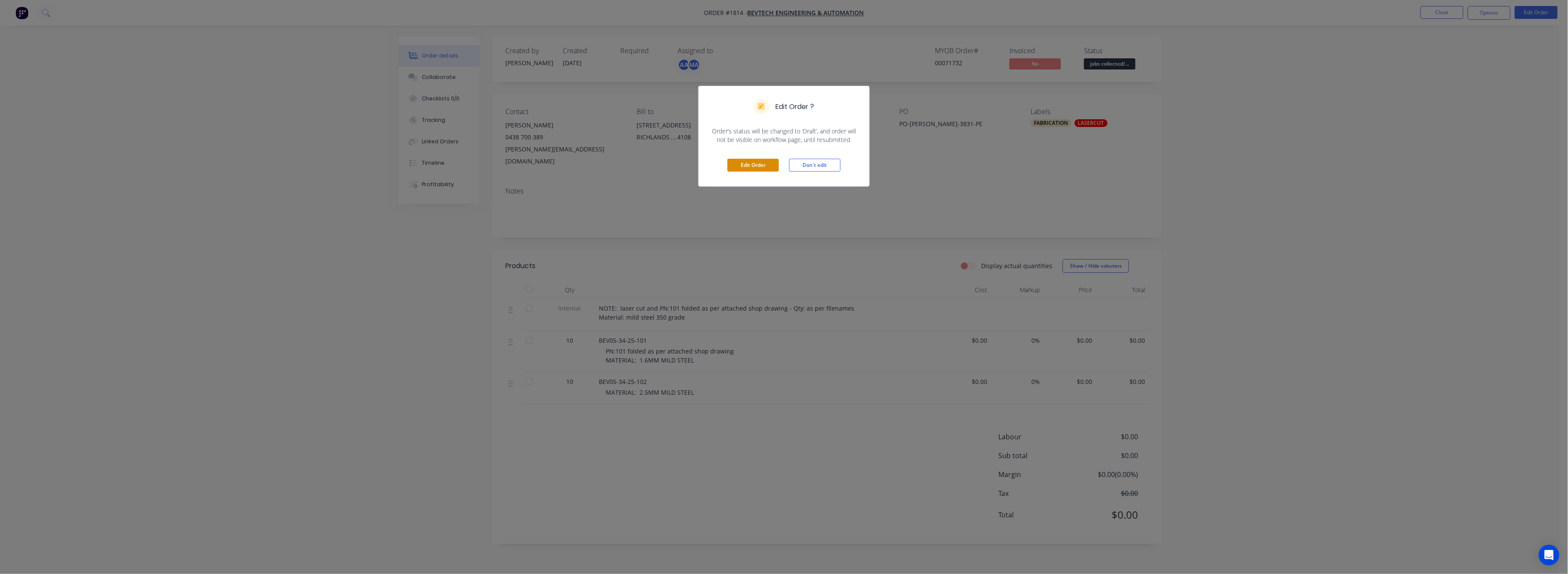
click at [741, 164] on button "Edit Order" at bounding box center [753, 165] width 52 height 13
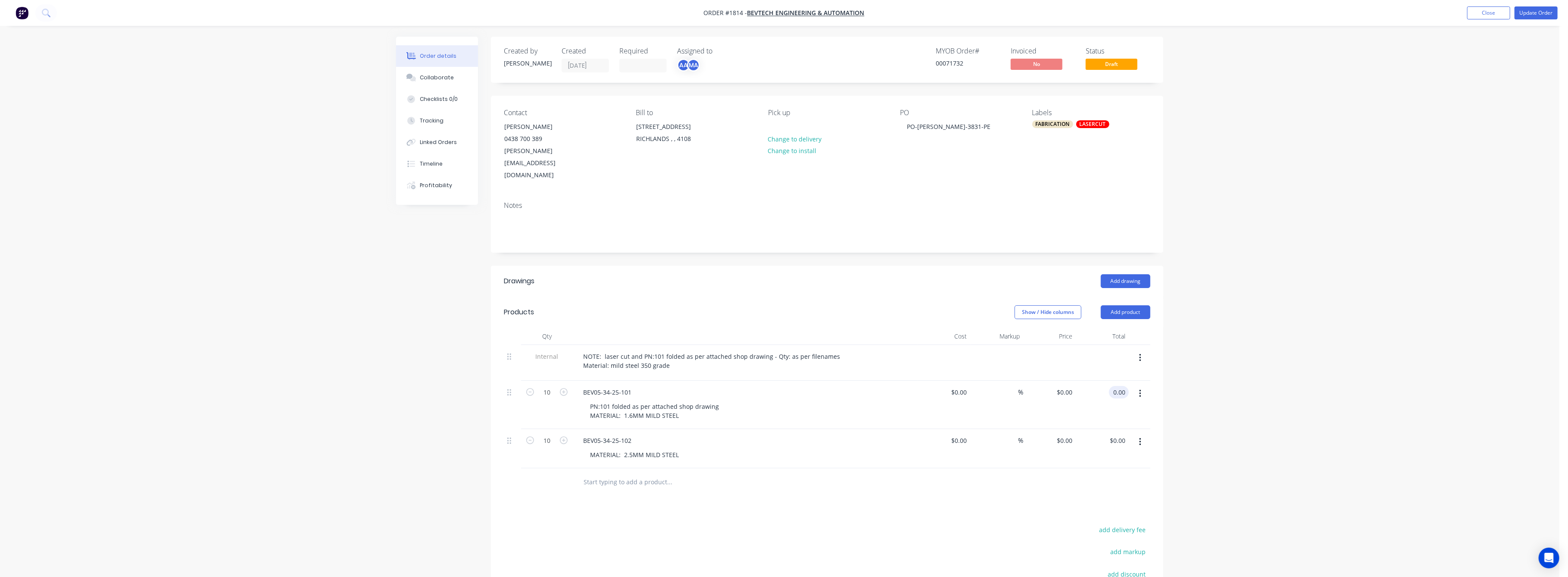
click at [1116, 386] on input "0.00" at bounding box center [1120, 392] width 16 height 12
type input "150"
type input "$15.00"
type input "$150.00"
click at [1244, 393] on div "Order details Collaborate Checklists 0/0 Tracking Linked Orders Timeline Profit…" at bounding box center [780, 358] width 1559 height 716
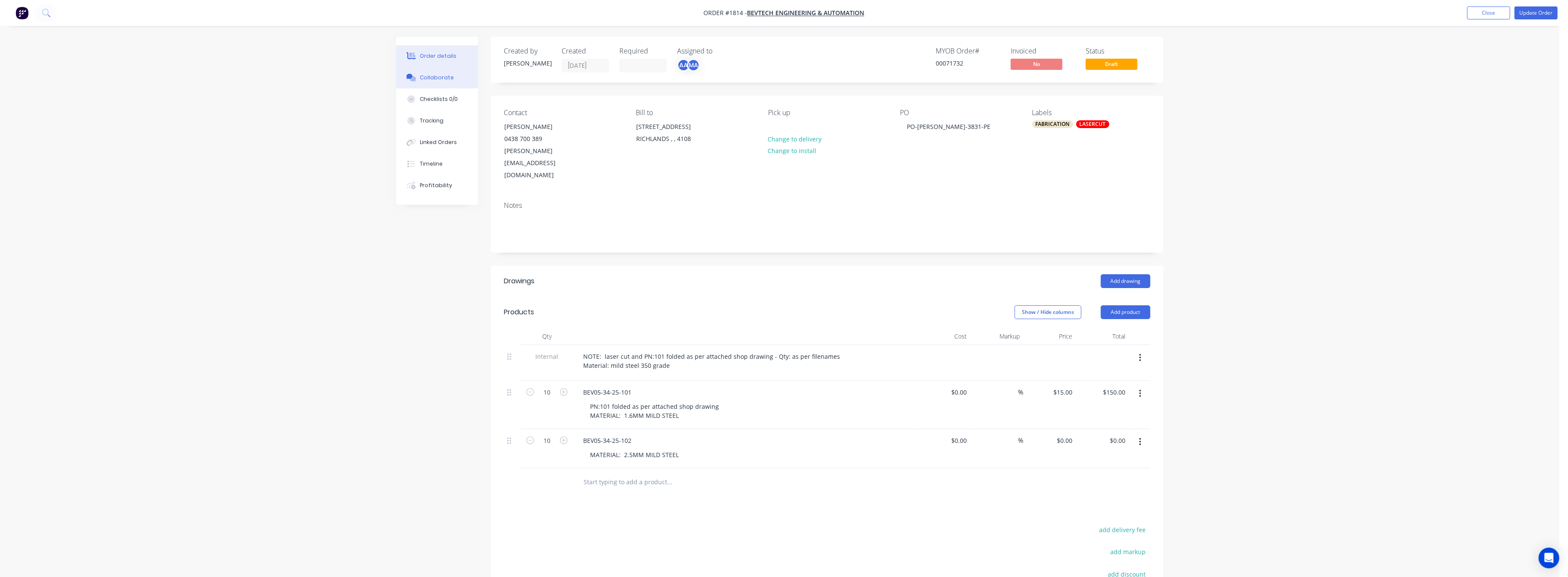
click at [436, 80] on div "Collaborate" at bounding box center [438, 78] width 34 height 8
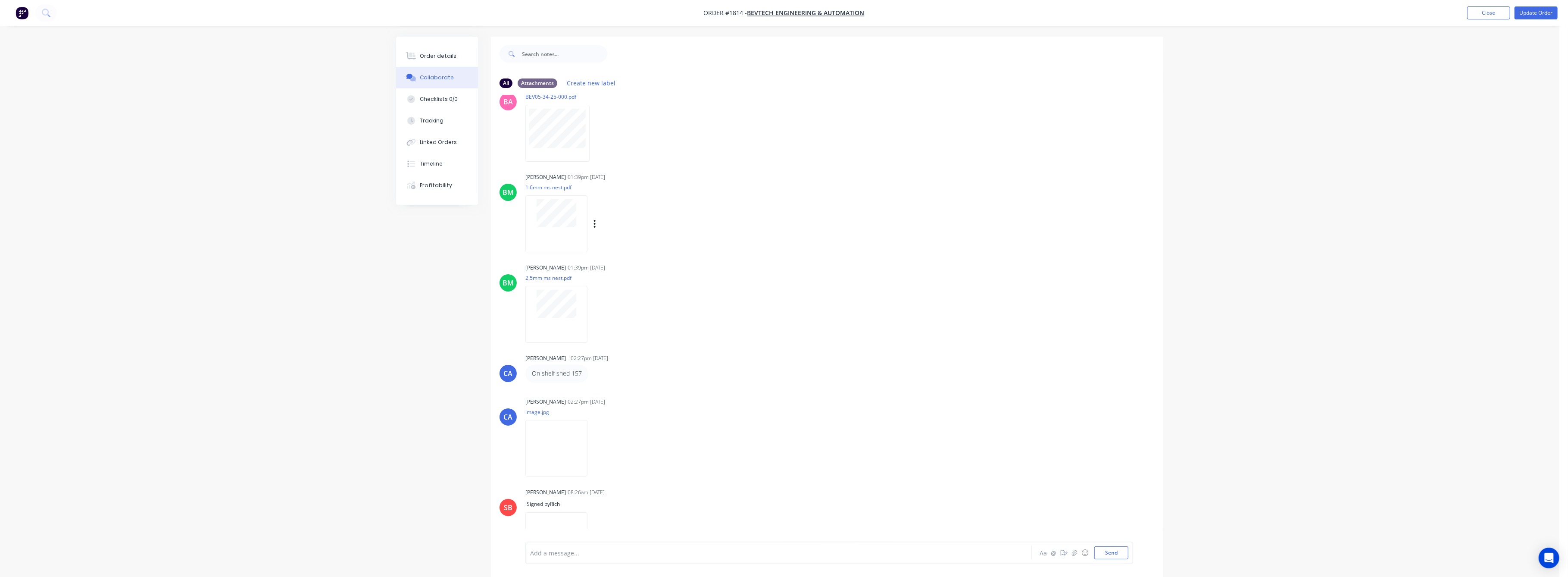
scroll to position [313, 0]
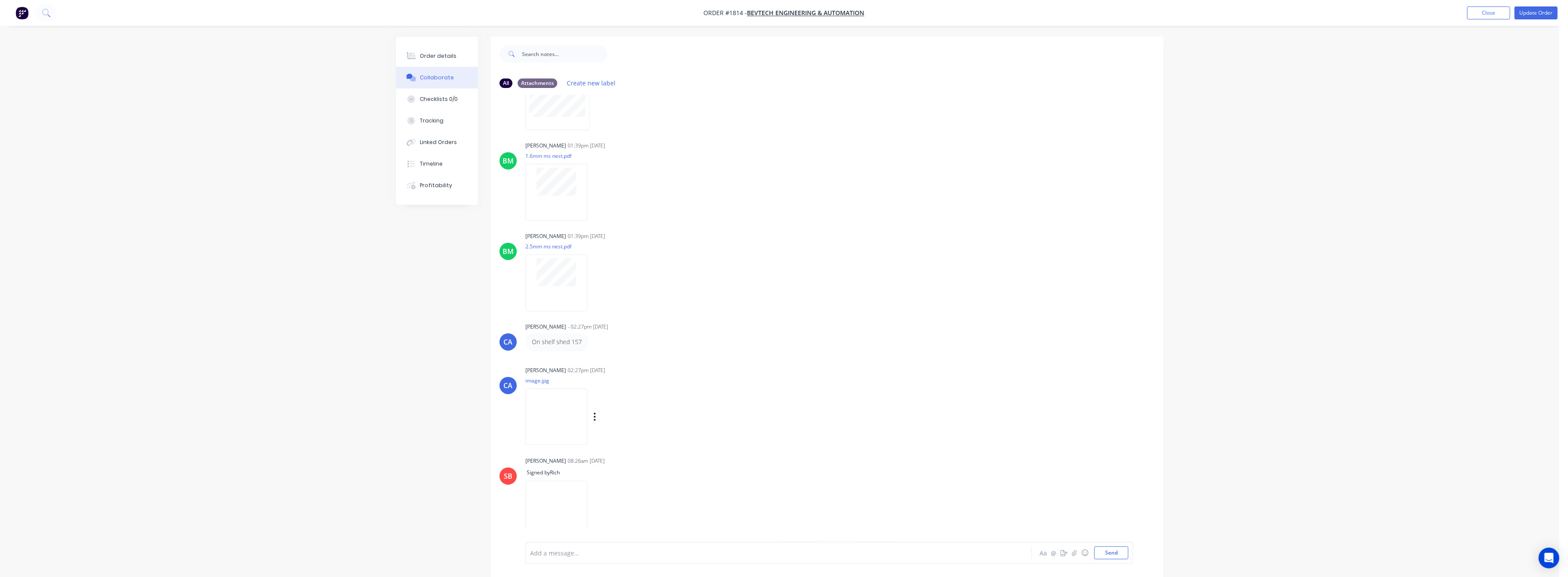
click at [574, 421] on img at bounding box center [557, 417] width 62 height 57
drag, startPoint x: 424, startPoint y: 51, endPoint x: 437, endPoint y: 68, distance: 21.4
click at [425, 53] on button "Order details" at bounding box center [437, 56] width 82 height 22
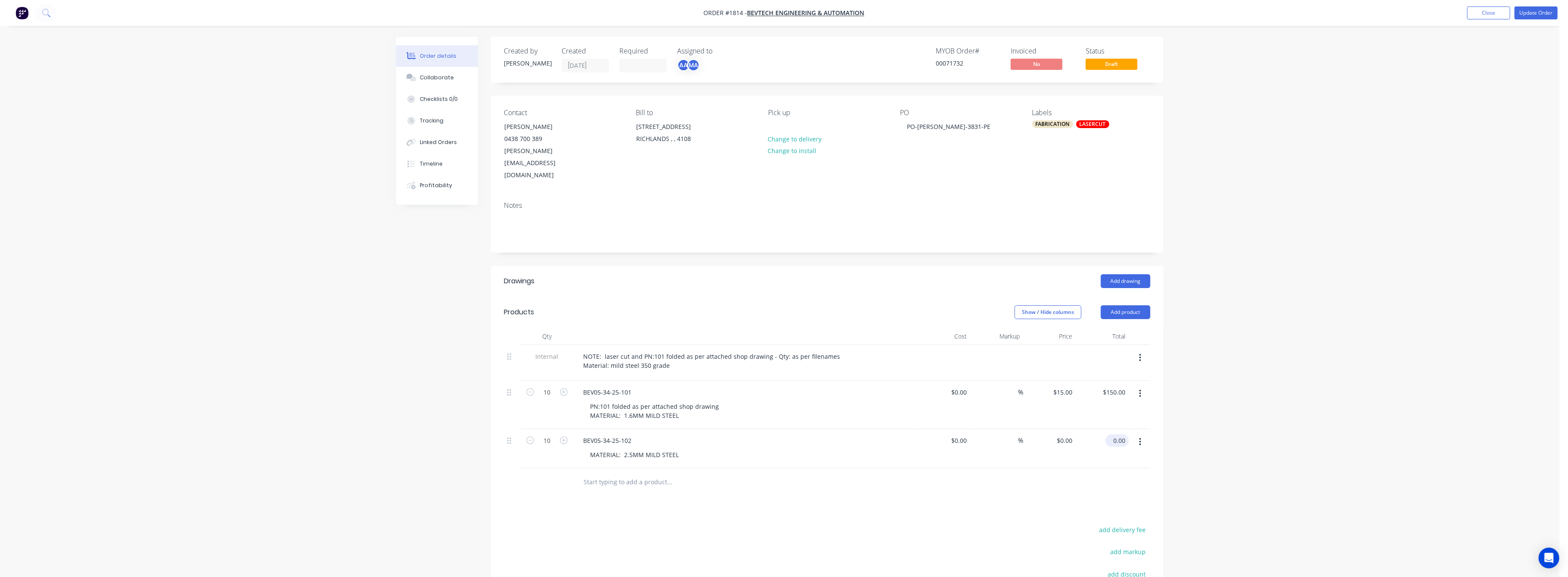
click at [1119, 434] on input "0.00" at bounding box center [1119, 440] width 20 height 12
type input "100"
type input "$10.00"
type input "$100.00"
drag, startPoint x: 1353, startPoint y: 453, endPoint x: 1346, endPoint y: 384, distance: 69.4
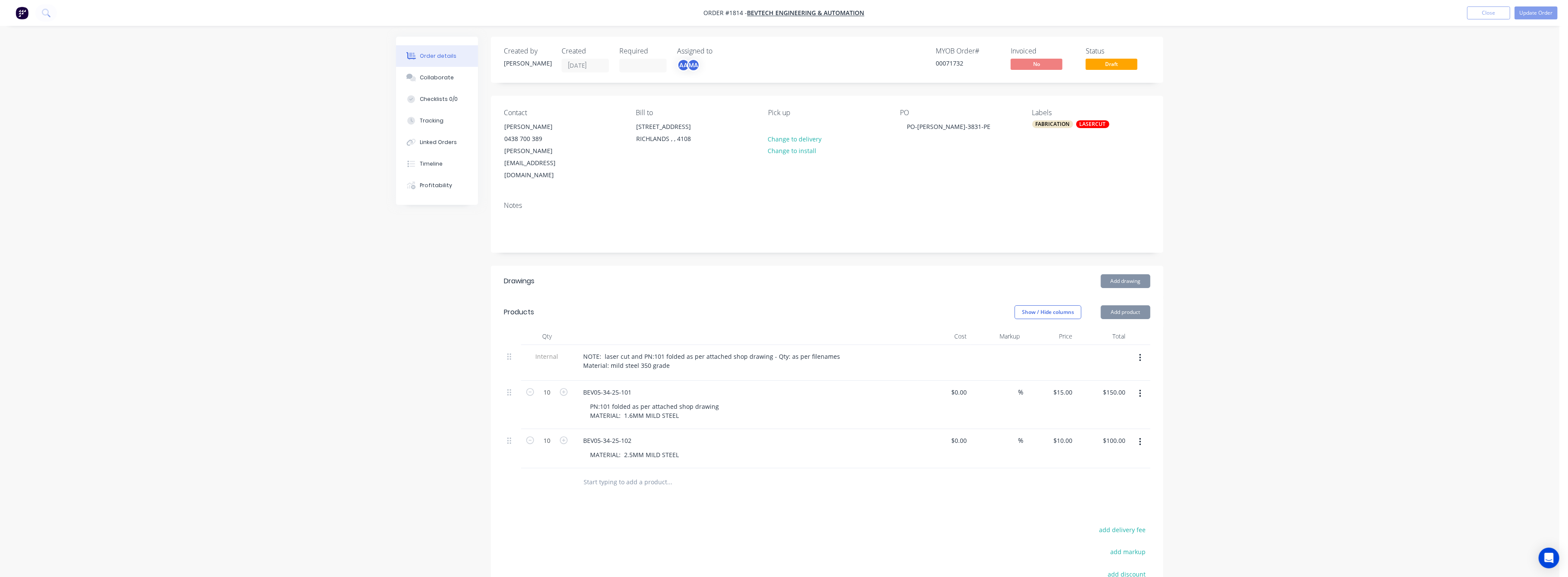
click at [1351, 446] on div "Order details Collaborate Checklists 0/0 Tracking Linked Orders Timeline Profit…" at bounding box center [780, 358] width 1559 height 716
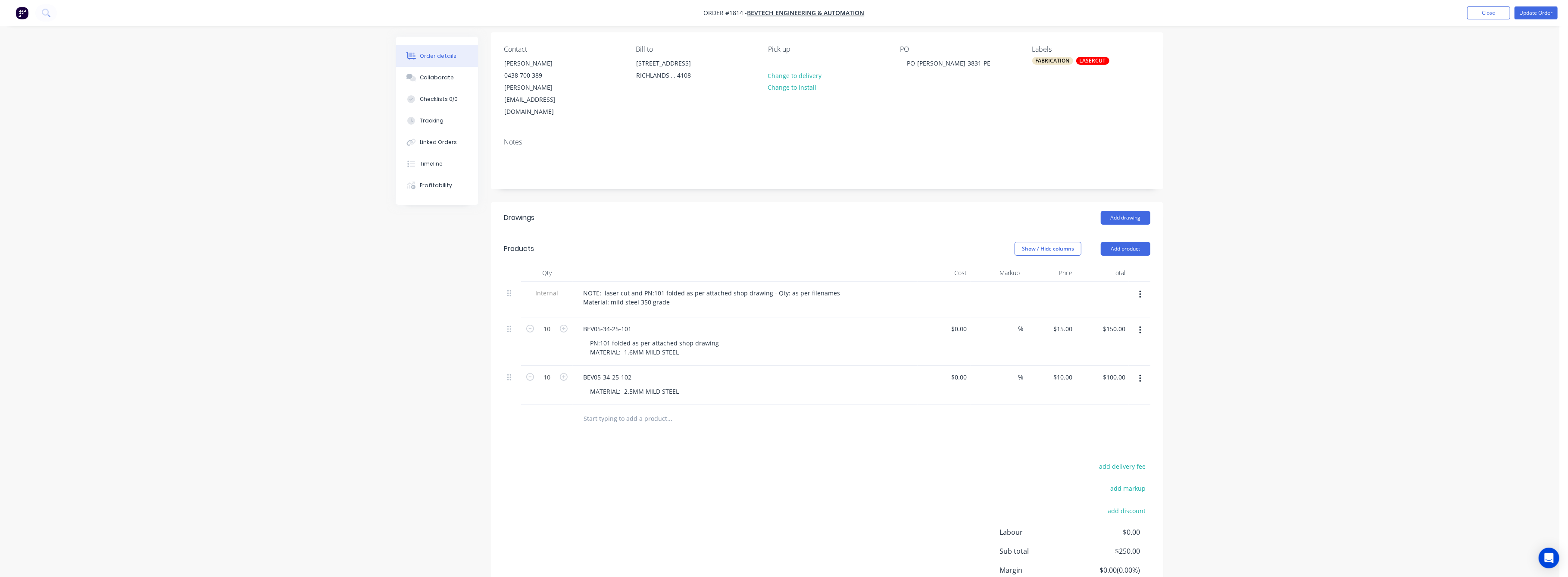
scroll to position [115, 0]
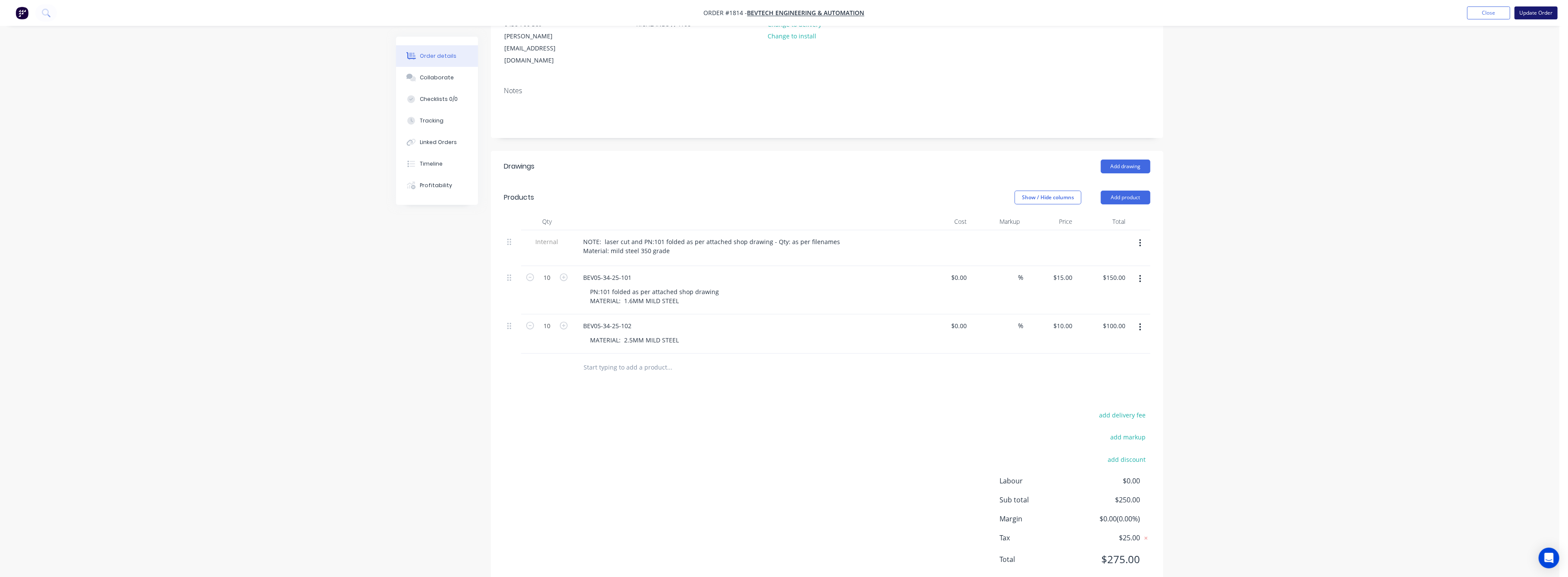
click at [1535, 11] on button "Update Order" at bounding box center [1536, 12] width 43 height 13
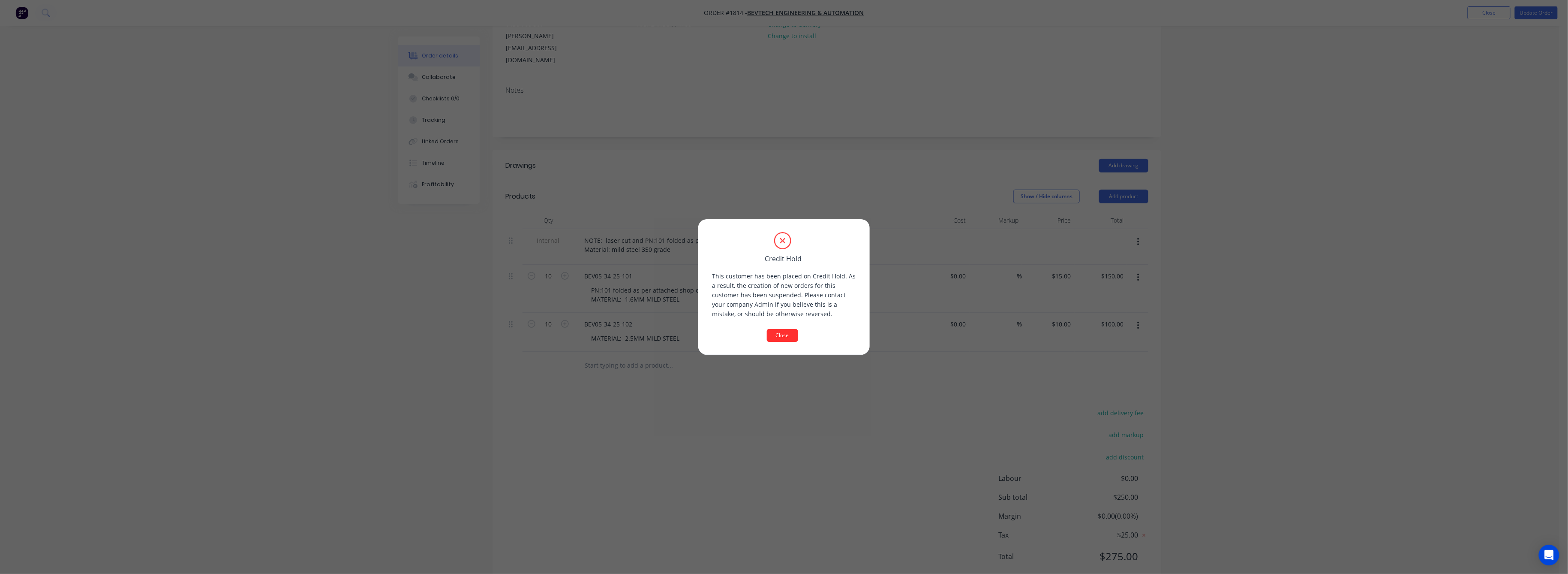
click at [781, 337] on button "Close" at bounding box center [782, 335] width 31 height 13
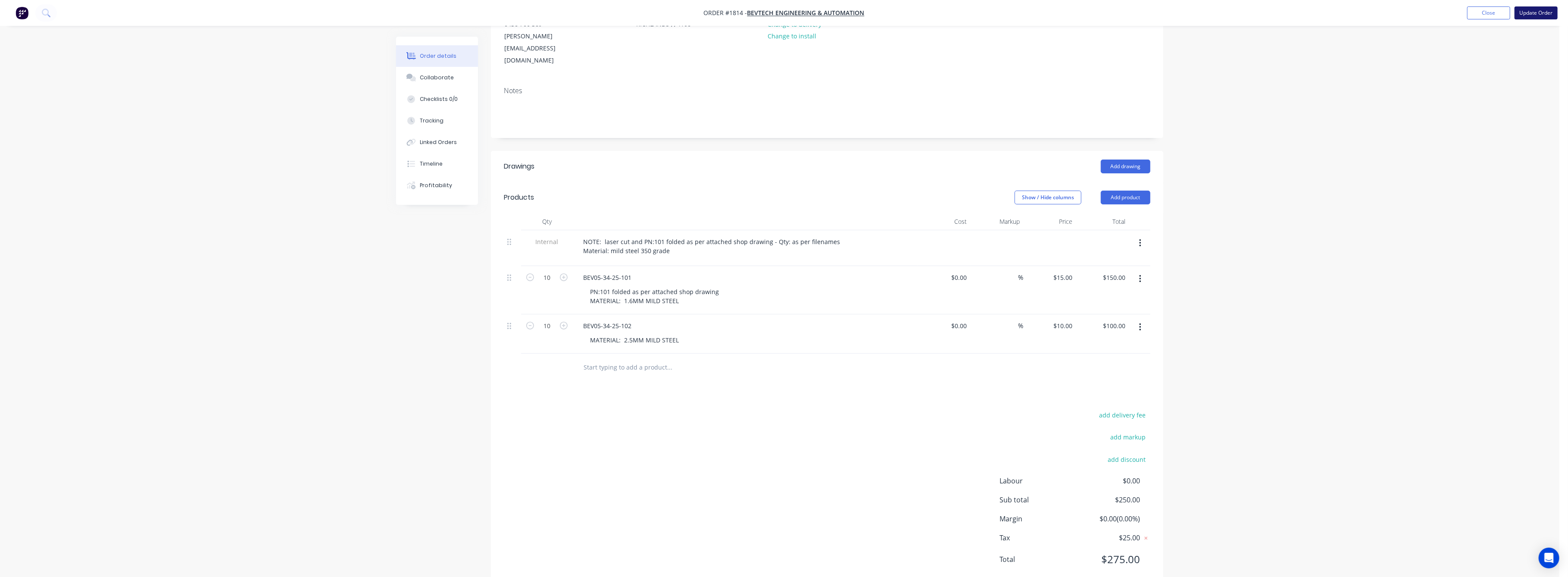
click at [1535, 9] on button "Update Order" at bounding box center [1536, 12] width 43 height 13
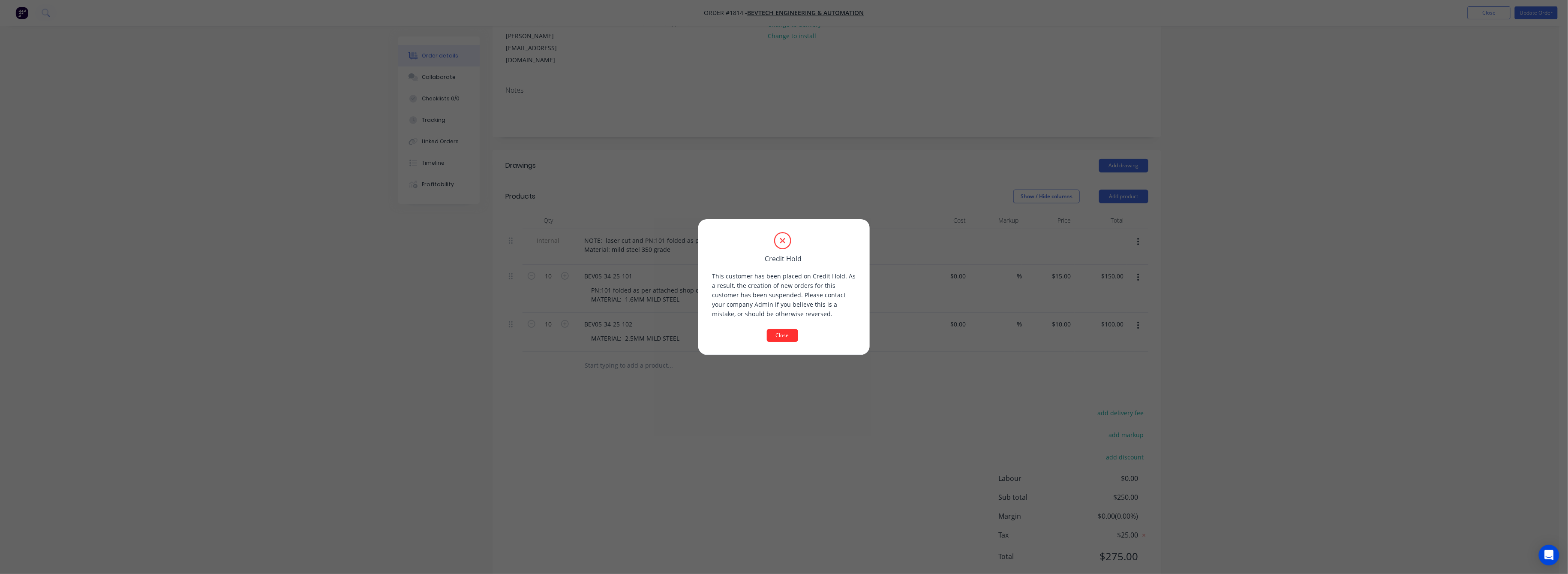
click at [783, 337] on button "Close" at bounding box center [782, 335] width 31 height 13
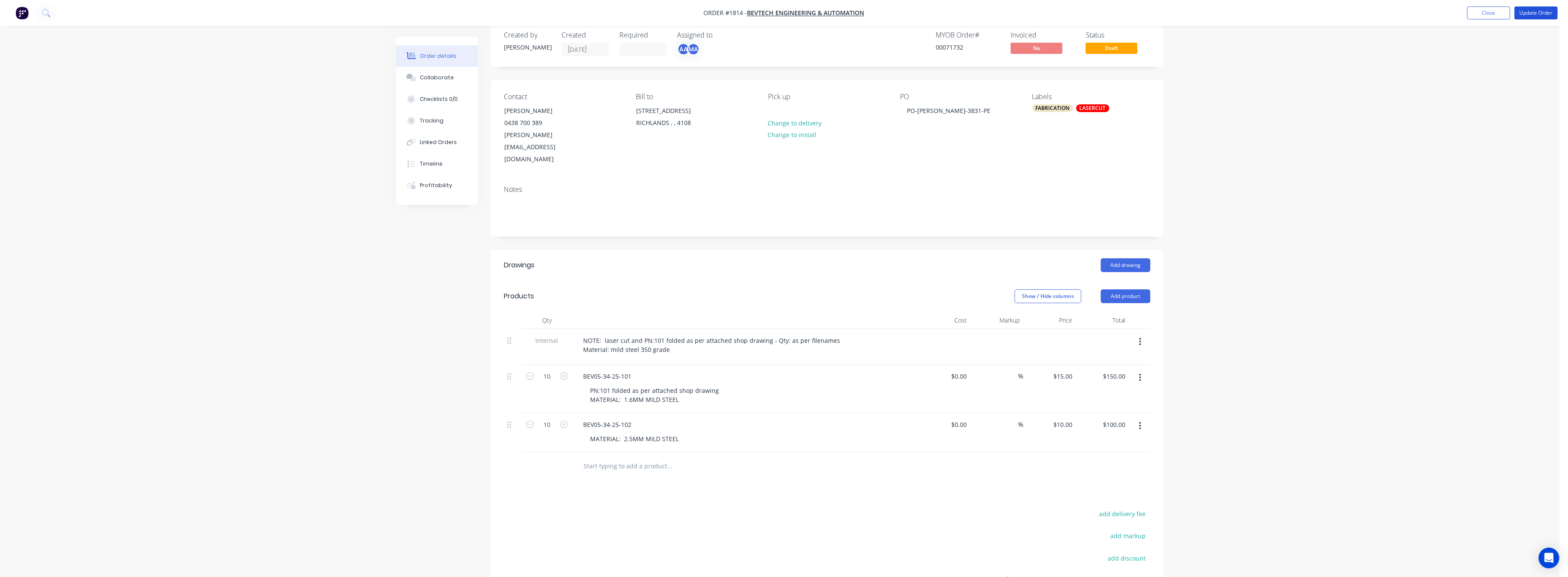
scroll to position [0, 0]
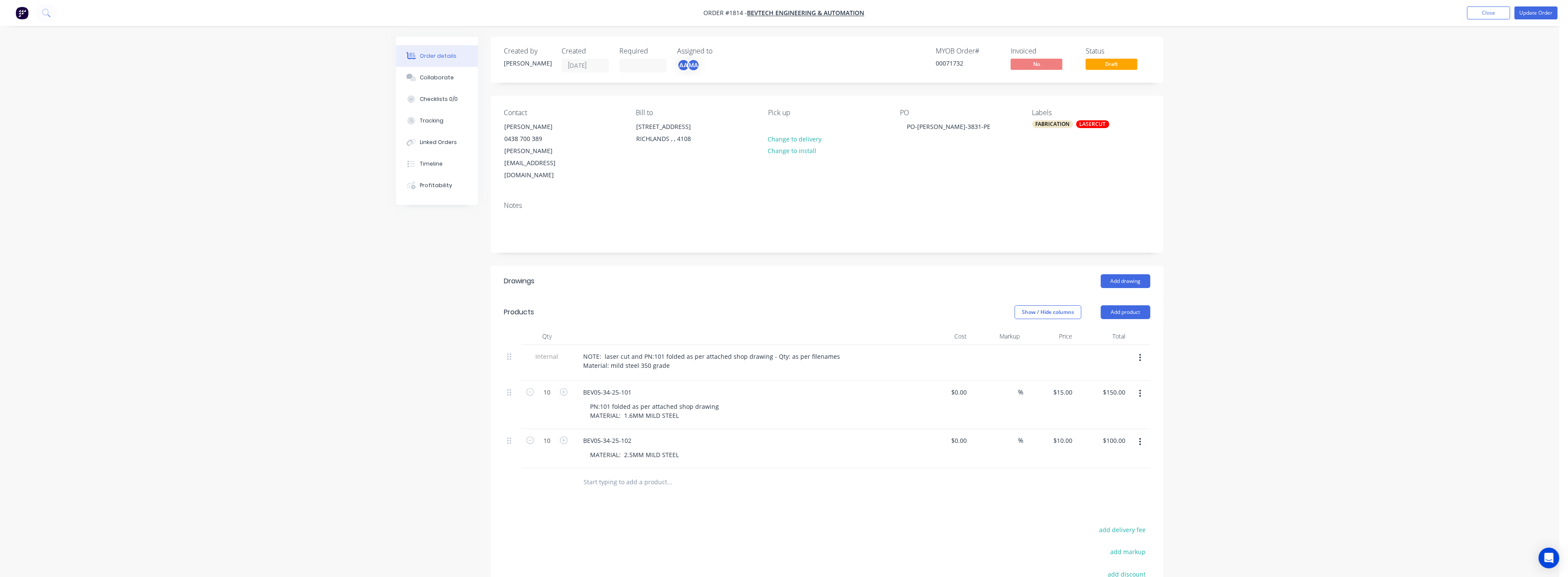
click at [1077, 125] on div "LASERCUT" at bounding box center [1093, 124] width 33 height 8
click at [1314, 173] on div "Order details Collaborate Checklists 0/0 Tracking Linked Orders Timeline Profit…" at bounding box center [780, 358] width 1559 height 716
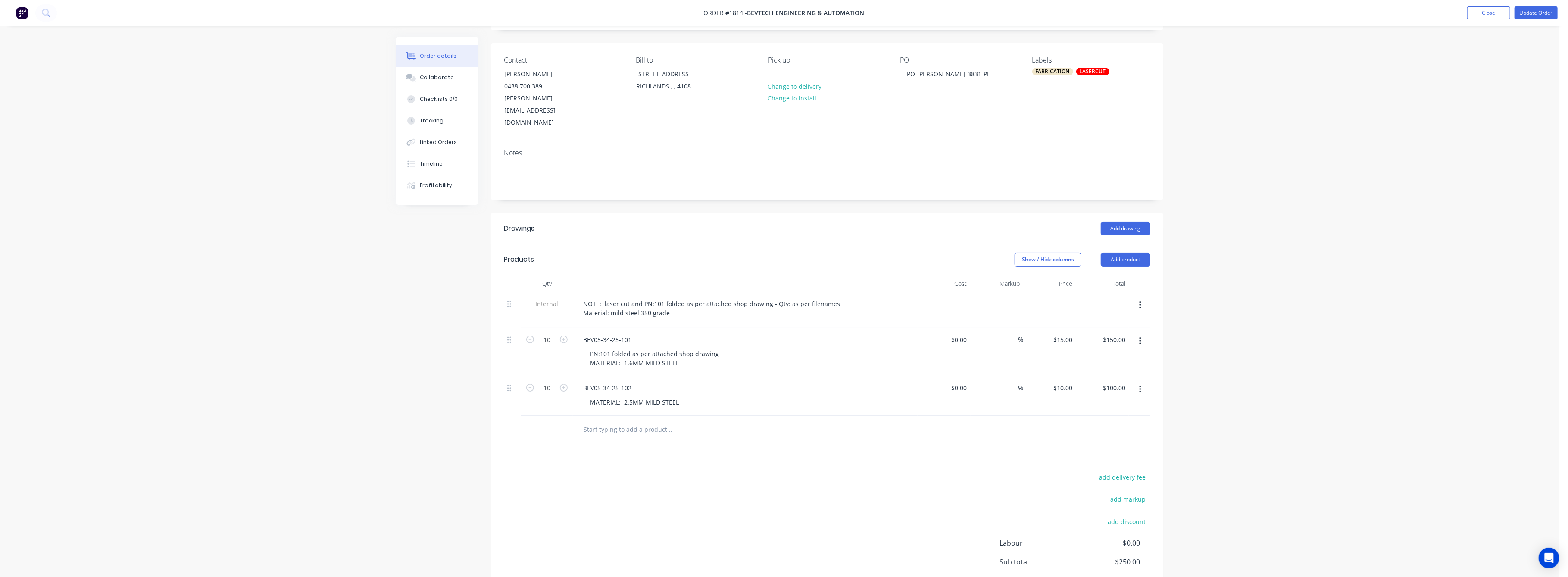
scroll to position [115, 0]
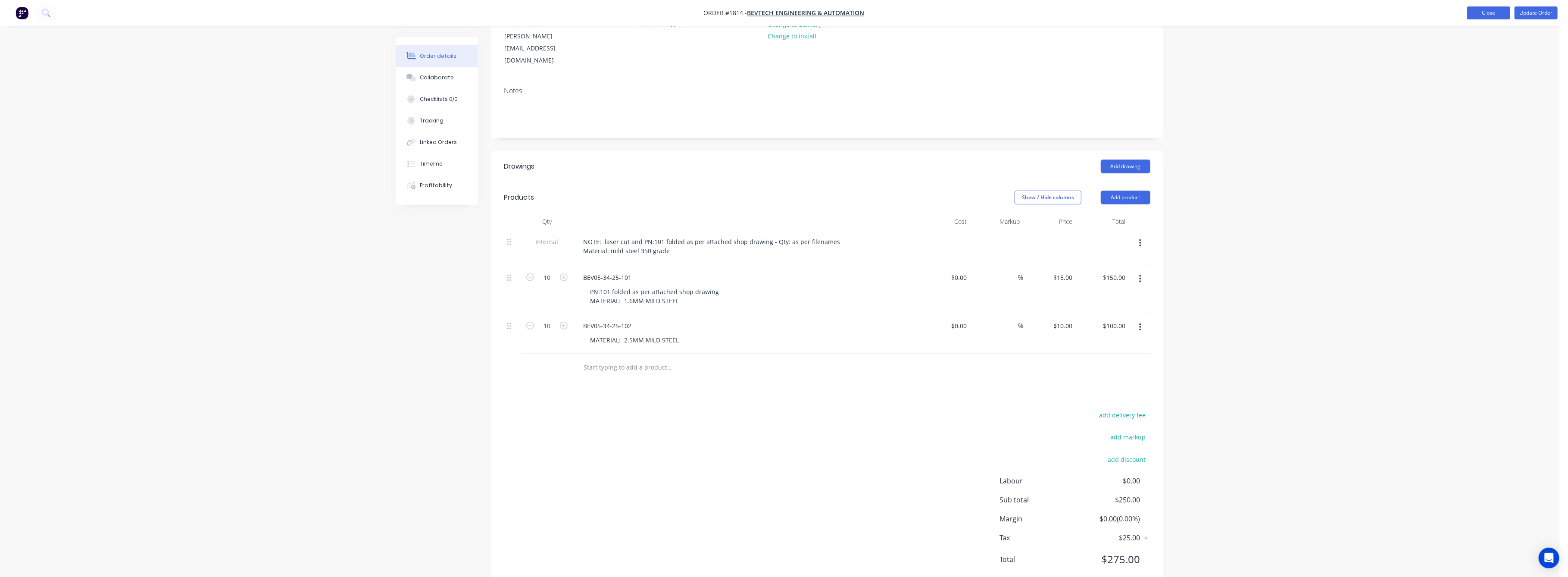
drag, startPoint x: 1487, startPoint y: 7, endPoint x: 1483, endPoint y: 13, distance: 7.2
click at [1488, 7] on button "Close" at bounding box center [1489, 12] width 43 height 13
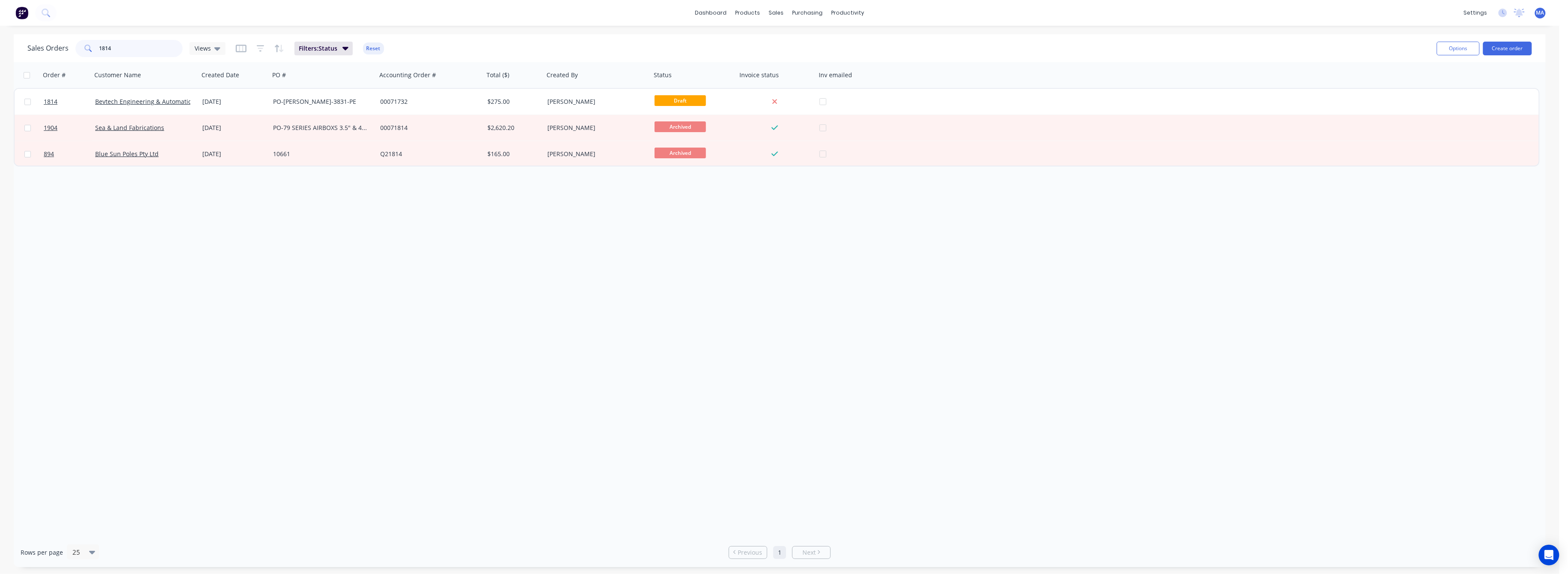
drag, startPoint x: 110, startPoint y: 50, endPoint x: 90, endPoint y: 52, distance: 20.1
click at [90, 52] on div "1814" at bounding box center [129, 49] width 107 height 17
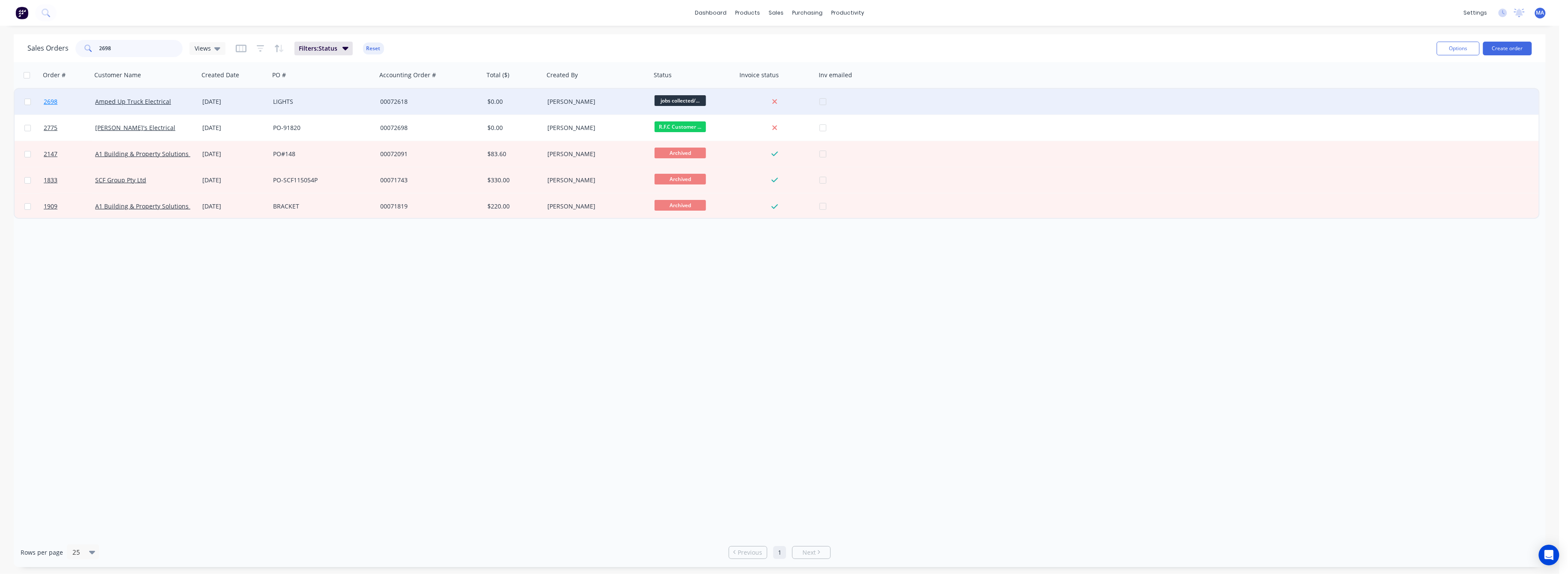
type input "2698"
click at [47, 99] on span "2698" at bounding box center [51, 101] width 14 height 9
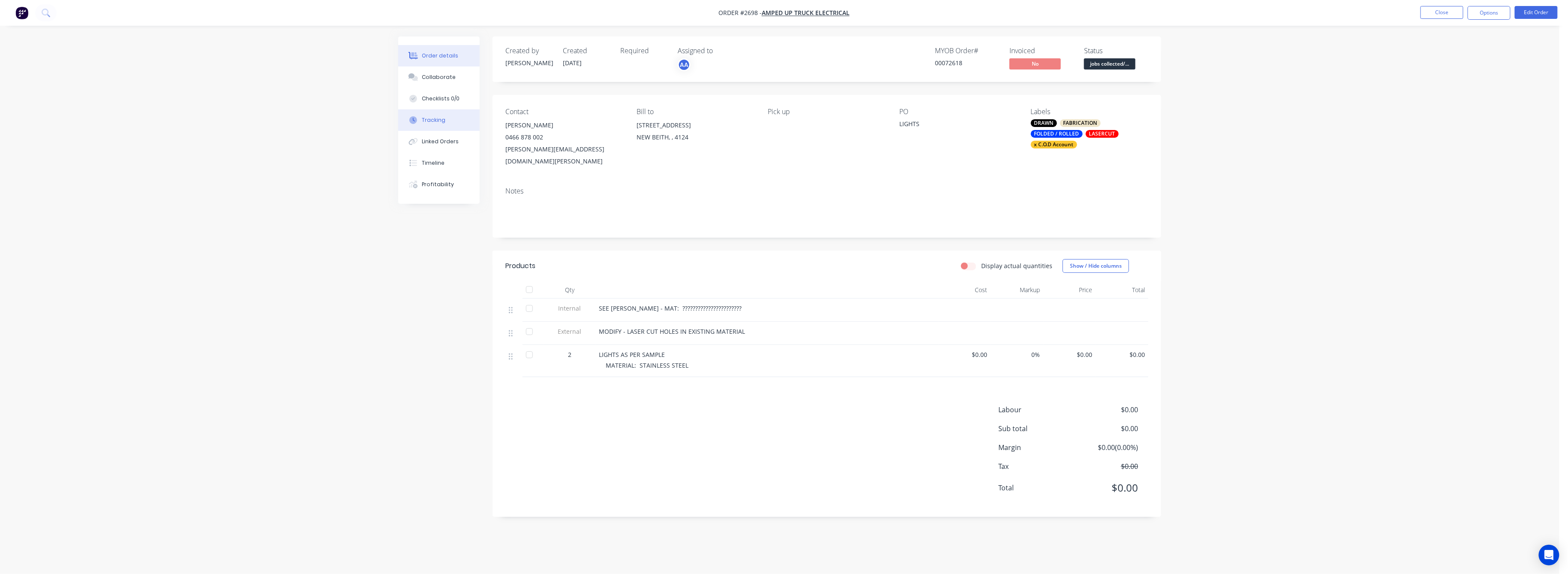
click at [436, 121] on div "Tracking" at bounding box center [434, 120] width 23 height 8
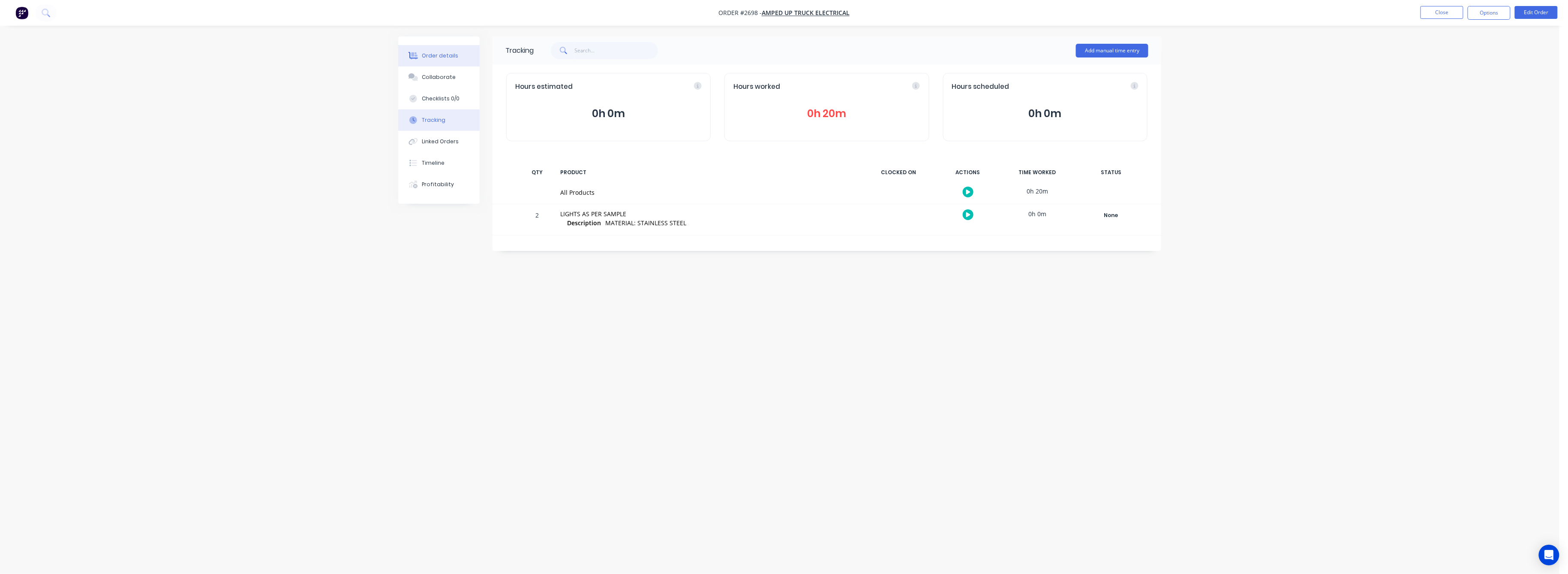
click at [435, 53] on div "Order details" at bounding box center [440, 56] width 36 height 8
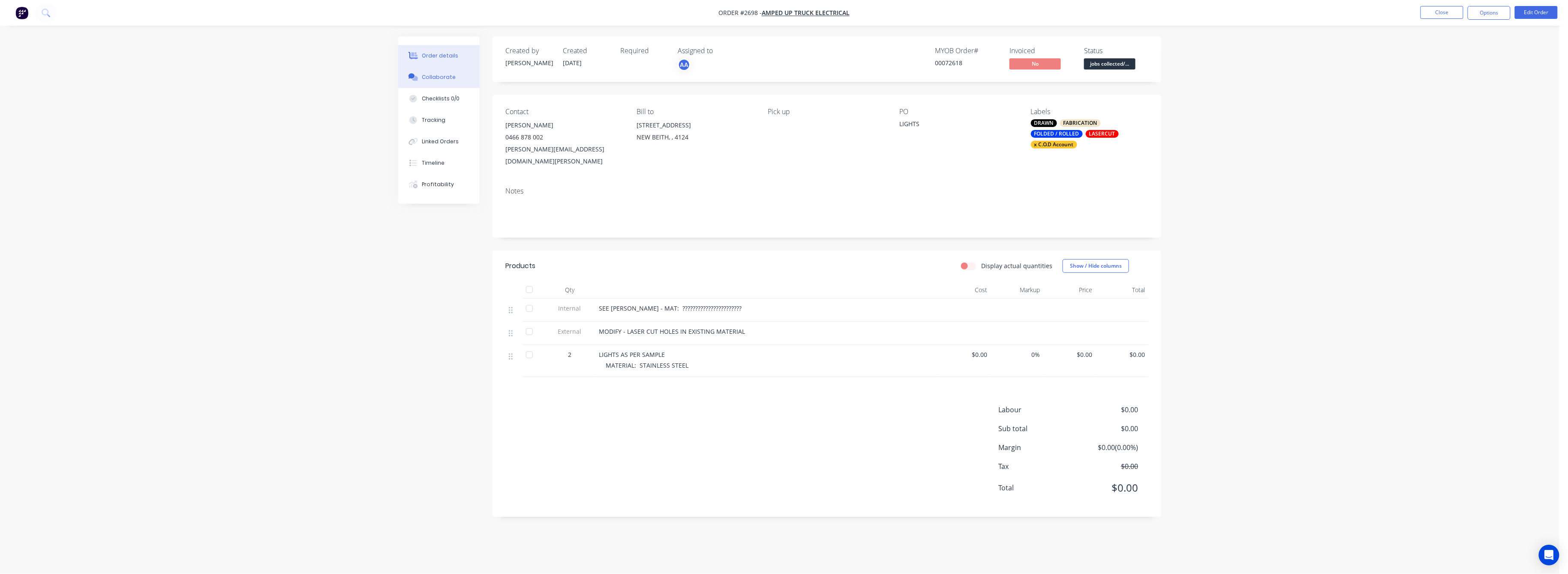
click at [448, 80] on div "Collaborate" at bounding box center [439, 77] width 34 height 8
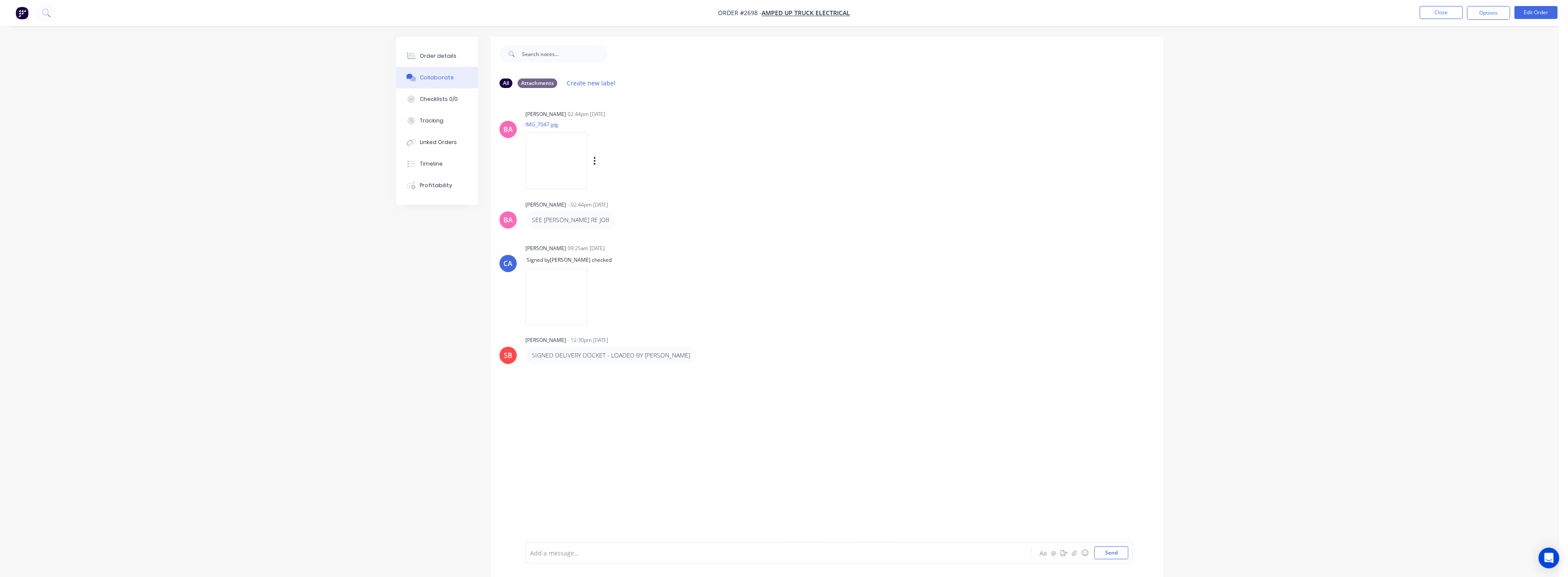
click at [572, 163] on img at bounding box center [557, 160] width 62 height 57
click at [433, 121] on div "Tracking" at bounding box center [432, 121] width 23 height 8
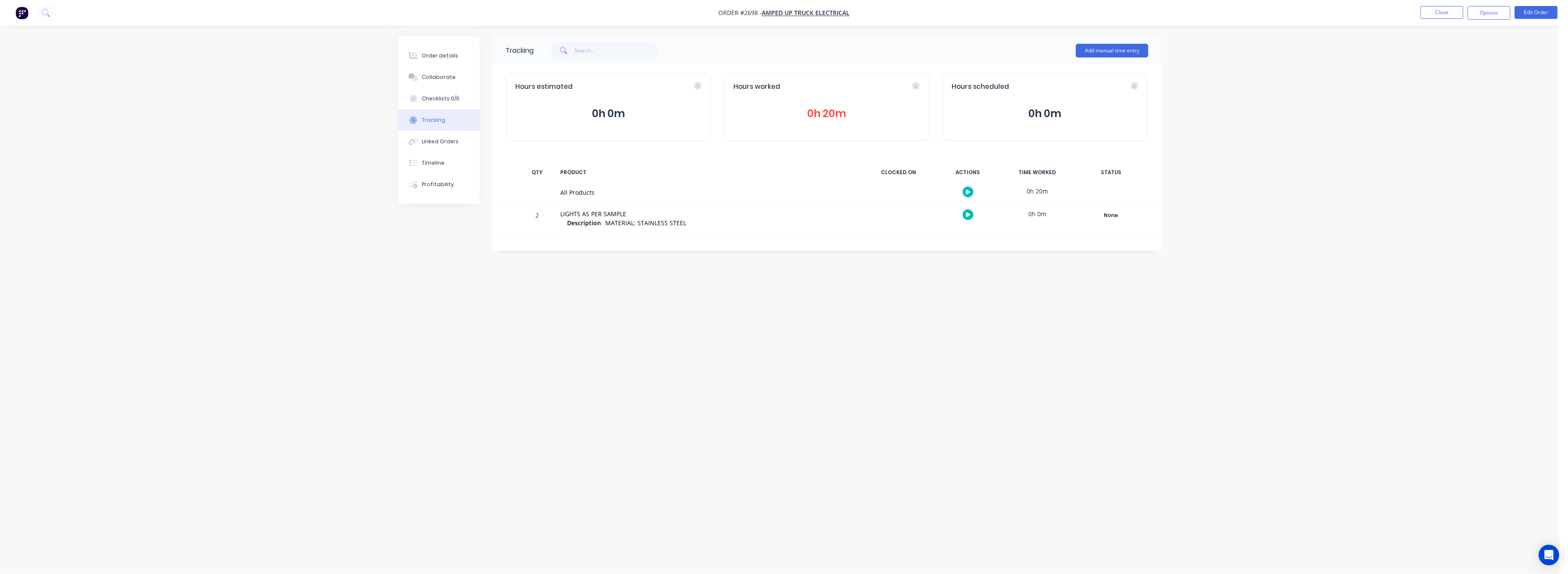
click at [837, 112] on button "0h 20m" at bounding box center [827, 113] width 186 height 16
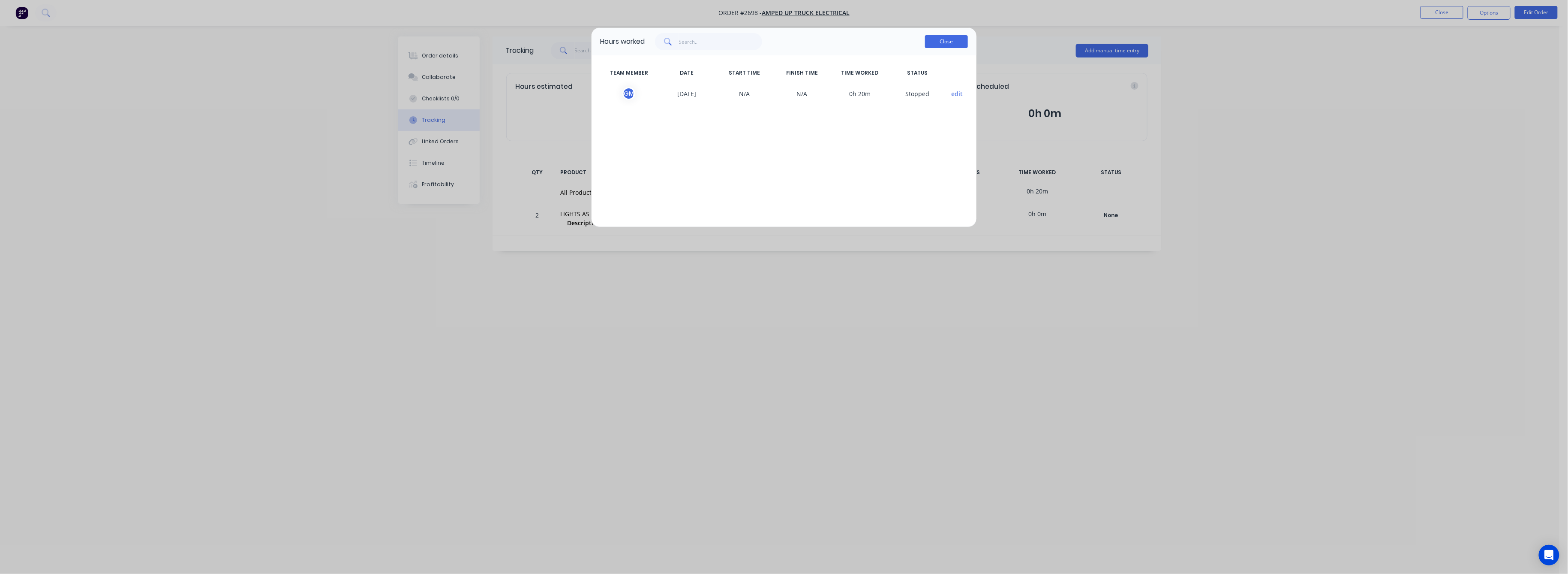
click at [935, 43] on button "Close" at bounding box center [946, 41] width 43 height 13
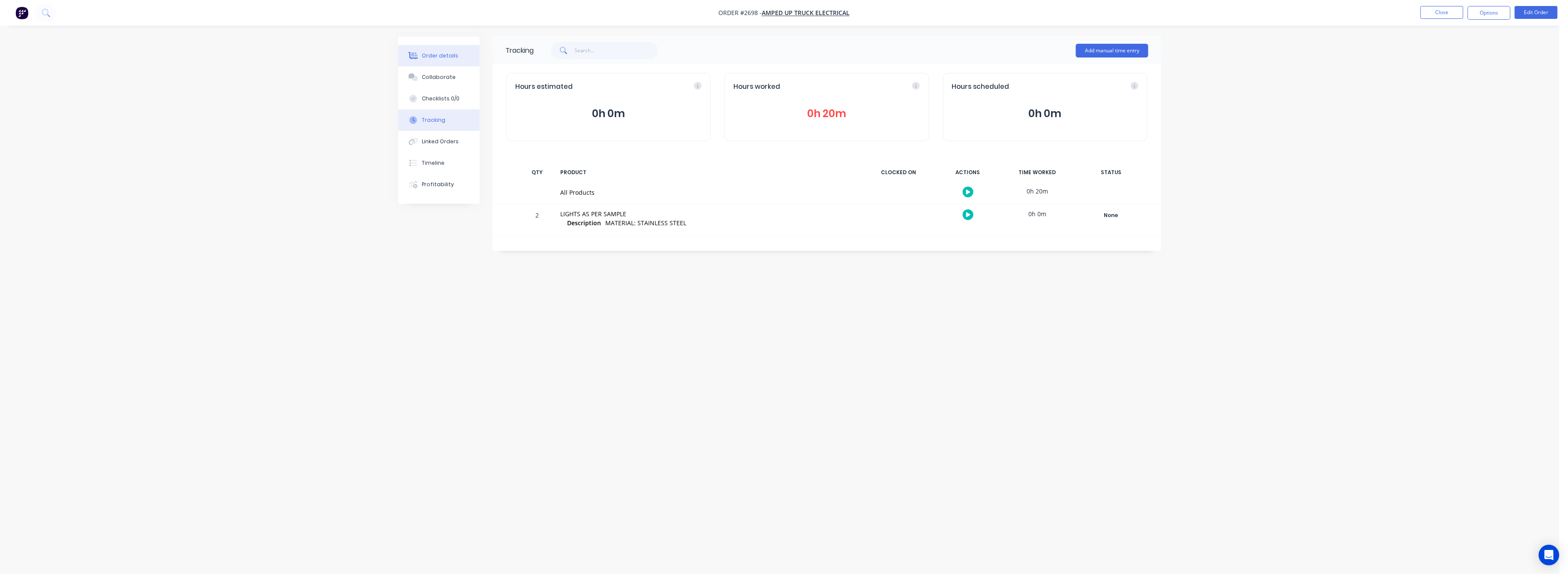
click at [439, 56] on div "Order details" at bounding box center [440, 56] width 36 height 8
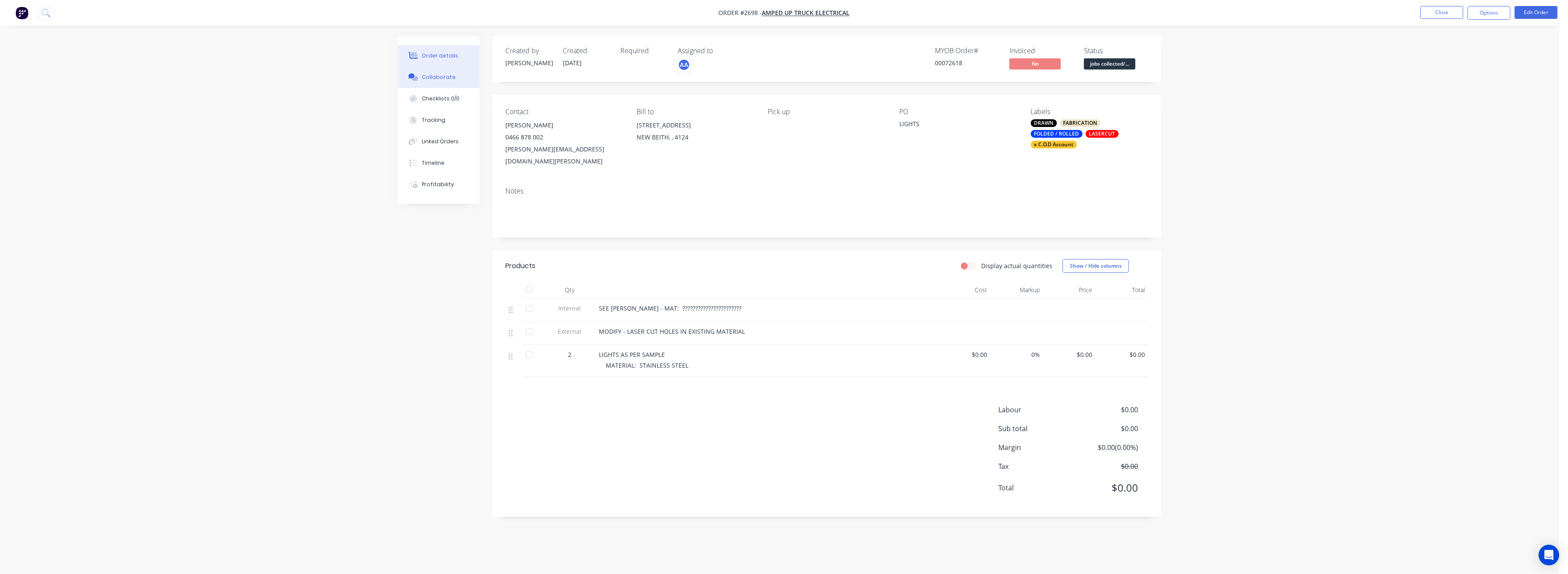
click at [448, 82] on button "Collaborate" at bounding box center [438, 77] width 81 height 22
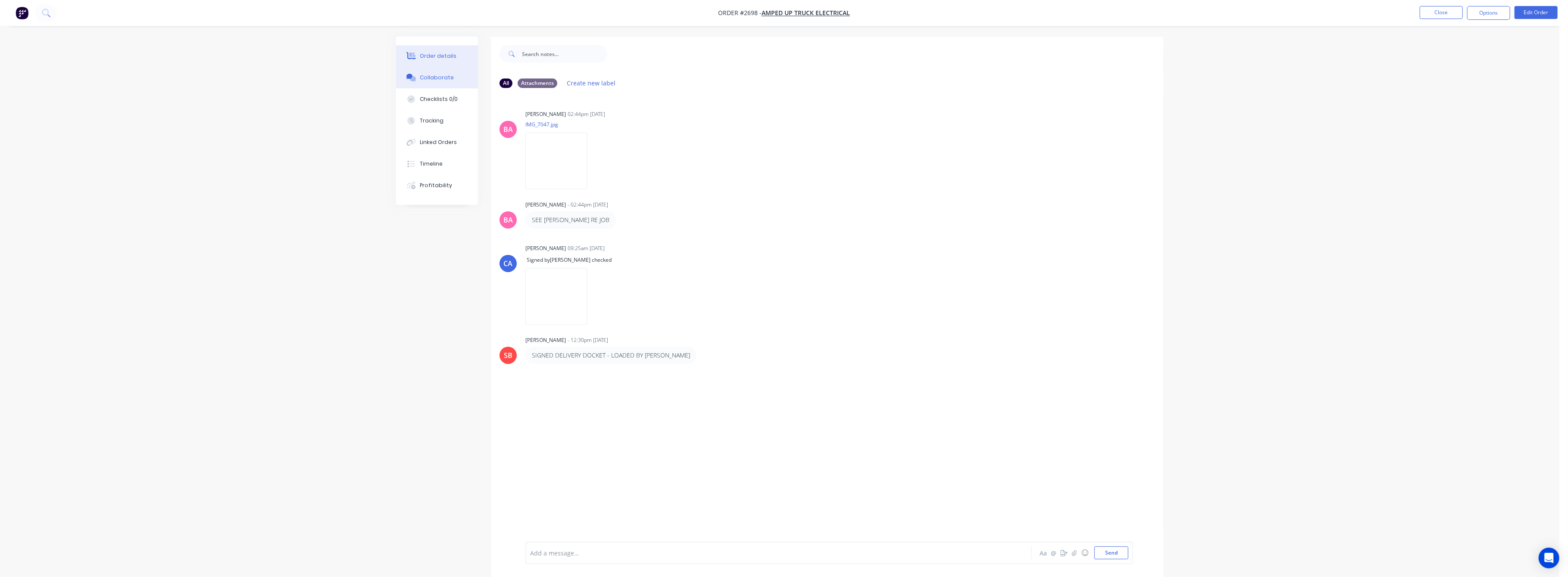
click at [436, 54] on div "Order details" at bounding box center [438, 56] width 37 height 8
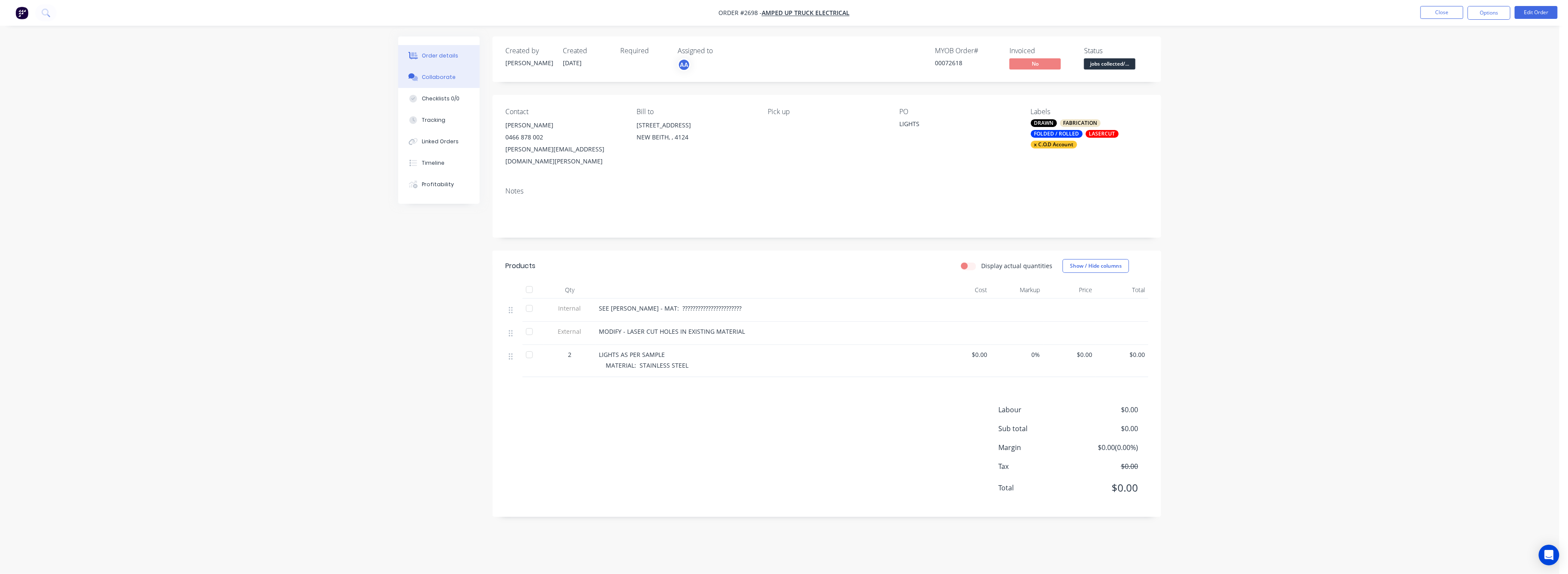
click at [438, 77] on div "Collaborate" at bounding box center [439, 77] width 34 height 8
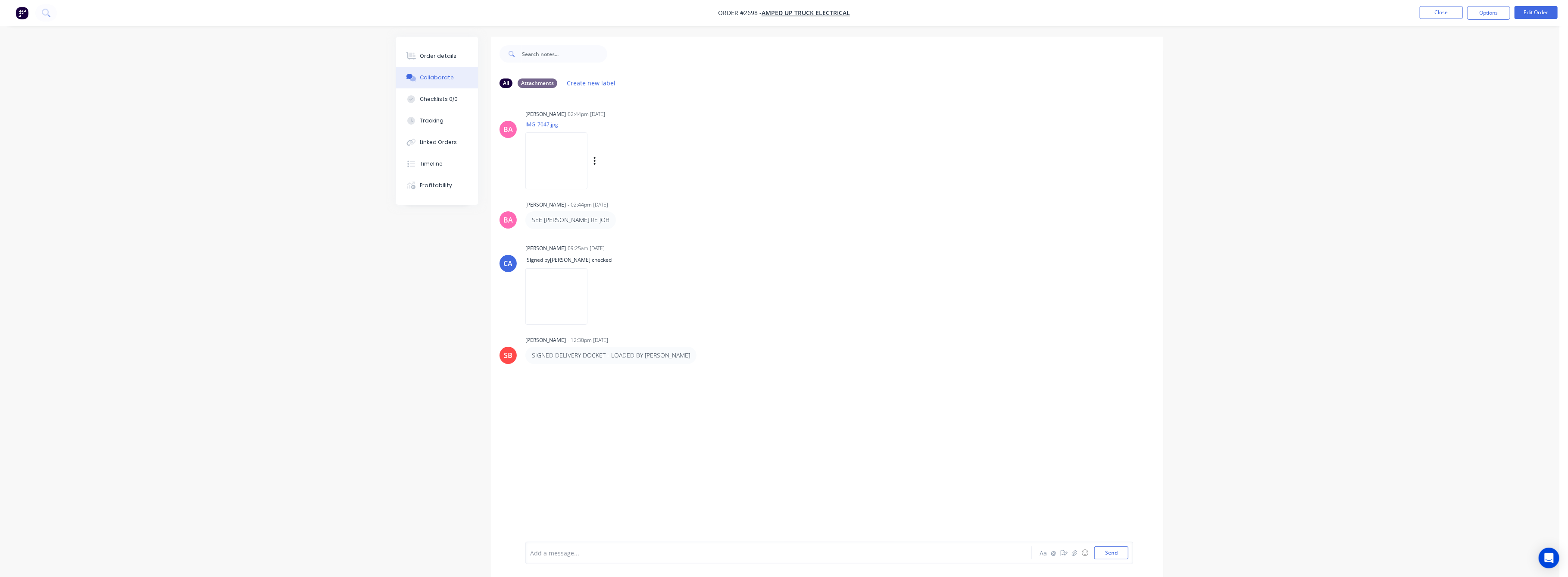
click at [560, 165] on img at bounding box center [557, 160] width 62 height 57
click at [440, 47] on button "Order details" at bounding box center [437, 56] width 82 height 22
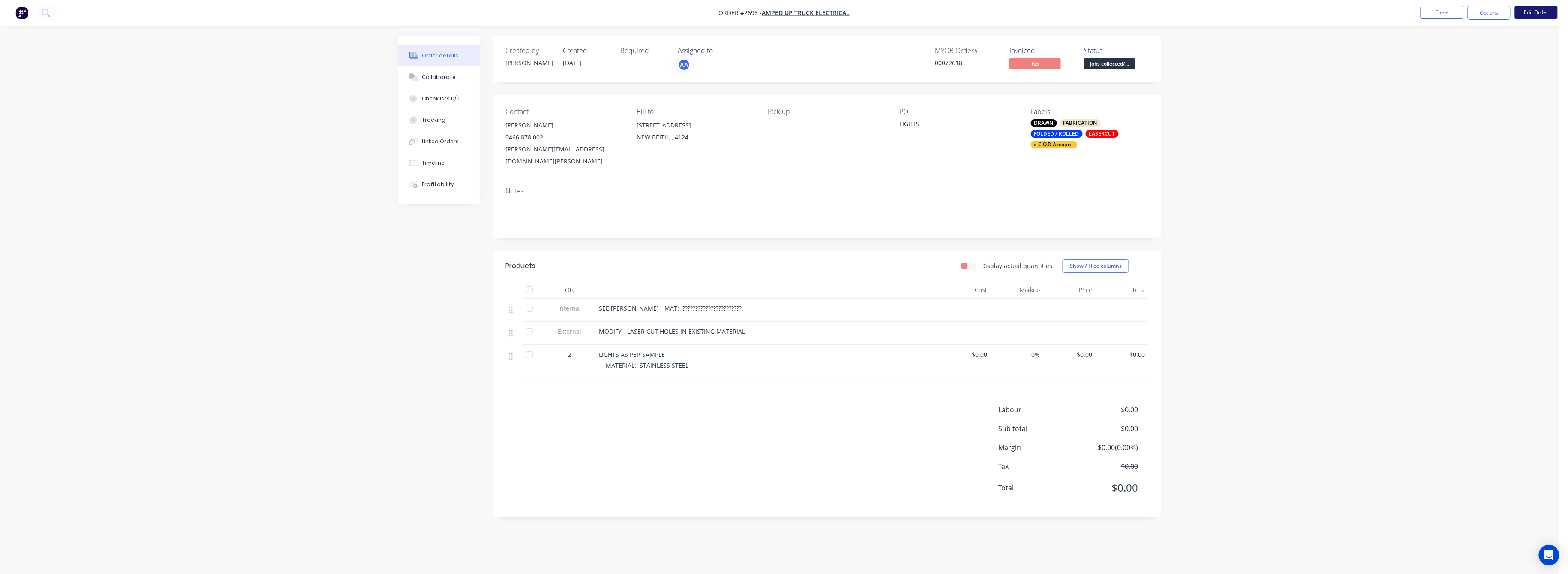
click at [1537, 10] on button "Edit Order" at bounding box center [1536, 12] width 43 height 13
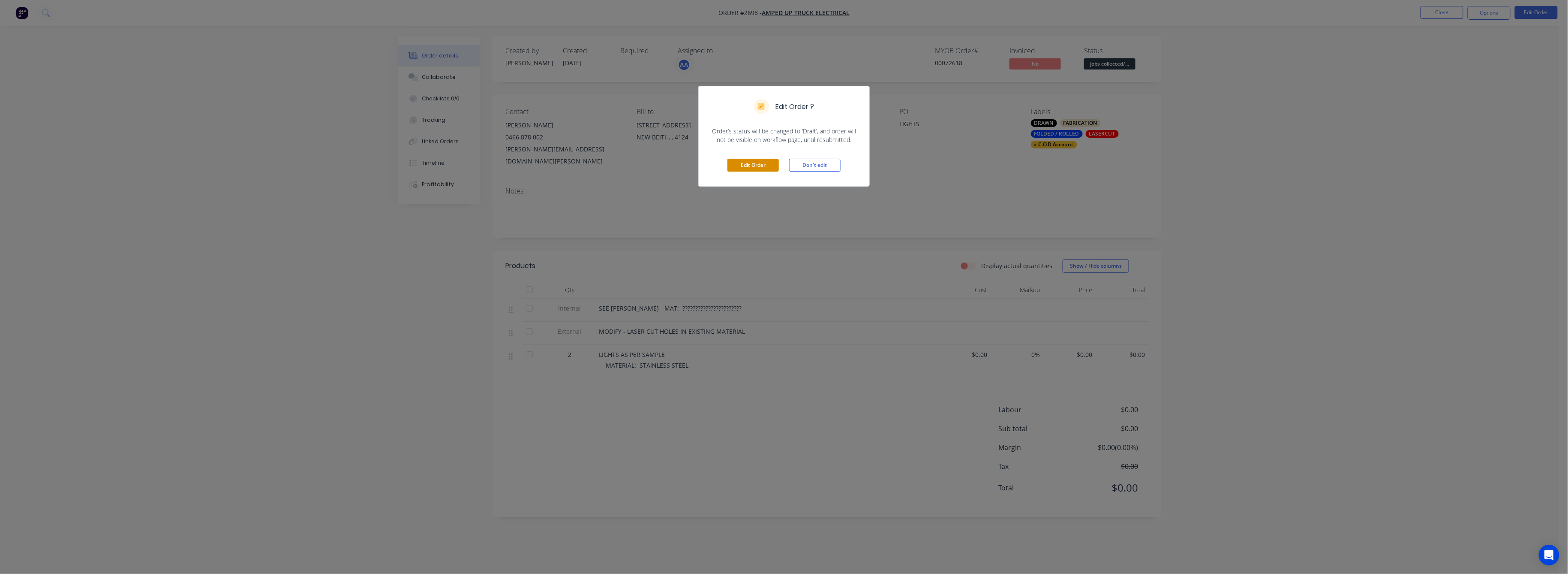
click at [746, 162] on button "Edit Order" at bounding box center [753, 165] width 52 height 13
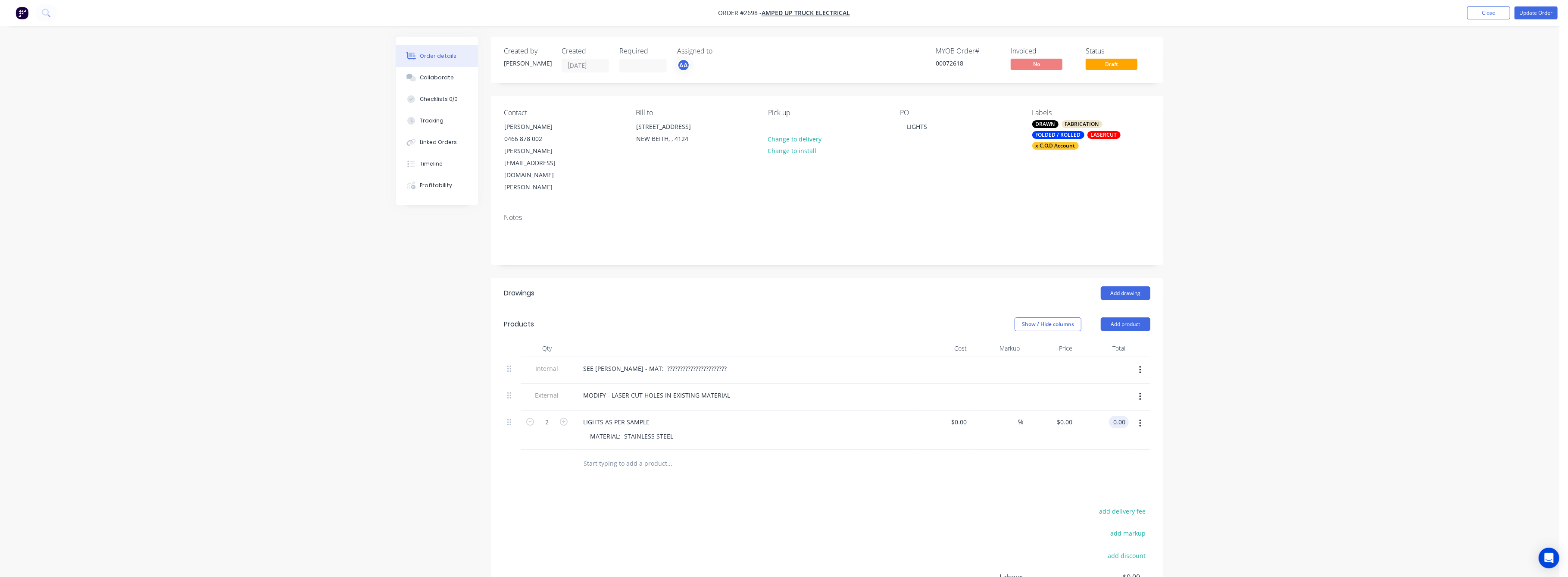
click at [1122, 416] on input "0.00" at bounding box center [1120, 422] width 16 height 12
type input "180"
type input "$90.00"
type input "$180.00"
drag, startPoint x: 1370, startPoint y: 370, endPoint x: 1366, endPoint y: 362, distance: 8.9
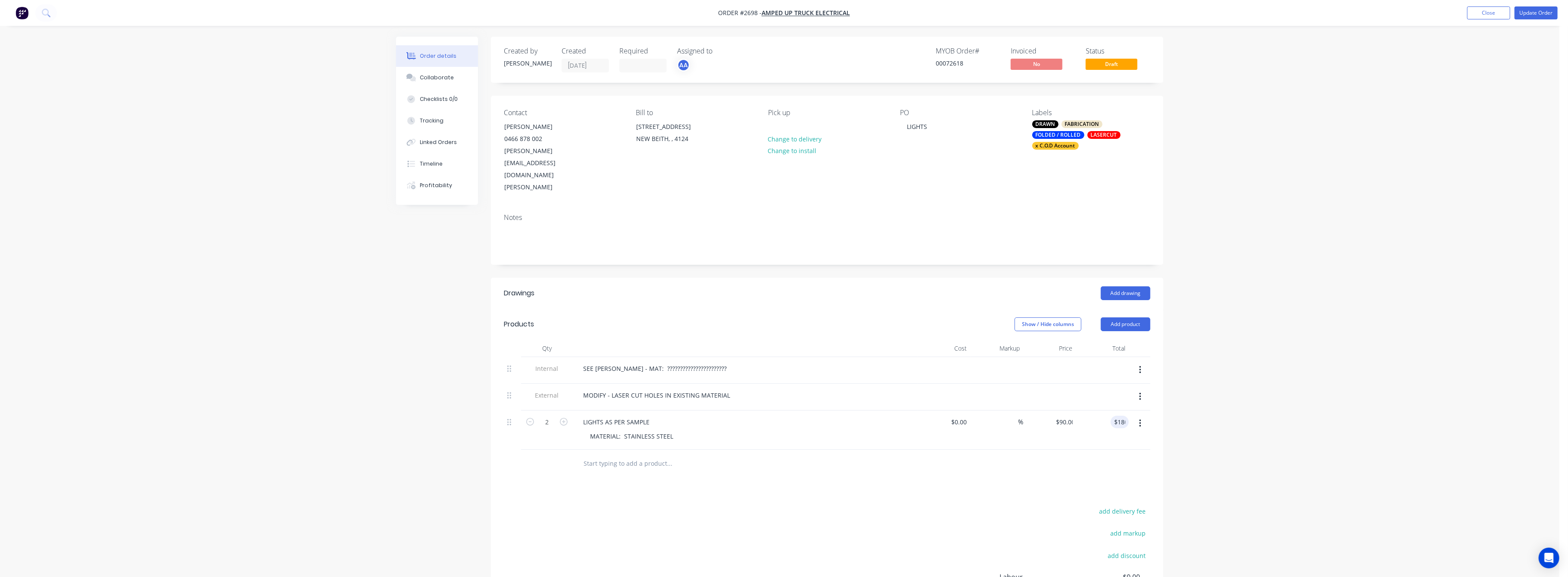
click at [1367, 365] on div "Order details Collaborate Checklists 0/0 Tracking Linked Orders Timeline Profit…" at bounding box center [780, 348] width 1559 height 698
click at [1535, 9] on button "Update Order" at bounding box center [1536, 12] width 43 height 13
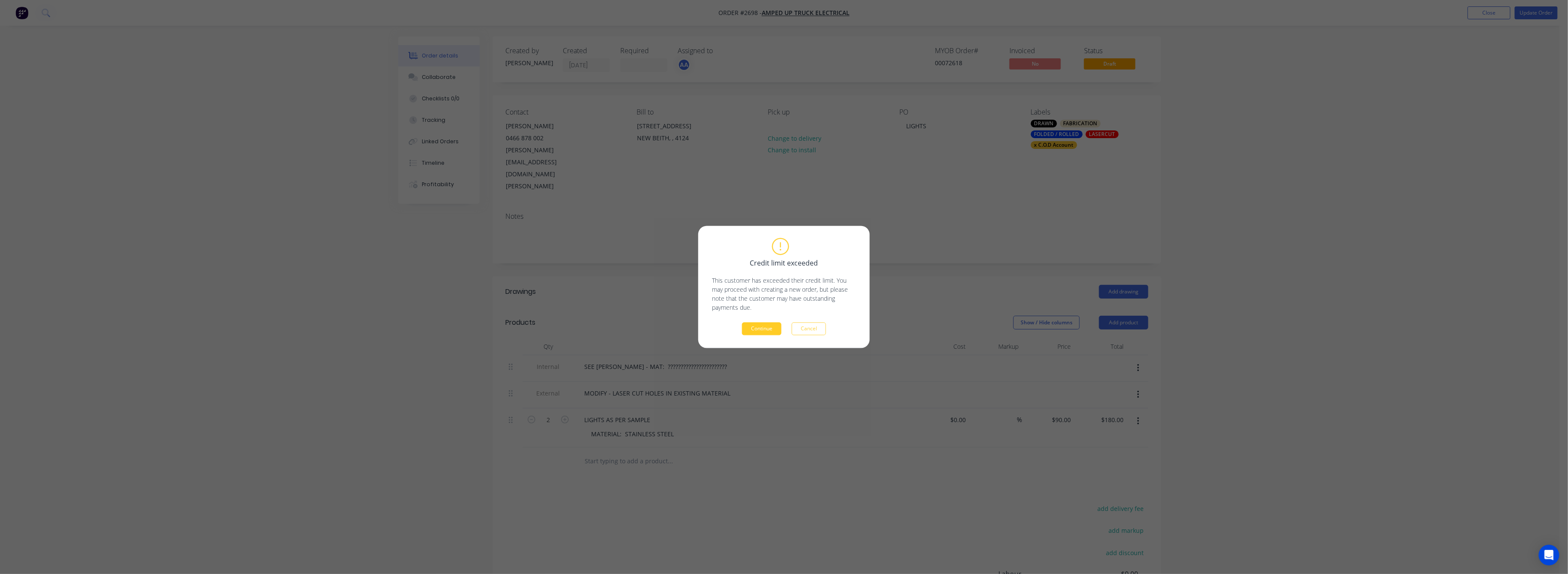
click at [758, 330] on button "Continue" at bounding box center [762, 329] width 39 height 13
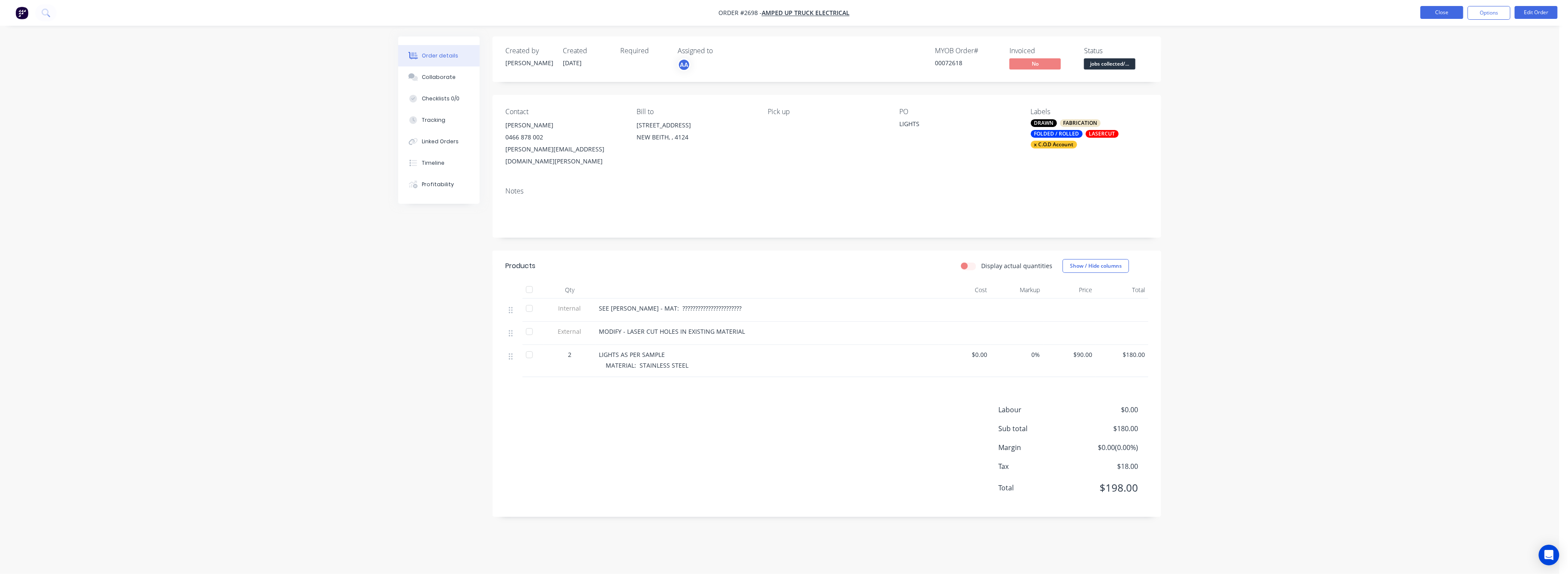
click at [1450, 9] on button "Close" at bounding box center [1442, 12] width 43 height 13
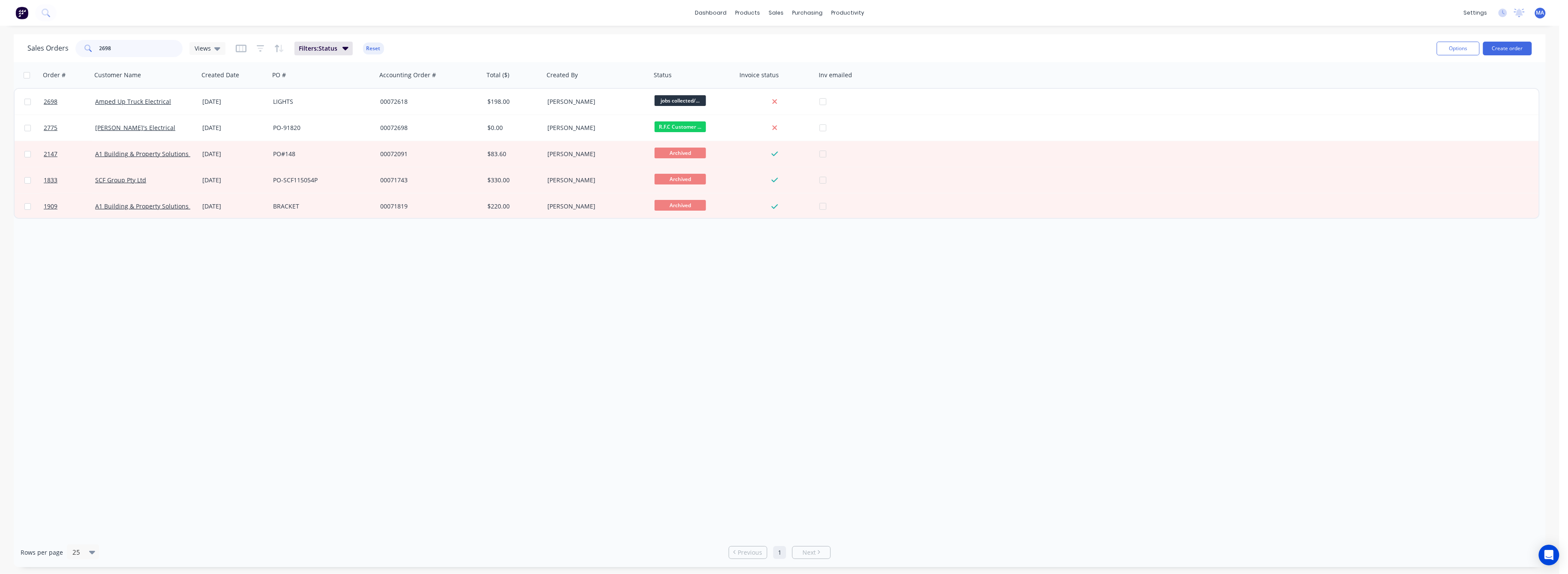
drag, startPoint x: 111, startPoint y: 47, endPoint x: 80, endPoint y: 49, distance: 31.1
click at [81, 49] on div "2698" at bounding box center [129, 49] width 107 height 17
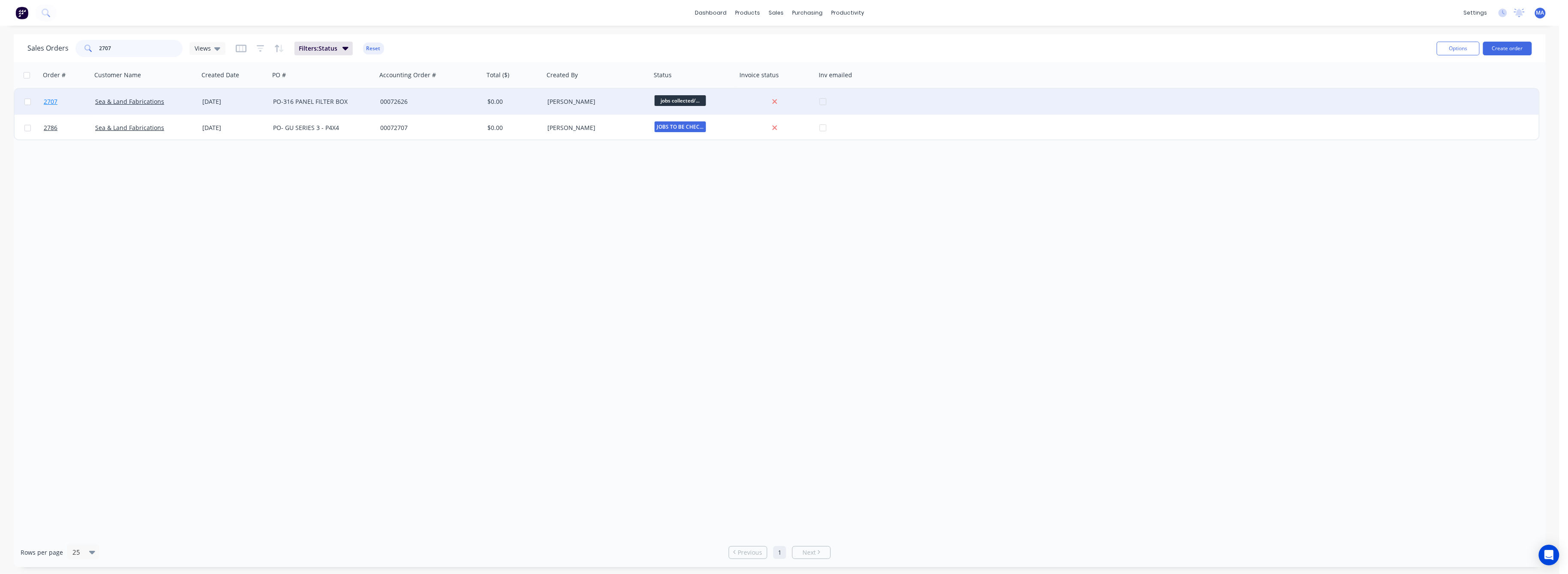
type input "2707"
click at [46, 98] on span "2707" at bounding box center [51, 101] width 14 height 9
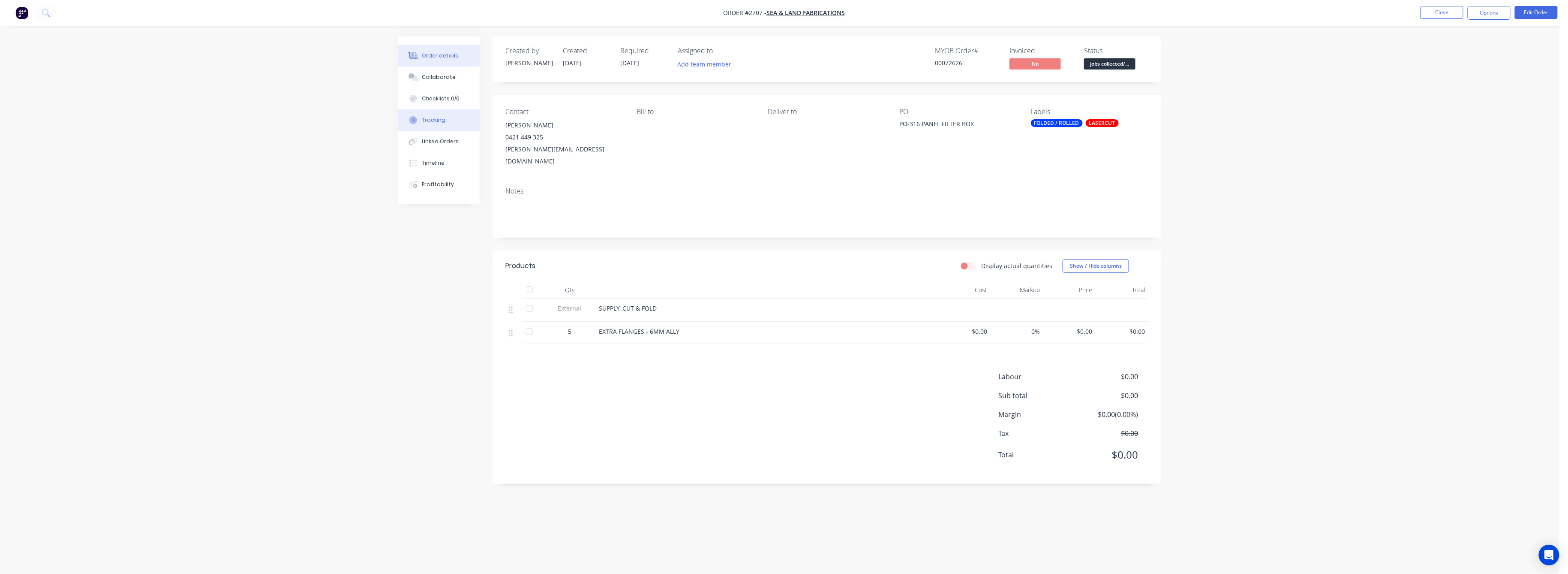
click at [431, 120] on div "Tracking" at bounding box center [434, 120] width 23 height 8
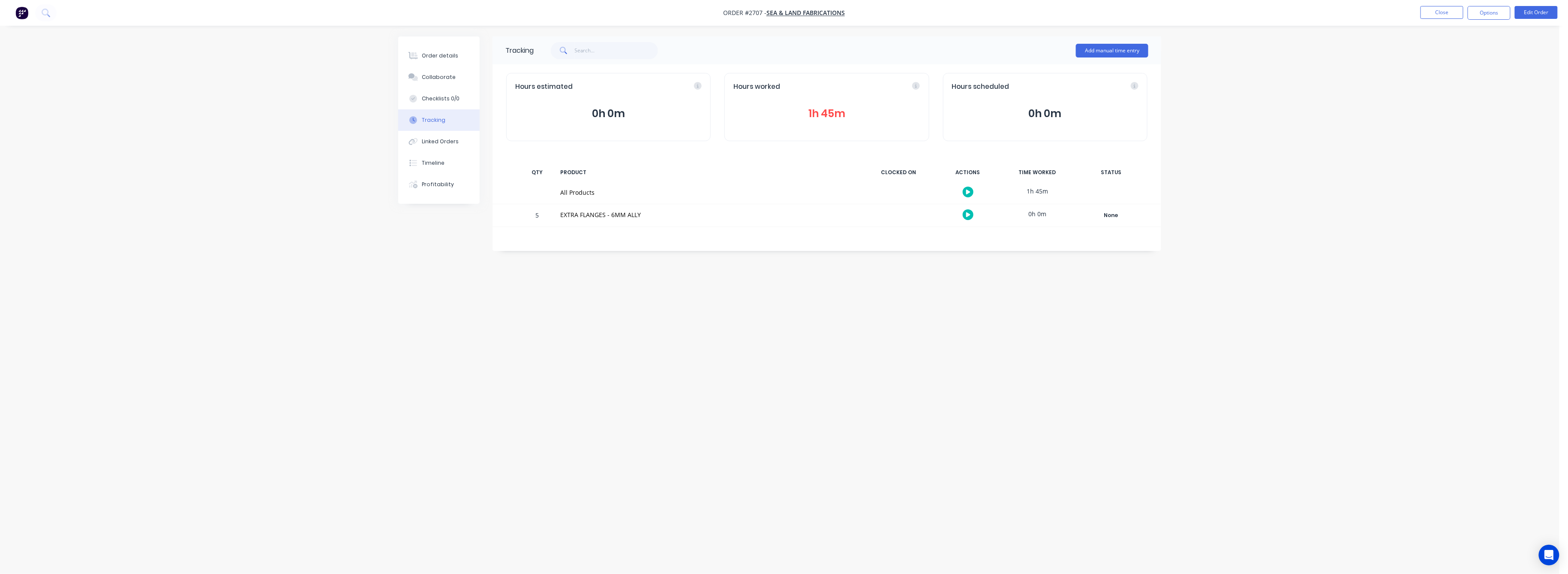
click at [821, 115] on button "1h 45m" at bounding box center [827, 113] width 186 height 16
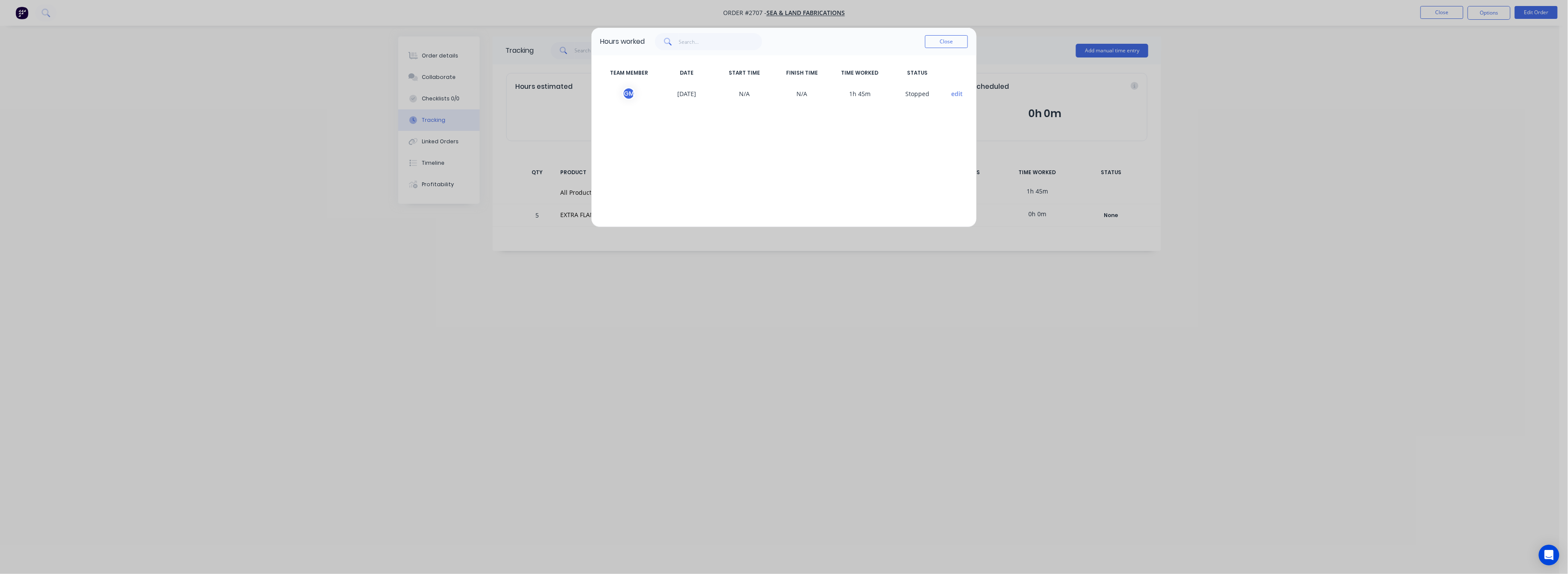
click at [437, 53] on div "Hours worked Close TEAM MEMBER DATE START TIME FINISH TIME TIME WORKED STATUS G…" at bounding box center [784, 287] width 1568 height 574
click at [945, 36] on button "Close" at bounding box center [946, 41] width 43 height 13
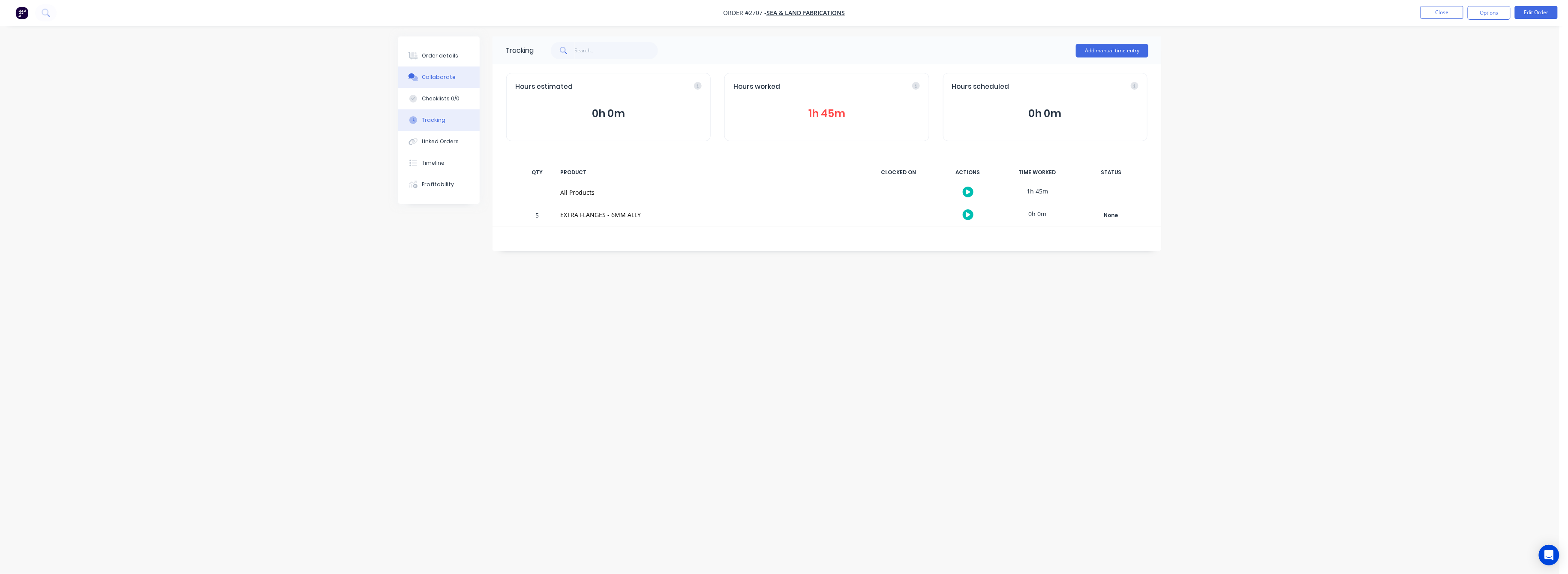
click at [446, 77] on div "Collaborate" at bounding box center [439, 77] width 34 height 8
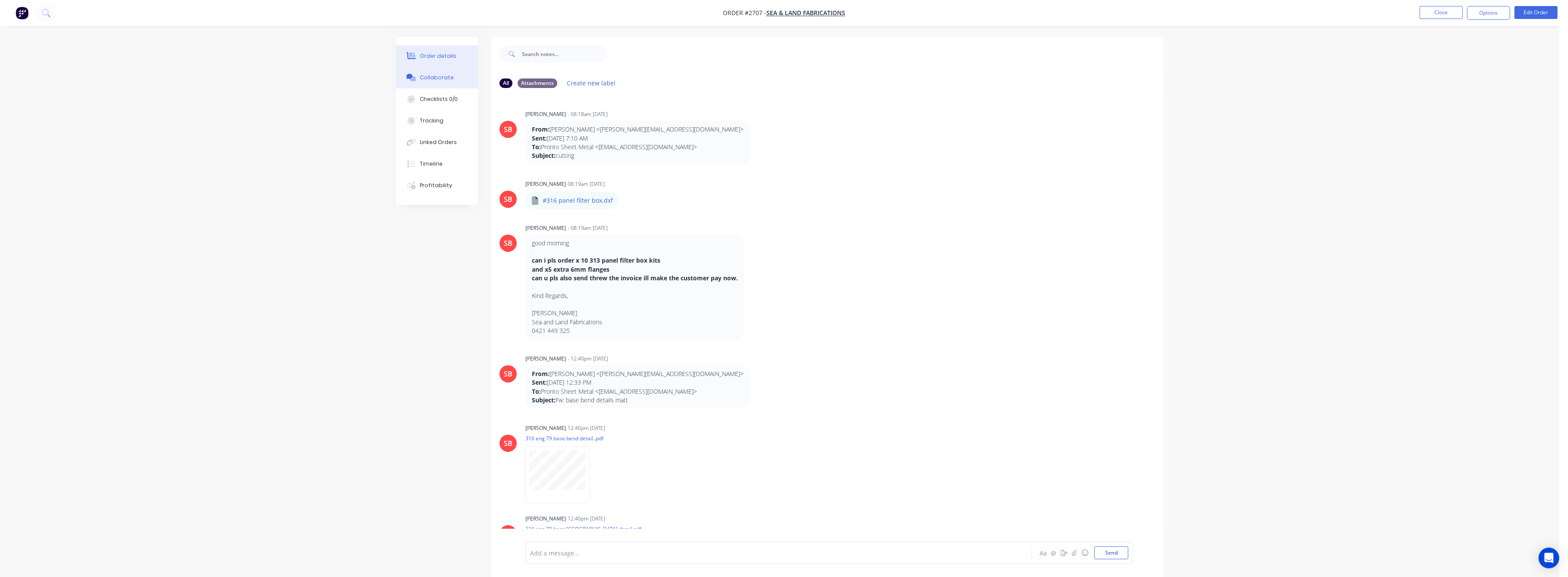
click at [431, 58] on div "Order details" at bounding box center [438, 56] width 37 height 8
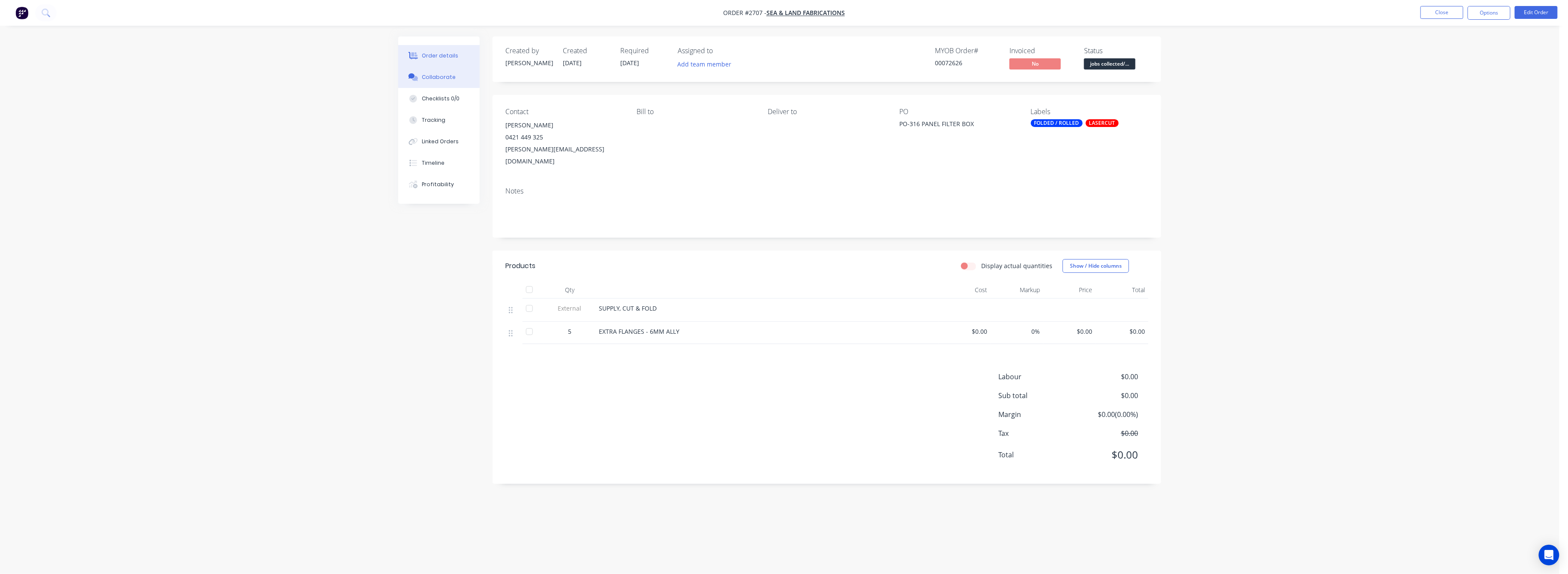
click at [434, 74] on div "Collaborate" at bounding box center [439, 77] width 34 height 8
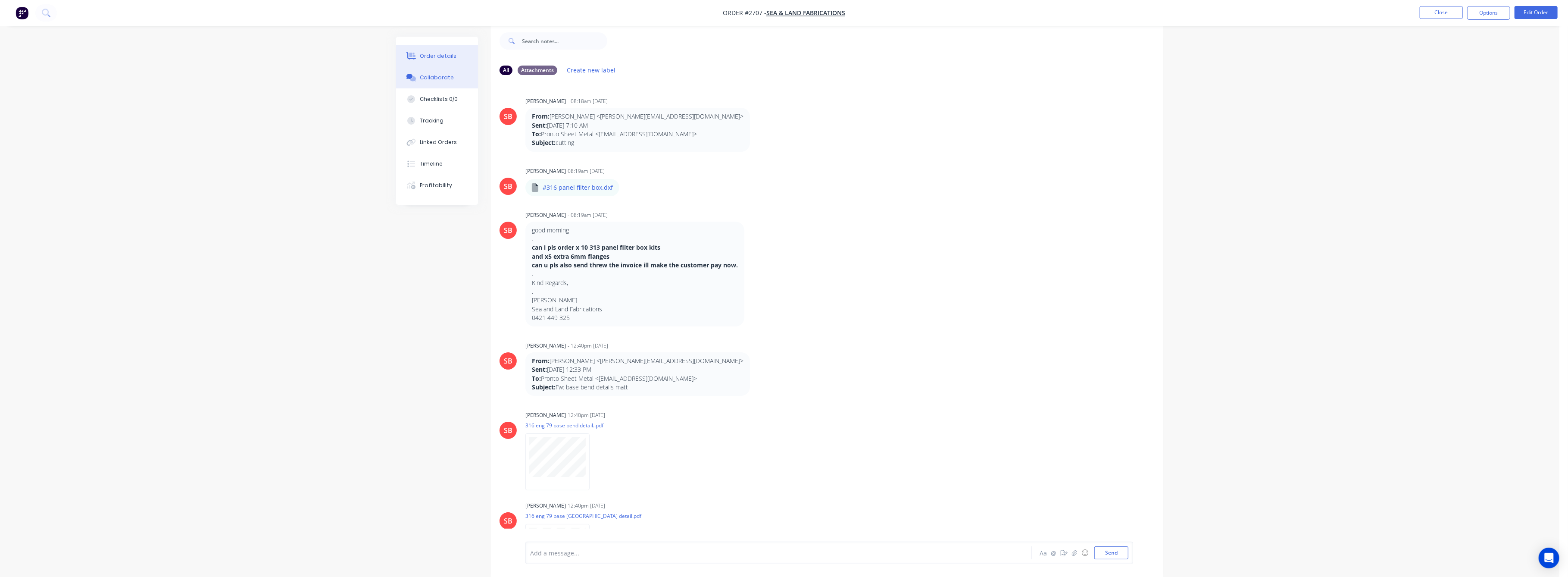
click at [441, 57] on div "Order details" at bounding box center [438, 56] width 37 height 8
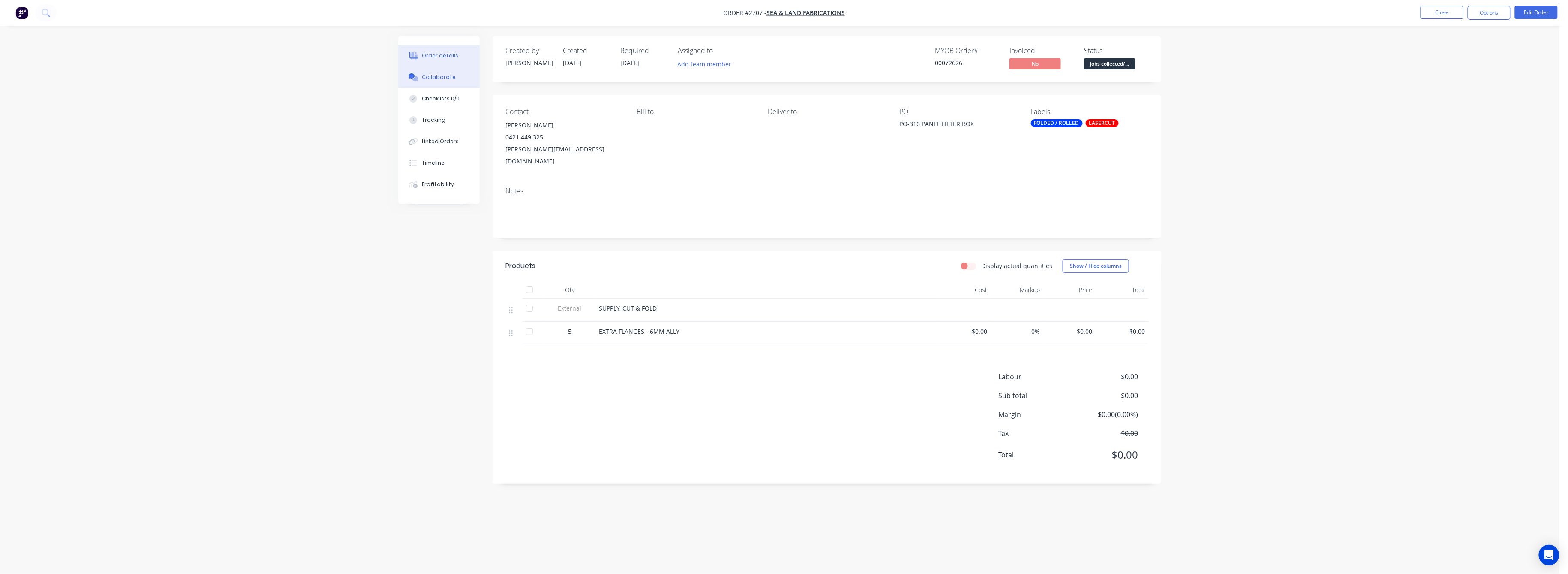
click at [446, 79] on div "Collaborate" at bounding box center [439, 77] width 34 height 8
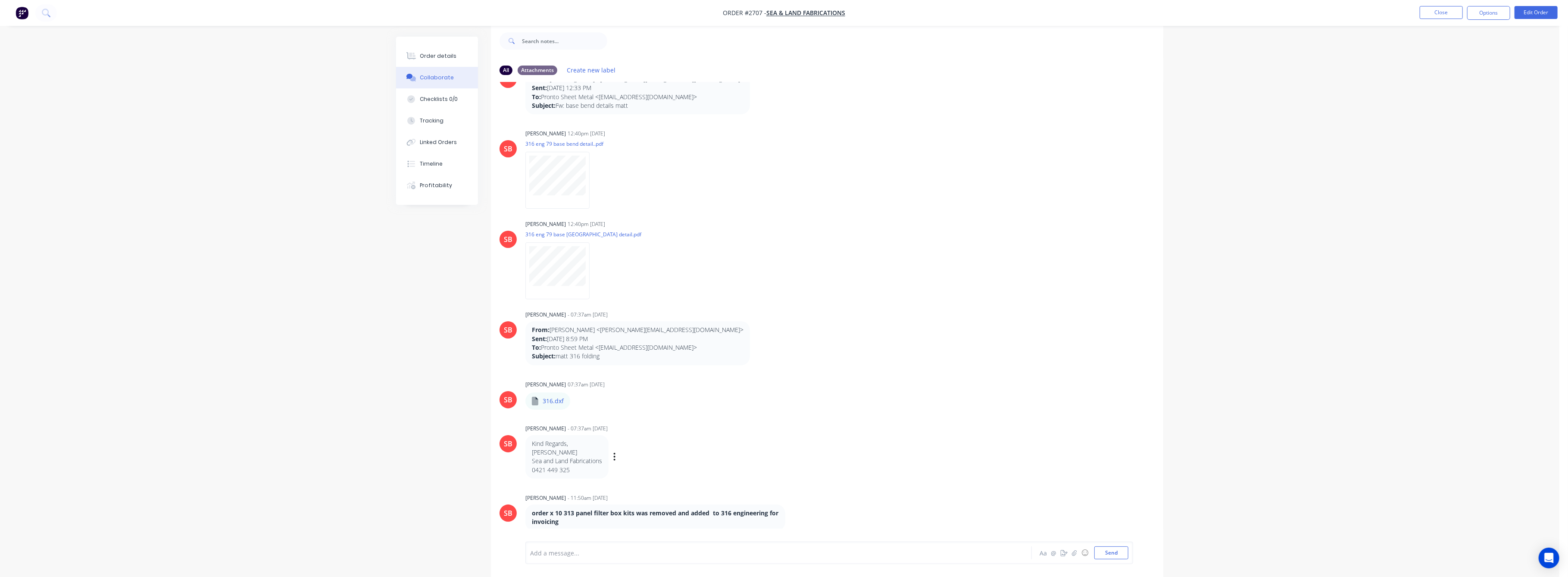
scroll to position [327, 0]
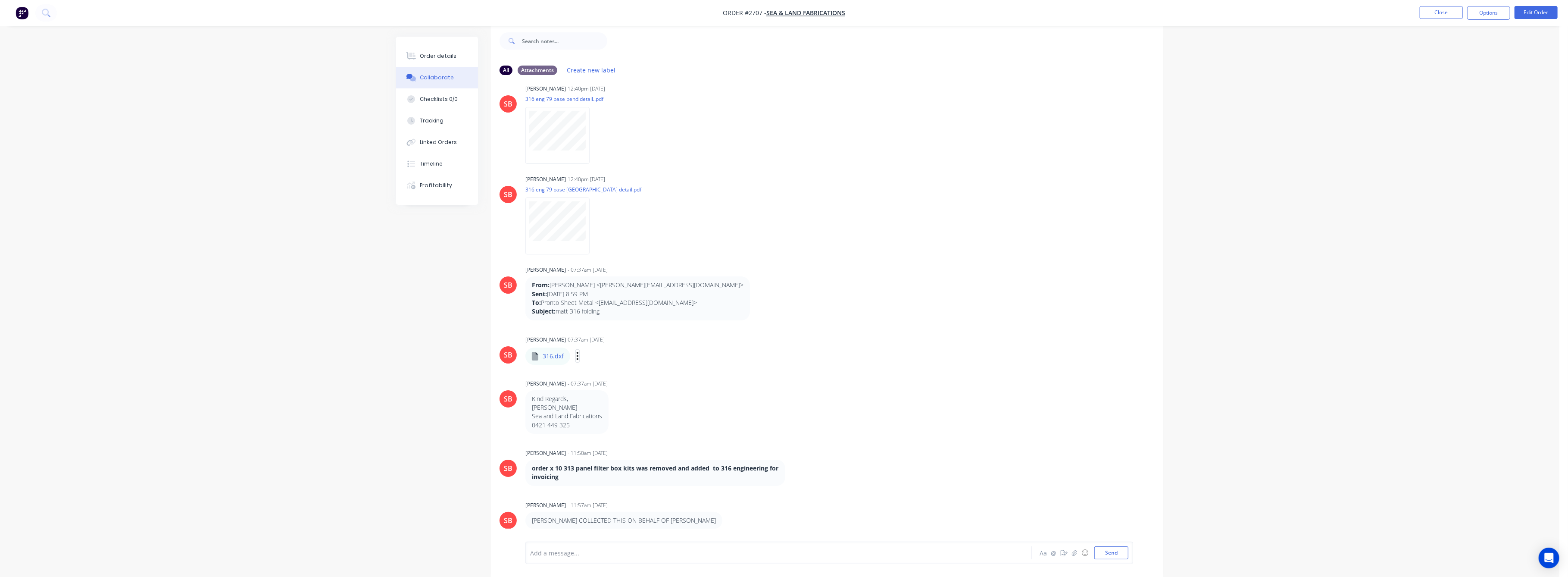
click at [578, 355] on button "button" at bounding box center [578, 356] width 3 height 12
click at [615, 380] on button "Download" at bounding box center [634, 379] width 97 height 19
click at [437, 52] on div "Order details" at bounding box center [438, 56] width 37 height 8
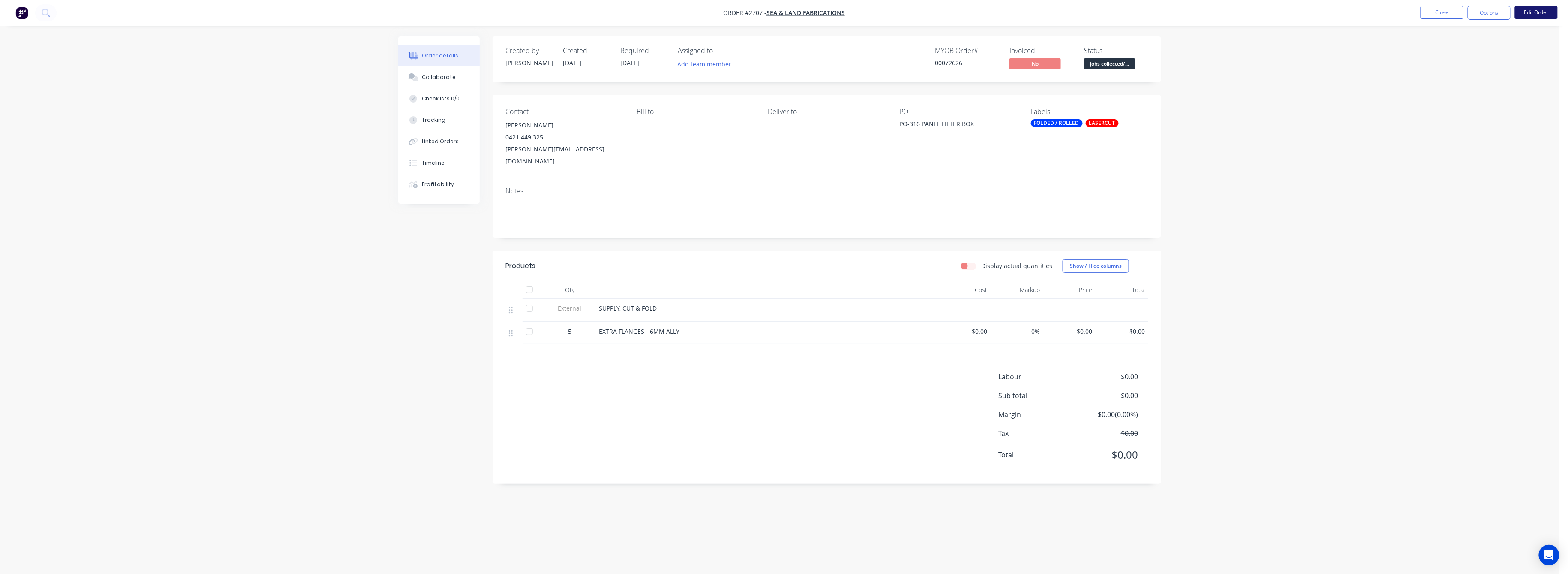
click at [1533, 16] on button "Edit Order" at bounding box center [1536, 12] width 43 height 13
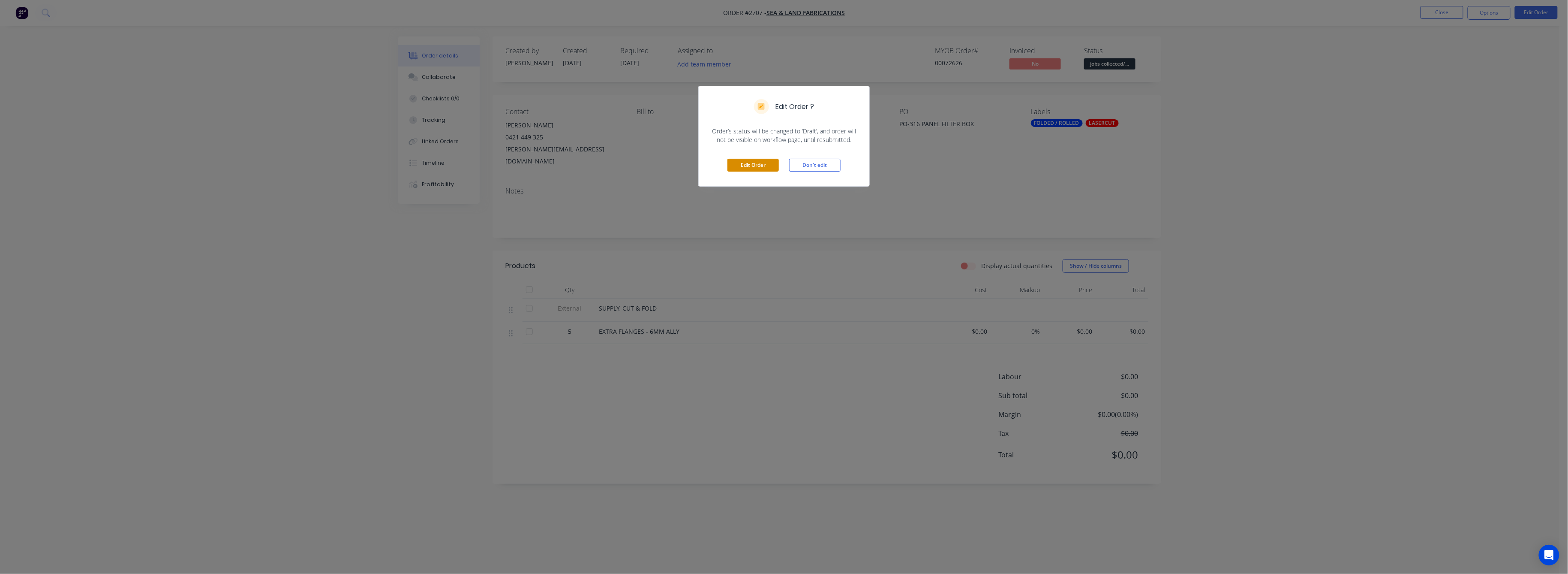
click at [756, 162] on button "Edit Order" at bounding box center [753, 165] width 52 height 13
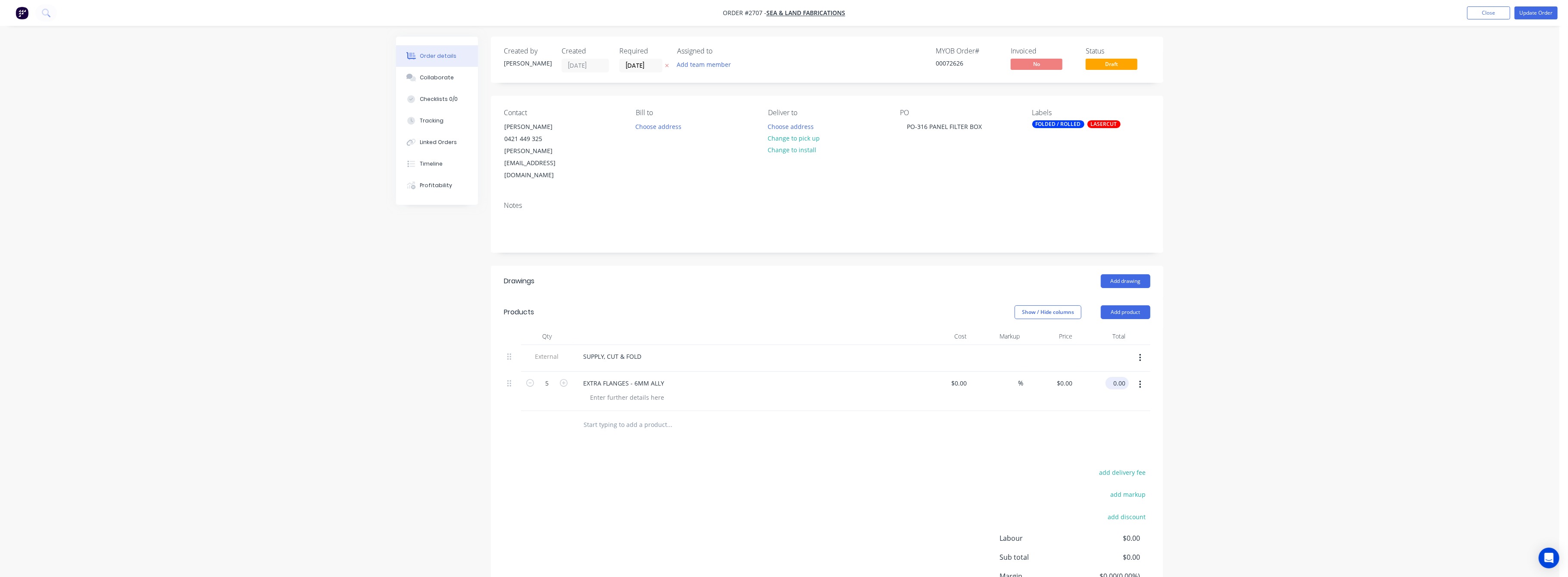
click at [1122, 377] on input "0.00" at bounding box center [1119, 383] width 20 height 12
type input "259.9"
type input "$51.98"
type input "$259.90"
drag, startPoint x: 1464, startPoint y: 354, endPoint x: 1326, endPoint y: 378, distance: 140.1
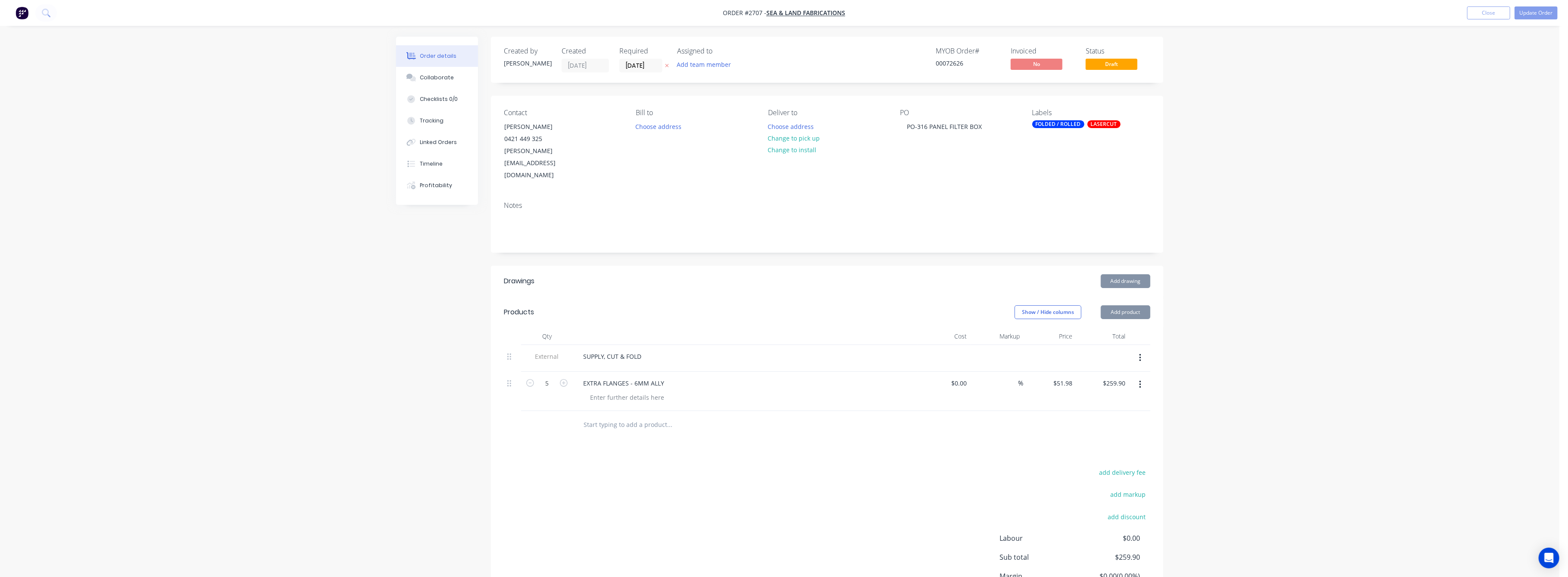
click at [1464, 353] on div "Order details Collaborate Checklists 0/0 Tracking Linked Orders Timeline Profit…" at bounding box center [780, 329] width 1559 height 659
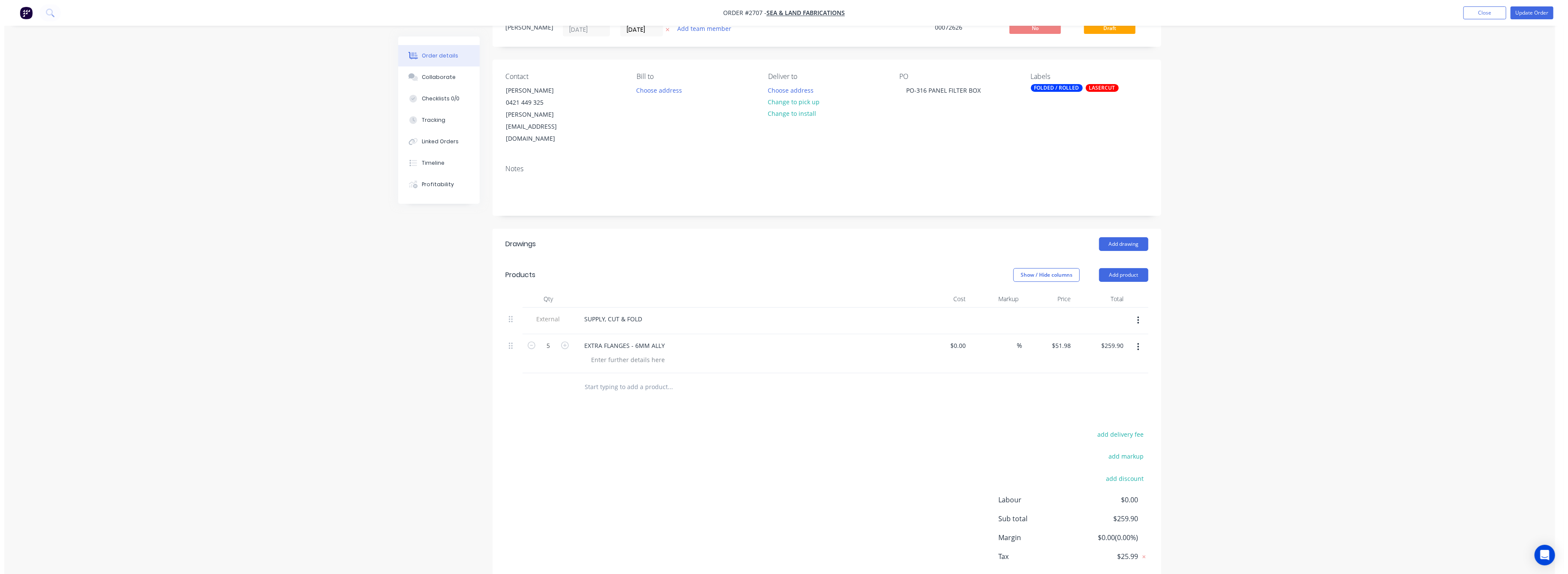
scroll to position [57, 0]
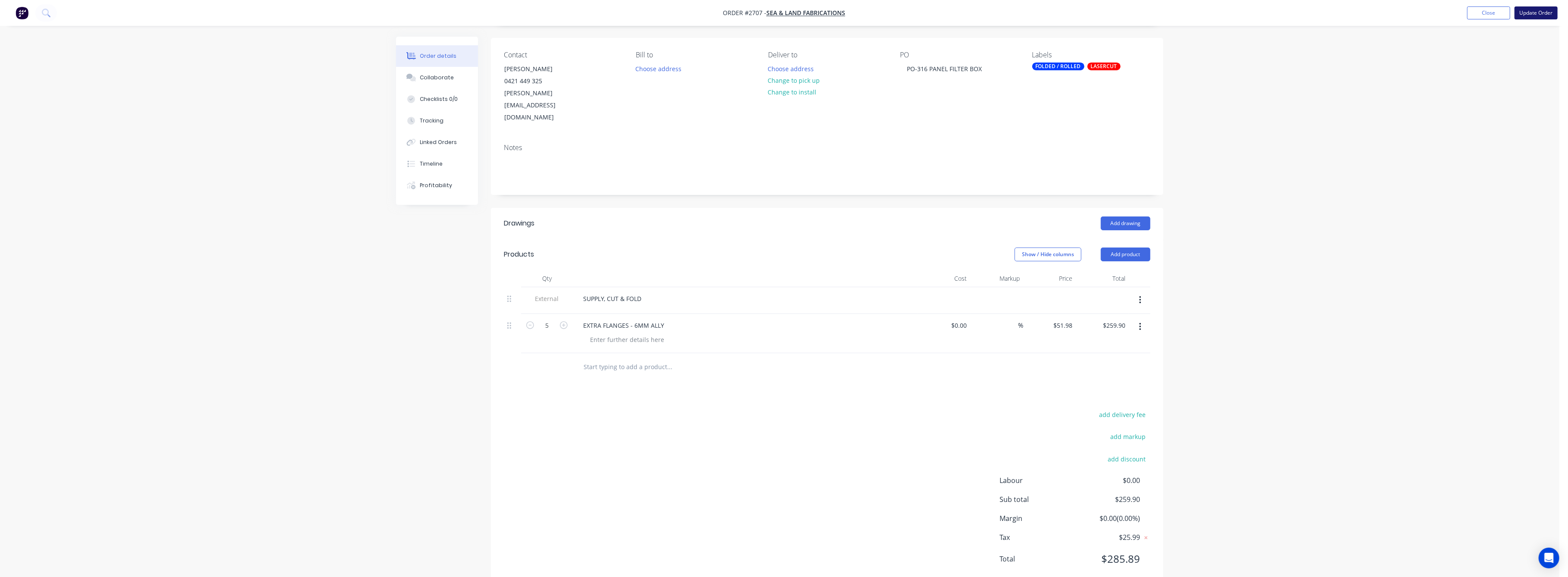
click at [1535, 12] on button "Update Order" at bounding box center [1536, 12] width 43 height 13
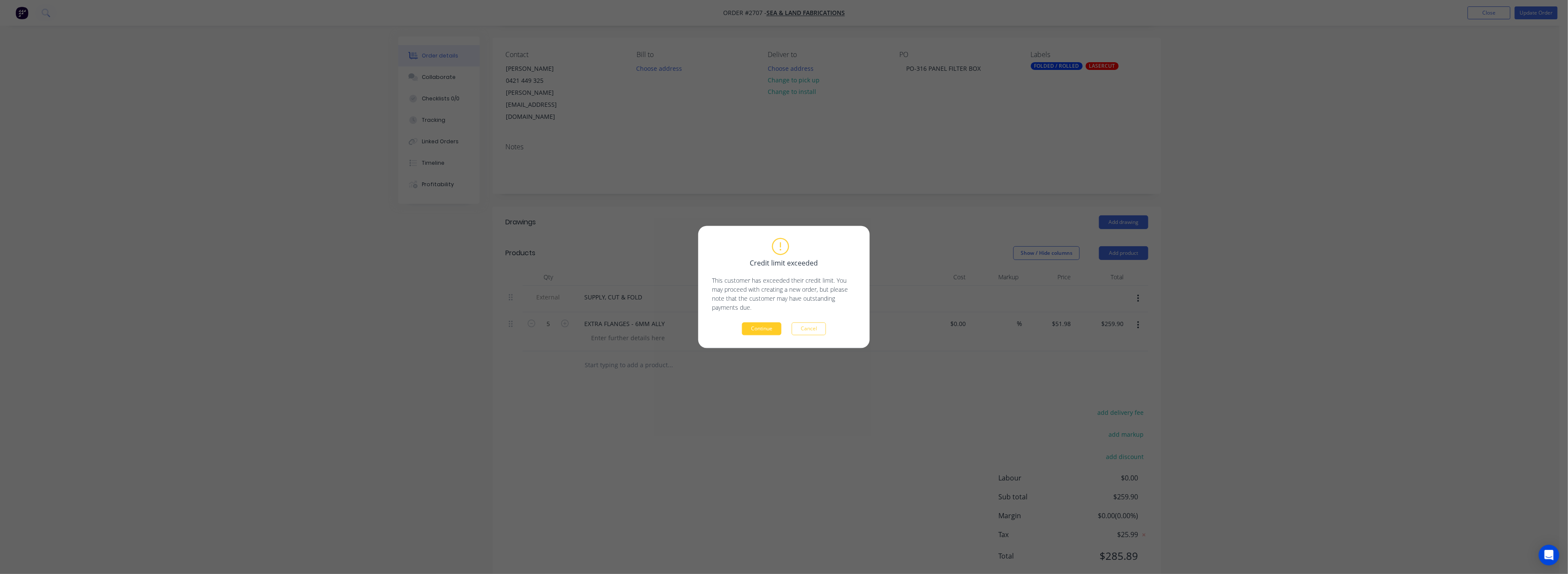
click at [762, 330] on button "Continue" at bounding box center [762, 329] width 39 height 13
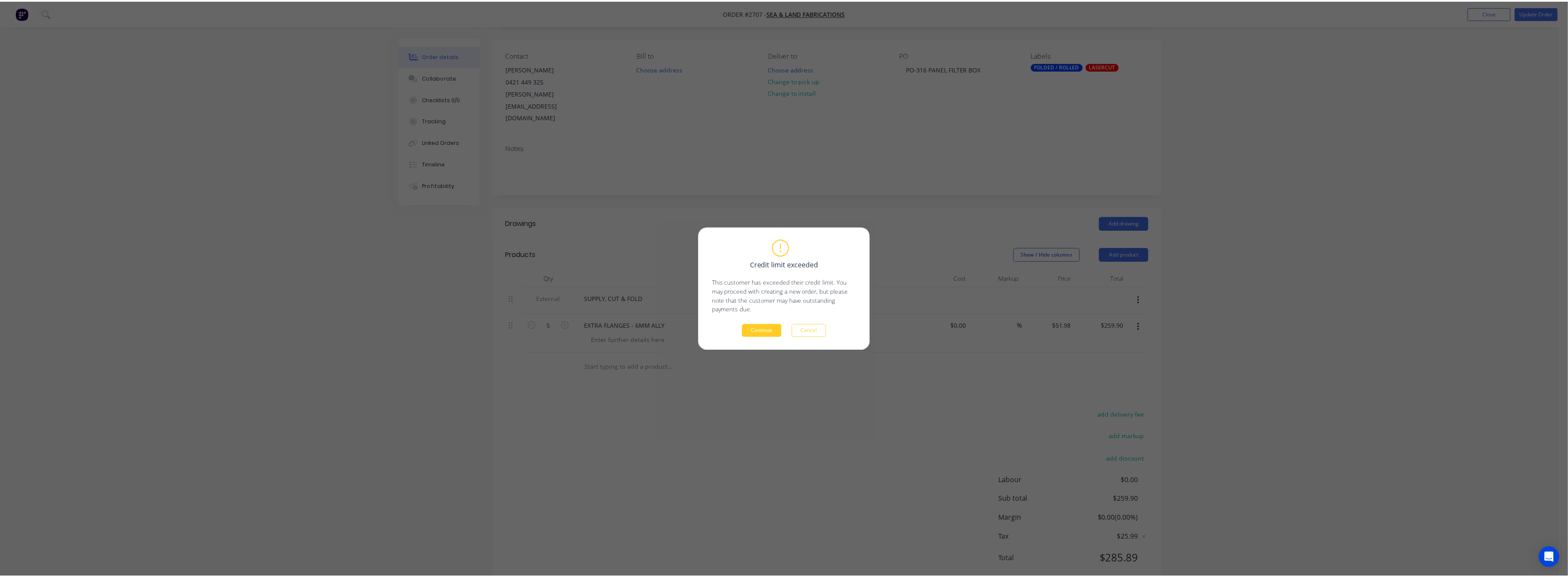
scroll to position [0, 0]
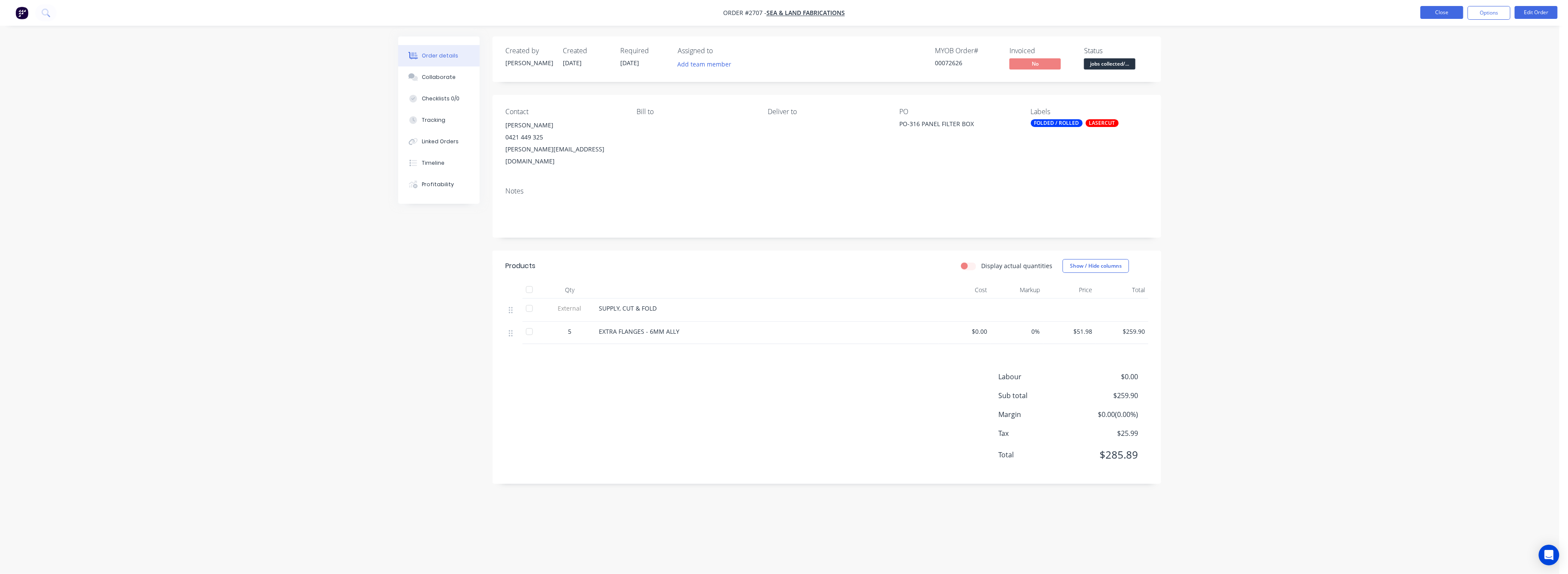
click at [1444, 14] on button "Close" at bounding box center [1442, 12] width 43 height 13
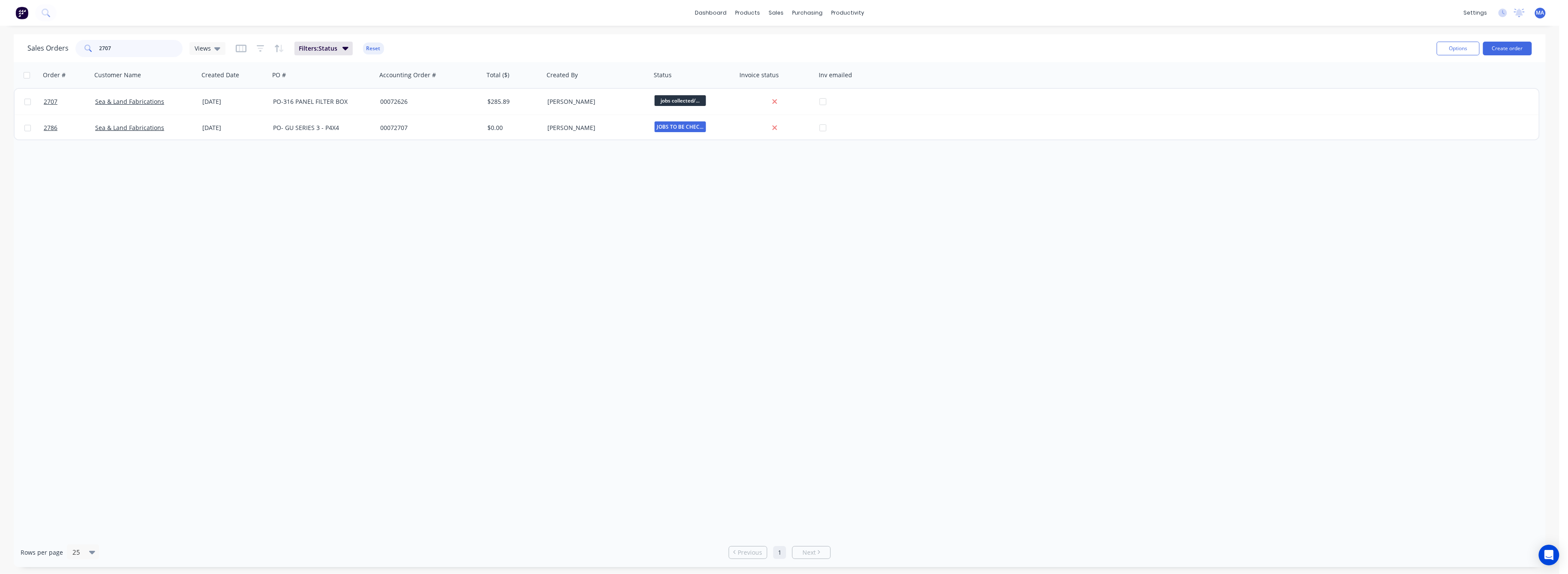
drag, startPoint x: 112, startPoint y: 49, endPoint x: 94, endPoint y: 50, distance: 18.0
click at [94, 50] on div "2707" at bounding box center [129, 49] width 107 height 17
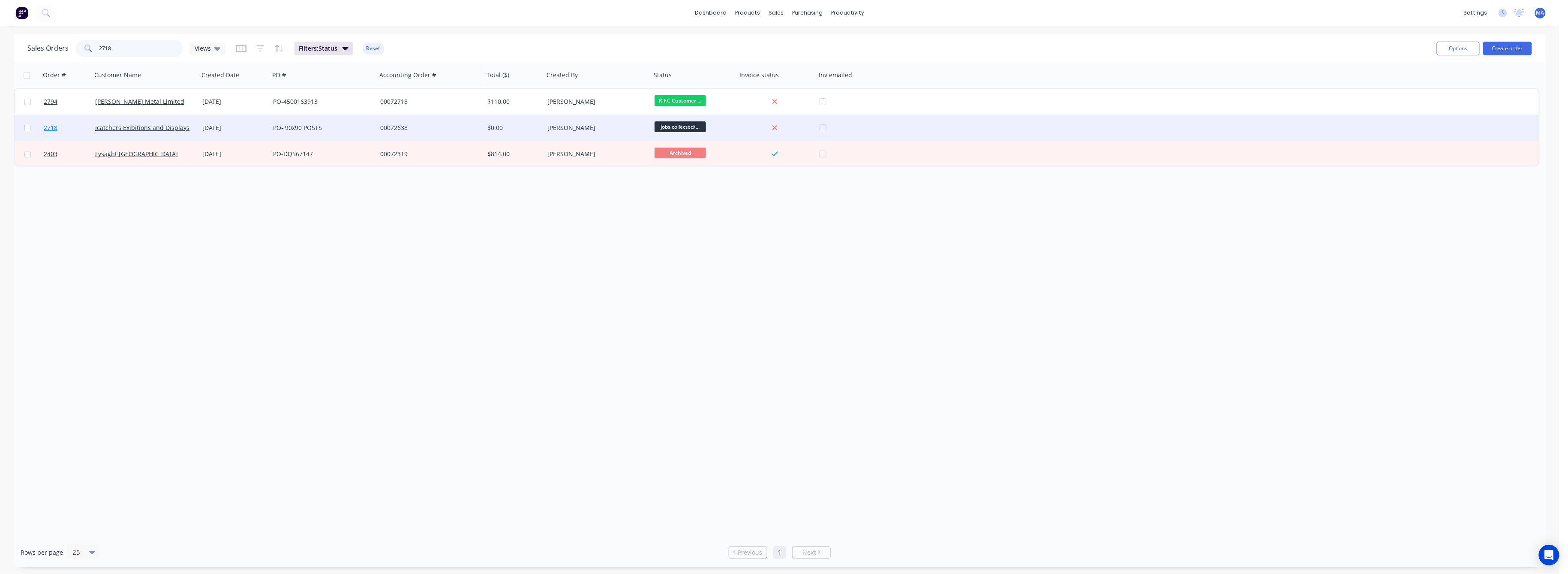
type input "2718"
click at [49, 128] on span "2718" at bounding box center [51, 128] width 14 height 9
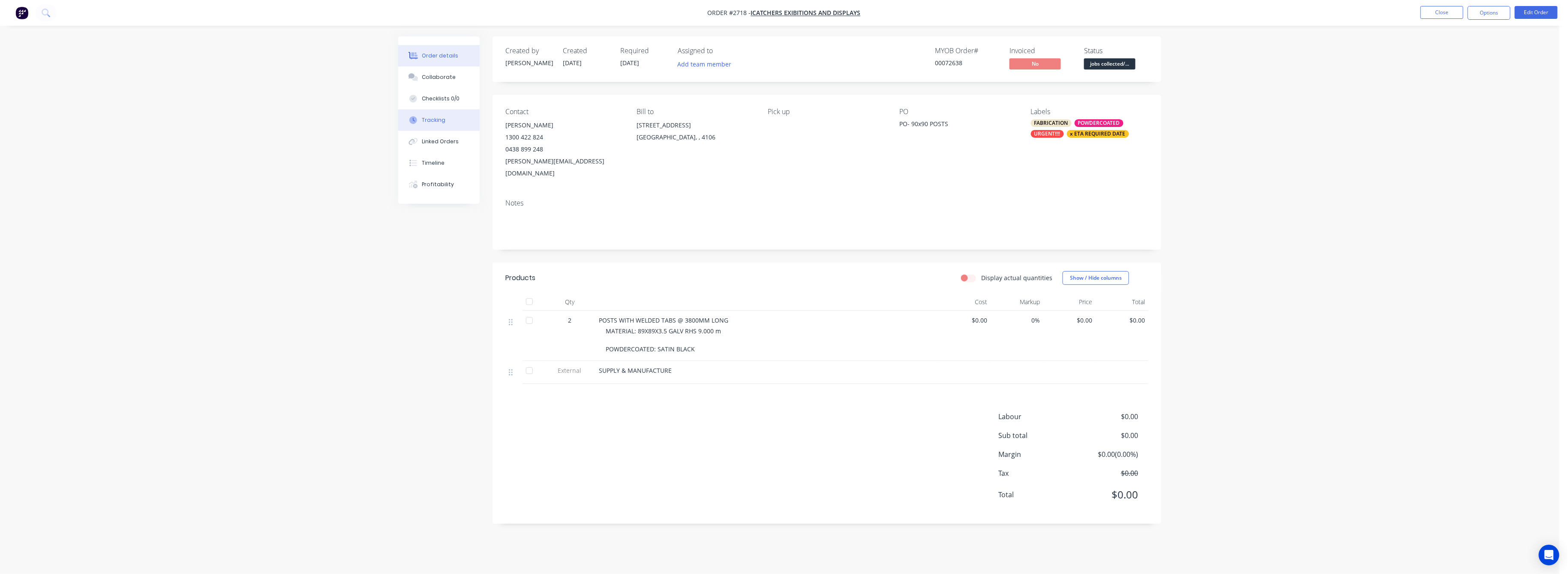
click at [433, 118] on div "Tracking" at bounding box center [434, 120] width 23 height 8
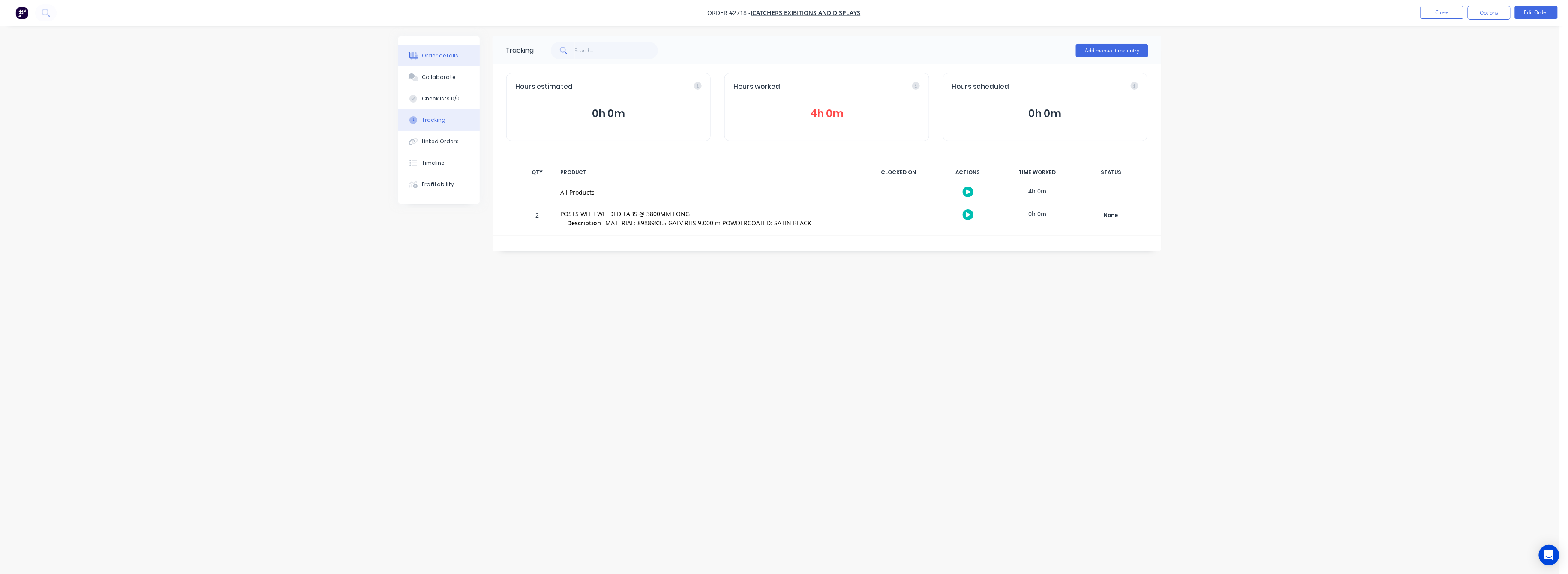
click at [444, 56] on div "Order details" at bounding box center [440, 56] width 36 height 8
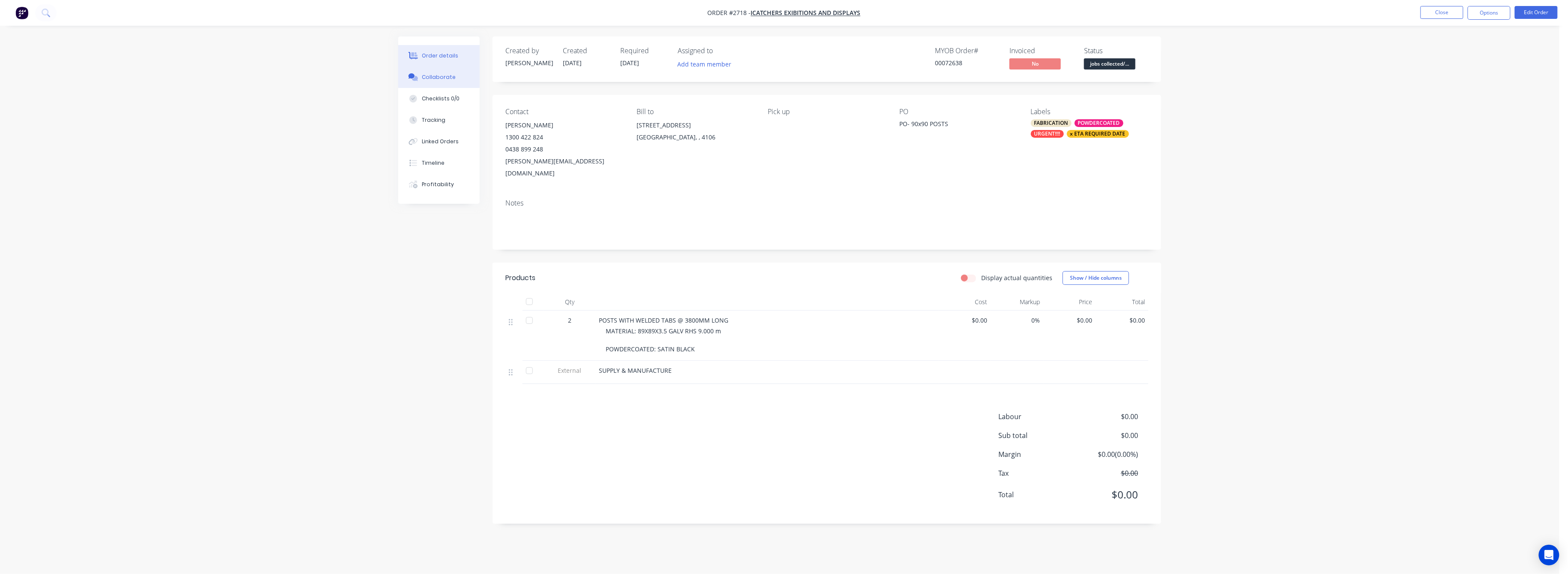
click at [440, 73] on div "Collaborate" at bounding box center [439, 77] width 34 height 8
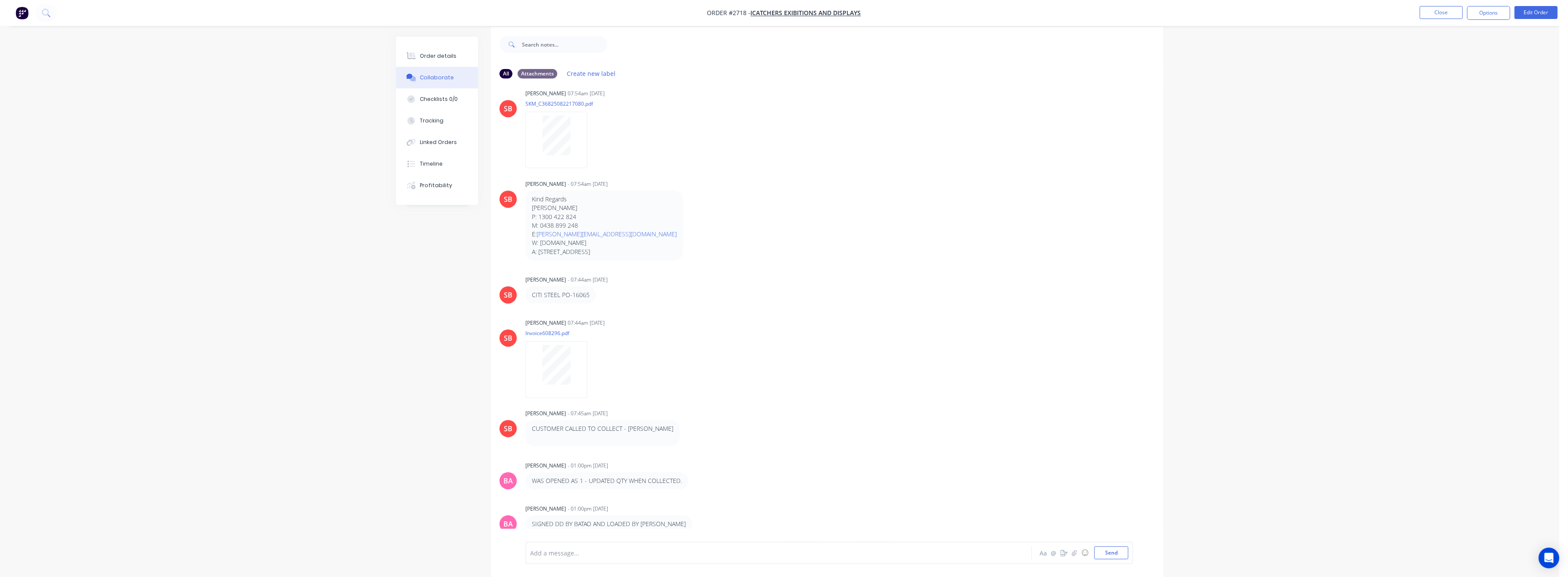
scroll to position [13, 0]
click at [435, 55] on div "Order details" at bounding box center [438, 56] width 37 height 8
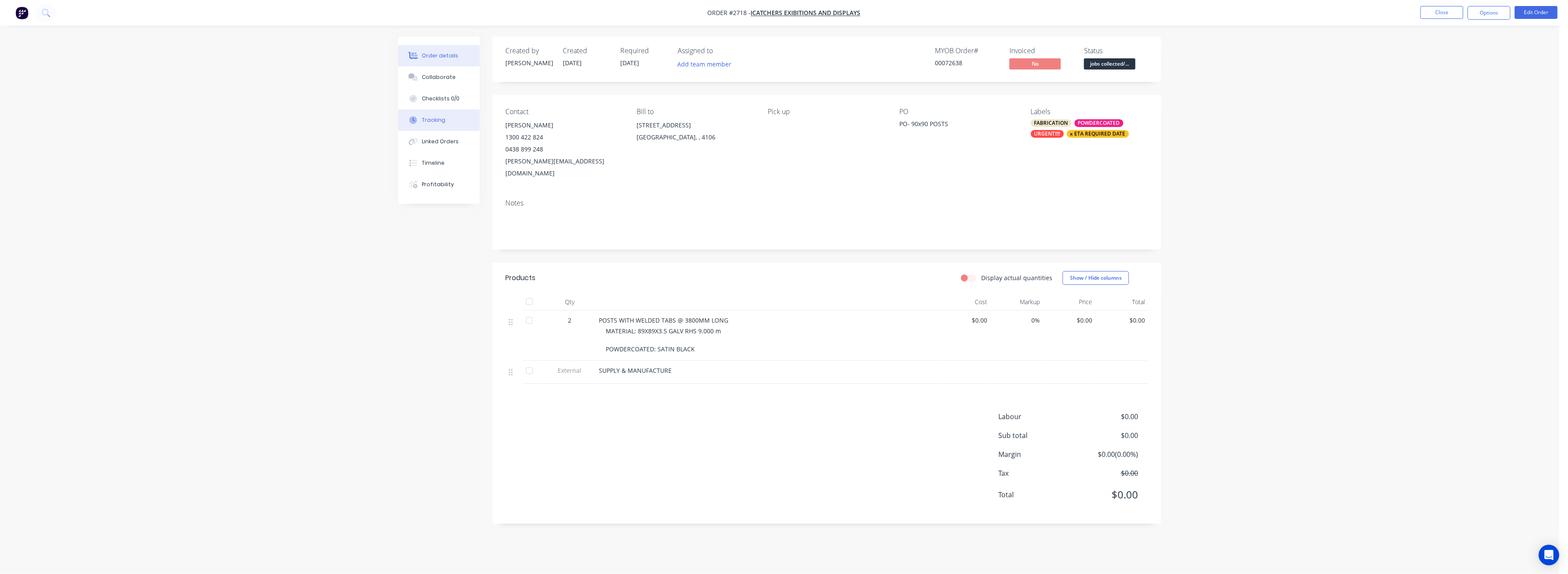
click at [438, 120] on div "Tracking" at bounding box center [434, 120] width 23 height 8
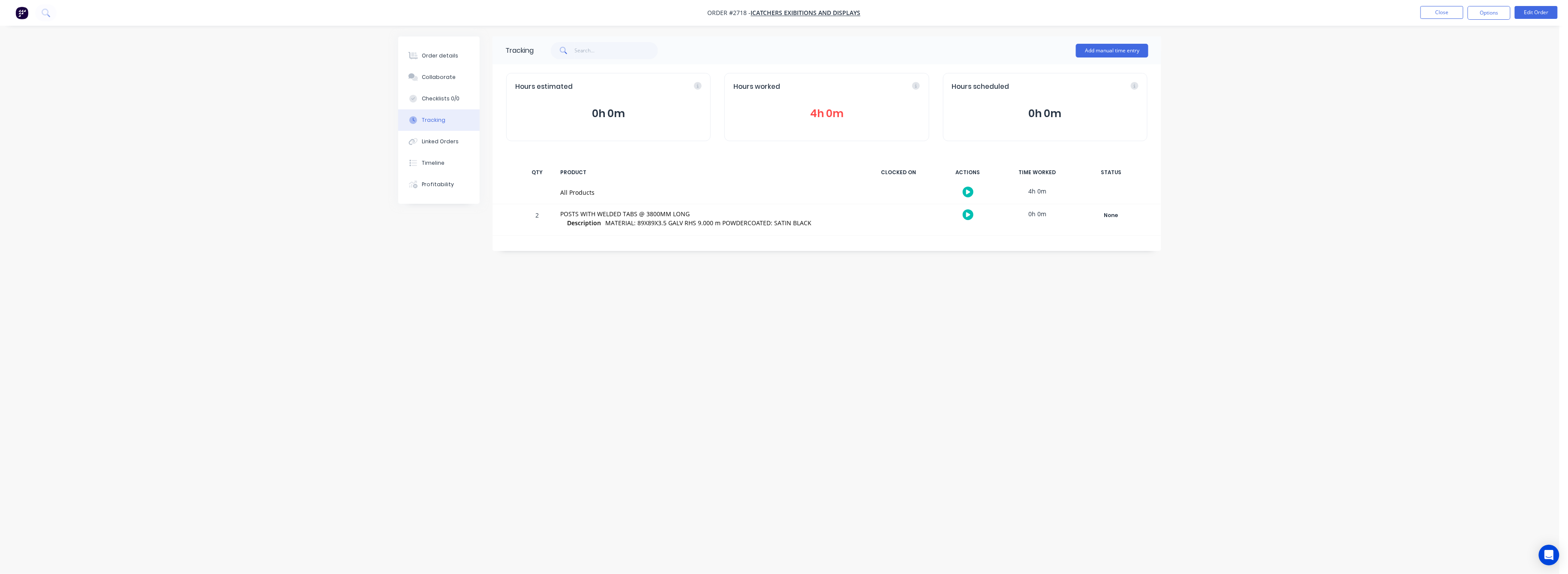
click at [827, 111] on button "4h 0m" at bounding box center [827, 113] width 186 height 16
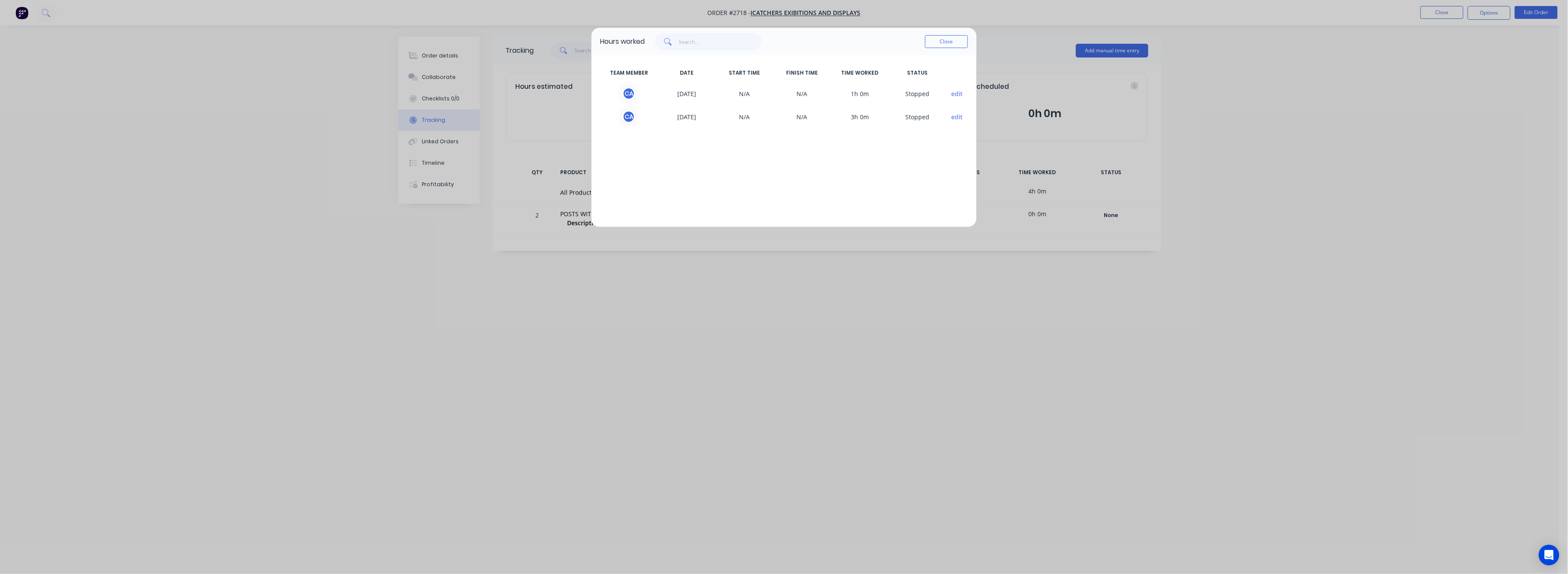
click at [433, 50] on div "Hours worked Close TEAM MEMBER DATE START TIME FINISH TIME TIME WORKED STATUS C…" at bounding box center [784, 287] width 1568 height 574
click at [946, 43] on button "Close" at bounding box center [946, 41] width 43 height 13
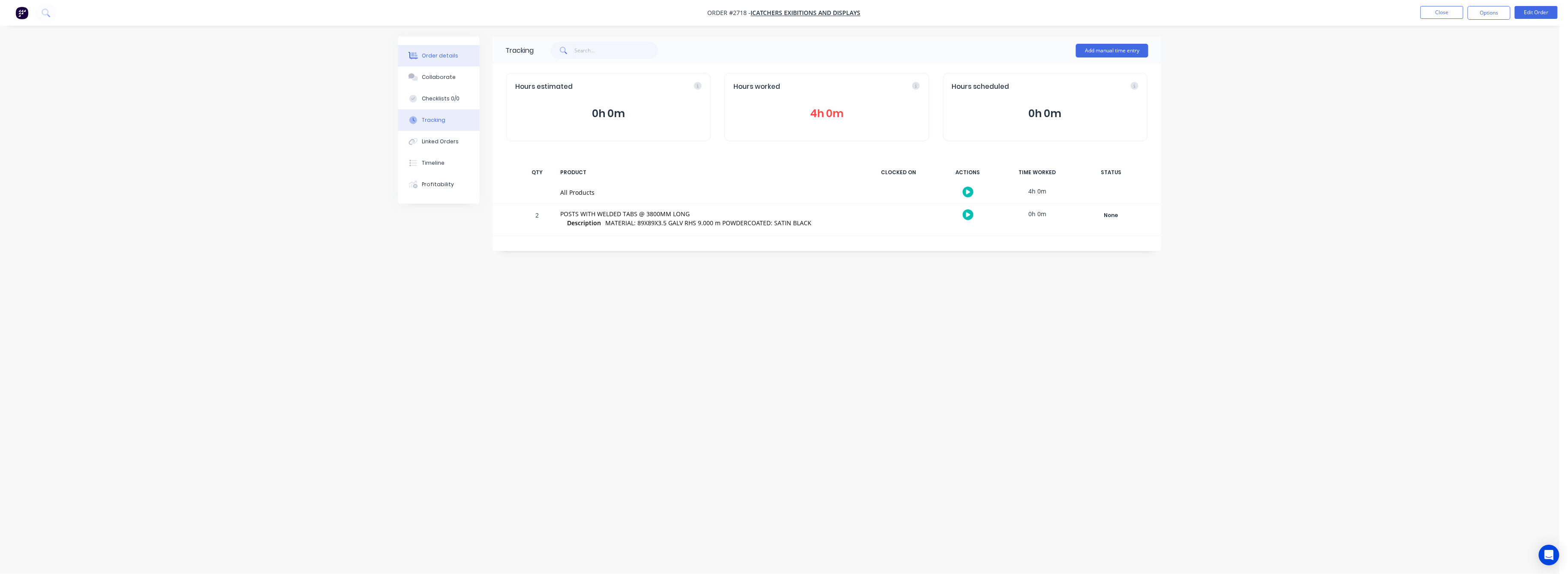
click at [431, 56] on div "Order details" at bounding box center [440, 56] width 36 height 8
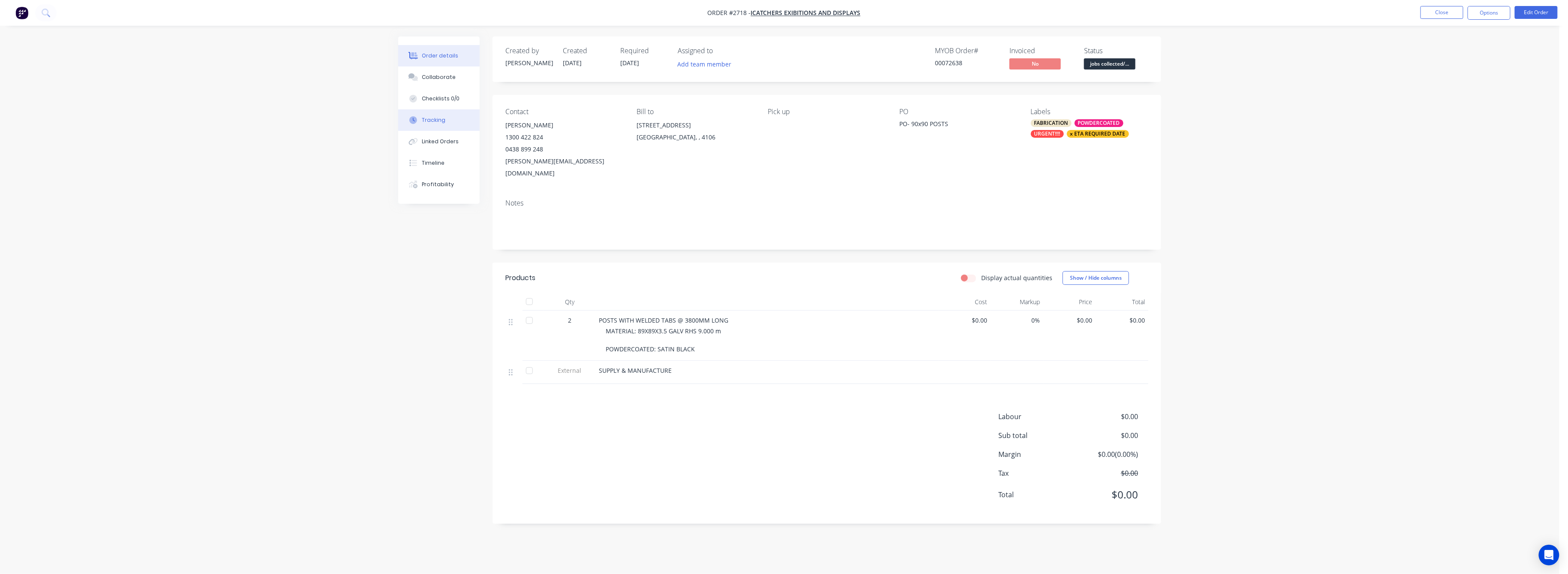
click at [438, 115] on button "Tracking" at bounding box center [438, 120] width 81 height 22
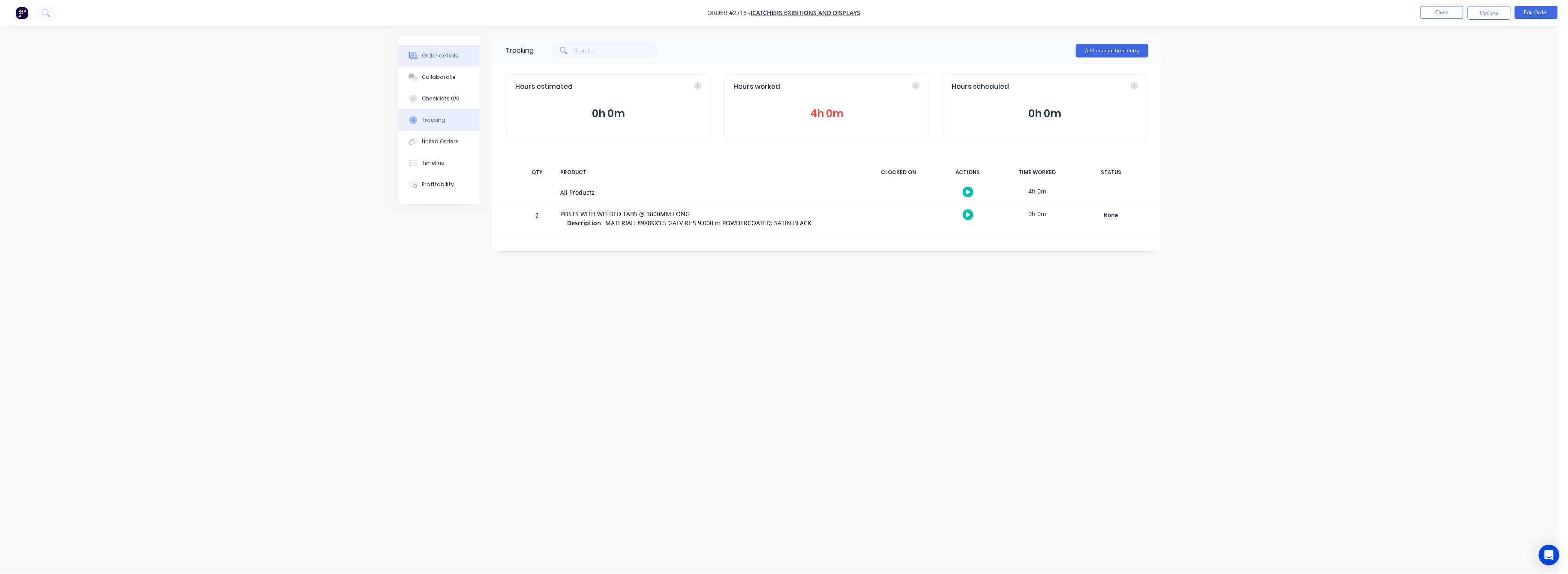
click at [444, 56] on div "Order details" at bounding box center [440, 56] width 36 height 8
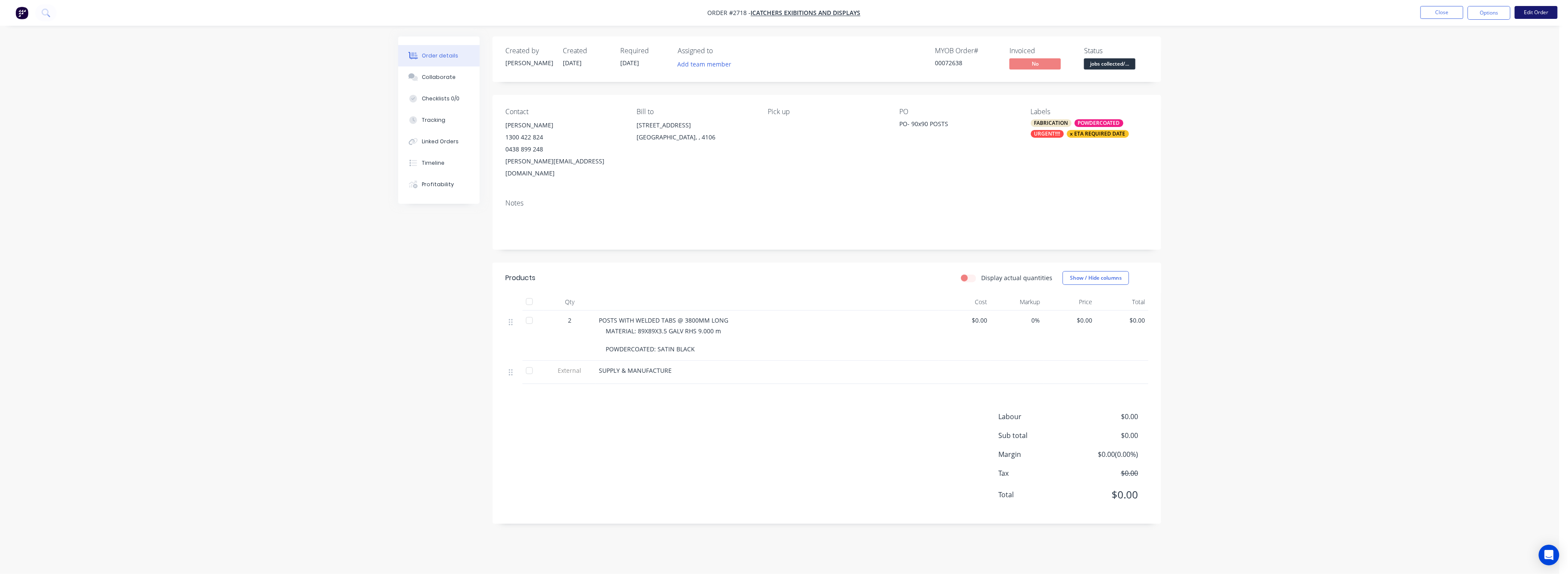
click at [1532, 12] on button "Edit Order" at bounding box center [1536, 12] width 43 height 13
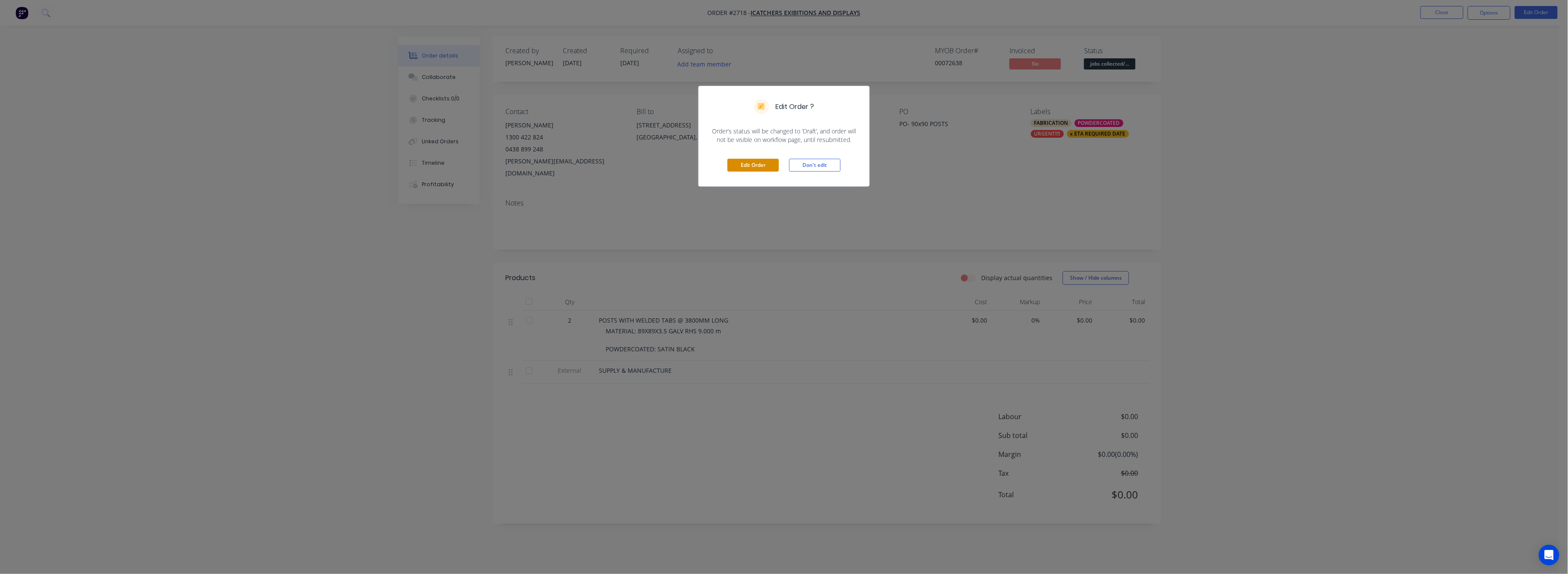
click at [765, 167] on button "Edit Order" at bounding box center [753, 165] width 52 height 13
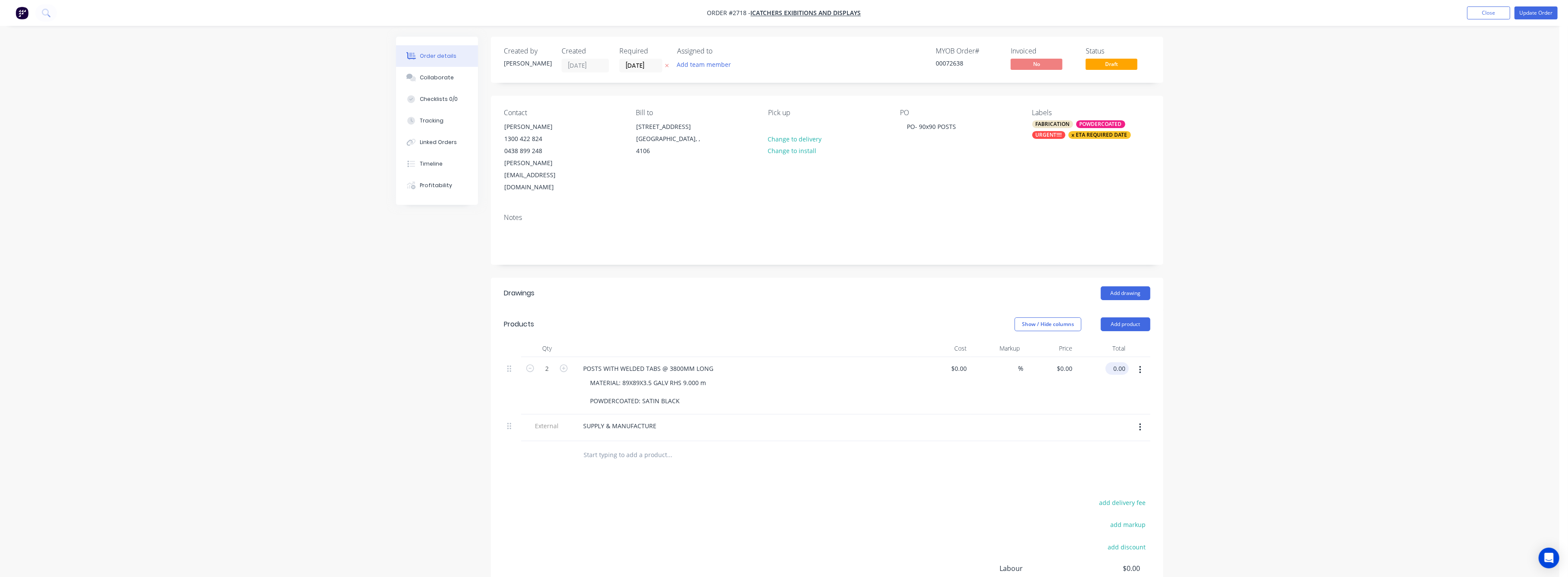
click at [1115, 362] on input "0.00" at bounding box center [1119, 369] width 20 height 12
type input "873"
type input "$436.50"
type input "$873.00"
click at [1238, 375] on div "Order details Collaborate Checklists 0/0 Tracking Linked Orders Timeline Profit…" at bounding box center [780, 344] width 1559 height 689
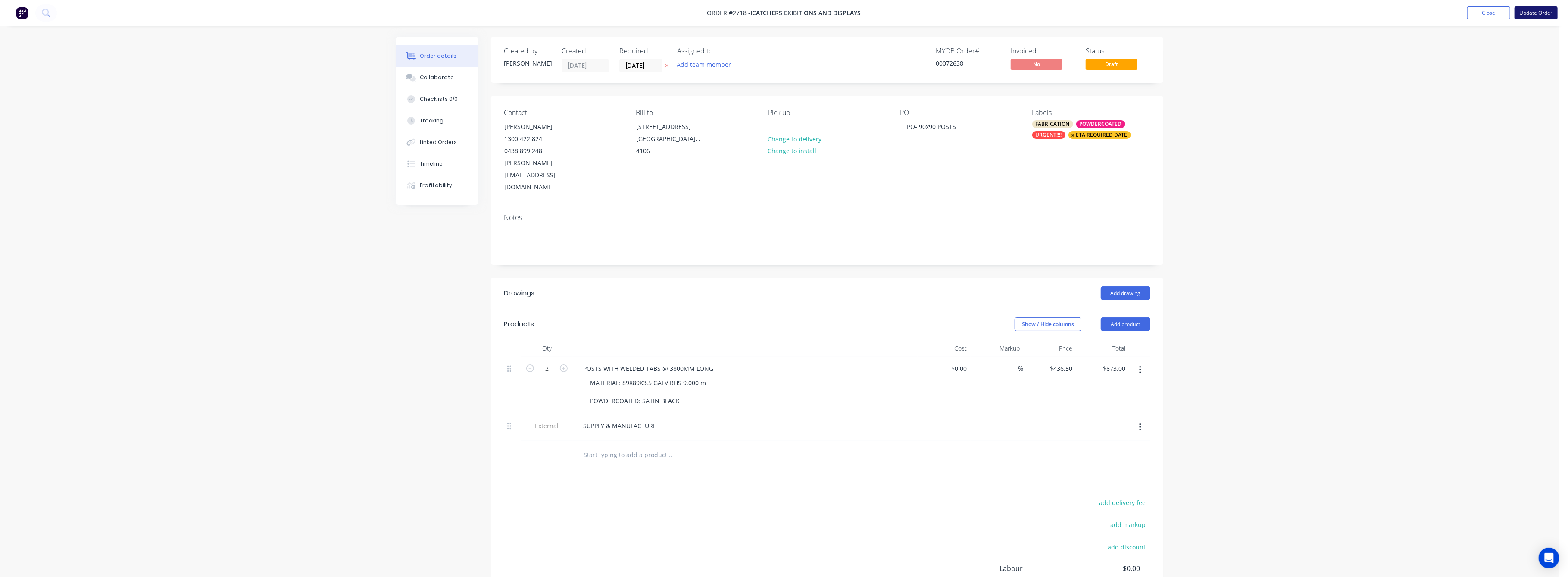
click at [1542, 13] on button "Update Order" at bounding box center [1536, 12] width 43 height 13
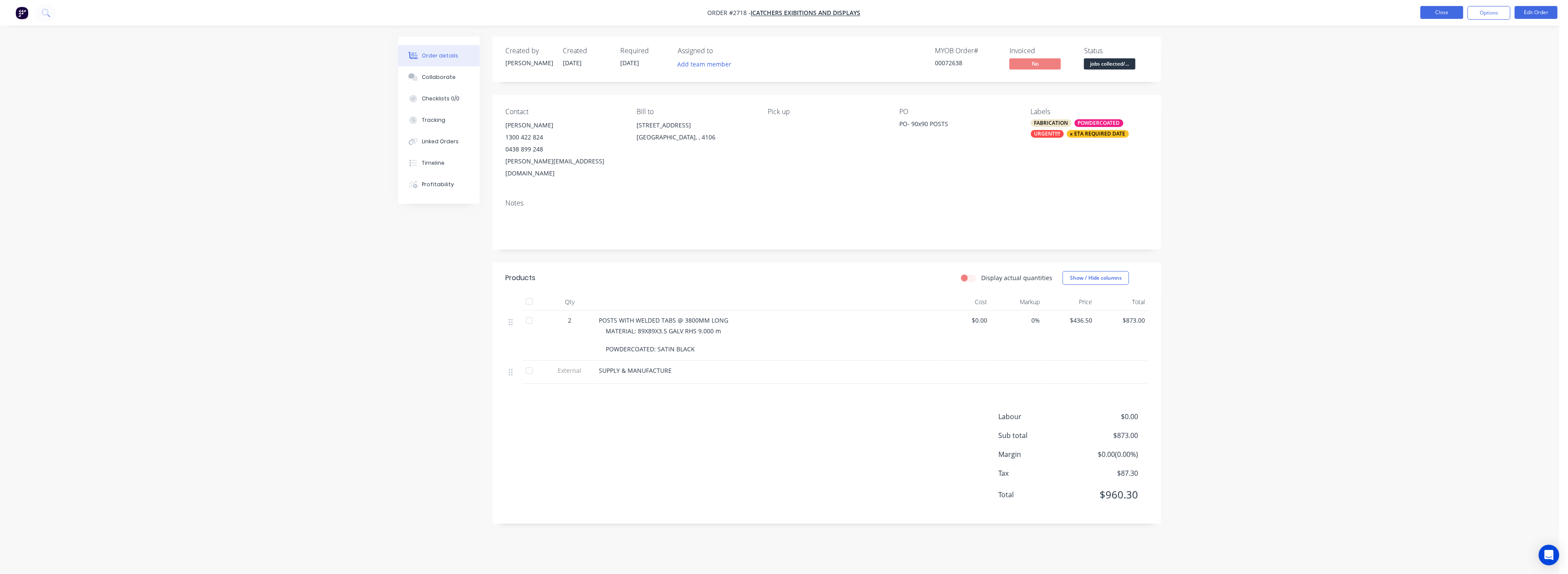
click at [1437, 14] on button "Close" at bounding box center [1442, 12] width 43 height 13
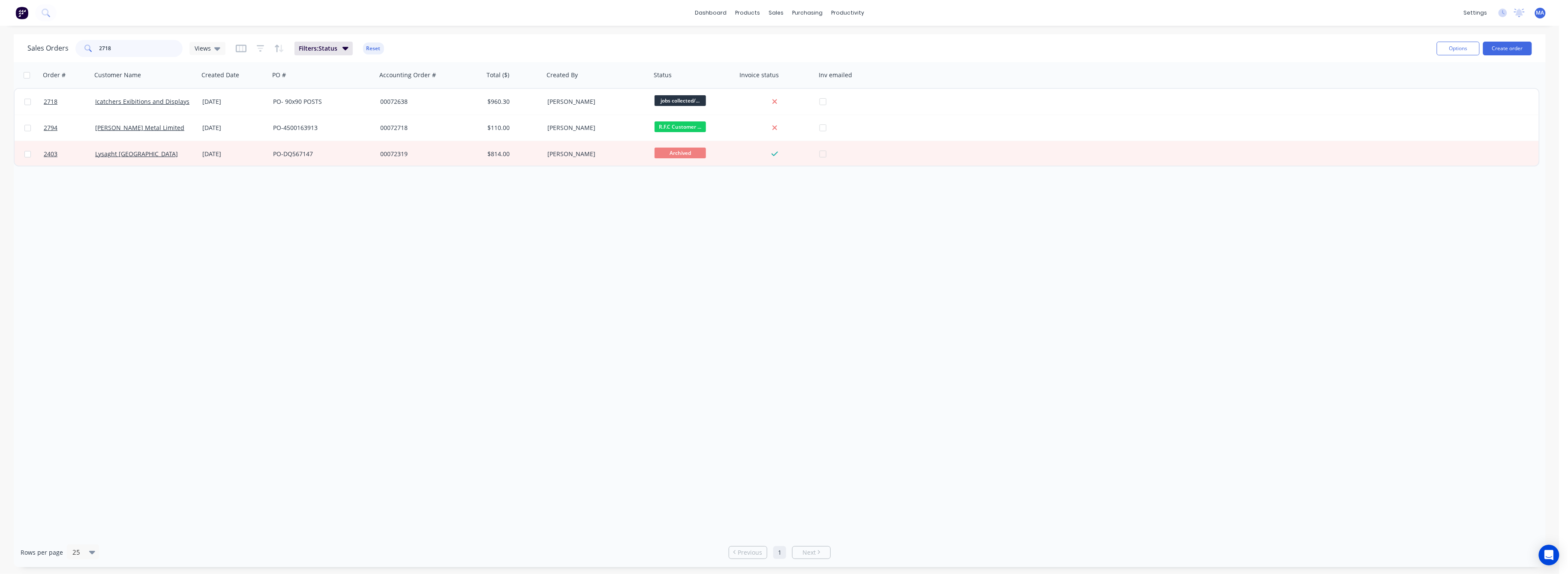
drag, startPoint x: 113, startPoint y: 46, endPoint x: 84, endPoint y: 52, distance: 29.6
click at [84, 52] on div "2718" at bounding box center [129, 49] width 107 height 17
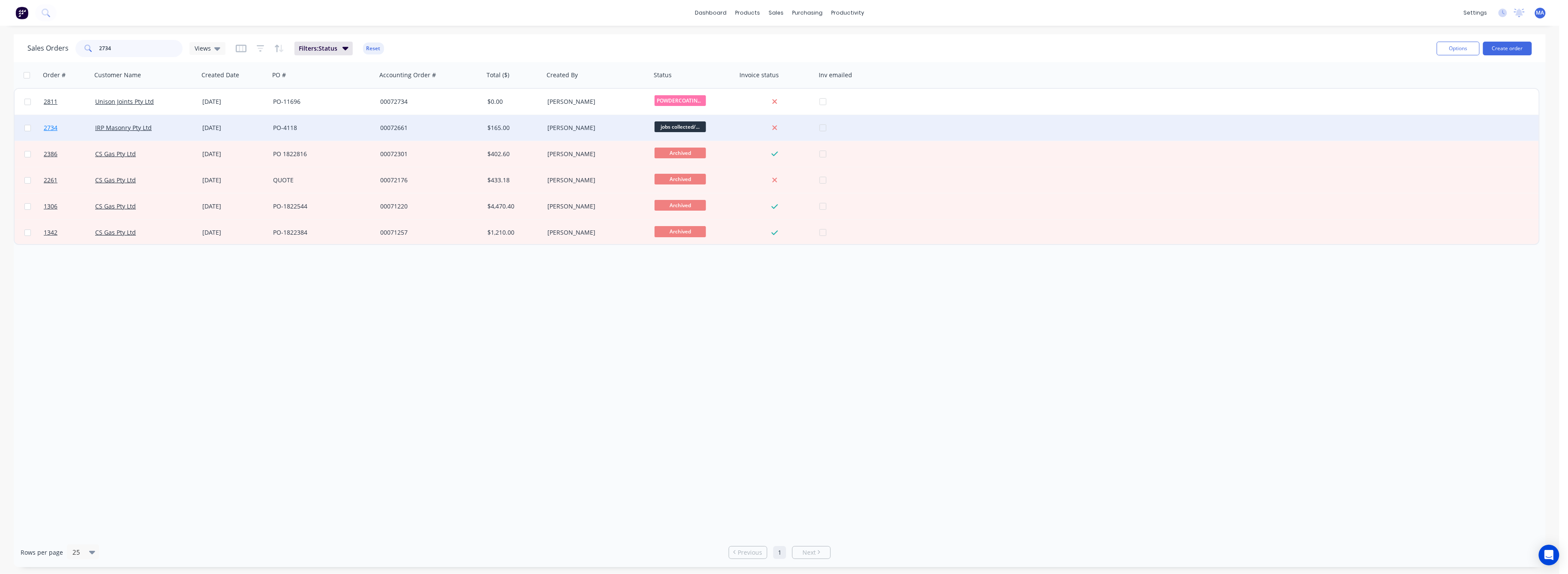
type input "2734"
click at [53, 128] on span "2734" at bounding box center [51, 128] width 14 height 9
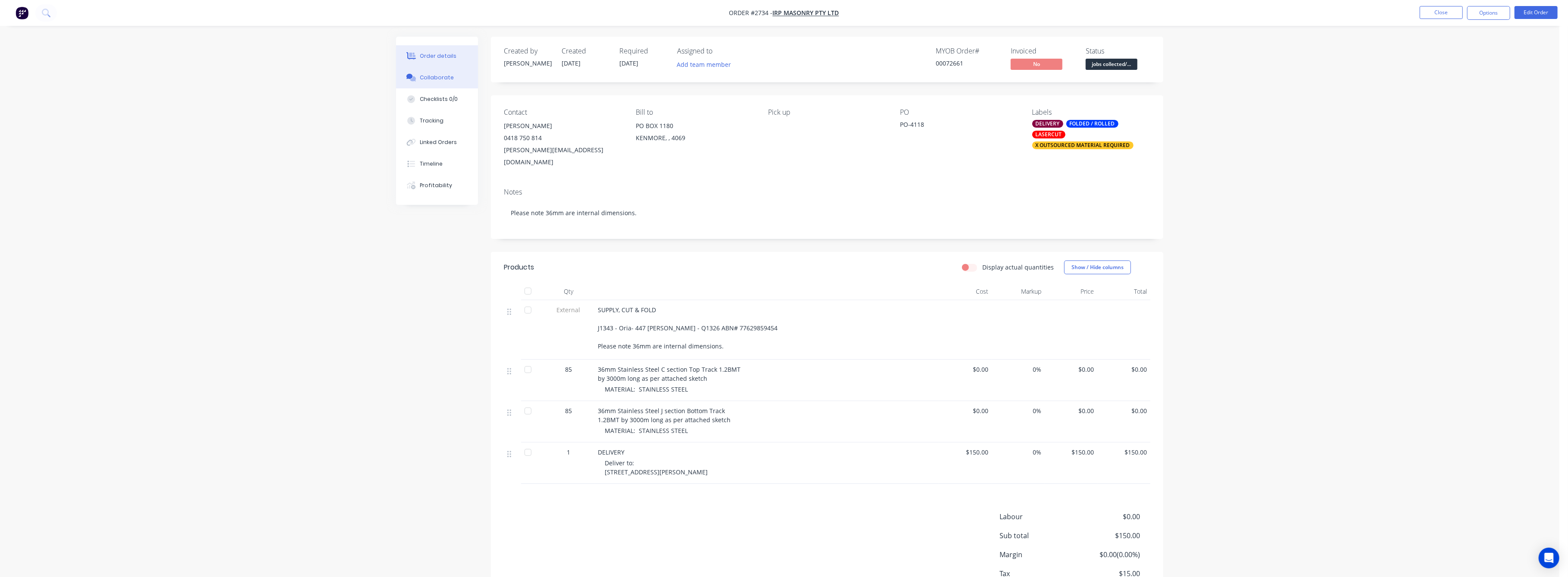
click at [433, 78] on div "Collaborate" at bounding box center [438, 78] width 34 height 8
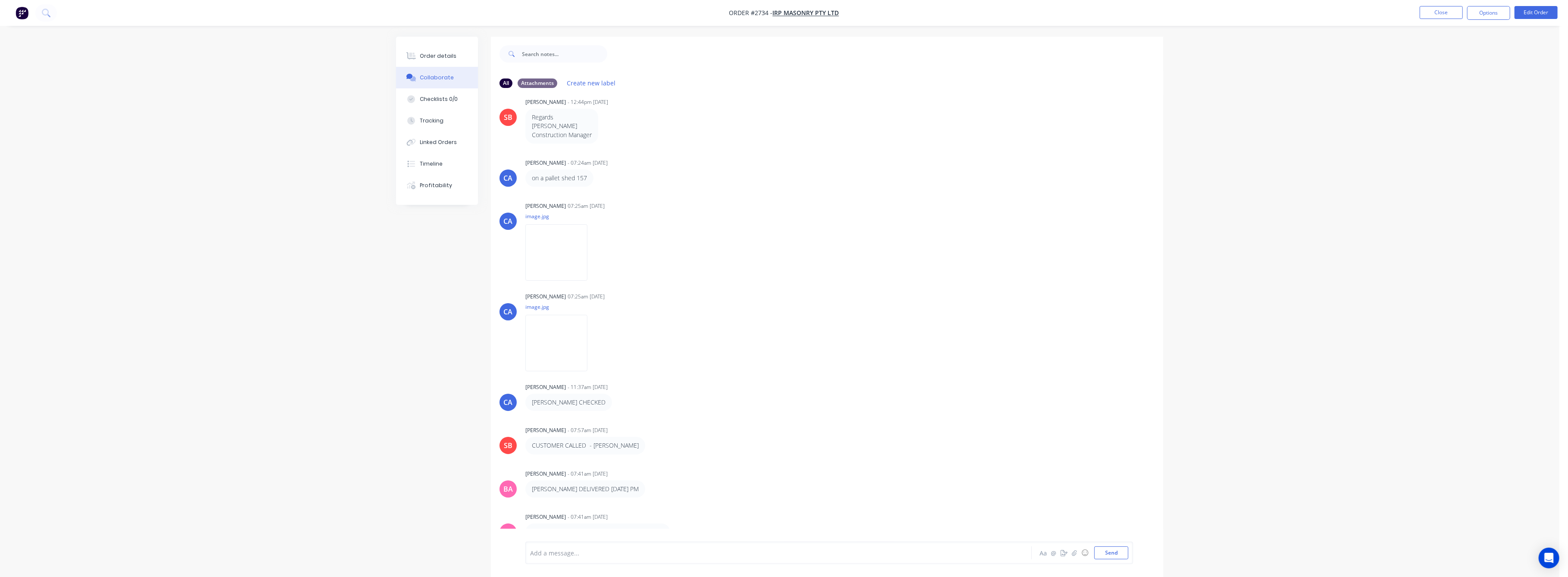
scroll to position [1068, 0]
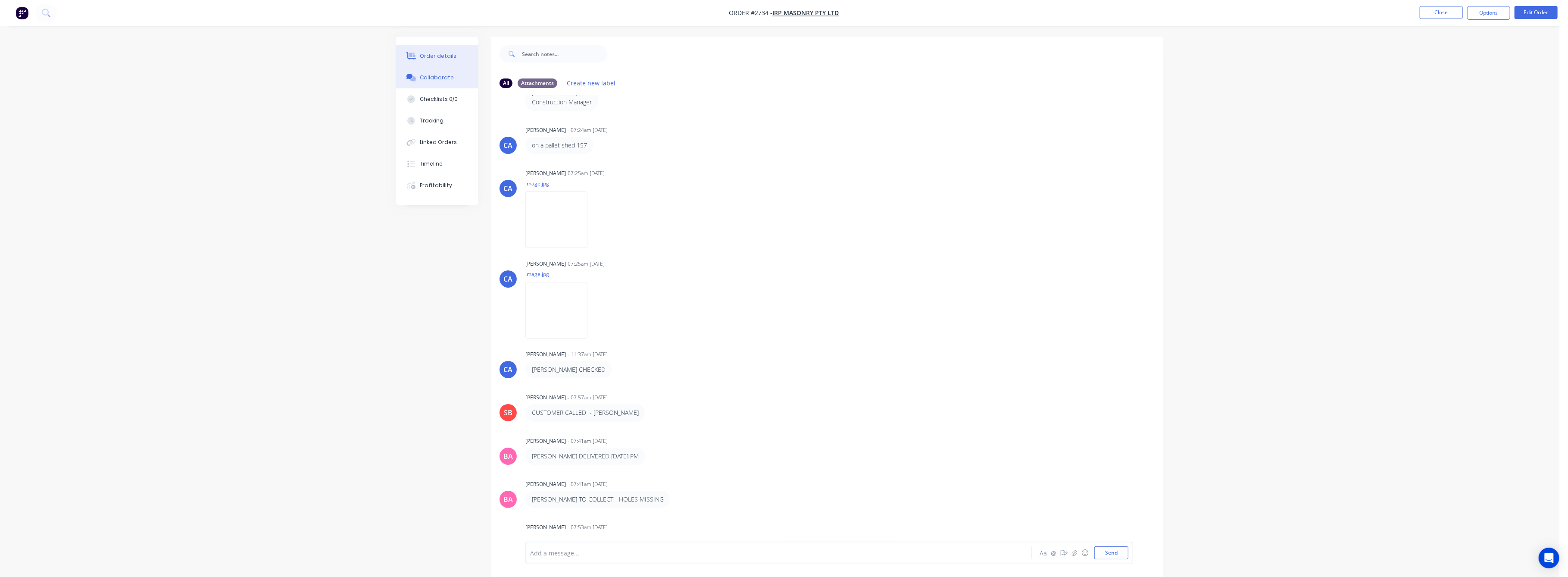
click at [438, 54] on div "Order details" at bounding box center [438, 56] width 37 height 8
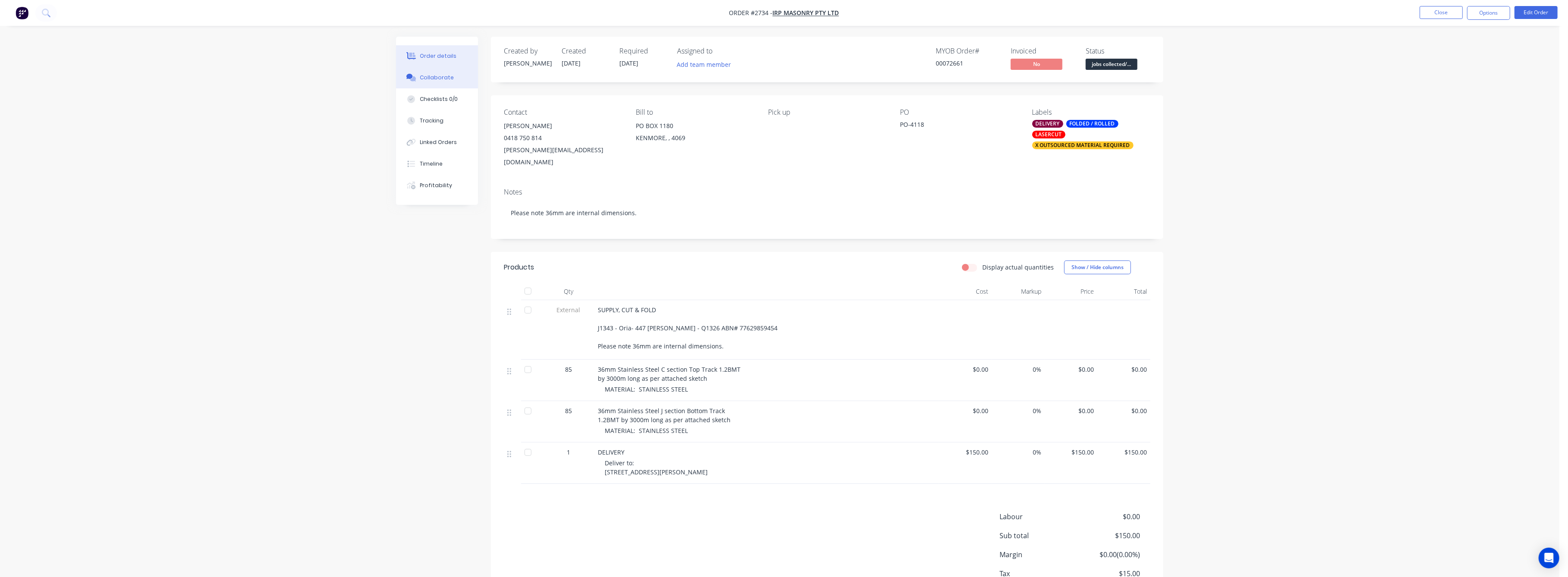
click at [438, 81] on div "Collaborate" at bounding box center [438, 78] width 34 height 8
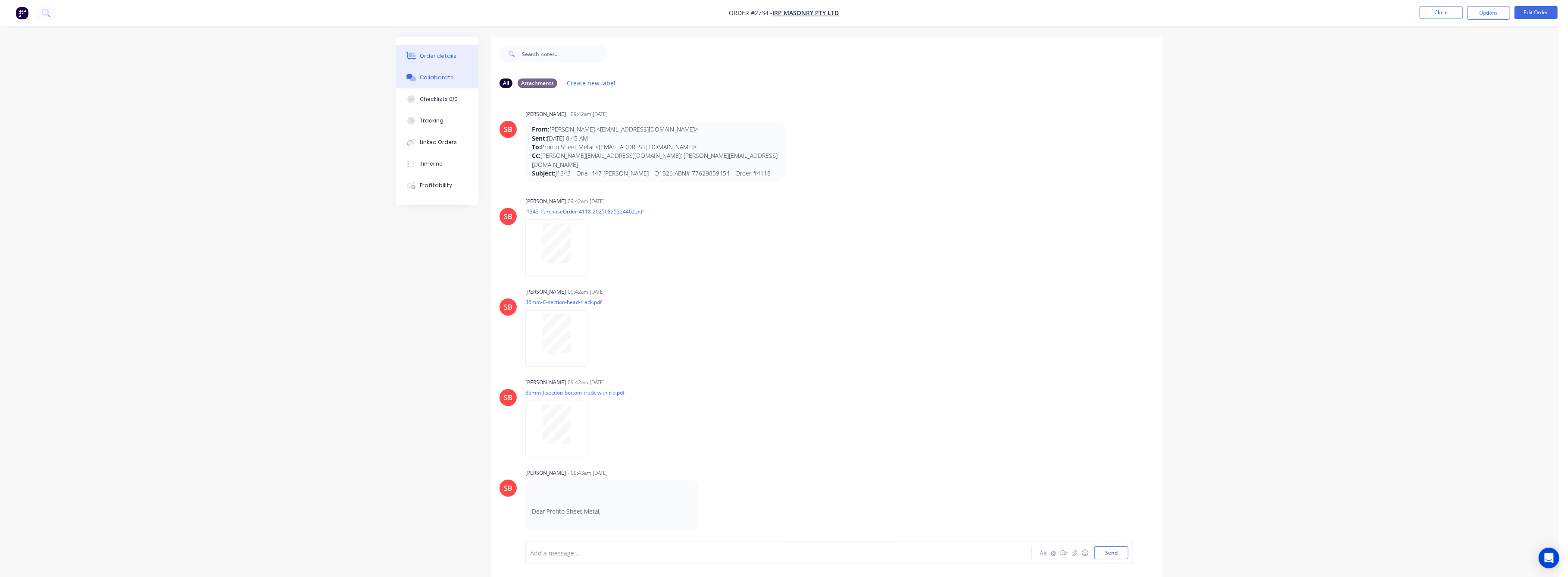
click at [438, 51] on button "Order details" at bounding box center [437, 56] width 82 height 22
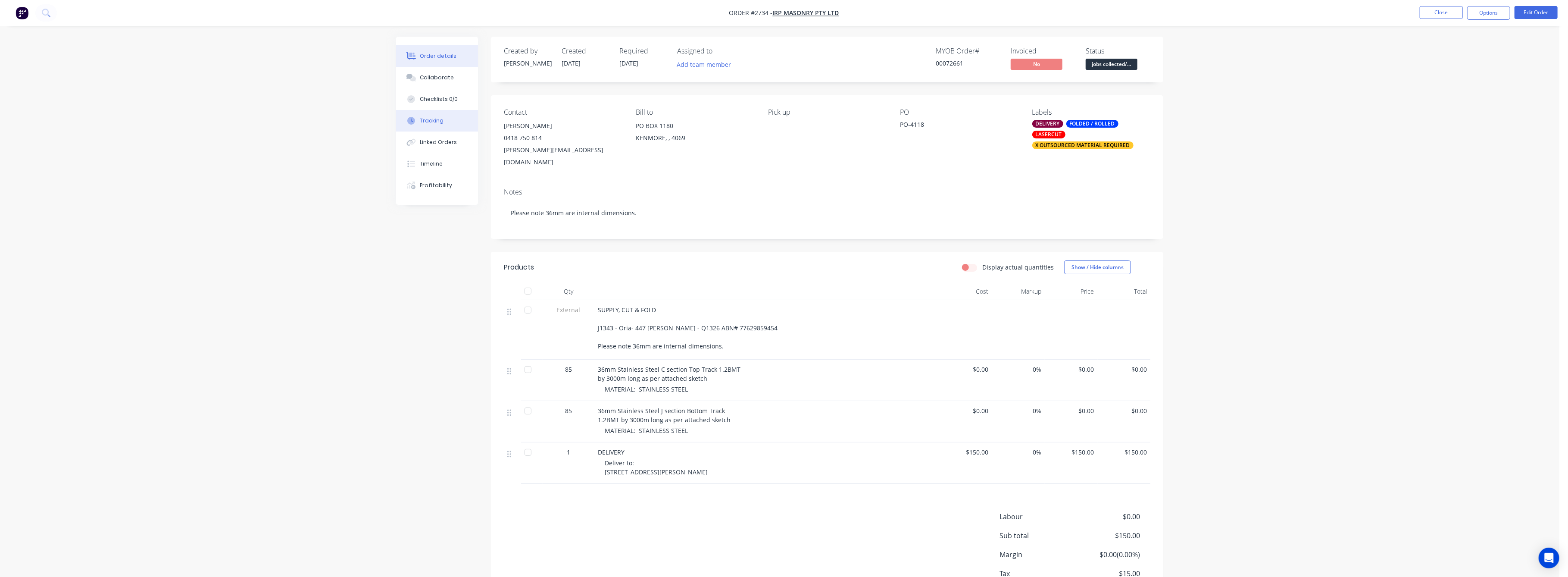
click at [430, 124] on div "Tracking" at bounding box center [432, 121] width 23 height 8
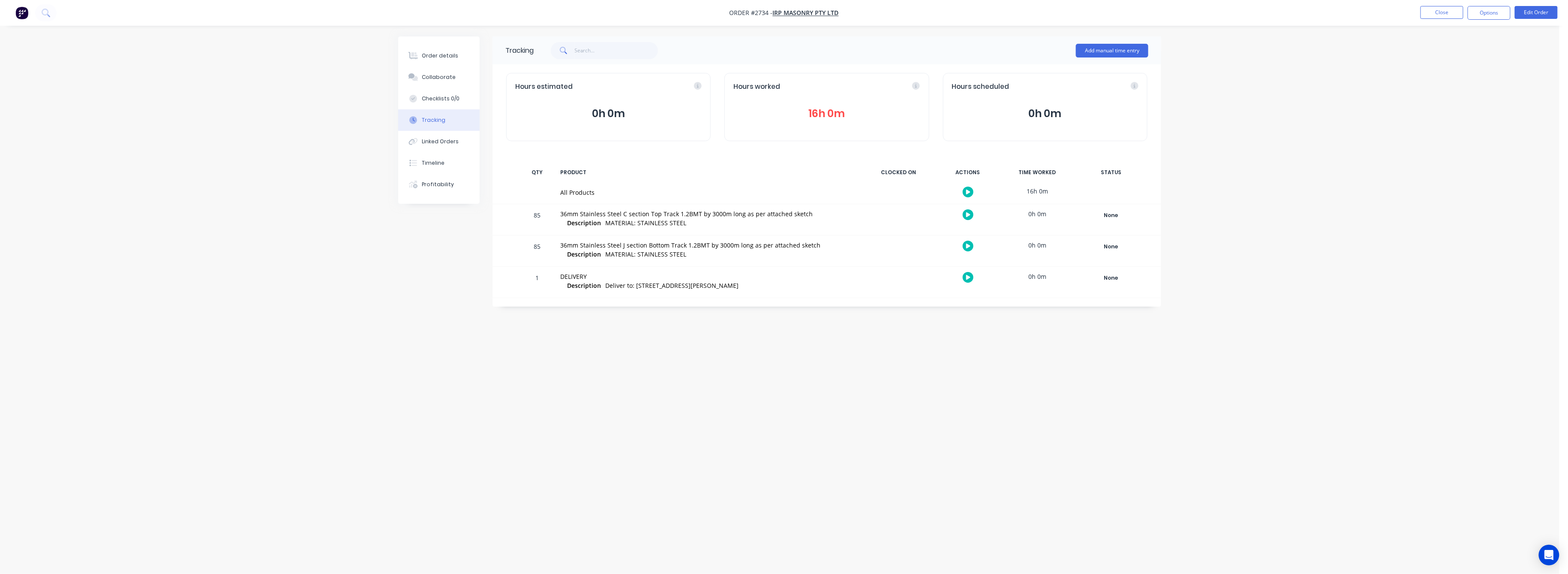
click at [823, 118] on button "16h 0m" at bounding box center [827, 113] width 186 height 16
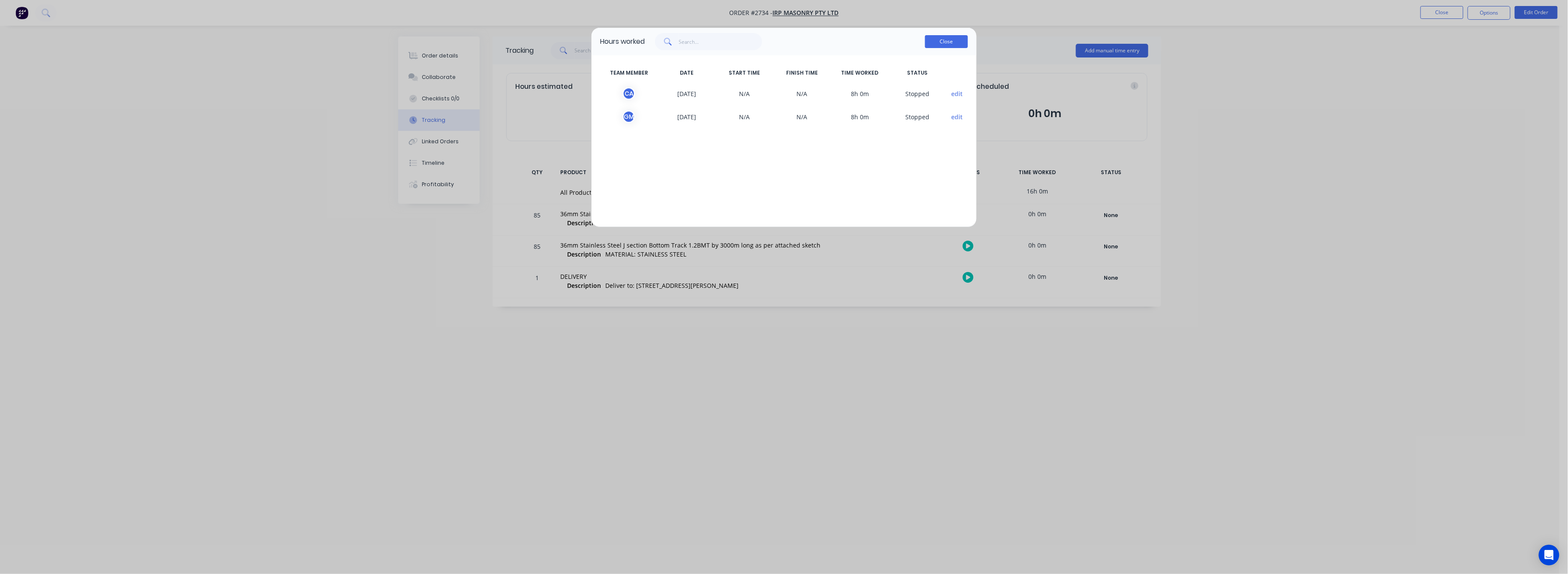
click at [946, 45] on button "Close" at bounding box center [946, 41] width 43 height 13
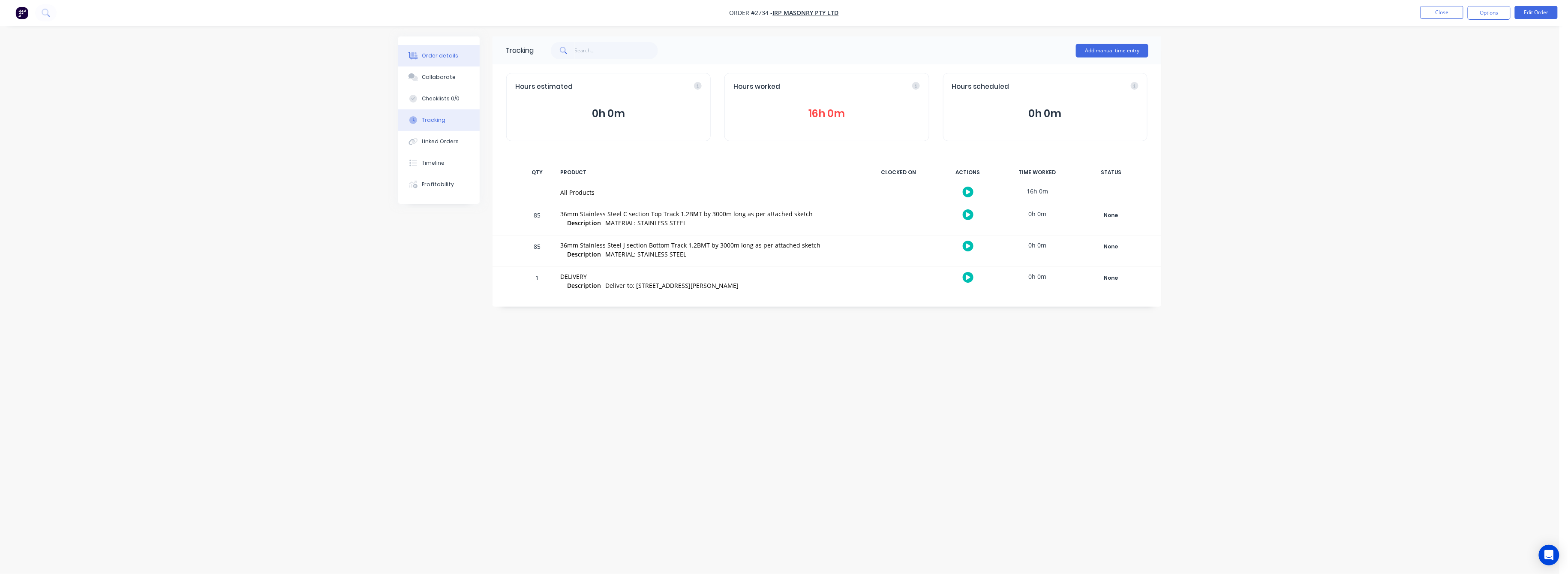
click at [439, 56] on div "Order details" at bounding box center [440, 56] width 36 height 8
